Goal: Task Accomplishment & Management: Complete application form

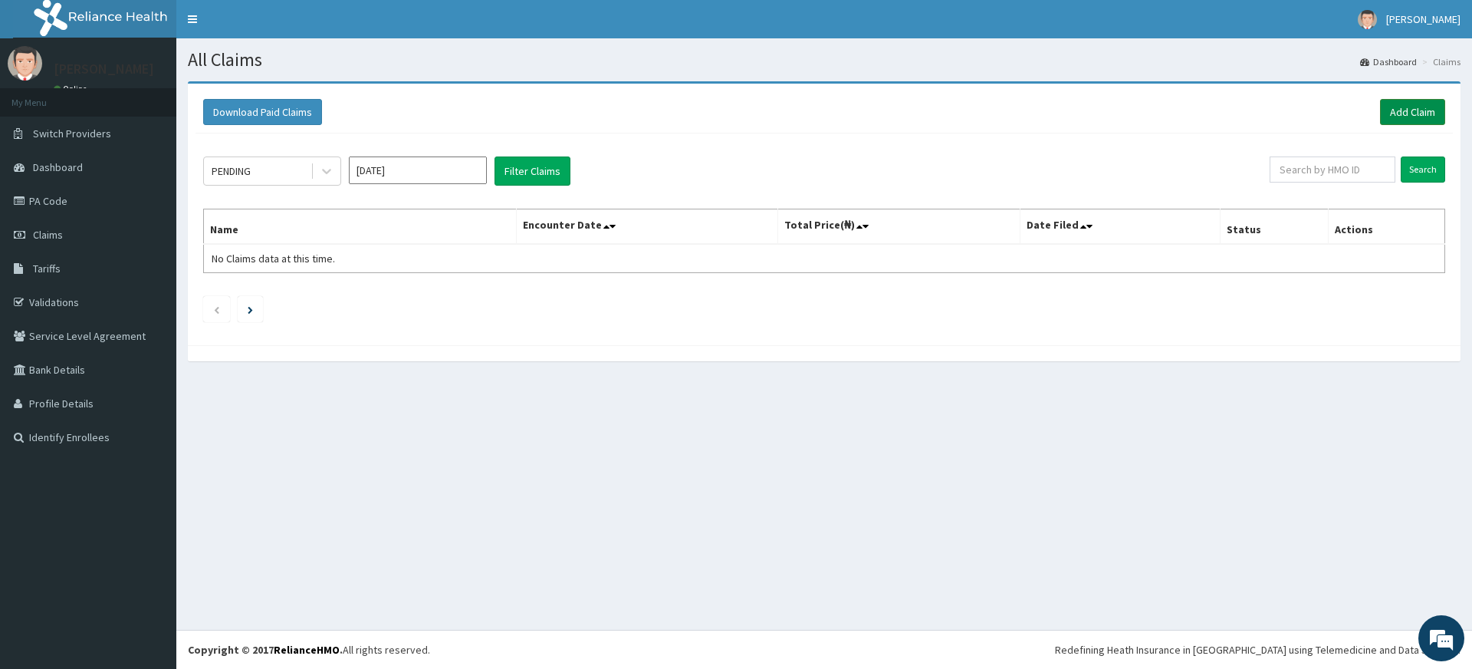
click at [1404, 121] on link "Add Claim" at bounding box center [1412, 112] width 65 height 26
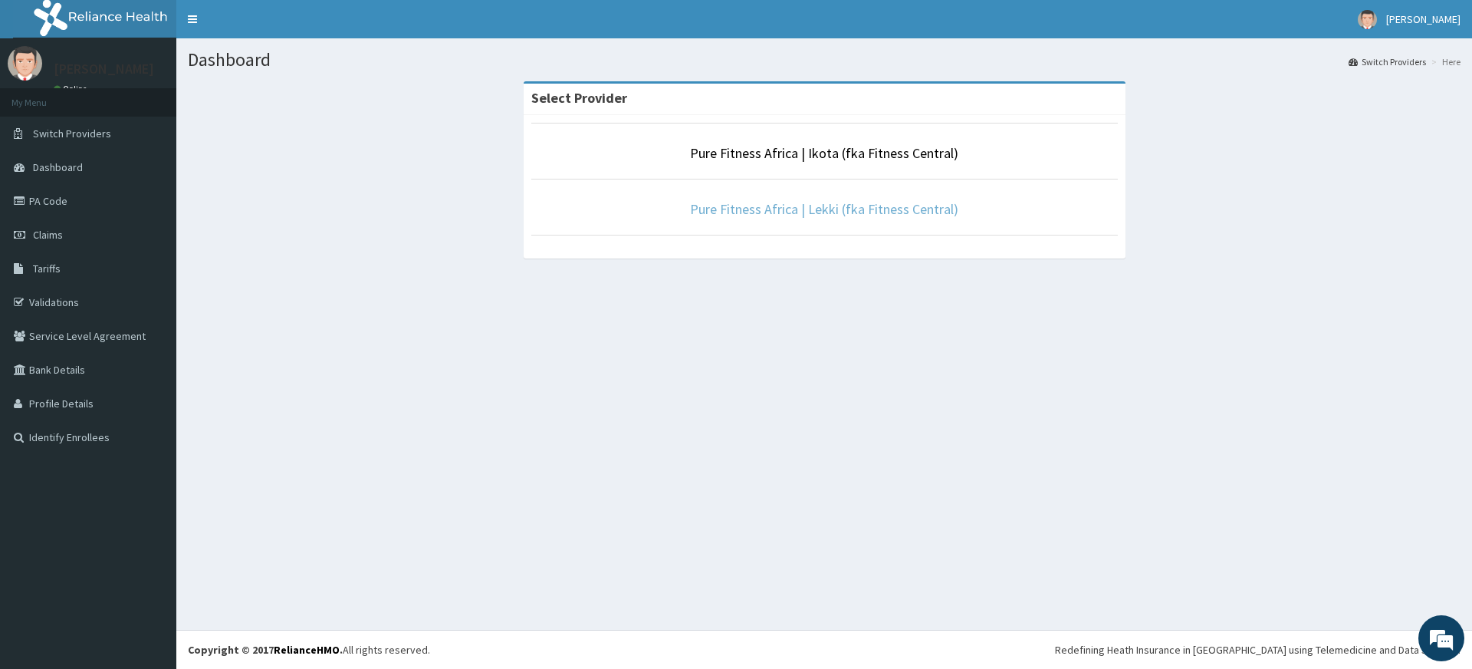
click at [789, 208] on link "Pure Fitness Africa | Lekki (fka Fitness Central)" at bounding box center [824, 209] width 268 height 18
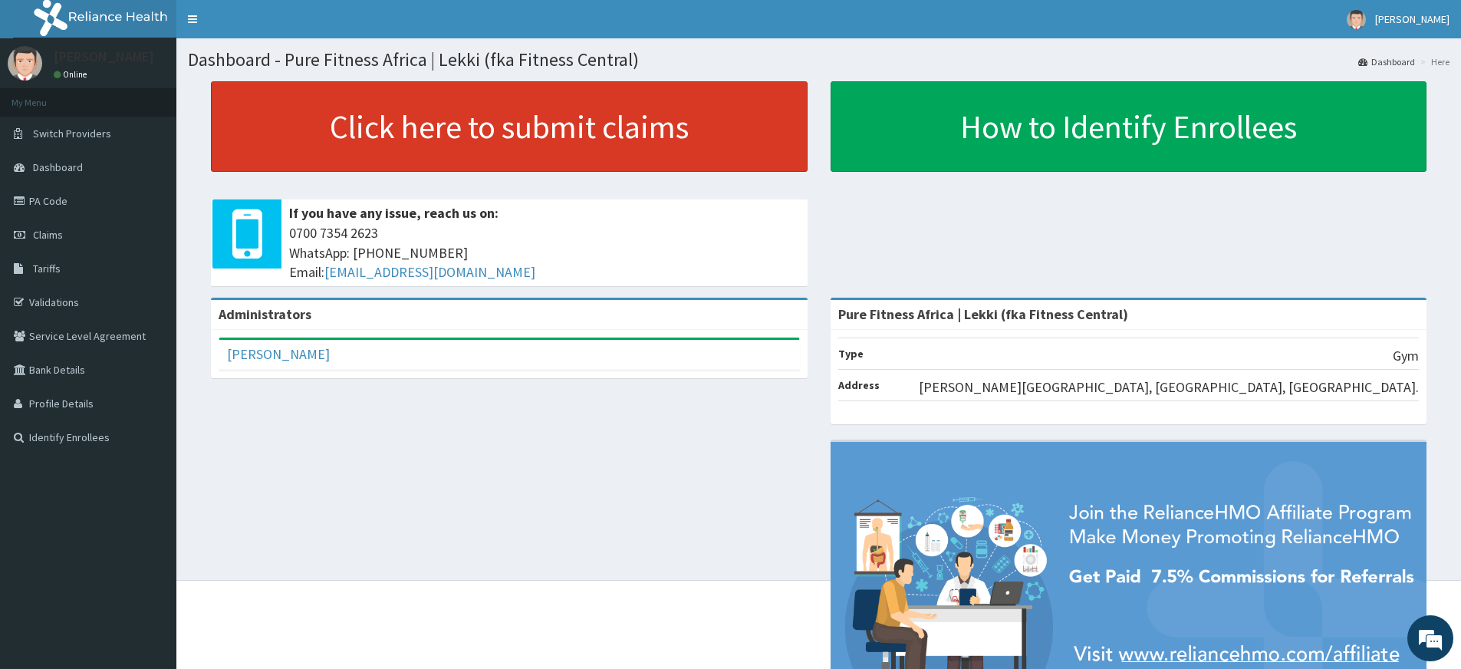
click at [349, 123] on link "Click here to submit claims" at bounding box center [509, 126] width 597 height 90
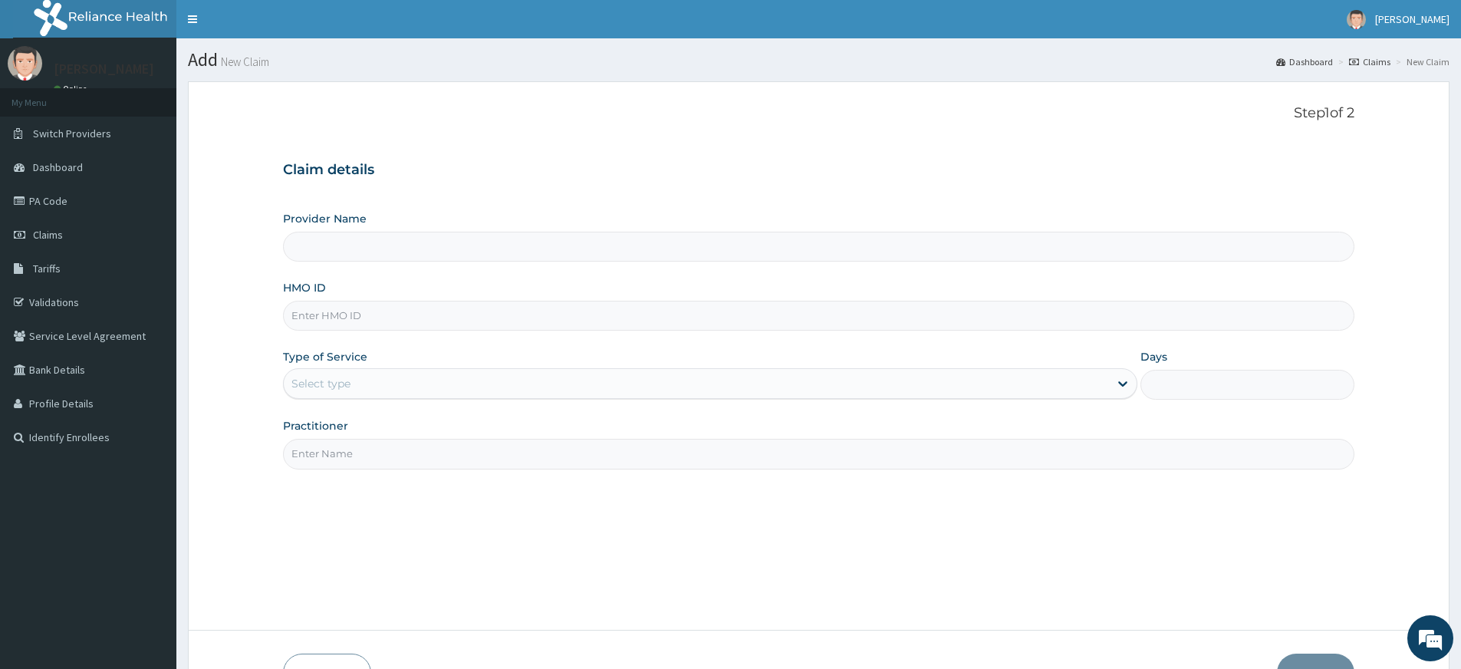
click at [335, 327] on input "HMO ID" at bounding box center [818, 316] width 1071 height 30
type input "Pure Fitness Africa | Lekki (fka Fitness Central)"
type input "1"
type input "GBM/10070/A"
click at [420, 442] on input "Practitioner" at bounding box center [818, 454] width 1071 height 30
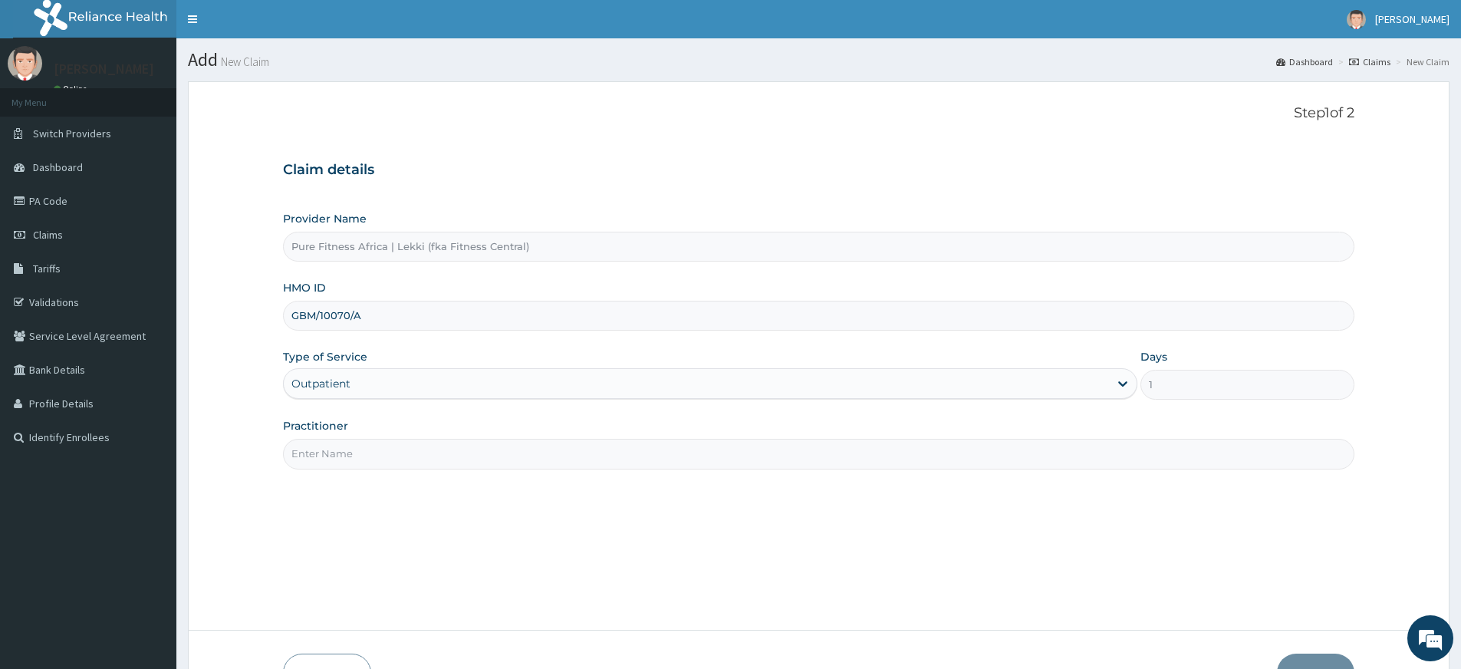
type input "pure fitness africa"
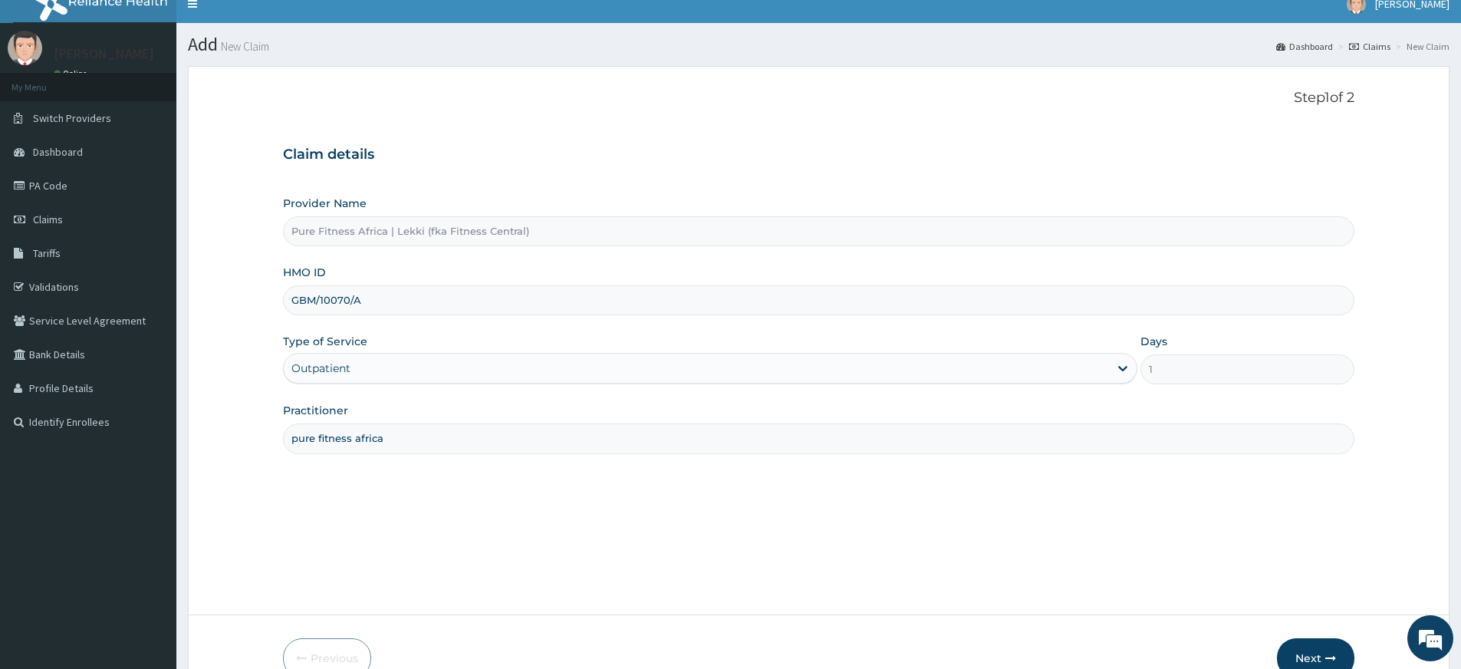
scroll to position [99, 0]
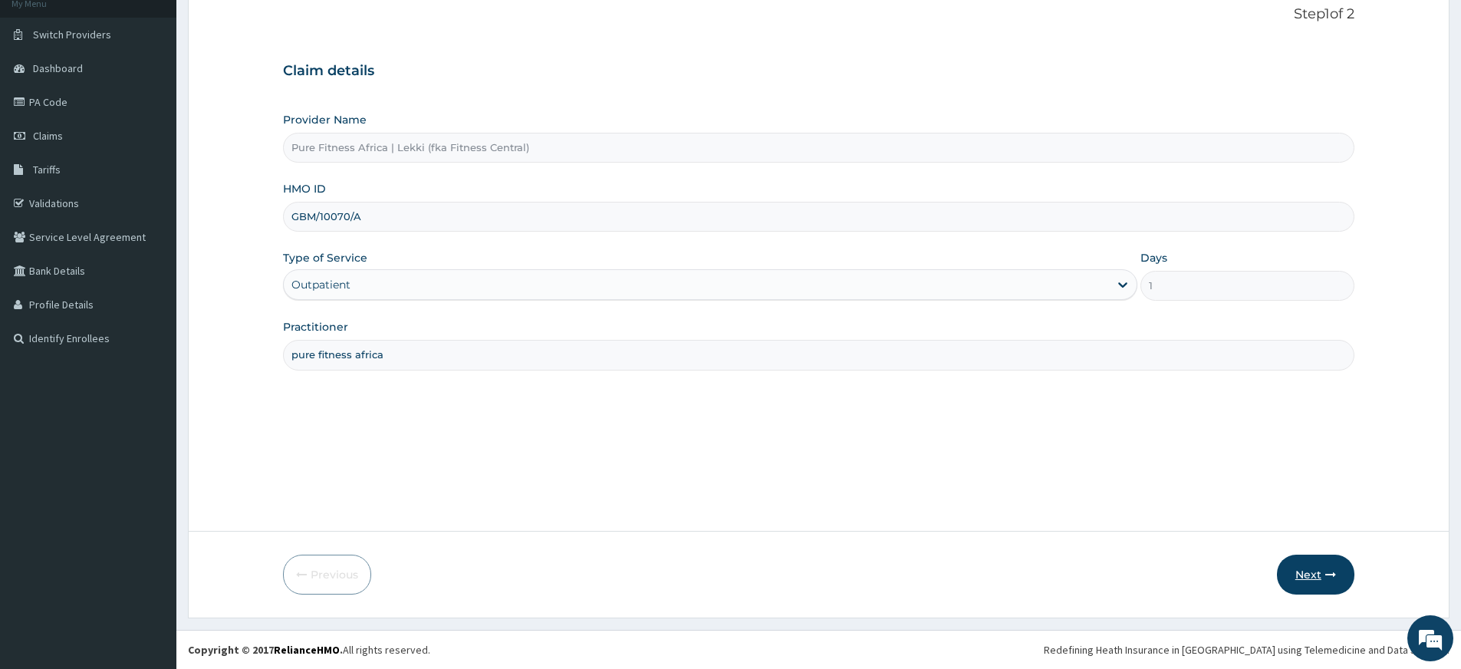
click at [1296, 581] on button "Next" at bounding box center [1315, 574] width 77 height 40
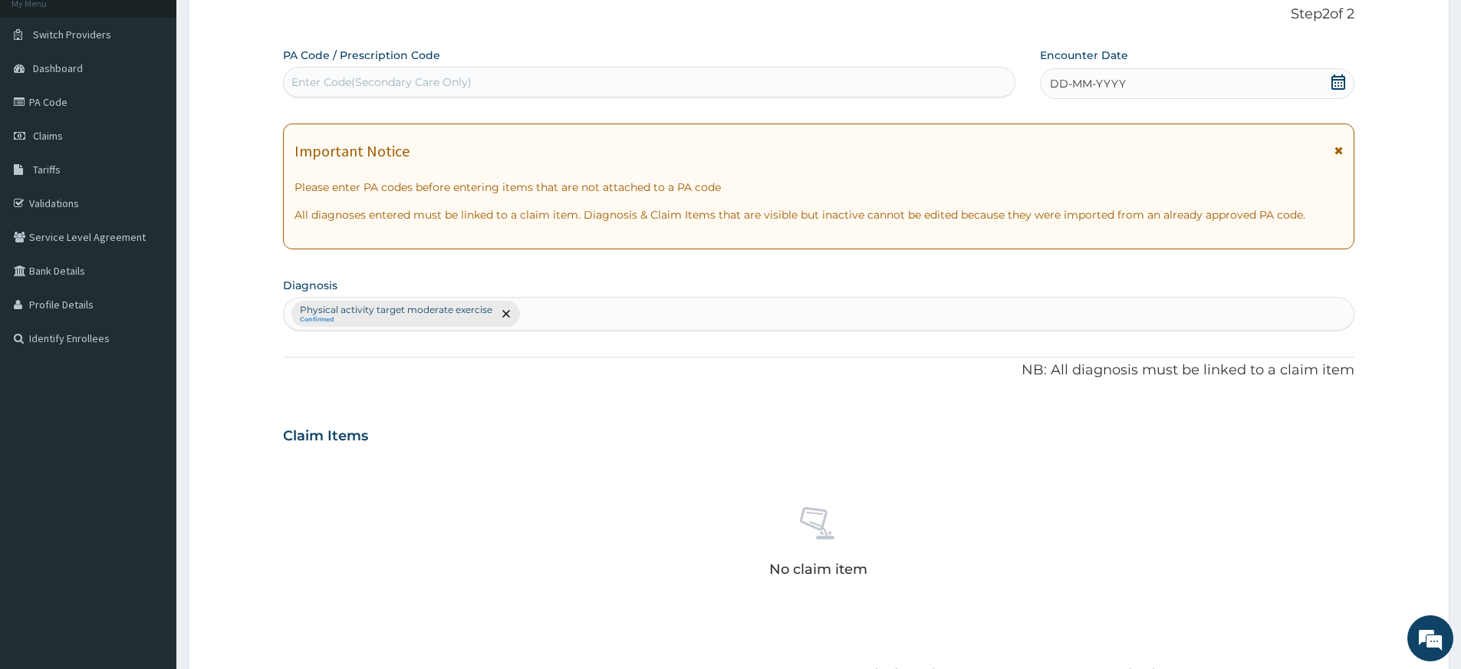
click at [660, 84] on div "Enter Code(Secondary Care Only)" at bounding box center [649, 82] width 731 height 25
type input "PA/A37901"
click at [1223, 74] on div "DD-MM-YYYY" at bounding box center [1197, 83] width 314 height 31
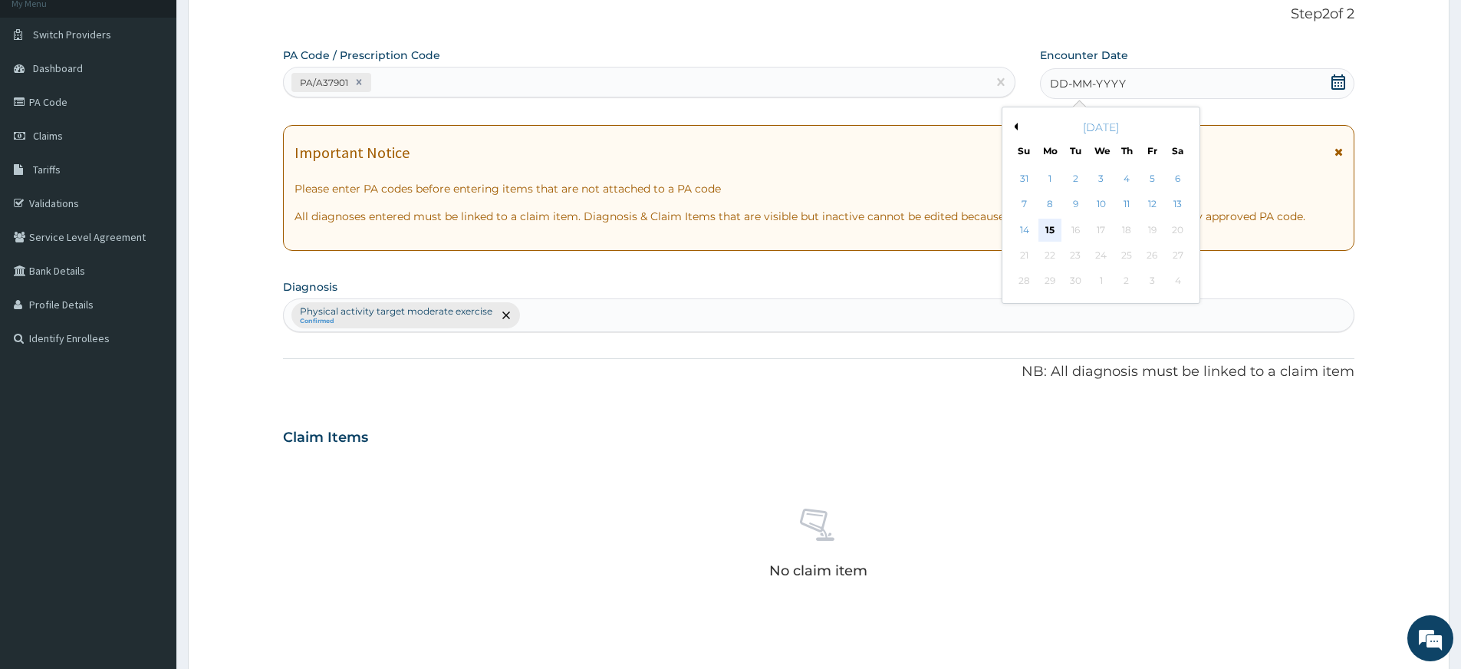
click at [1051, 229] on div "15" at bounding box center [1049, 230] width 23 height 23
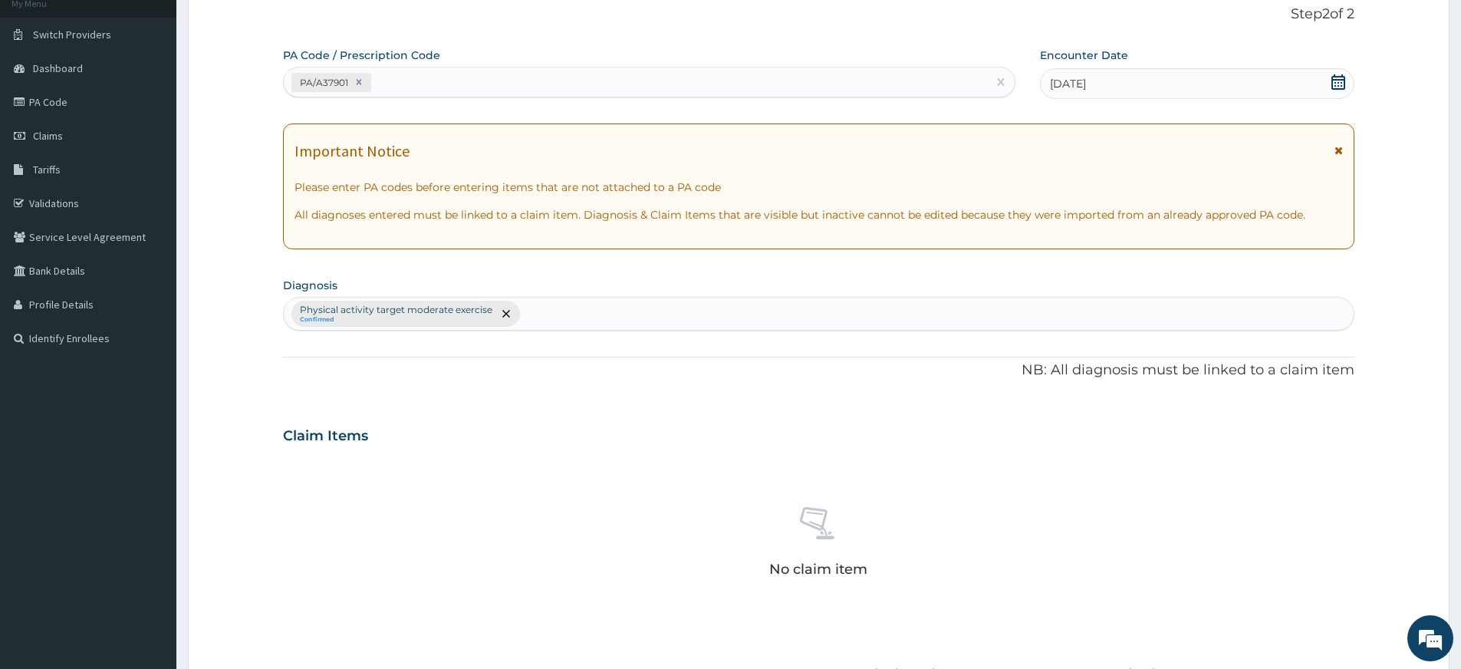
scroll to position [422, 0]
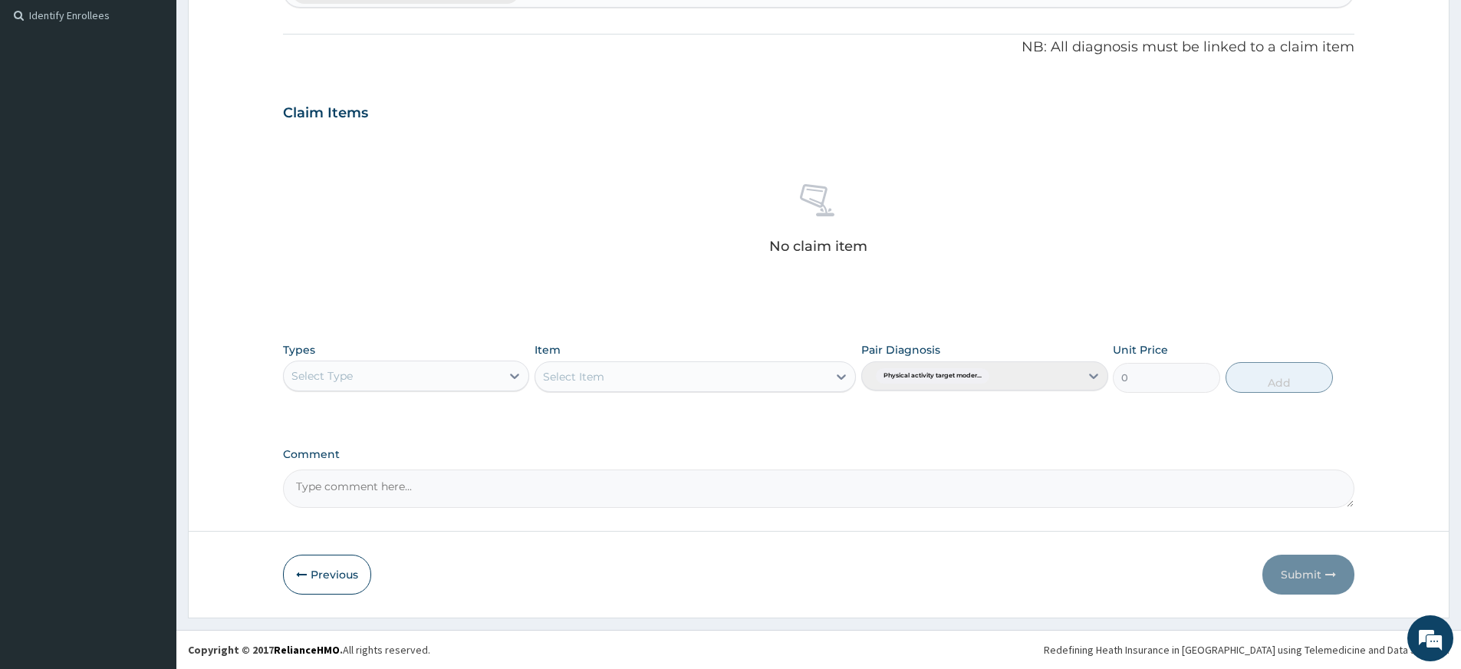
click at [461, 370] on div "Select Type" at bounding box center [392, 375] width 217 height 25
click at [445, 633] on footer "Redefining Heath Insurance in Africa using Telemedicine and Data Science! Copyr…" at bounding box center [818, 649] width 1285 height 39
click at [439, 368] on div "Select Type" at bounding box center [392, 375] width 217 height 25
click at [429, 610] on div "Gym" at bounding box center [406, 611] width 246 height 28
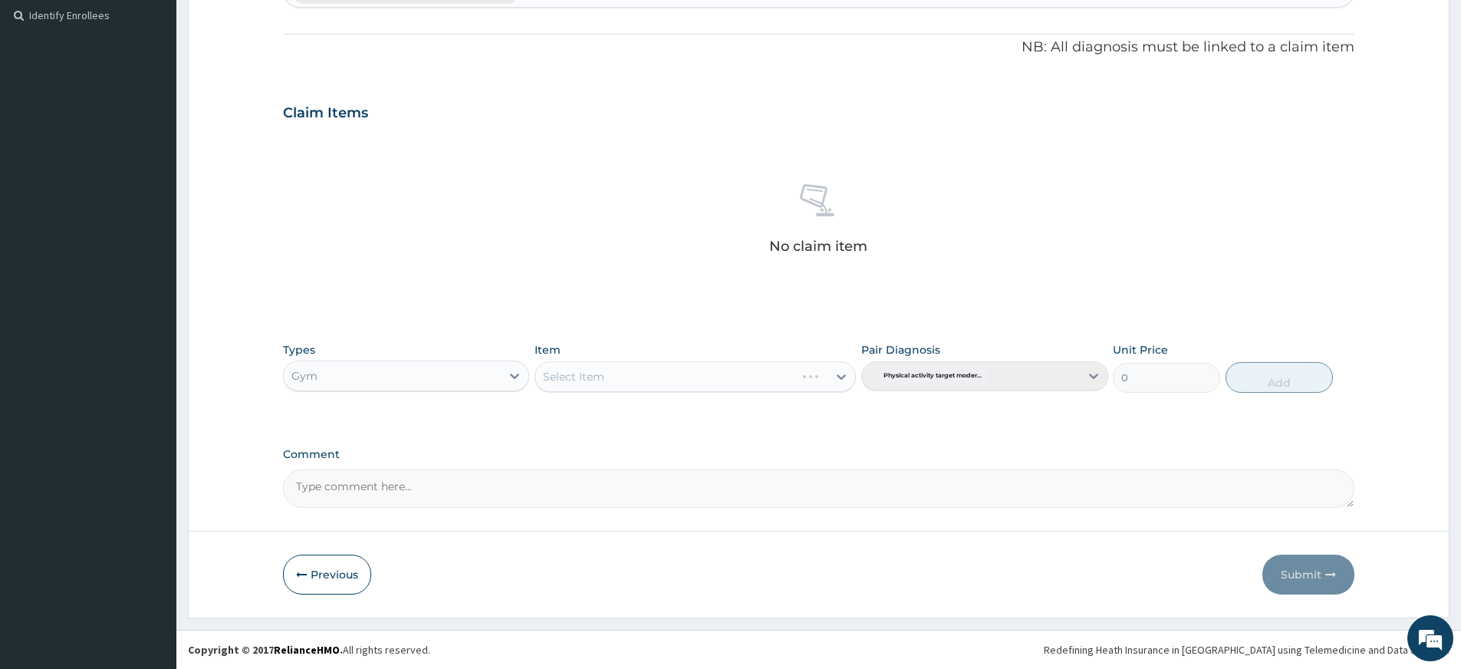
click at [581, 377] on div "Select Item" at bounding box center [695, 376] width 321 height 31
click at [581, 377] on div "Select Item" at bounding box center [573, 376] width 61 height 15
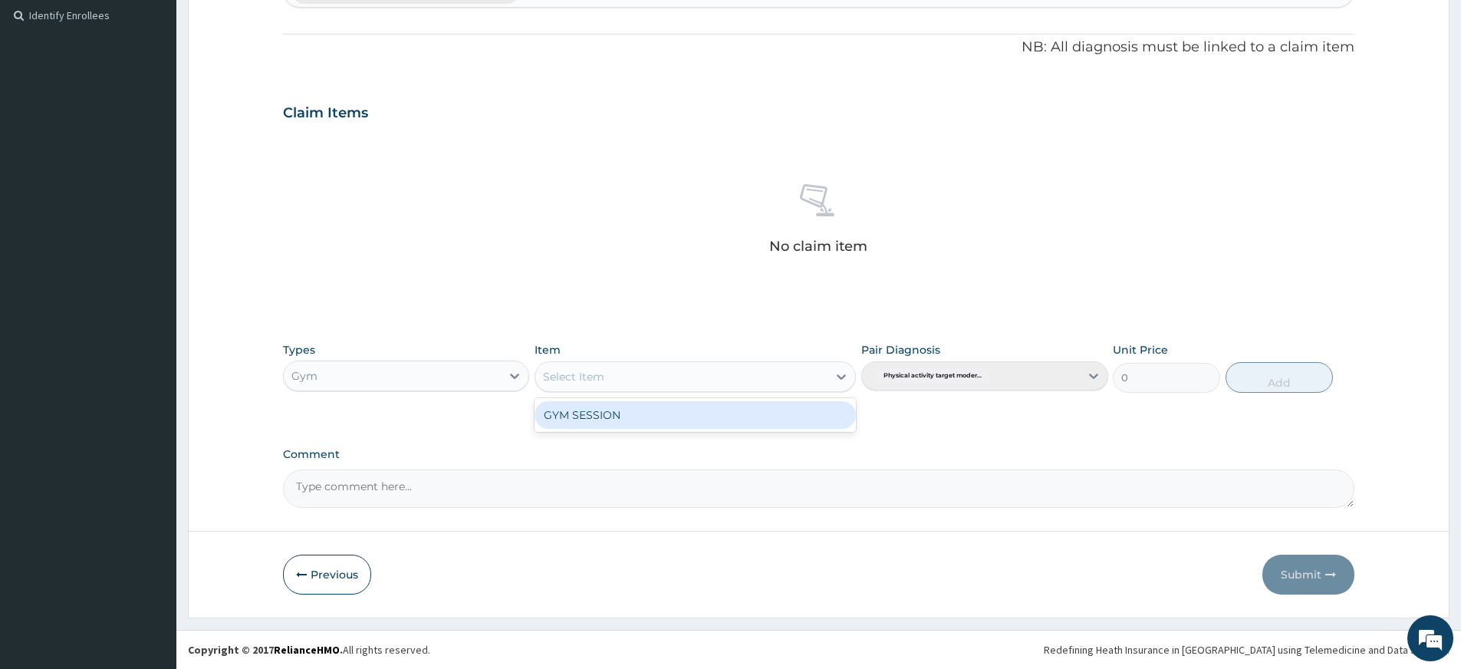
click at [592, 418] on div "GYM SESSION" at bounding box center [695, 415] width 321 height 28
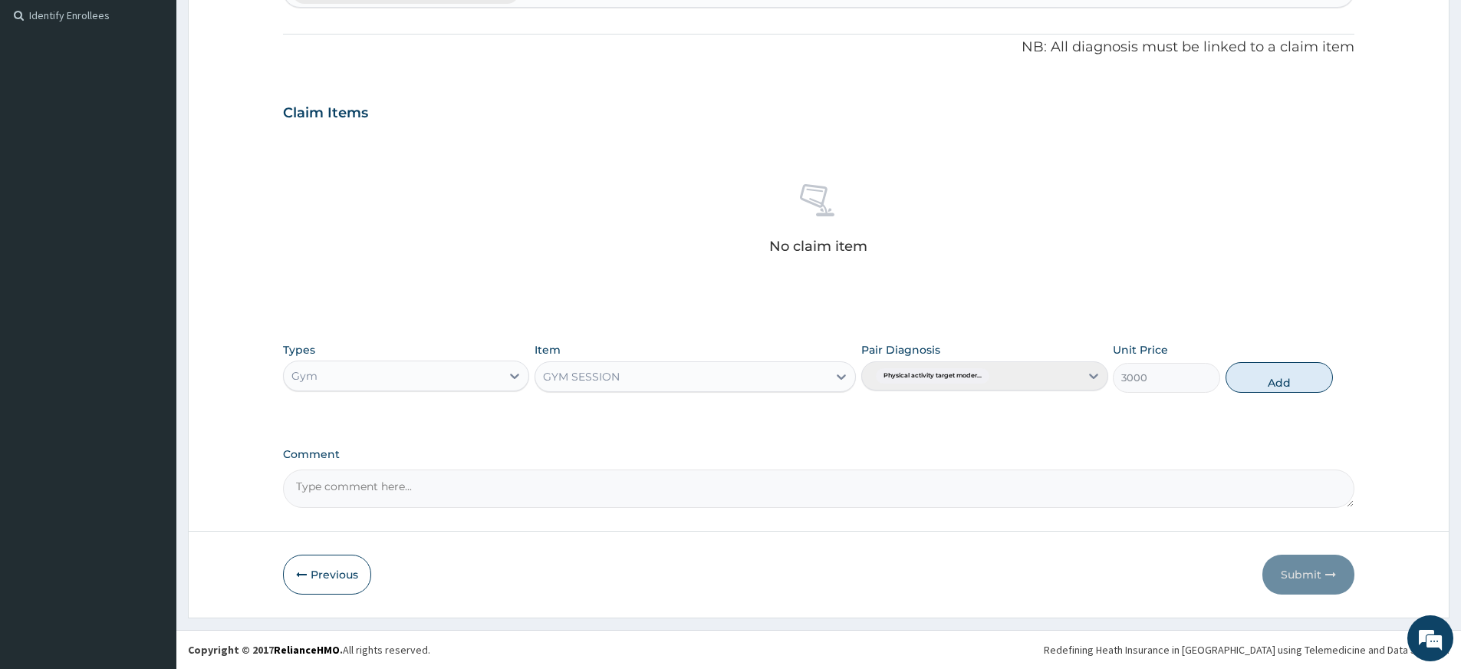
click at [1268, 359] on div "Types Gym Item option GYM SESSION, selected. Select is focused ,type to refine …" at bounding box center [818, 367] width 1071 height 66
click at [1249, 375] on button "Add" at bounding box center [1278, 377] width 107 height 31
type input "0"
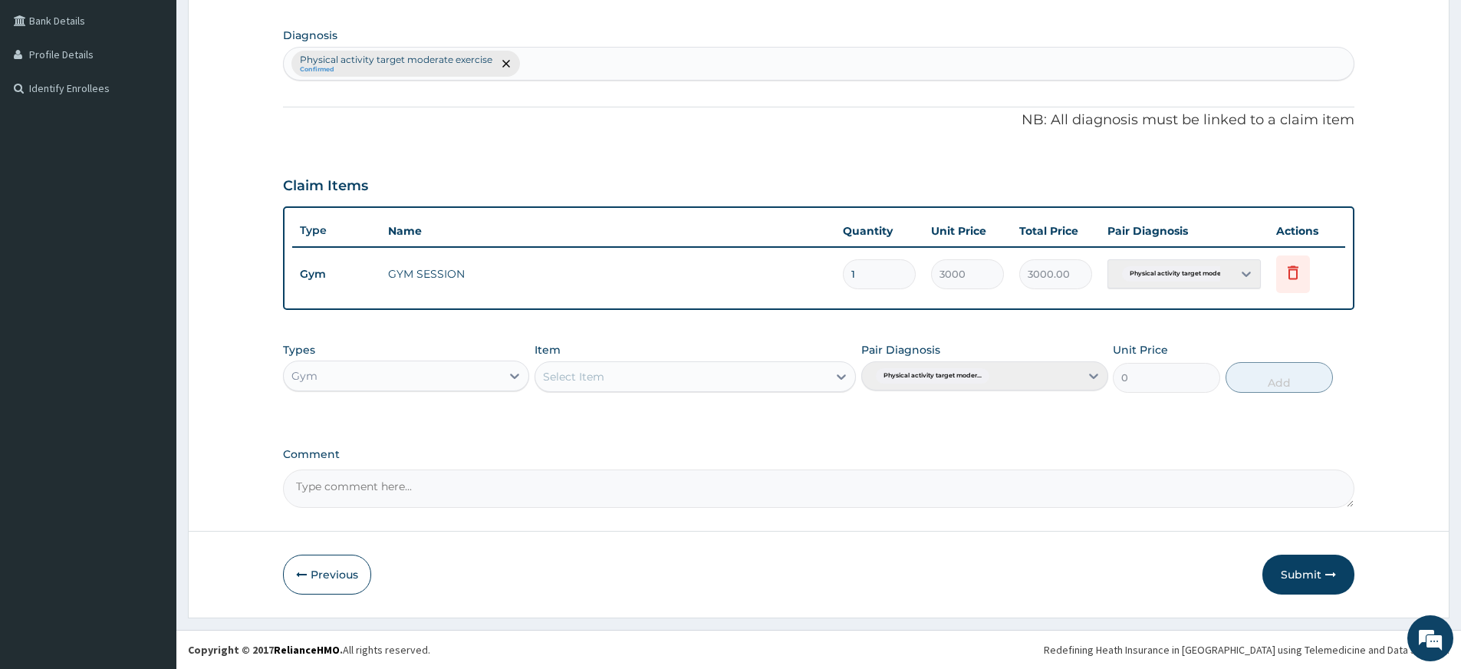
scroll to position [349, 0]
click at [1294, 599] on form "Step 2 of 2 PA Code / Prescription Code PA/A37901 Encounter Date 15-09-2025 Imp…" at bounding box center [819, 174] width 1262 height 885
click at [1288, 575] on button "Submit" at bounding box center [1308, 574] width 92 height 40
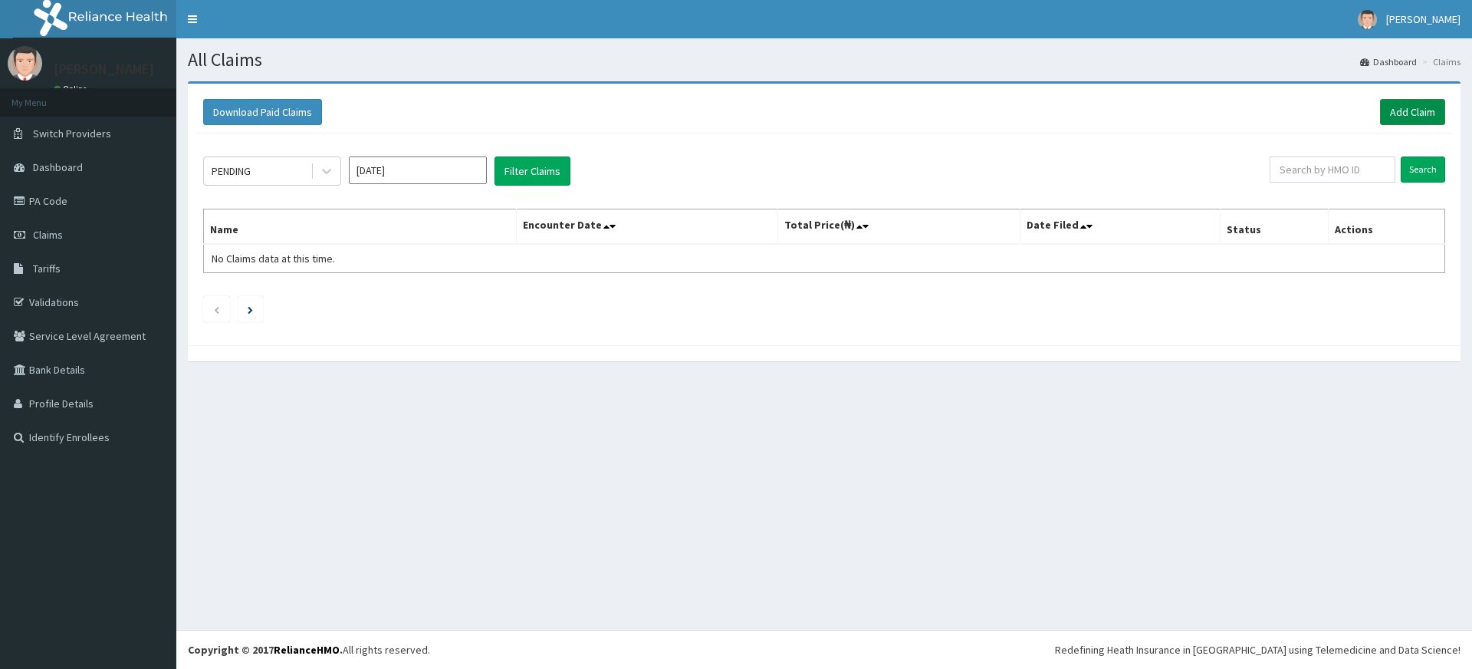
click at [1401, 112] on link "Add Claim" at bounding box center [1412, 112] width 65 height 26
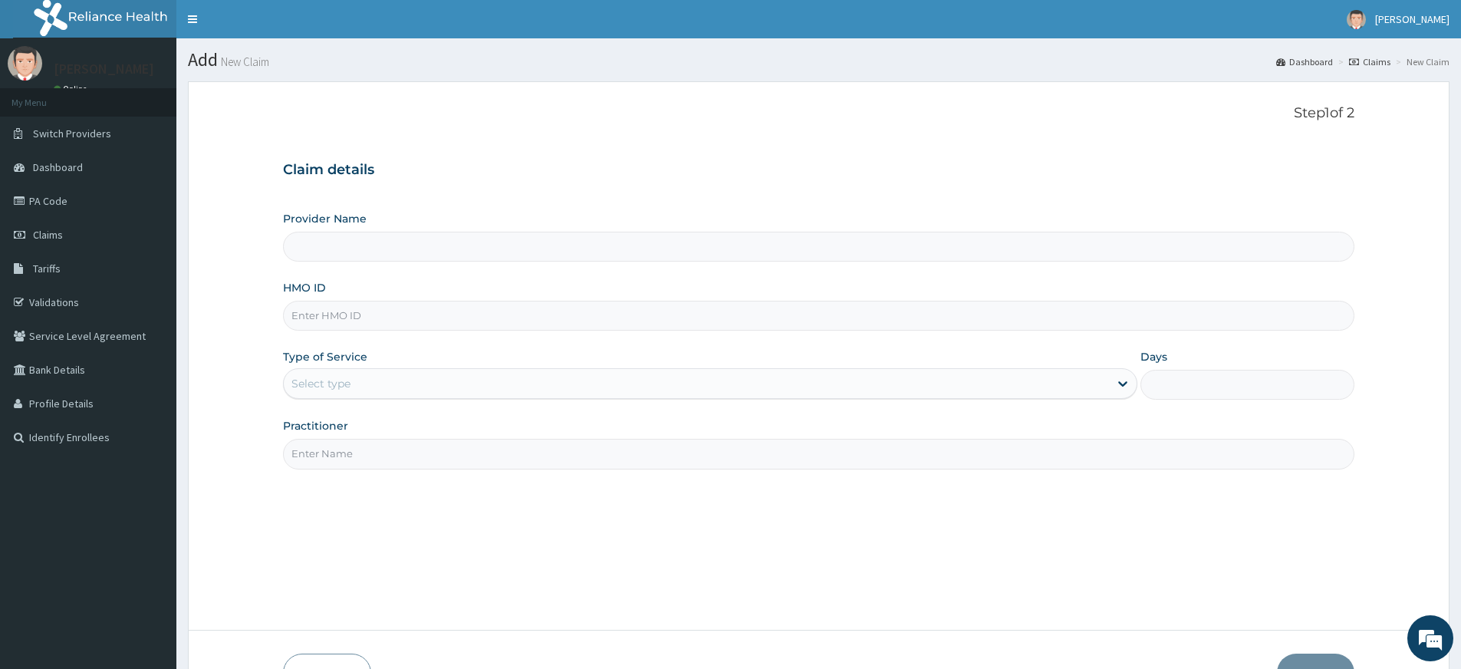
type input "Pure Fitness Africa | Lekki (fka Fitness Central)"
type input "1"
click at [405, 451] on input "Practitioner" at bounding box center [818, 454] width 1071 height 30
type input "pure fitness africa"
click at [412, 314] on input "HMO ID" at bounding box center [818, 316] width 1071 height 30
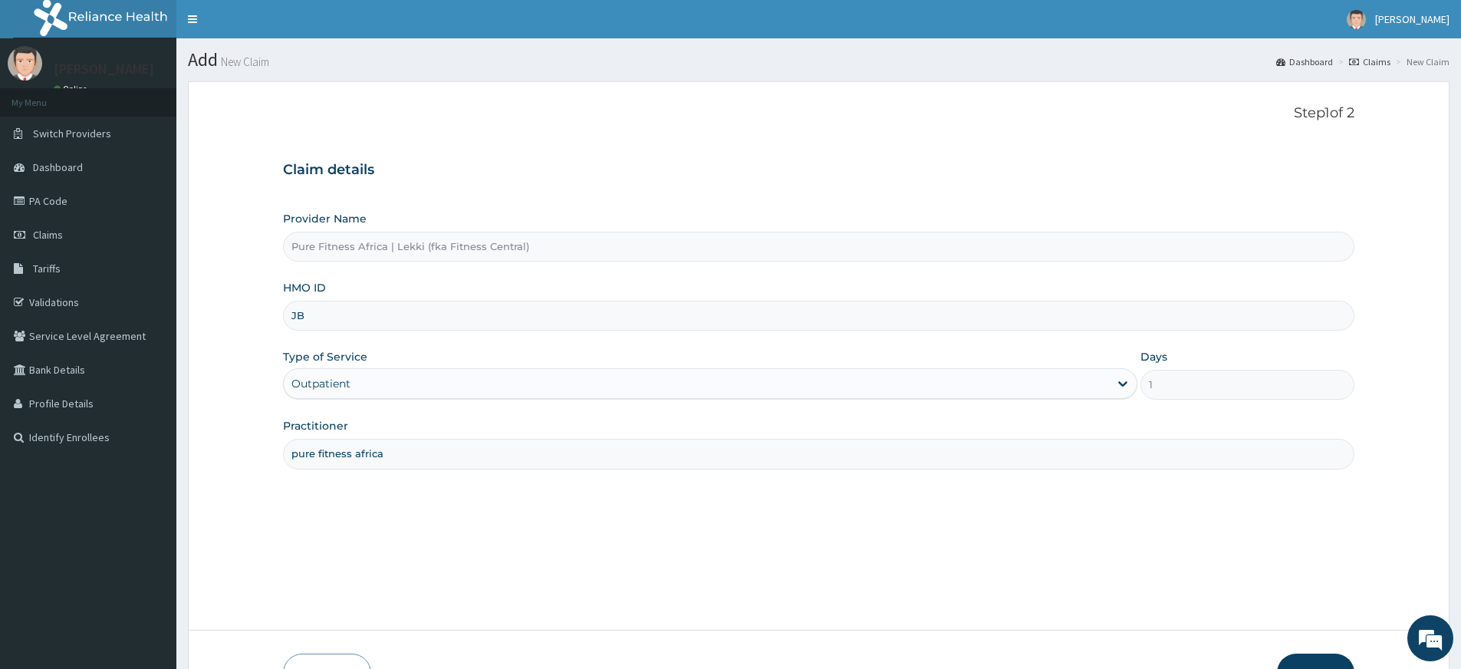
type input "J"
type input "GBM/10034/A"
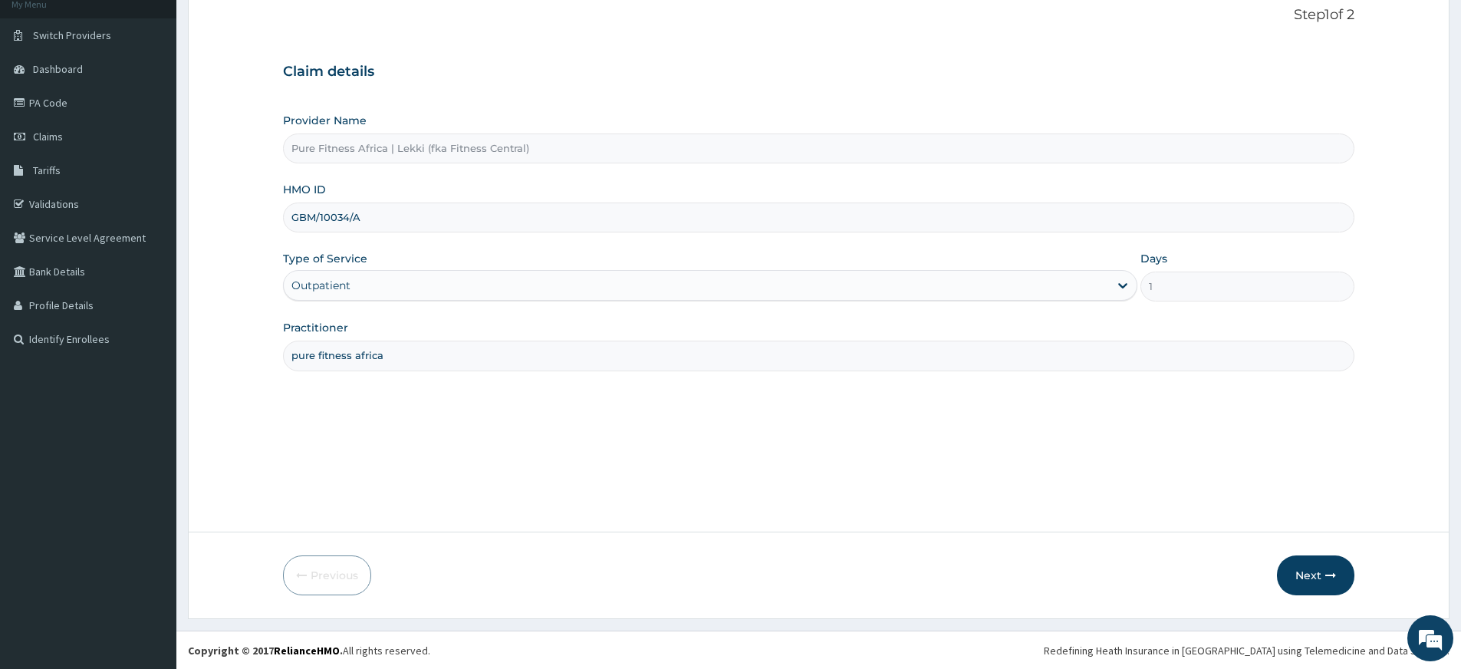
scroll to position [99, 0]
click at [1301, 563] on button "Next" at bounding box center [1315, 574] width 77 height 40
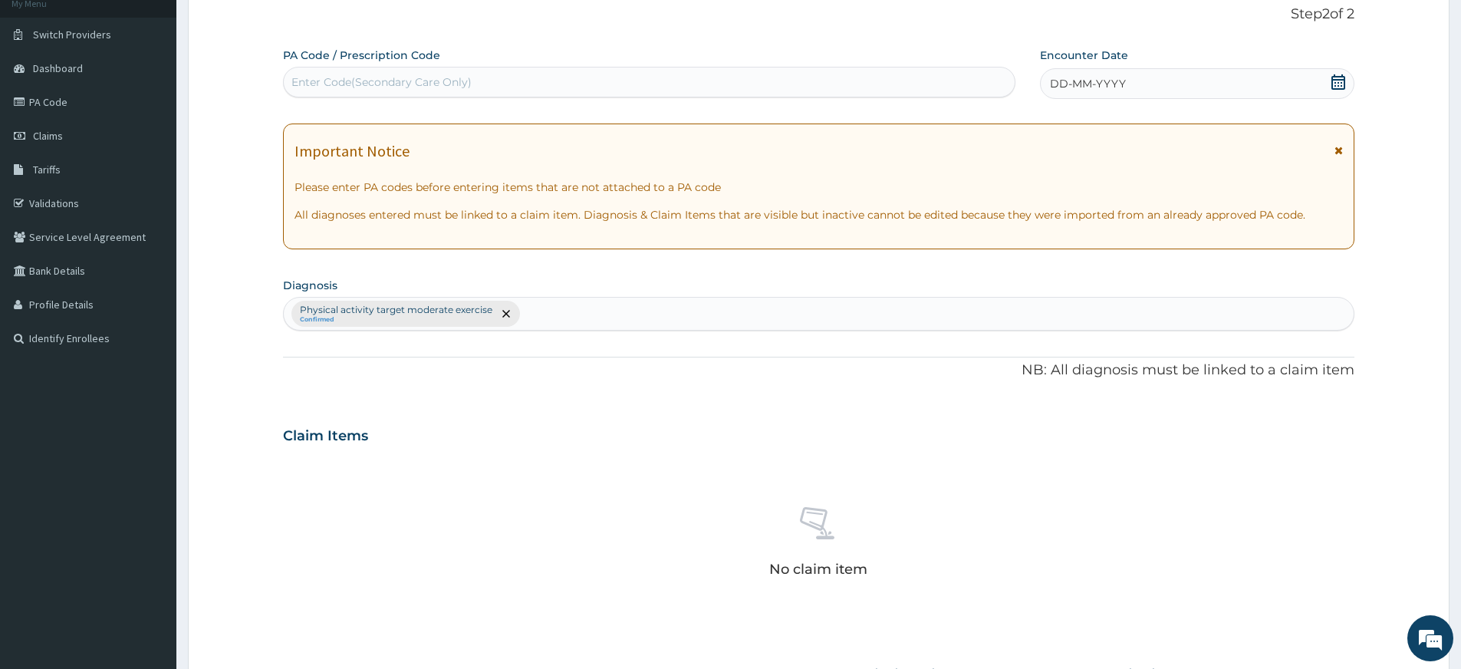
click at [613, 85] on div "Enter Code(Secondary Care Only)" at bounding box center [649, 82] width 731 height 25
type input "PA/EE118D"
click at [1167, 93] on div "DD-MM-YYYY" at bounding box center [1197, 83] width 314 height 31
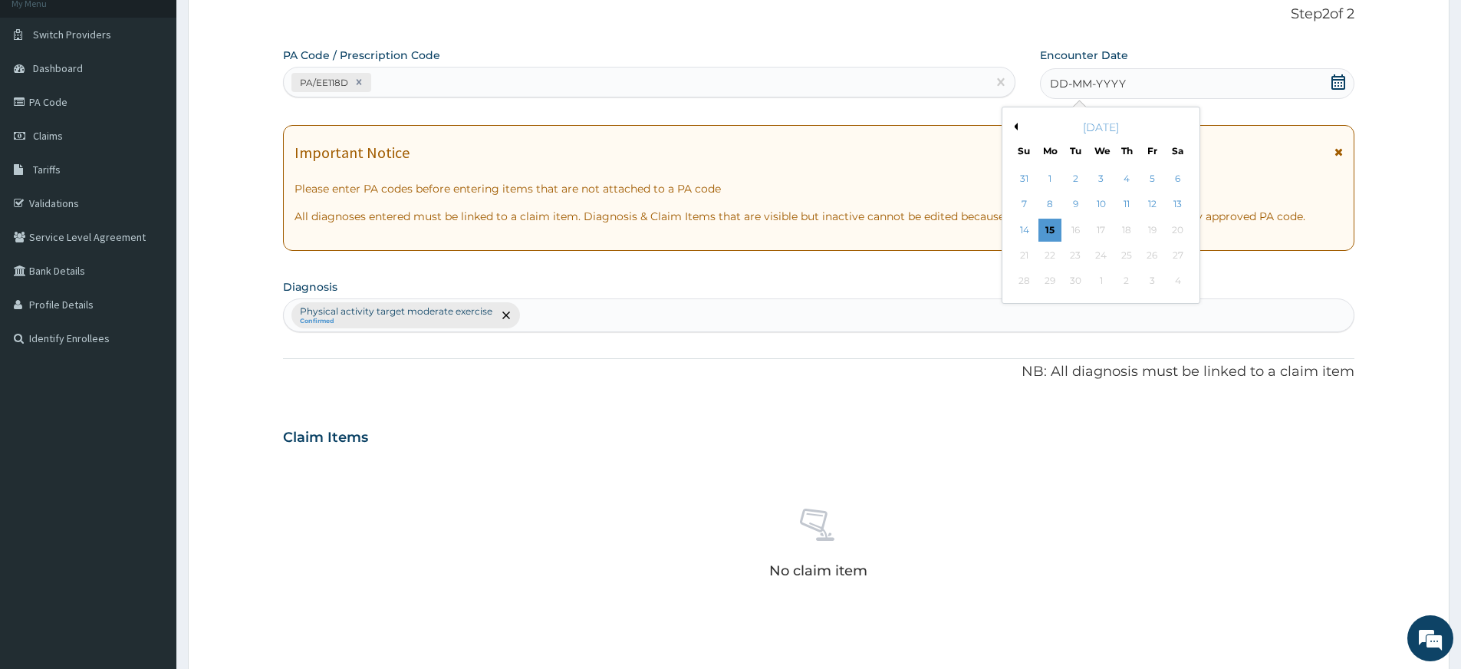
click at [1057, 229] on div "15" at bounding box center [1049, 230] width 23 height 23
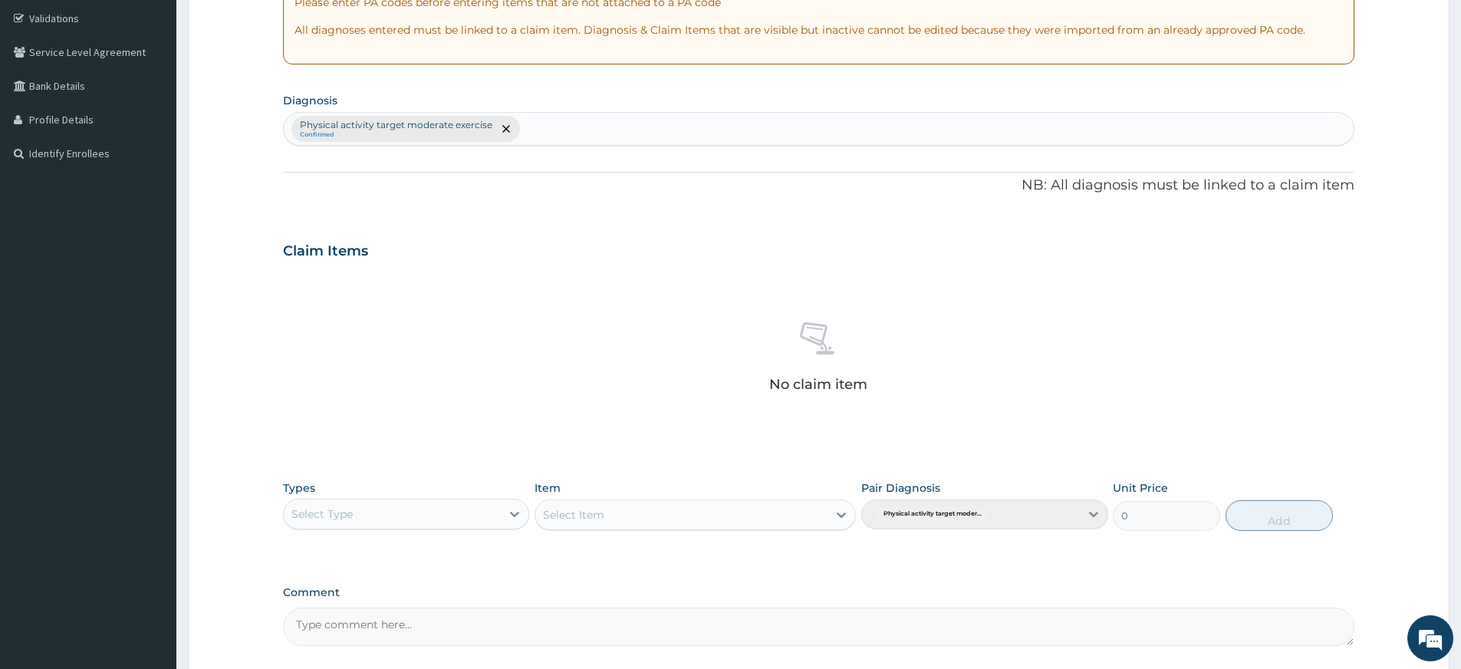
scroll to position [422, 0]
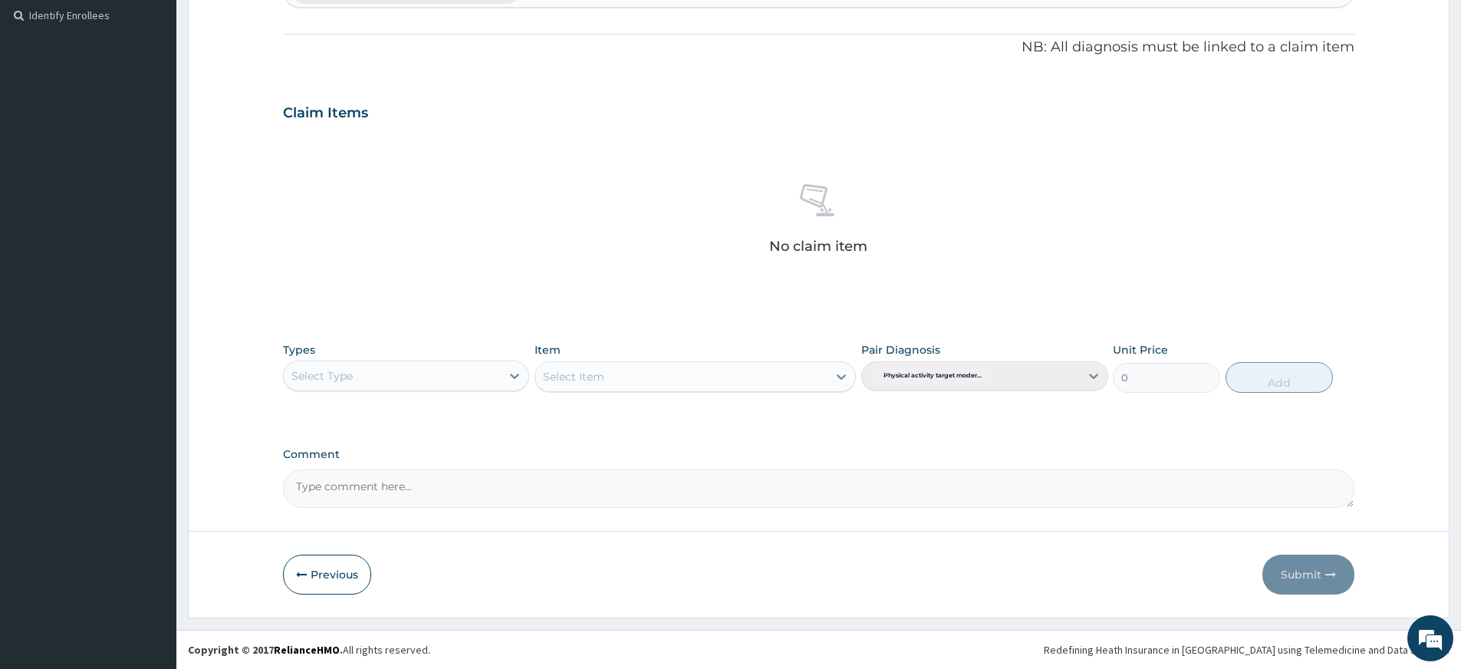
click at [464, 379] on div "Select Type" at bounding box center [392, 375] width 217 height 25
click at [451, 607] on div "Gym" at bounding box center [406, 611] width 246 height 28
click at [628, 365] on div "Select Item" at bounding box center [695, 376] width 321 height 31
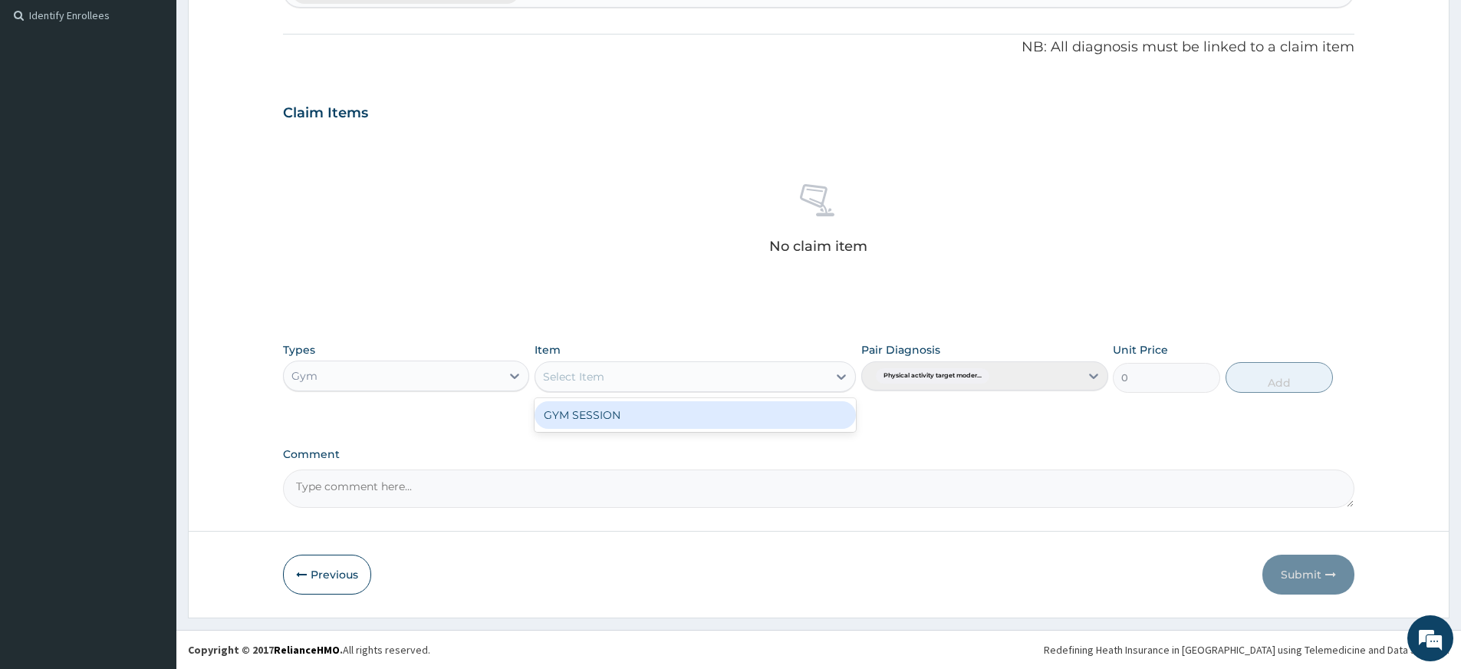
click at [628, 370] on div "Select Item" at bounding box center [681, 376] width 292 height 25
click at [651, 404] on div "GYM SESSION" at bounding box center [695, 415] width 321 height 28
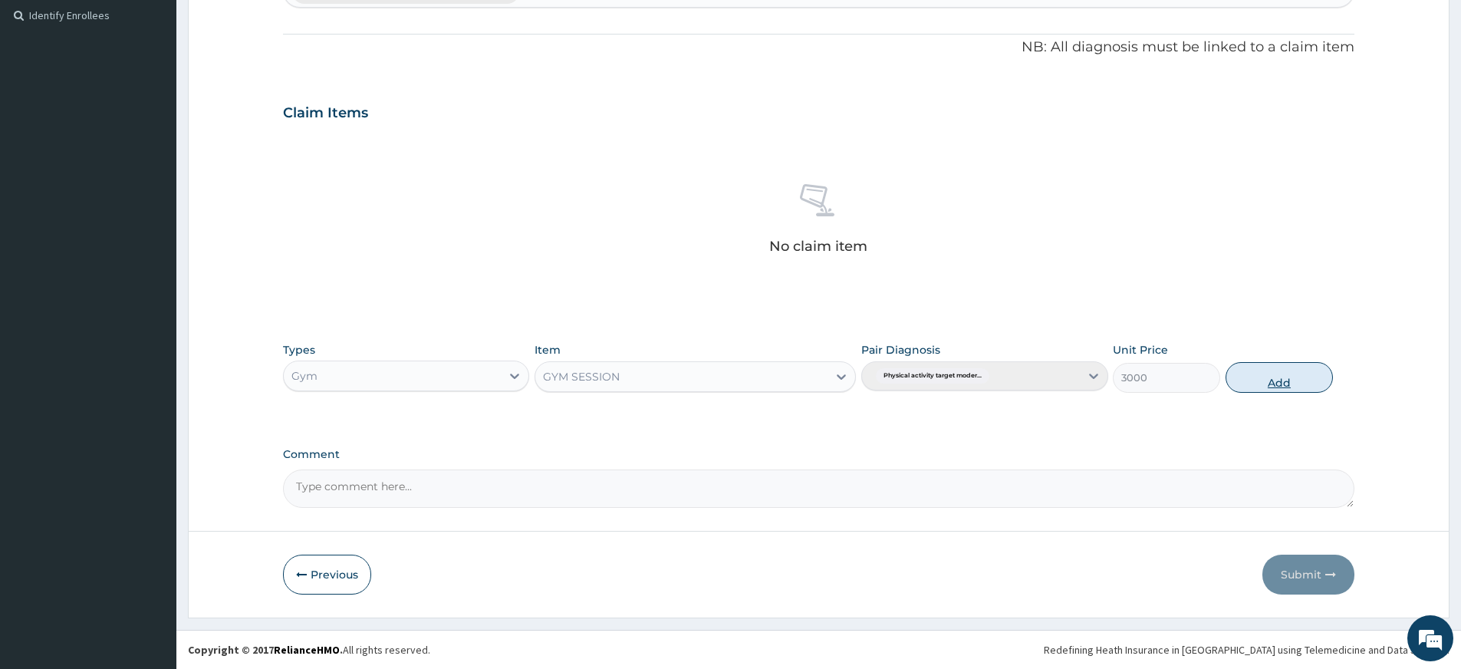
click at [1321, 370] on button "Add" at bounding box center [1278, 377] width 107 height 31
type input "0"
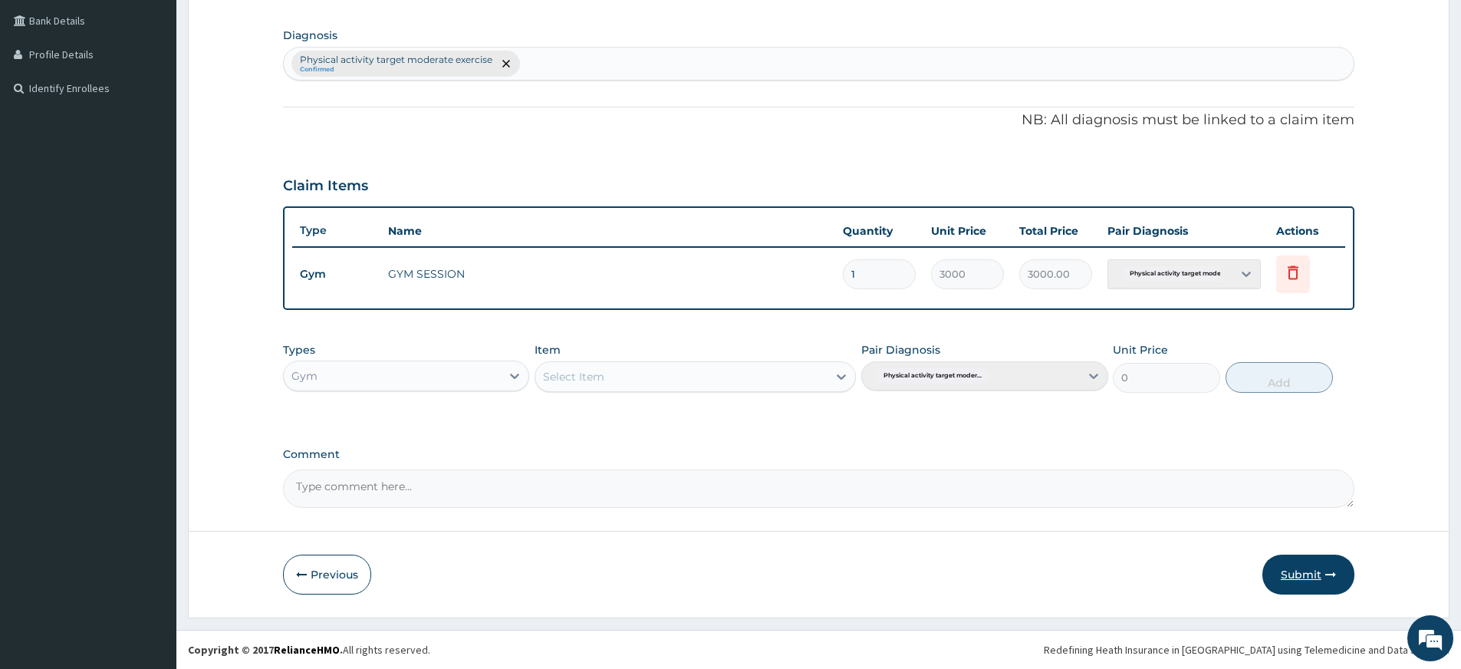
click at [1305, 581] on button "Submit" at bounding box center [1308, 574] width 92 height 40
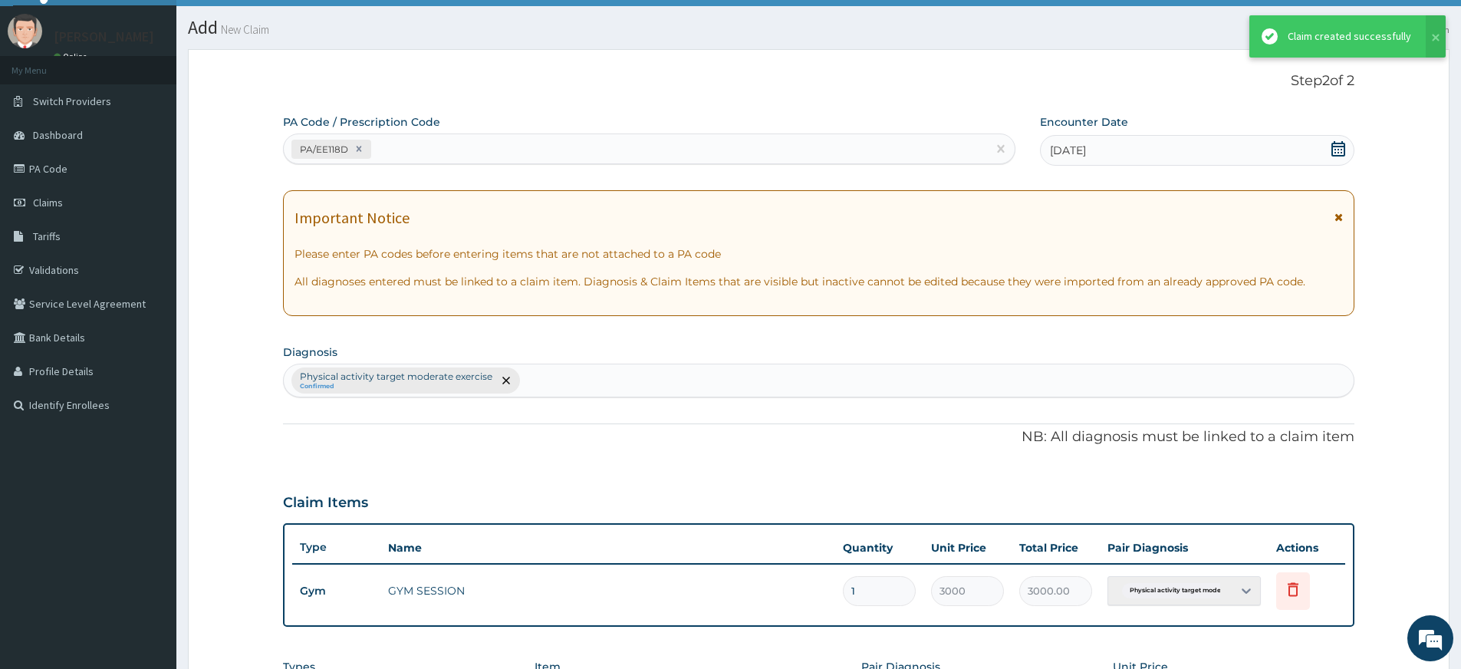
scroll to position [349, 0]
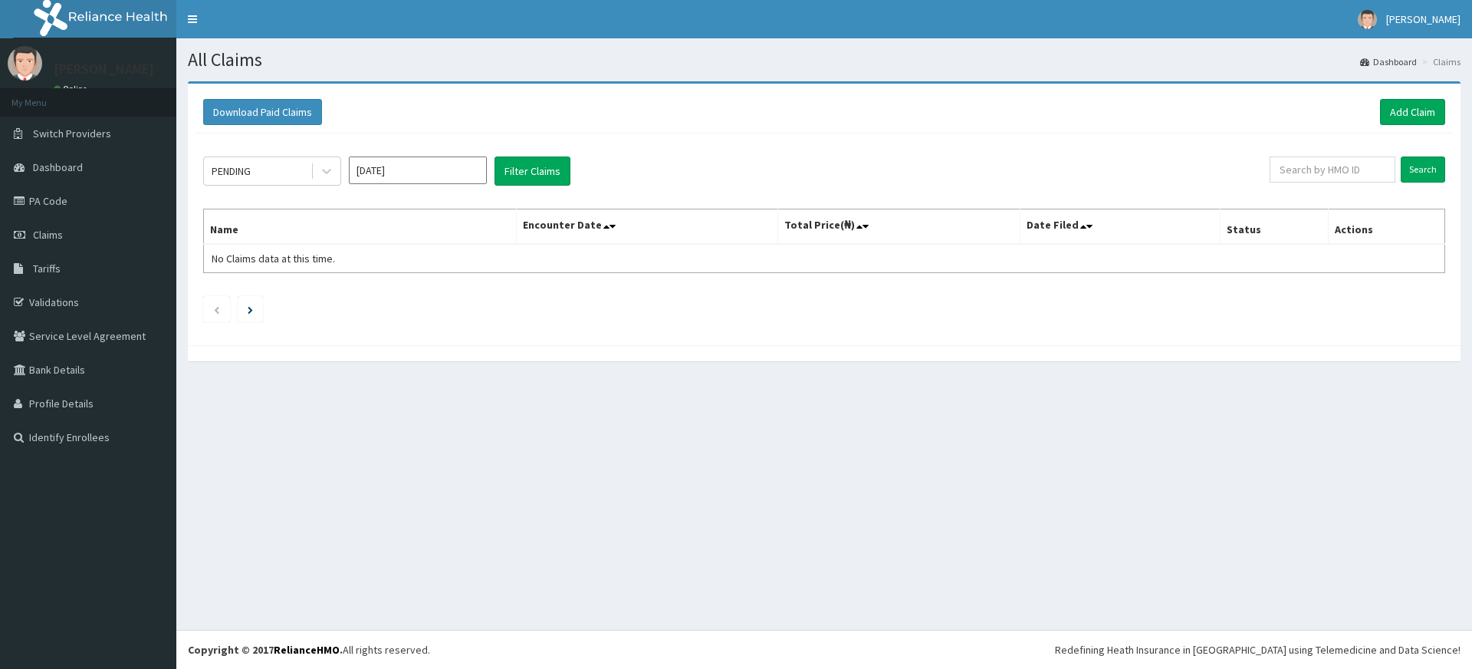
click at [1426, 127] on div "Download Paid Claims Add Claim" at bounding box center [825, 112] width 1258 height 42
click at [1426, 120] on link "Add Claim" at bounding box center [1412, 112] width 65 height 26
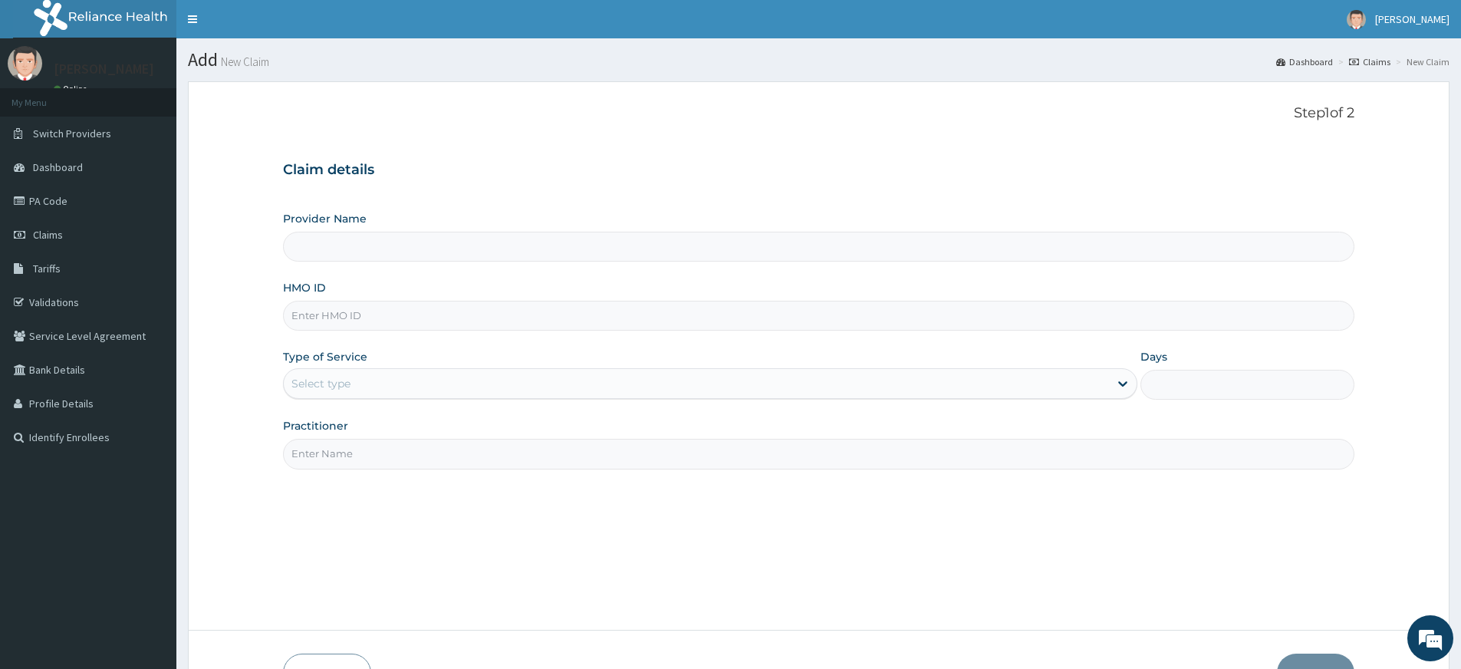
click at [409, 318] on input "HMO ID" at bounding box center [818, 316] width 1071 height 30
type input "Pure Fitness Africa | Lekki (fka Fitness Central)"
type input "1"
type input "LSH/10136/A"
click at [423, 441] on input "Practitioner" at bounding box center [818, 454] width 1071 height 30
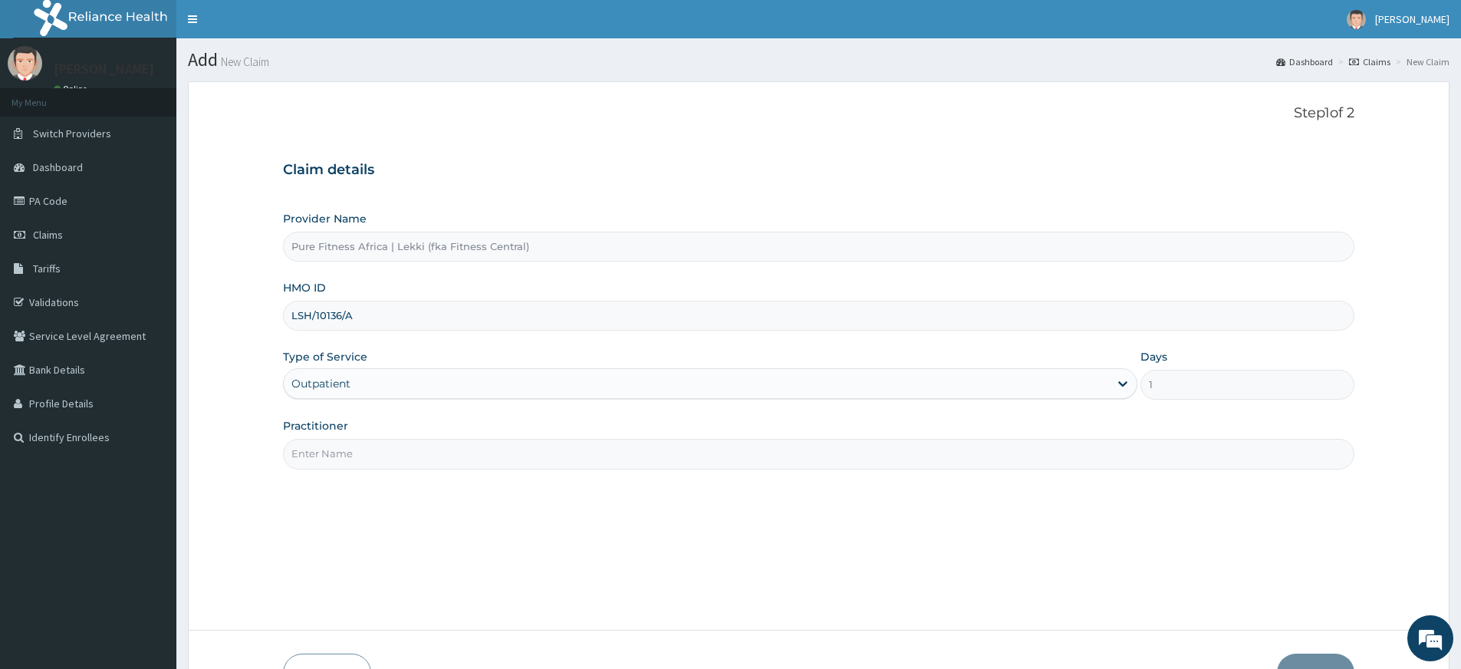
type input "pure fitness africa"
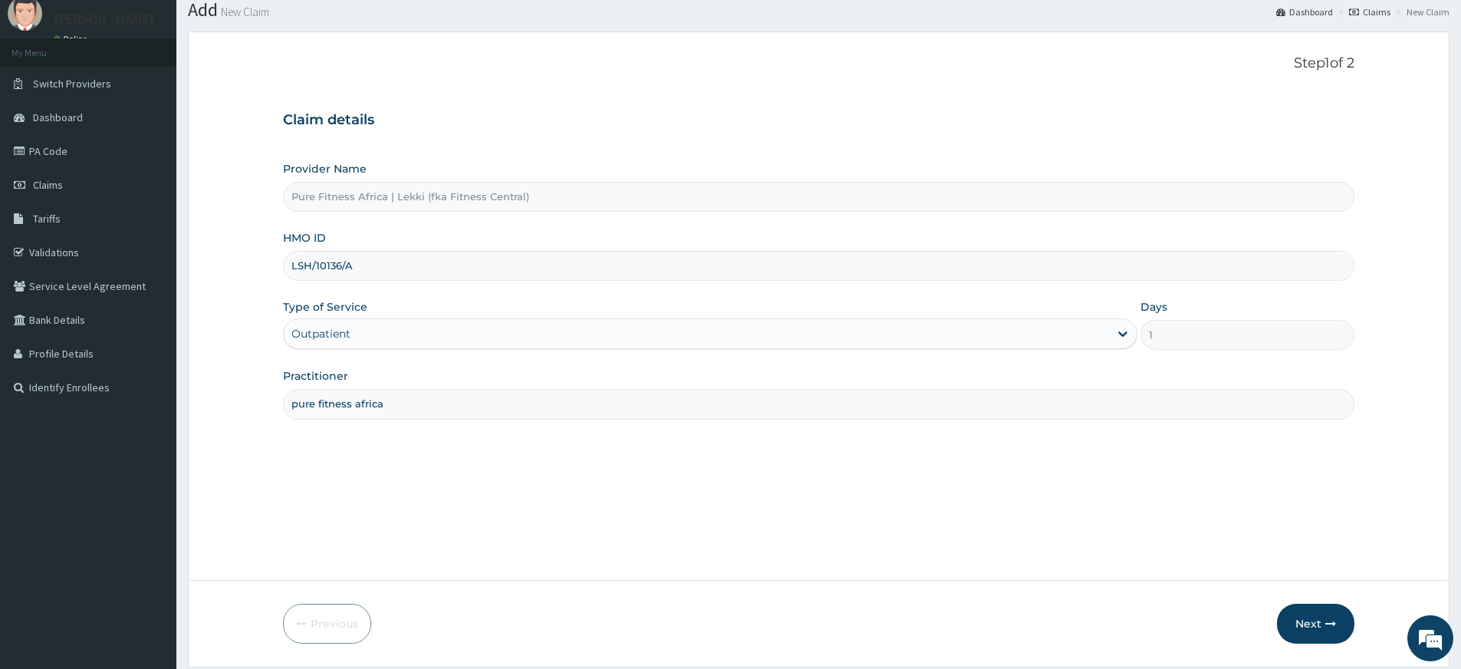
scroll to position [99, 0]
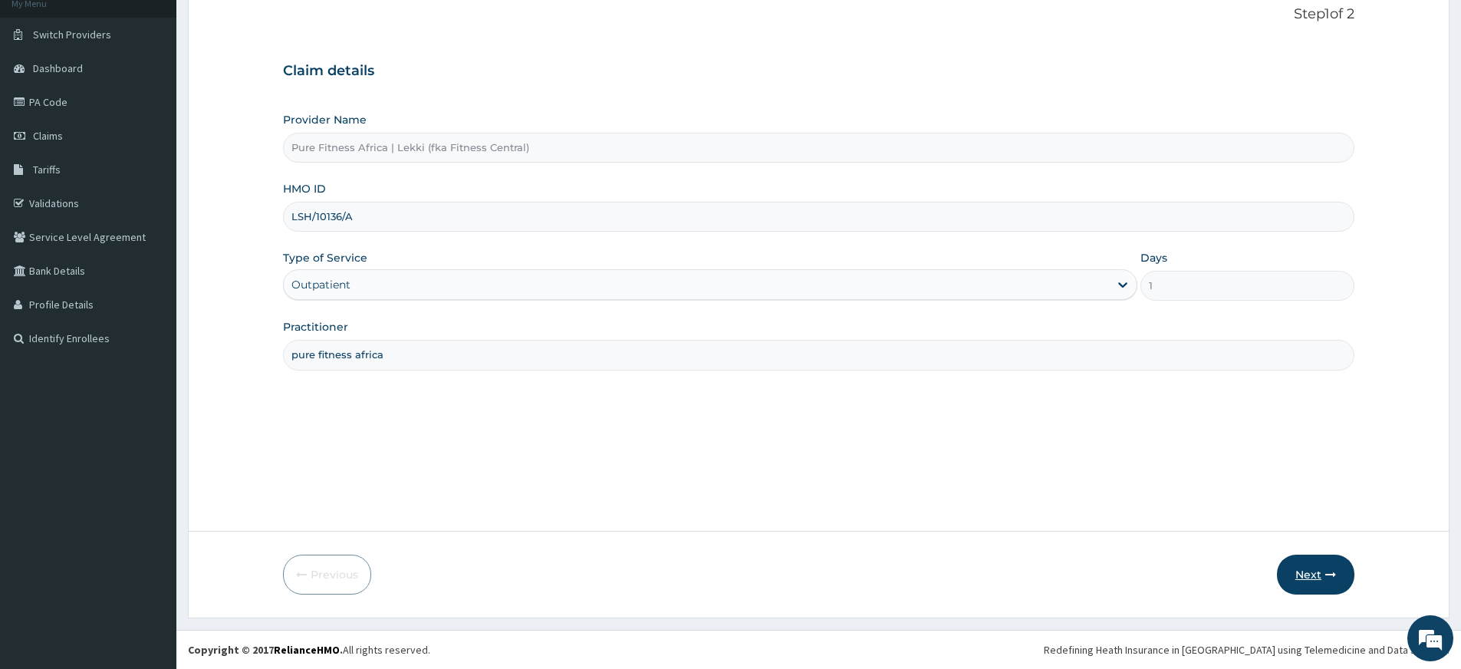
click at [1323, 579] on button "Next" at bounding box center [1315, 574] width 77 height 40
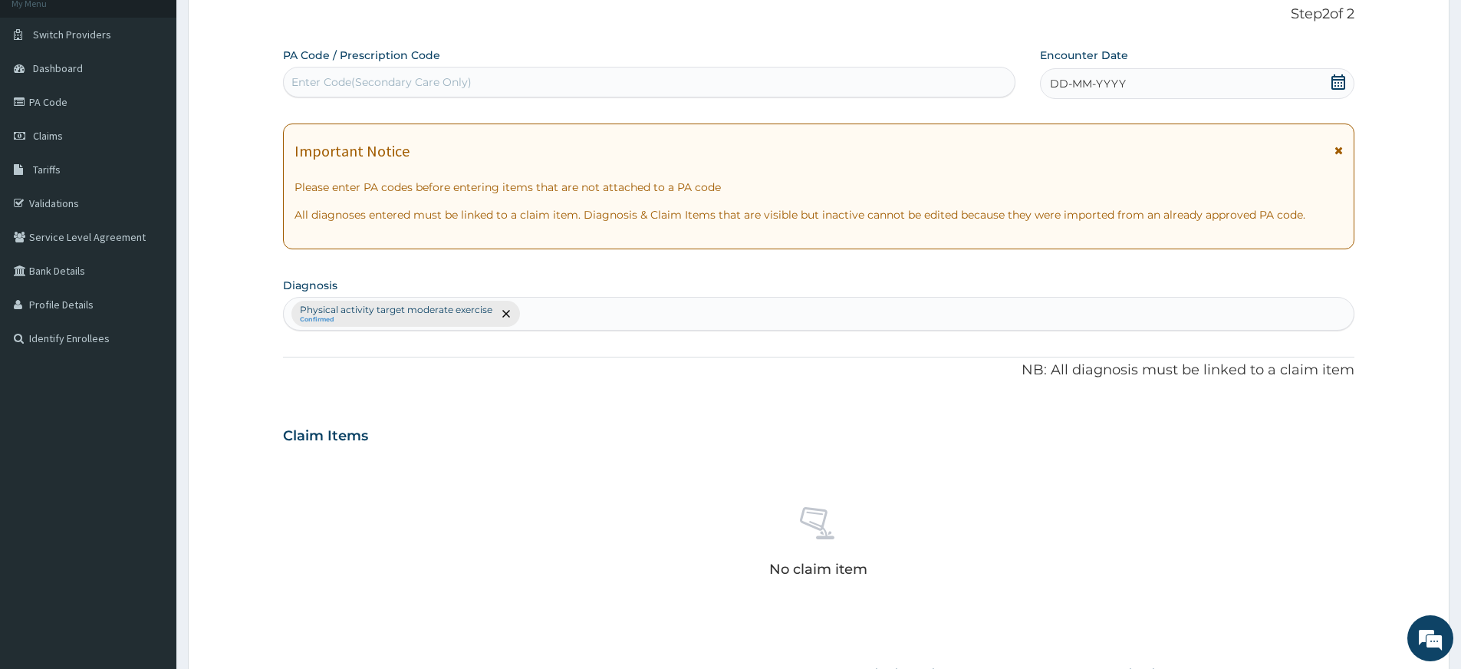
scroll to position [0, 0]
click at [692, 70] on div "Enter Code(Secondary Care Only)" at bounding box center [649, 82] width 731 height 25
type input "PA/5A8B61"
click at [1075, 74] on div "DD-MM-YYYY" at bounding box center [1197, 83] width 314 height 31
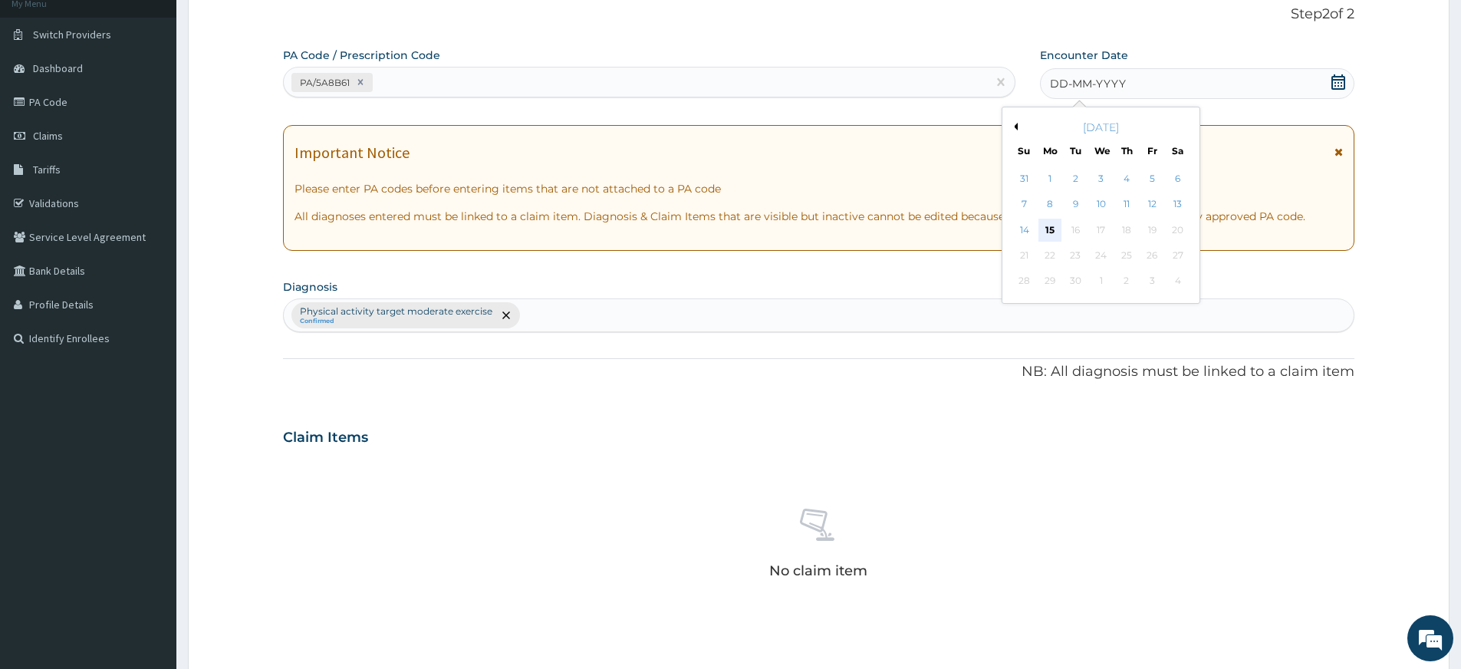
click at [1046, 232] on div "15" at bounding box center [1049, 230] width 23 height 23
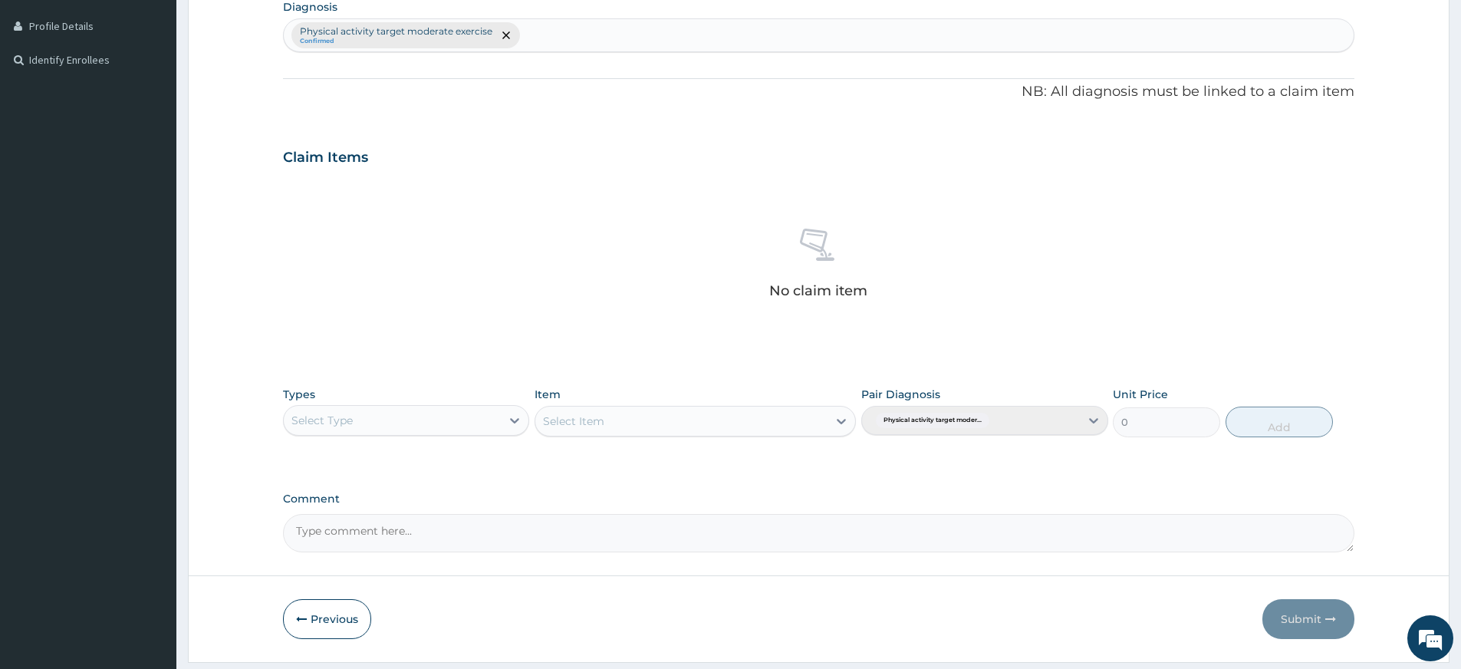
scroll to position [422, 0]
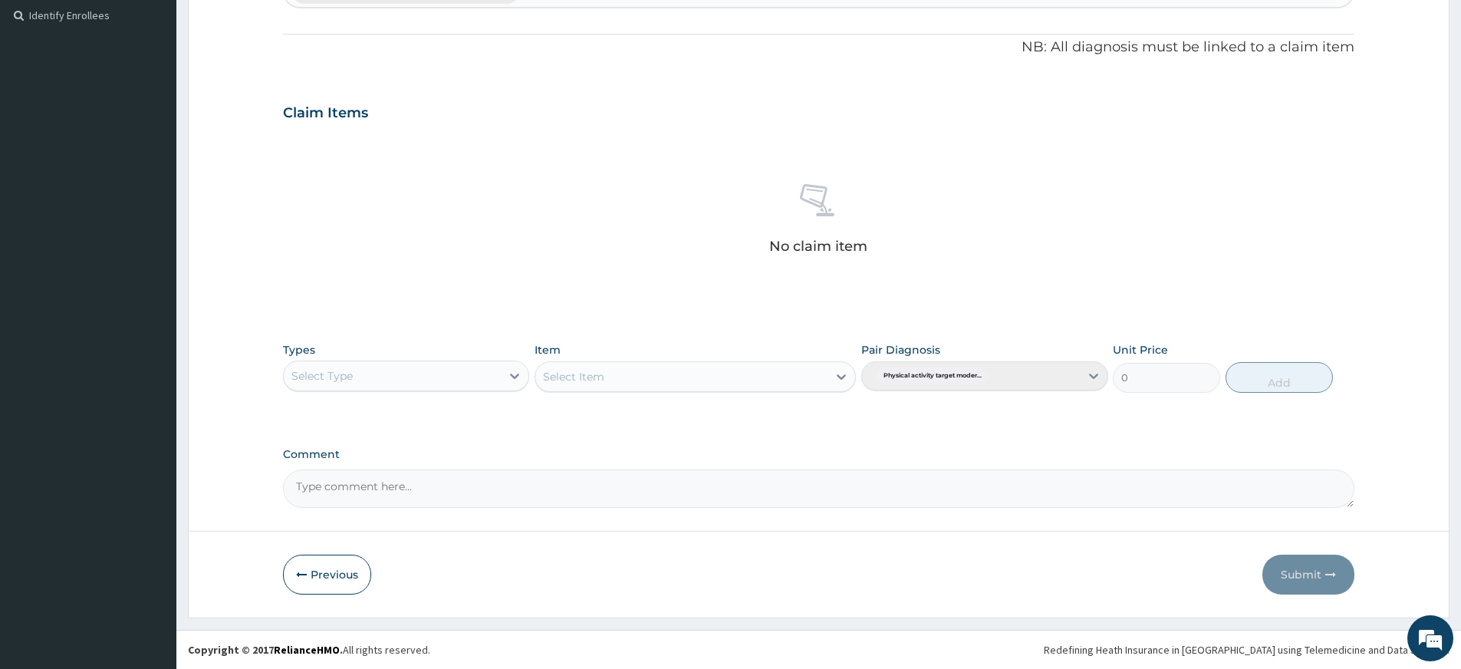
click at [452, 378] on div "Select Type" at bounding box center [392, 375] width 217 height 25
click at [492, 604] on div "Gym" at bounding box center [406, 611] width 246 height 28
click at [610, 377] on div "Select Item" at bounding box center [681, 376] width 292 height 25
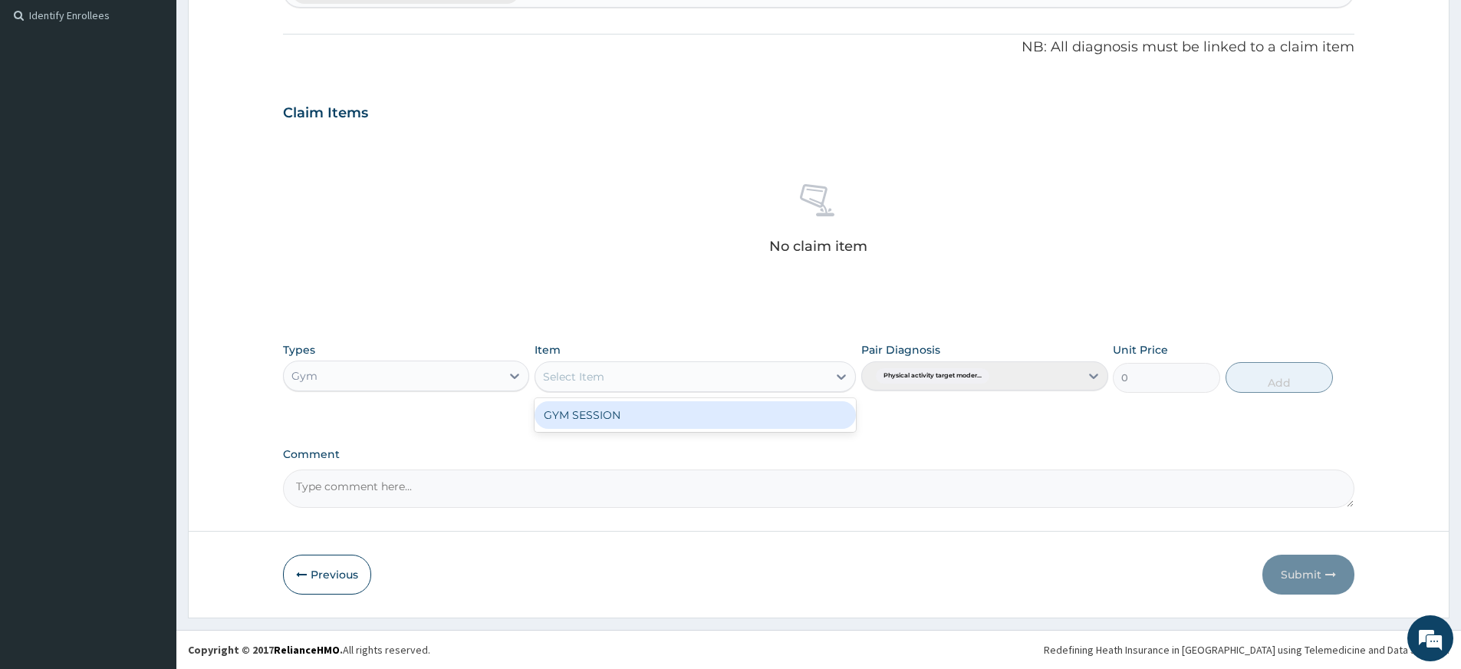
click at [654, 415] on div "GYM SESSION" at bounding box center [695, 415] width 321 height 28
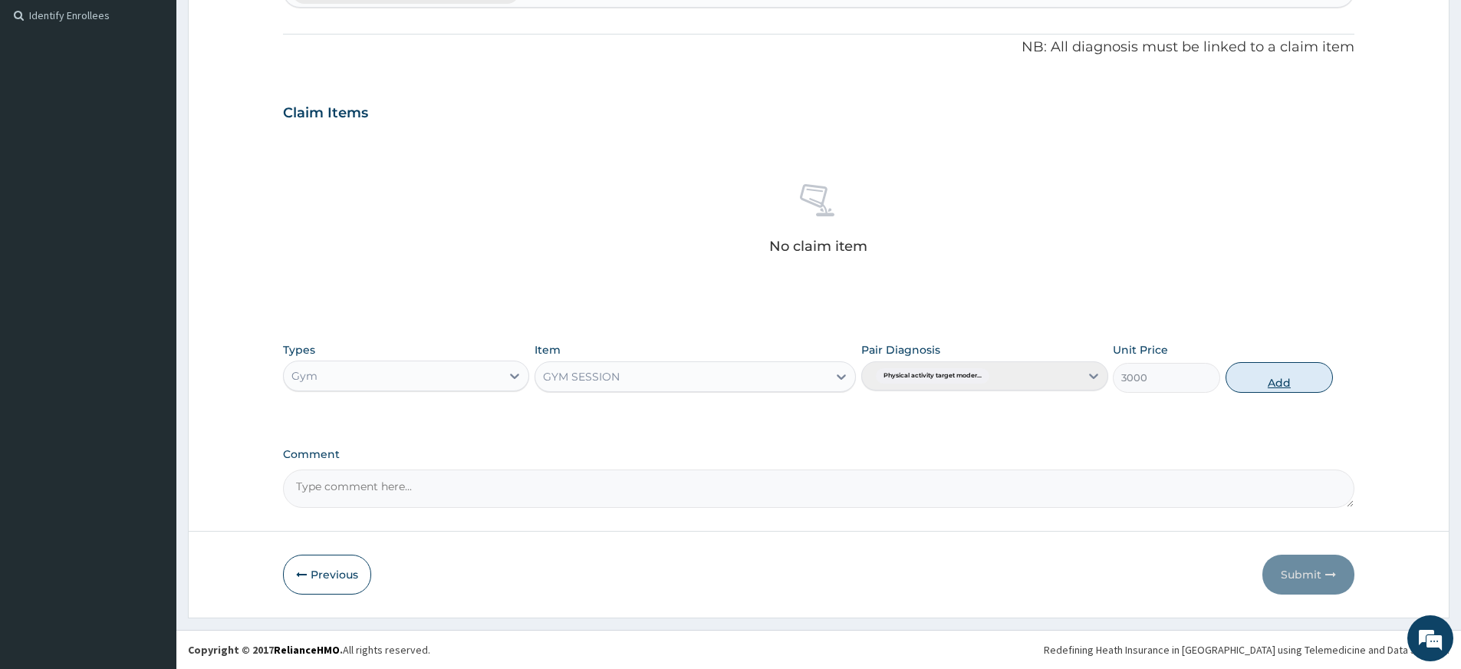
click at [1282, 381] on button "Add" at bounding box center [1278, 377] width 107 height 31
type input "0"
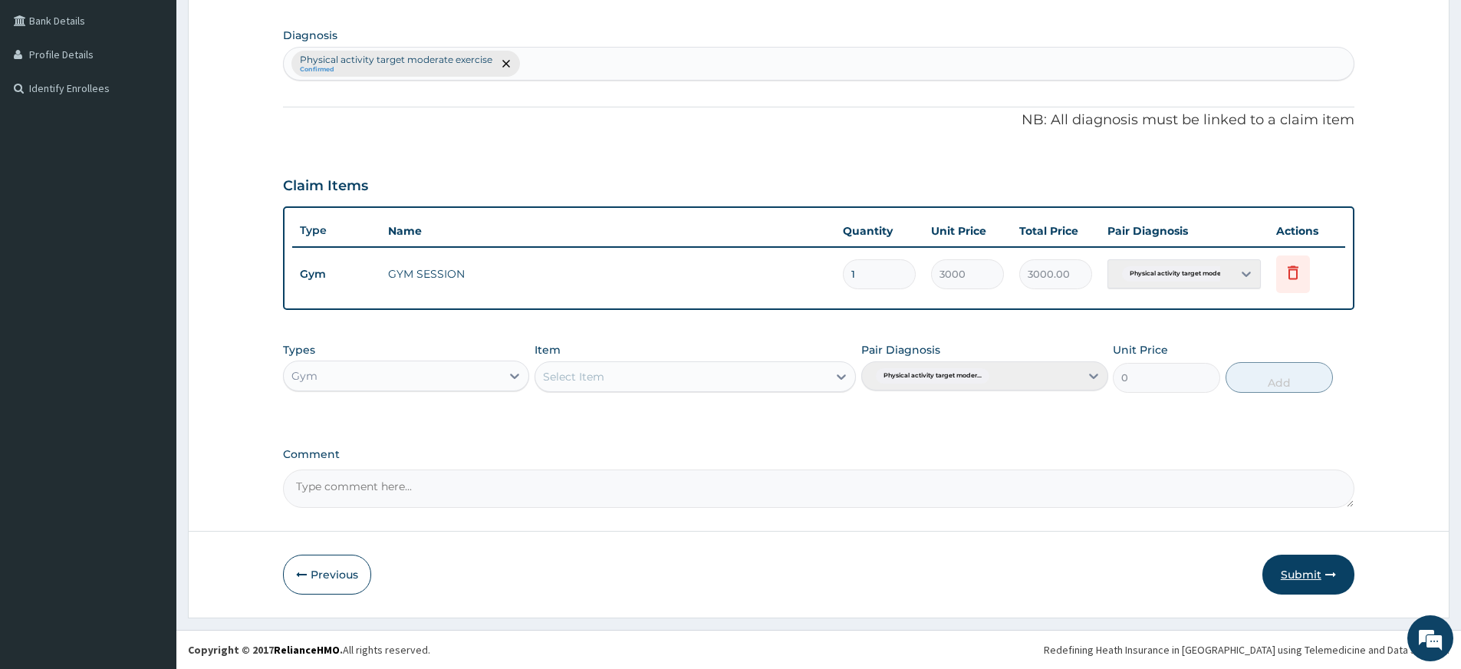
click at [1300, 576] on button "Submit" at bounding box center [1308, 574] width 92 height 40
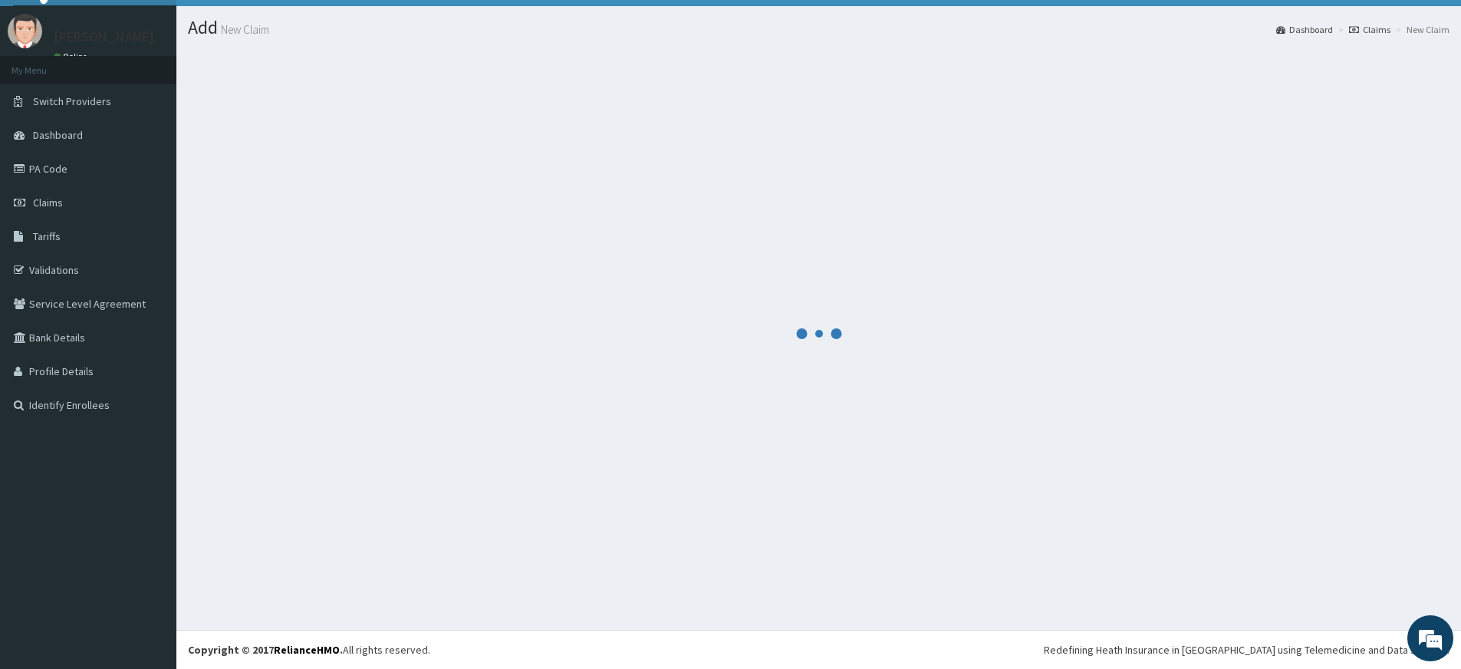
scroll to position [349, 0]
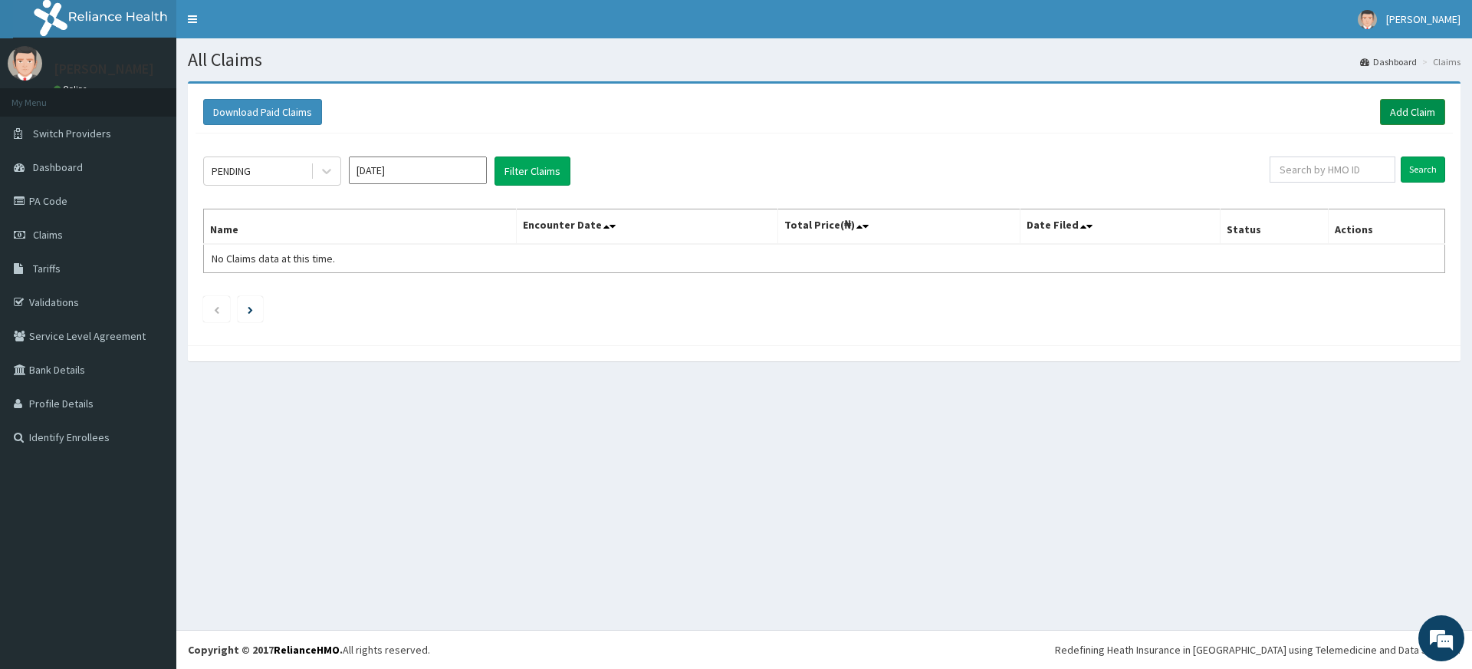
click at [1409, 120] on link "Add Claim" at bounding box center [1412, 112] width 65 height 26
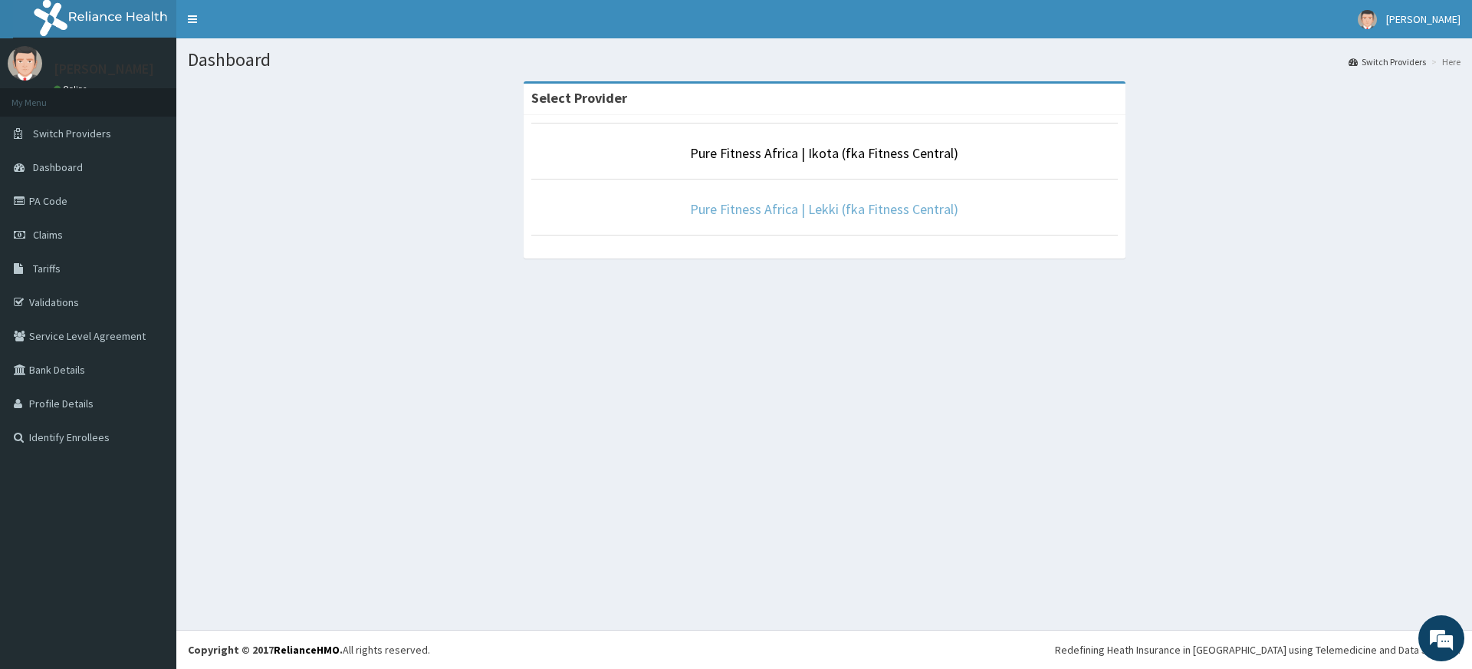
click at [793, 211] on link "Pure Fitness Africa | Lekki (fka Fitness Central)" at bounding box center [824, 209] width 268 height 18
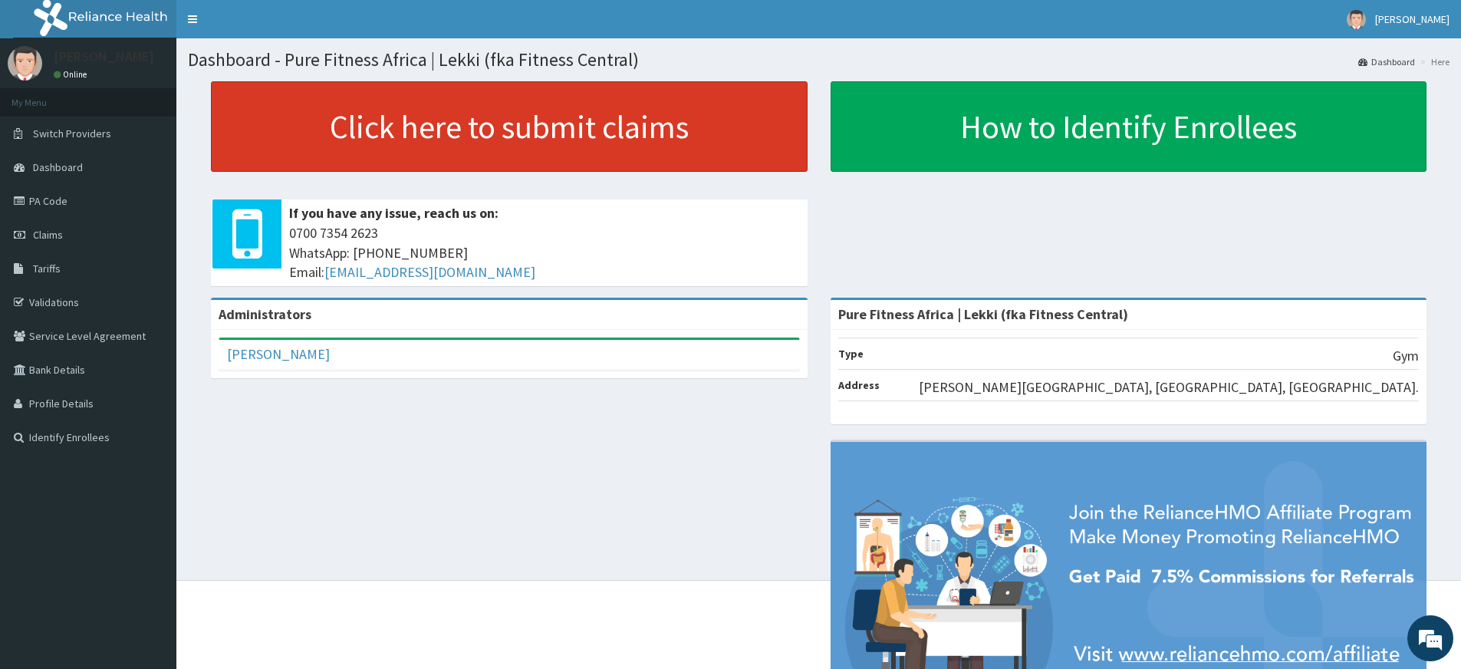
click at [425, 148] on link "Click here to submit claims" at bounding box center [509, 126] width 597 height 90
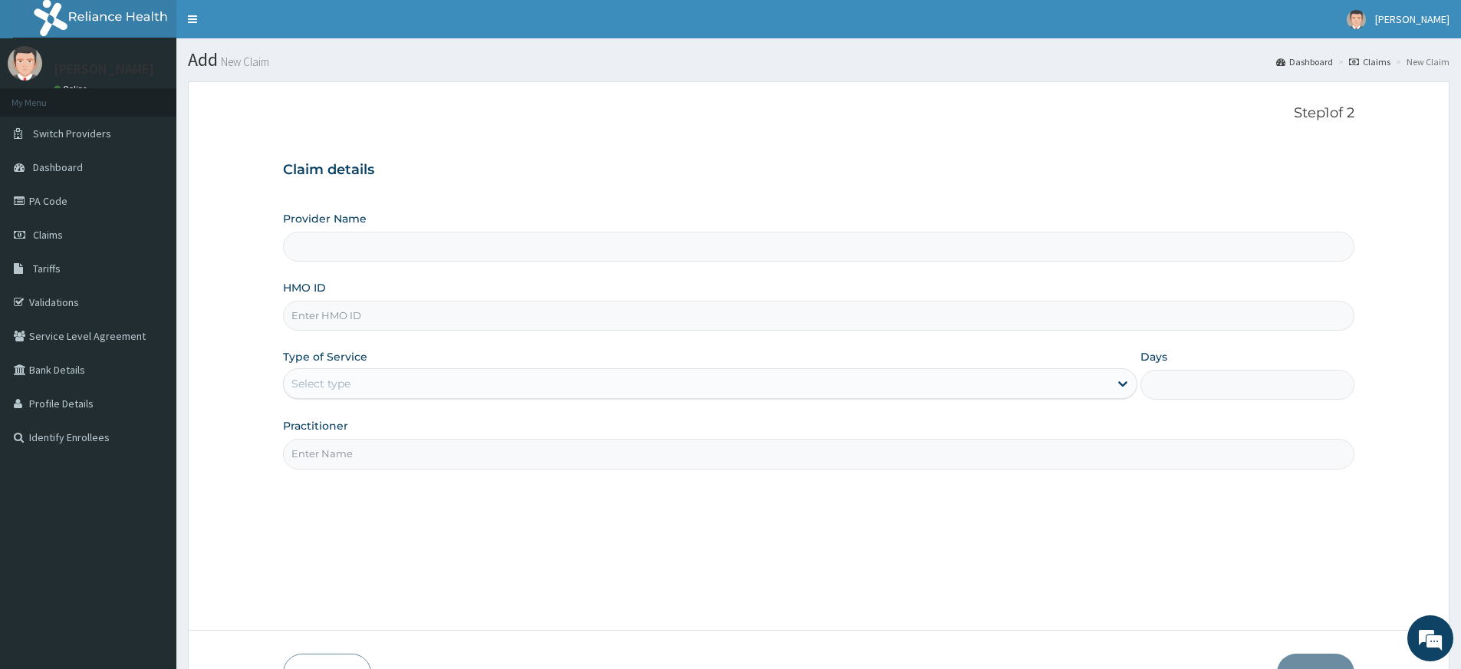
type input "Pure Fitness Africa | Lekki (fka Fitness Central)"
type input "1"
click at [392, 466] on input "Practitioner" at bounding box center [818, 454] width 1071 height 30
type input "pure fitness africa"
click at [386, 301] on input "HMO ID" at bounding box center [818, 316] width 1071 height 30
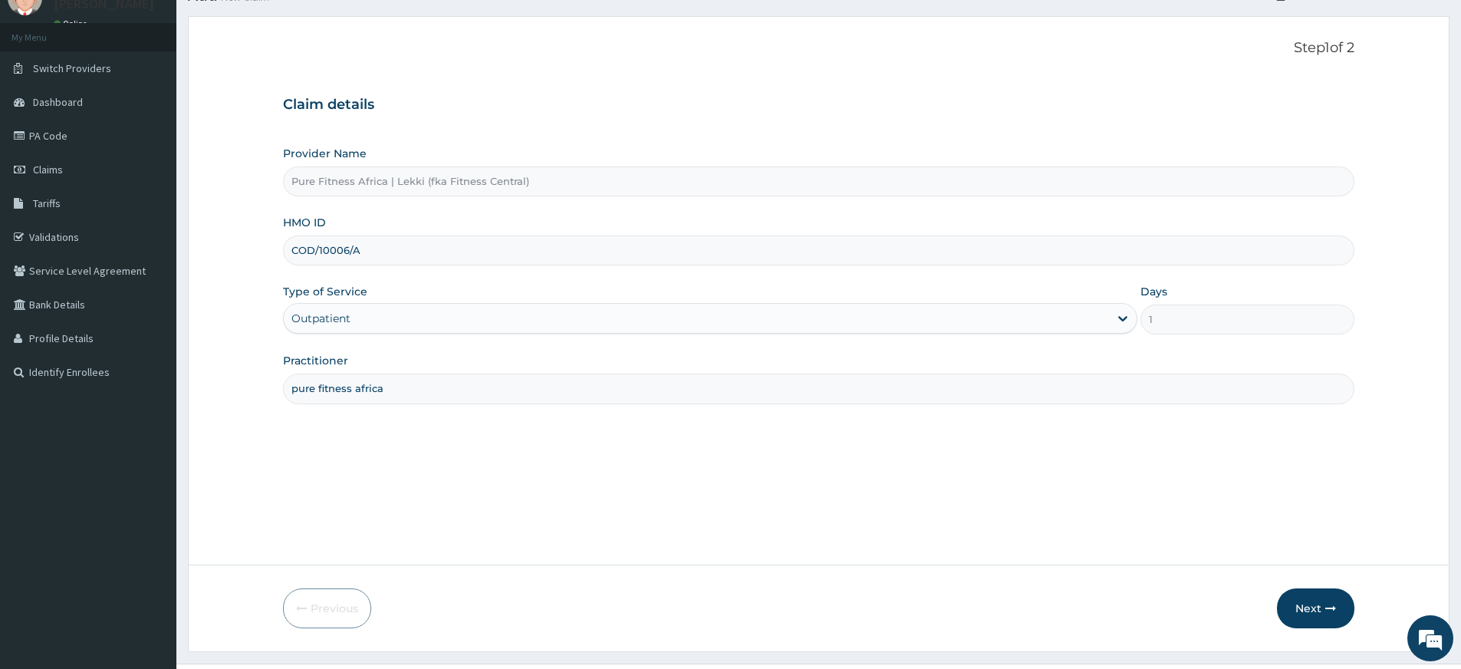
scroll to position [99, 0]
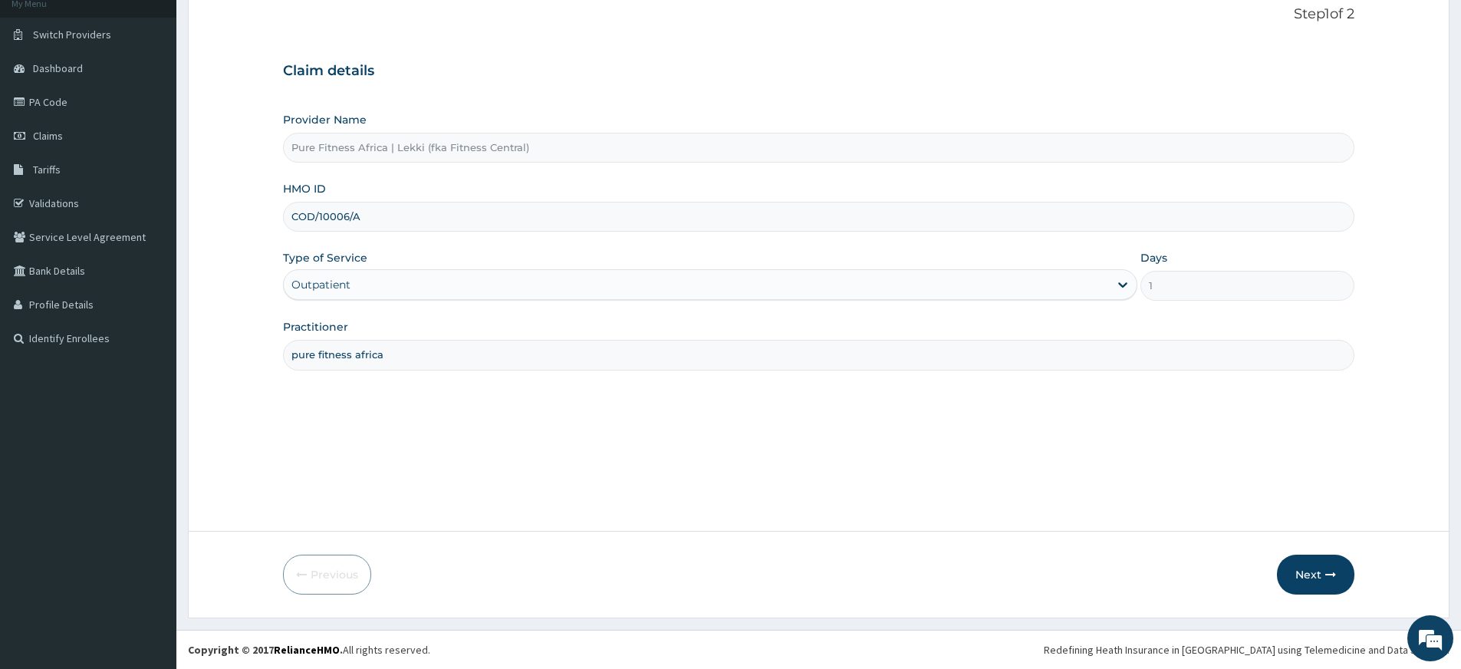
type input "COD/10006/A"
click at [1340, 595] on form "Step 1 of 2 Claim details Provider Name Pure Fitness Africa | Lekki (fka Fitnes…" at bounding box center [819, 300] width 1262 height 636
click at [1333, 586] on button "Next" at bounding box center [1315, 574] width 77 height 40
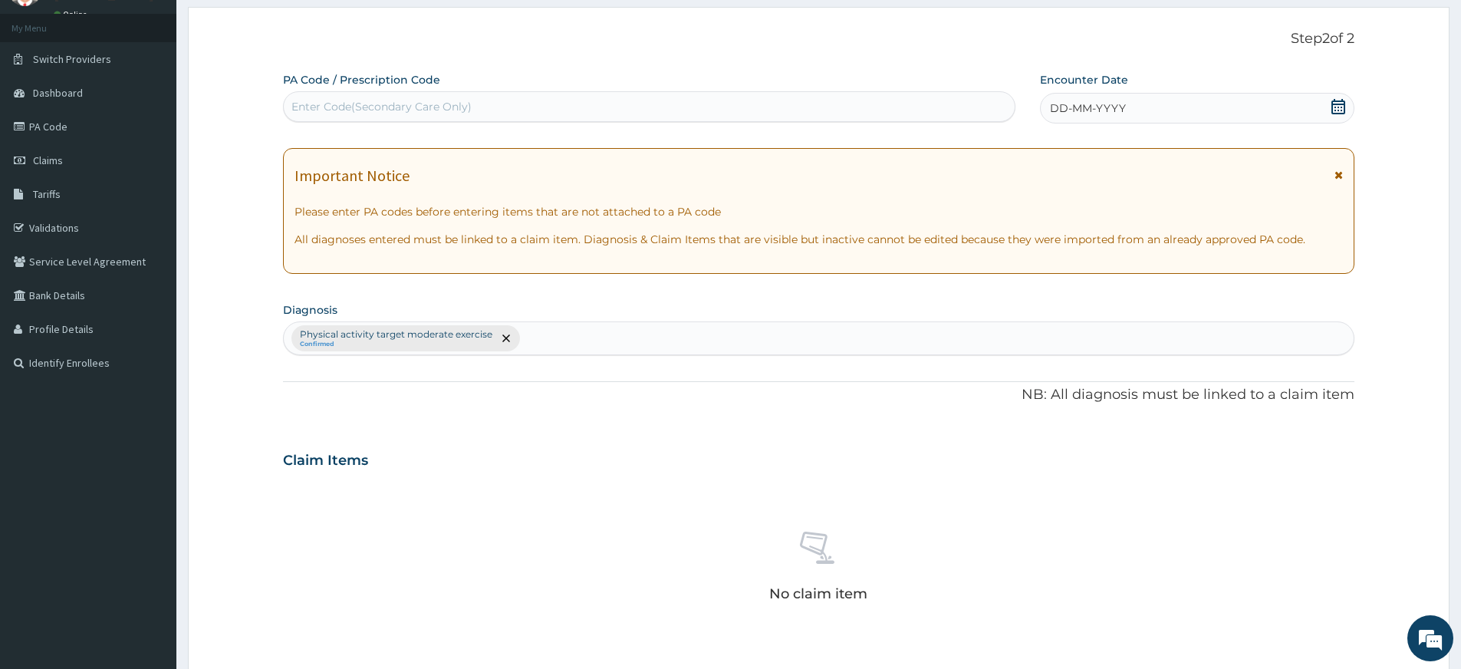
scroll to position [0, 0]
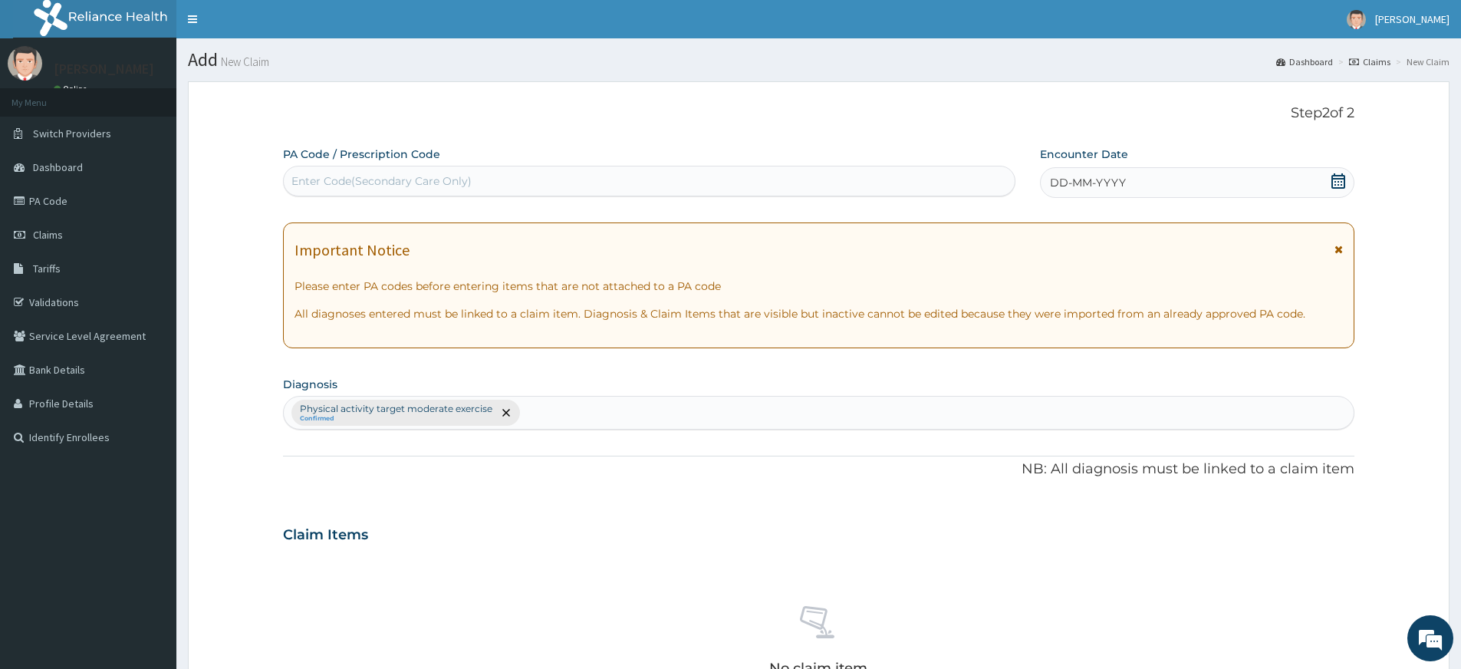
click at [581, 192] on div "Enter Code(Secondary Care Only)" at bounding box center [649, 181] width 731 height 25
type input "PA/72EFF2"
click at [1344, 176] on icon at bounding box center [1338, 180] width 14 height 15
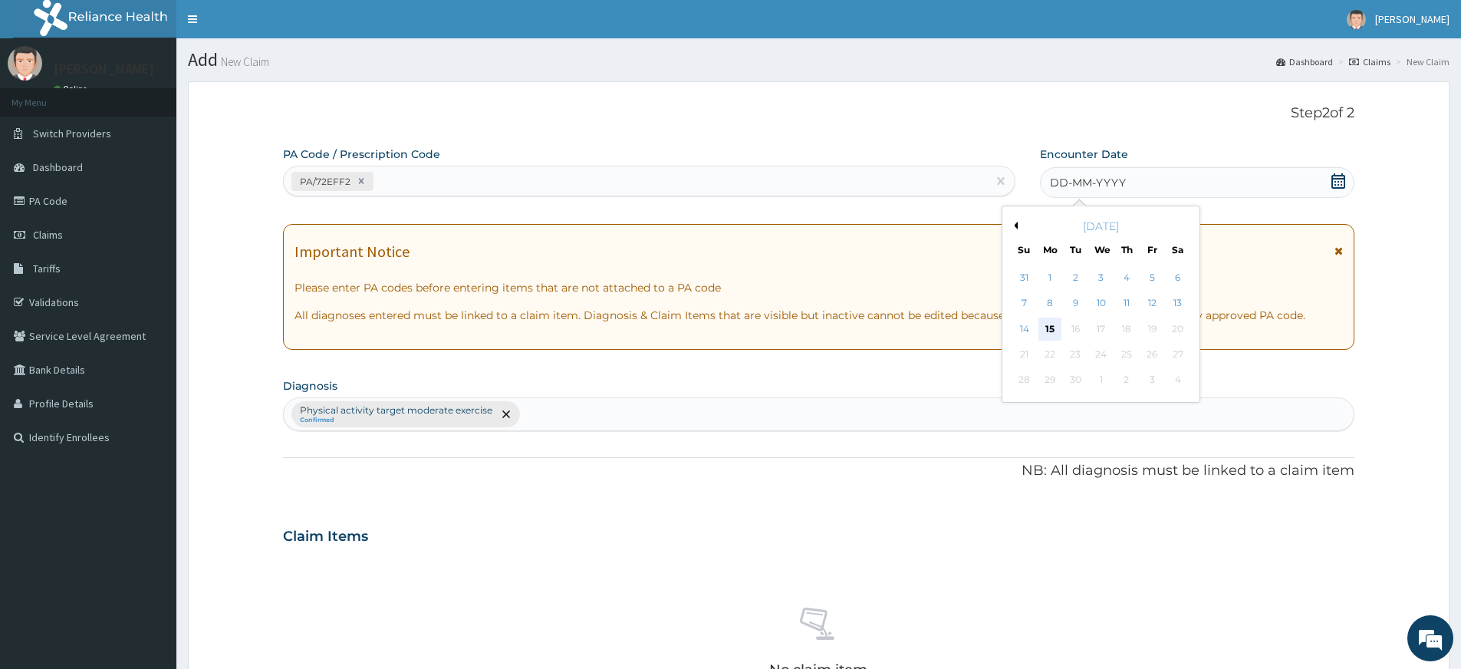
click at [1044, 326] on div "15" at bounding box center [1049, 328] width 23 height 23
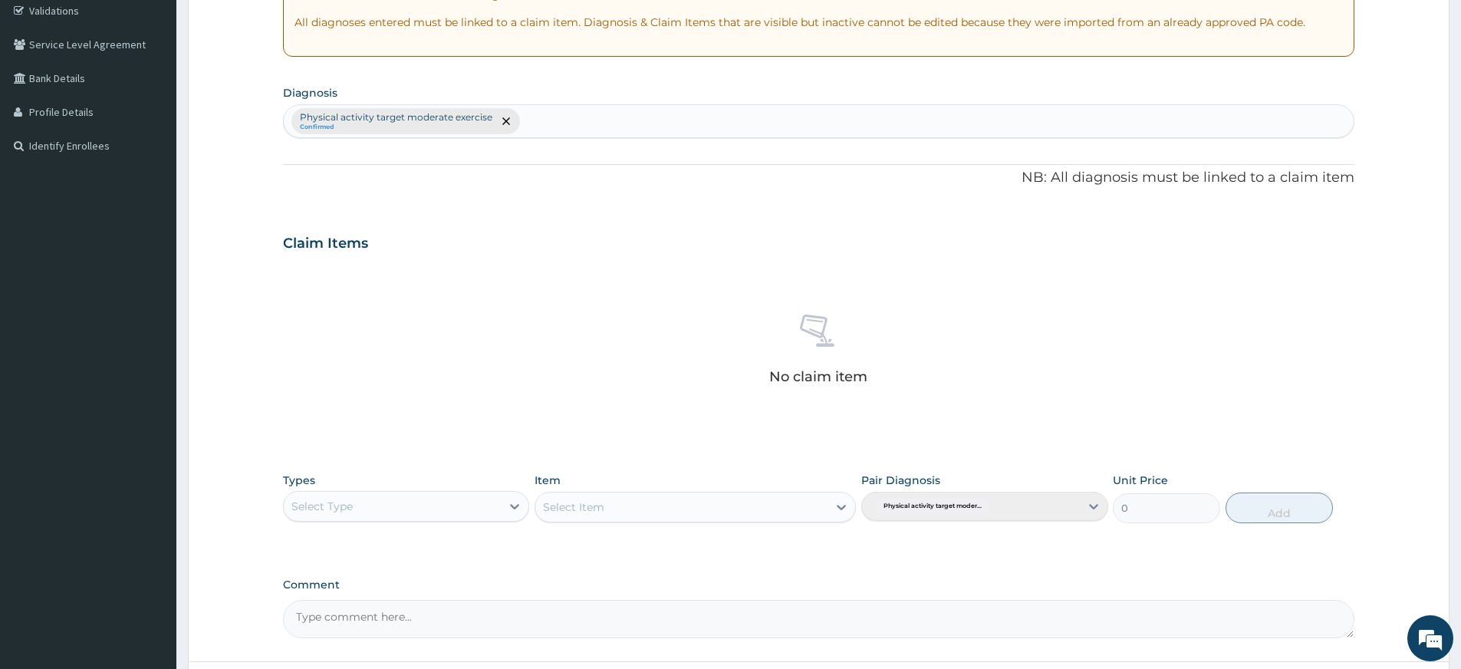
scroll to position [422, 0]
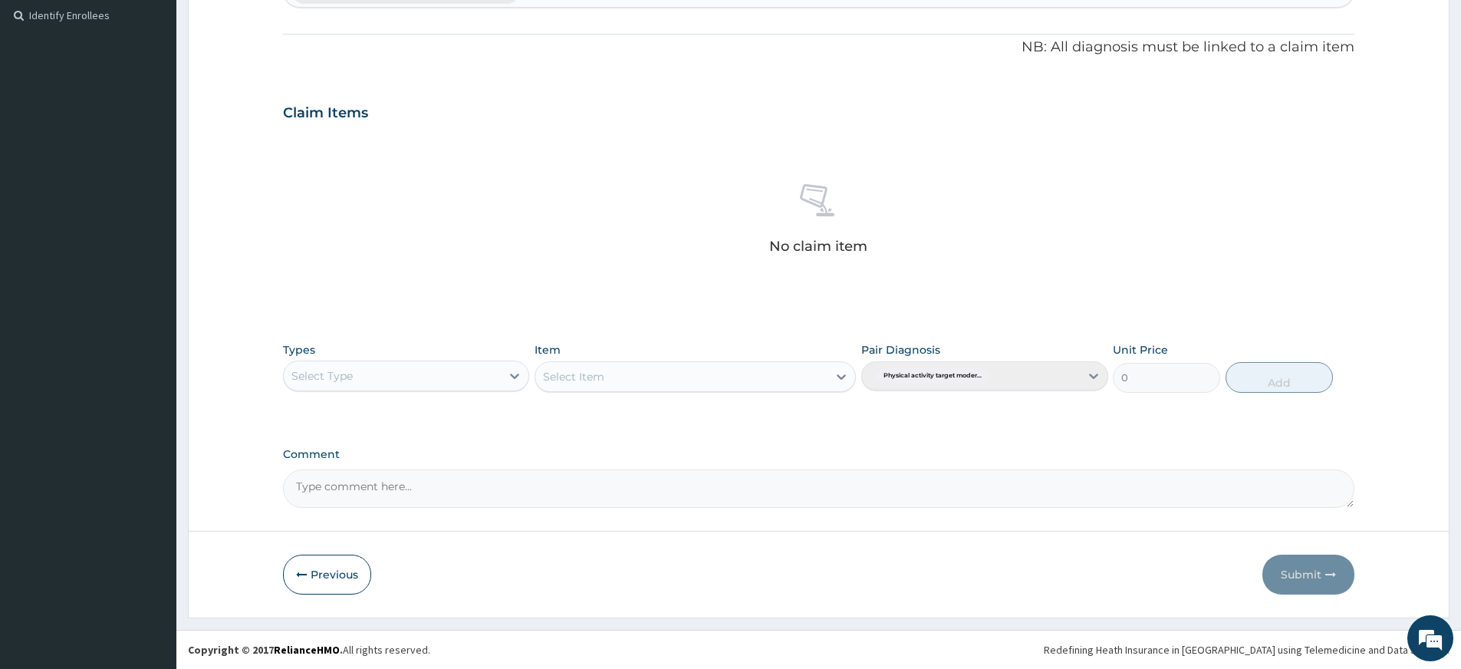
click at [363, 380] on div "Select Type" at bounding box center [392, 375] width 217 height 25
click at [400, 617] on div "Gym" at bounding box center [406, 611] width 246 height 28
click at [602, 370] on div "Select Item" at bounding box center [573, 376] width 61 height 15
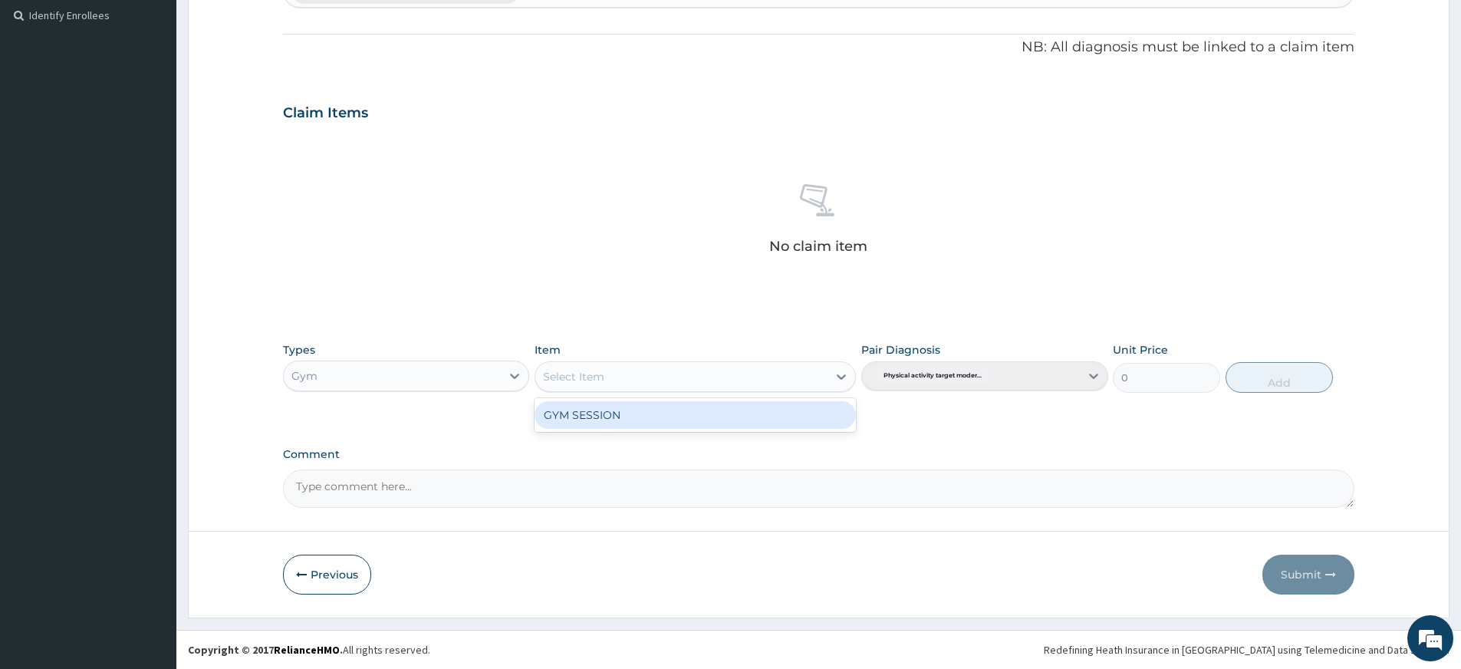
click at [607, 418] on div "GYM SESSION" at bounding box center [695, 415] width 321 height 28
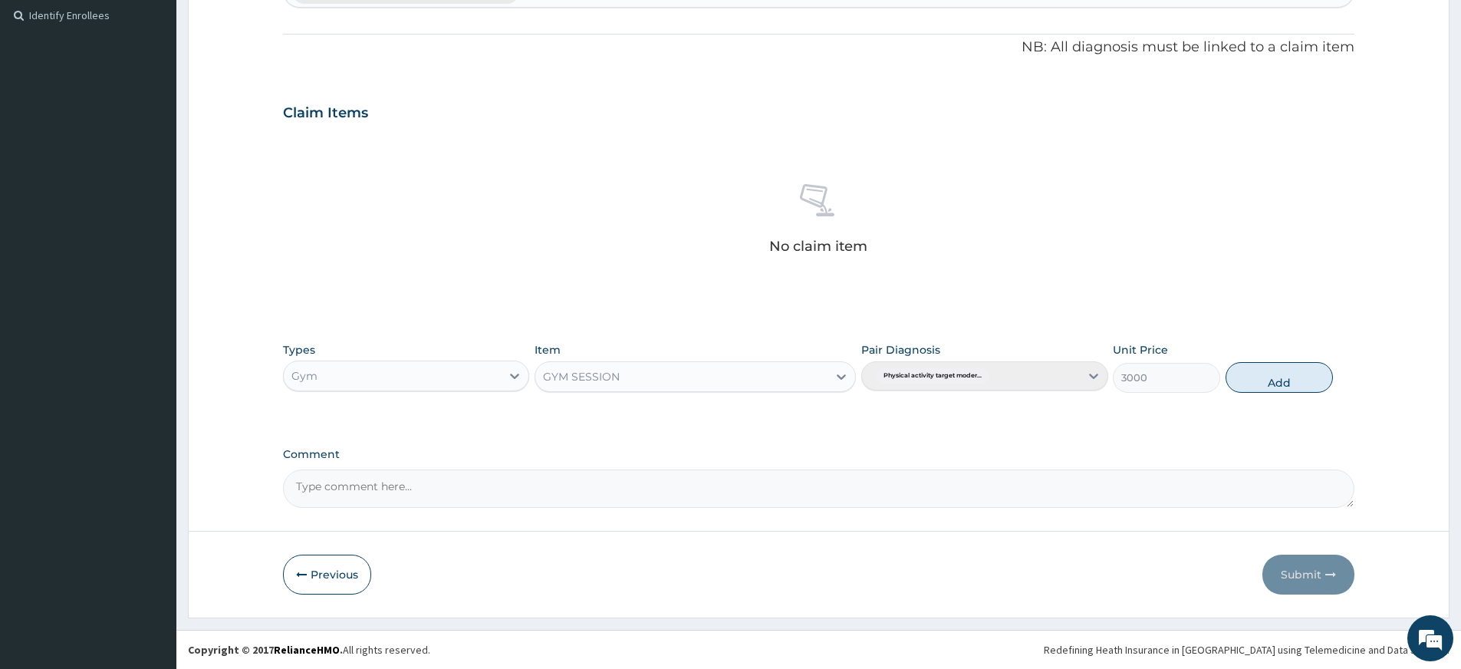
click at [1334, 363] on div "Types Gym Item option GYM SESSION, selected. Select is focused ,type to refine …" at bounding box center [818, 367] width 1071 height 66
click at [1302, 387] on button "Add" at bounding box center [1278, 377] width 107 height 31
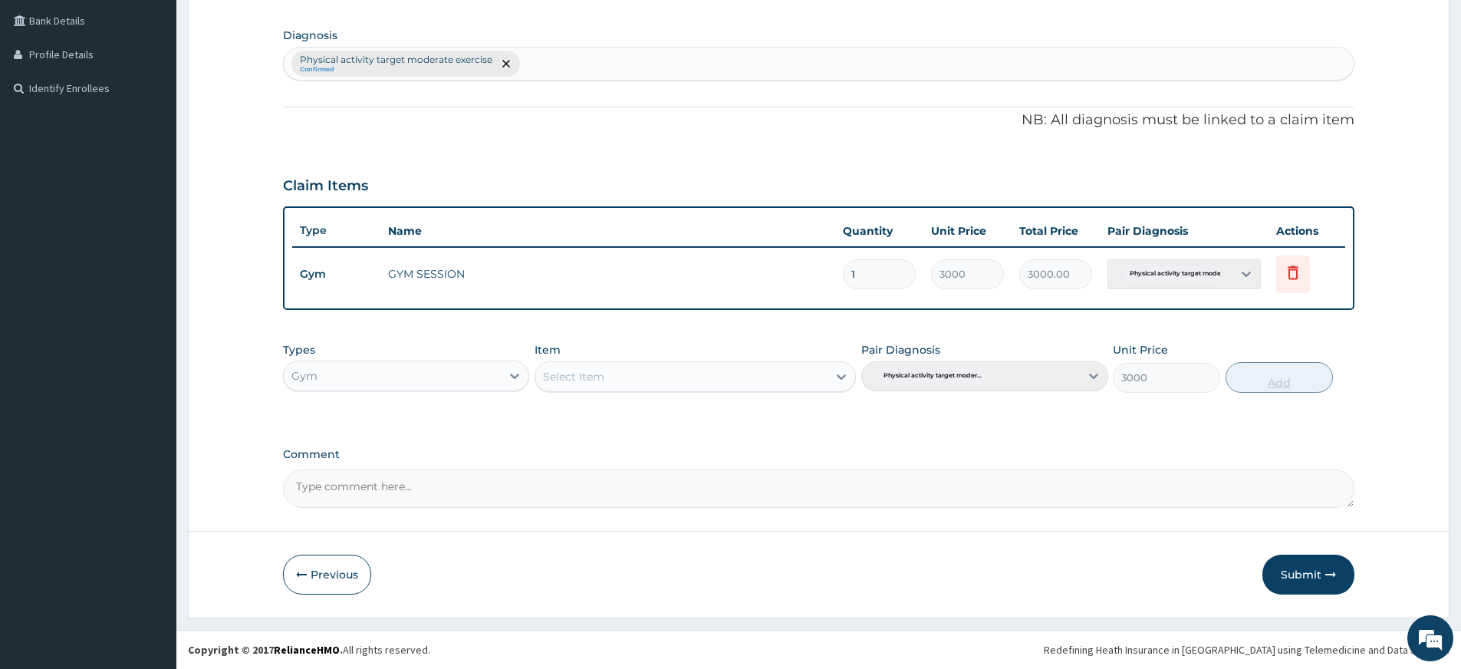
type input "0"
click at [1316, 580] on button "Submit" at bounding box center [1308, 574] width 92 height 40
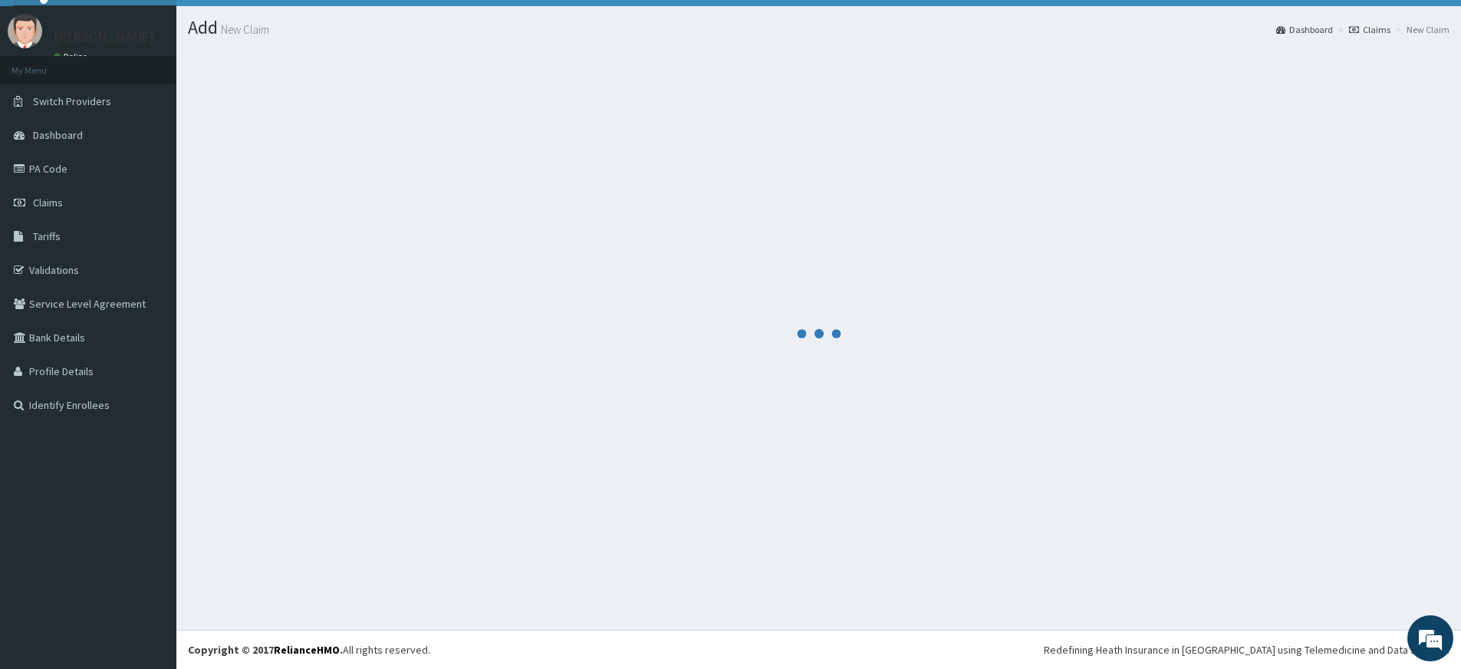
scroll to position [349, 0]
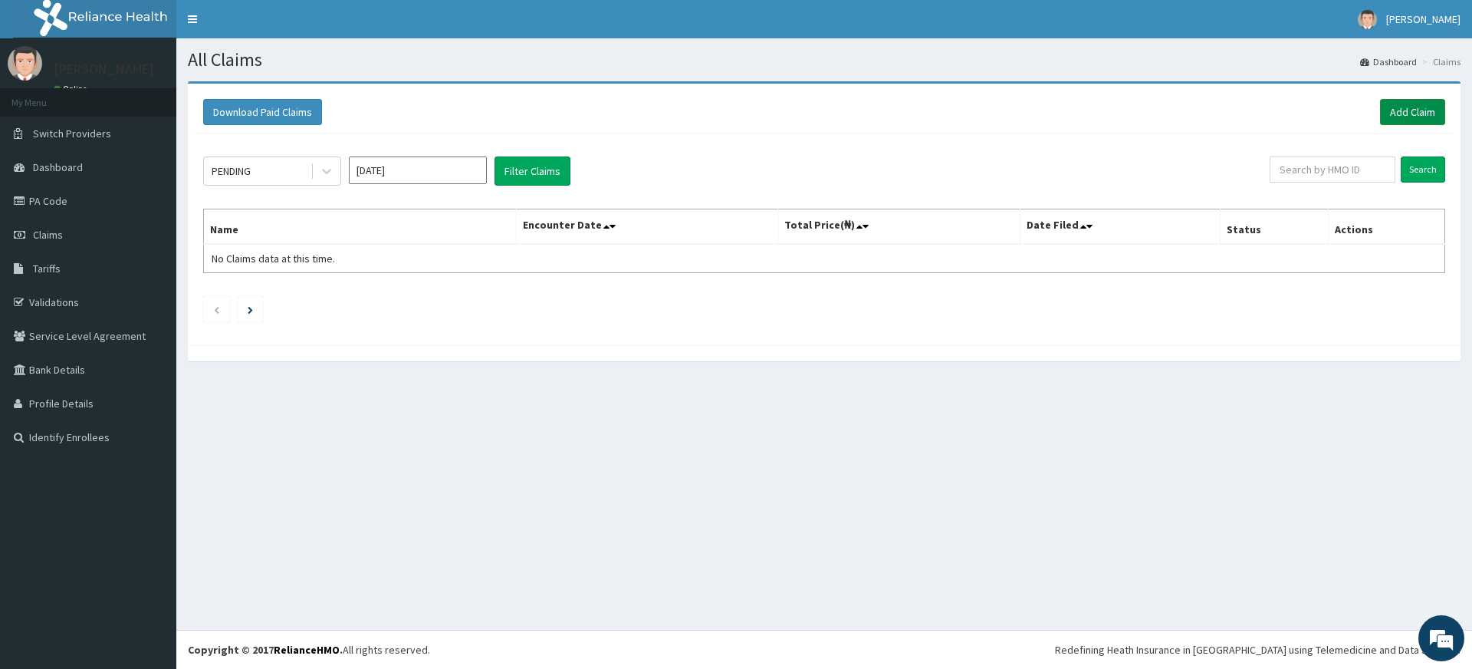
click at [1402, 113] on link "Add Claim" at bounding box center [1412, 112] width 65 height 26
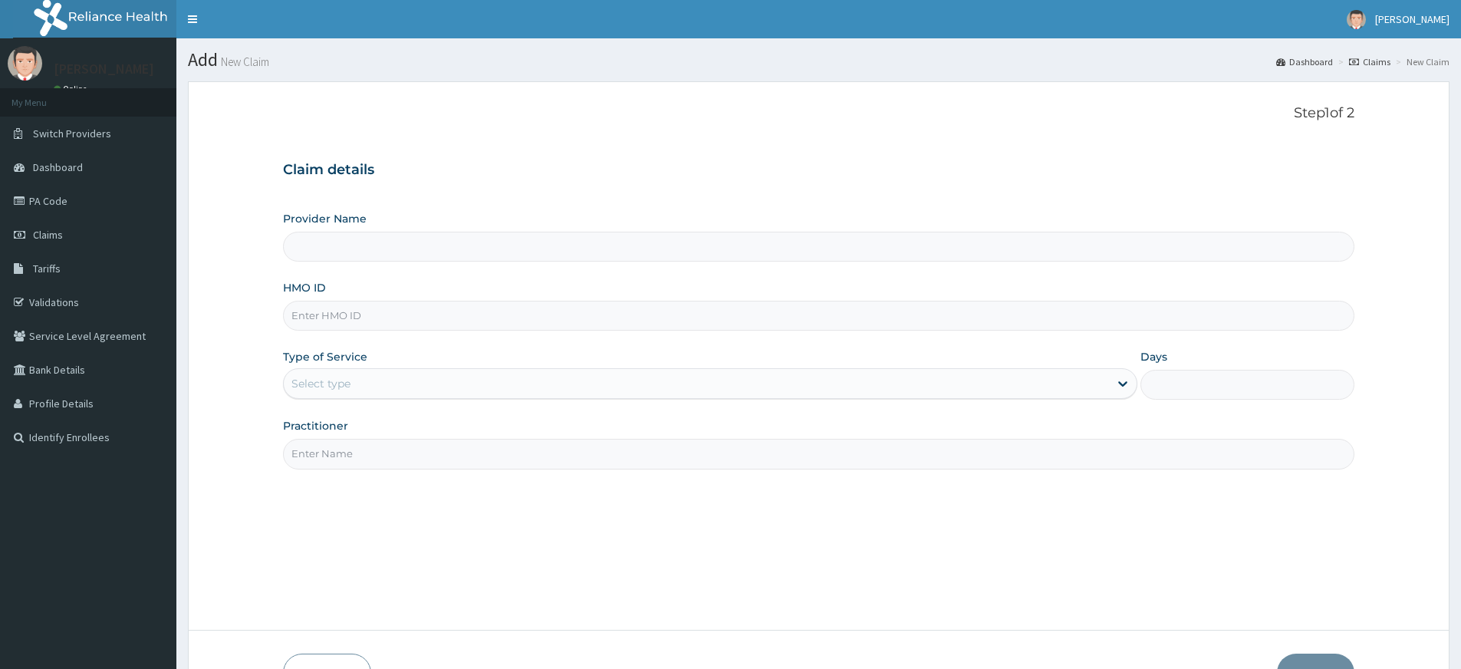
click at [340, 450] on input "Practitioner" at bounding box center [818, 454] width 1071 height 30
type input "Pure Fitness Africa | Lekki (fka Fitness Central)"
type input "1"
type input "pure fitness africa"
click at [364, 324] on input "HMO ID" at bounding box center [818, 316] width 1071 height 30
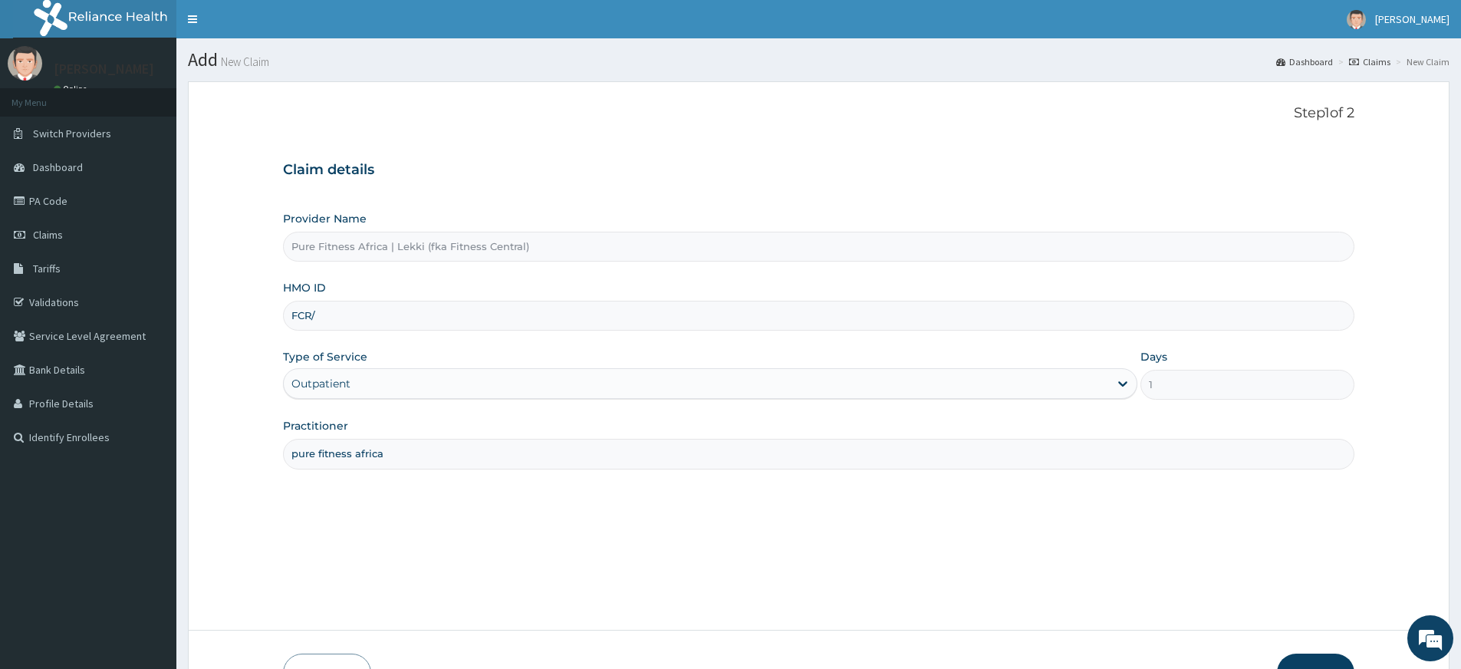
type input "fcr/10102/a"
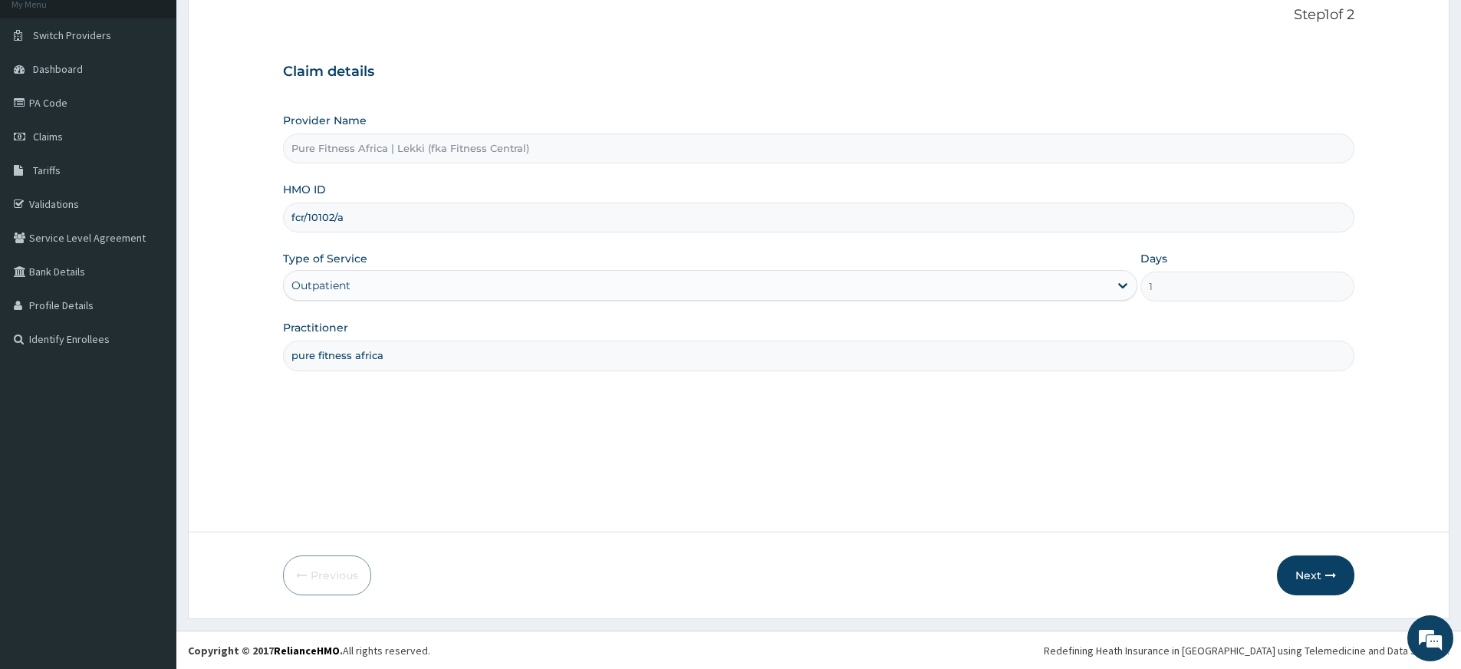
scroll to position [99, 0]
click at [1292, 563] on button "Next" at bounding box center [1315, 574] width 77 height 40
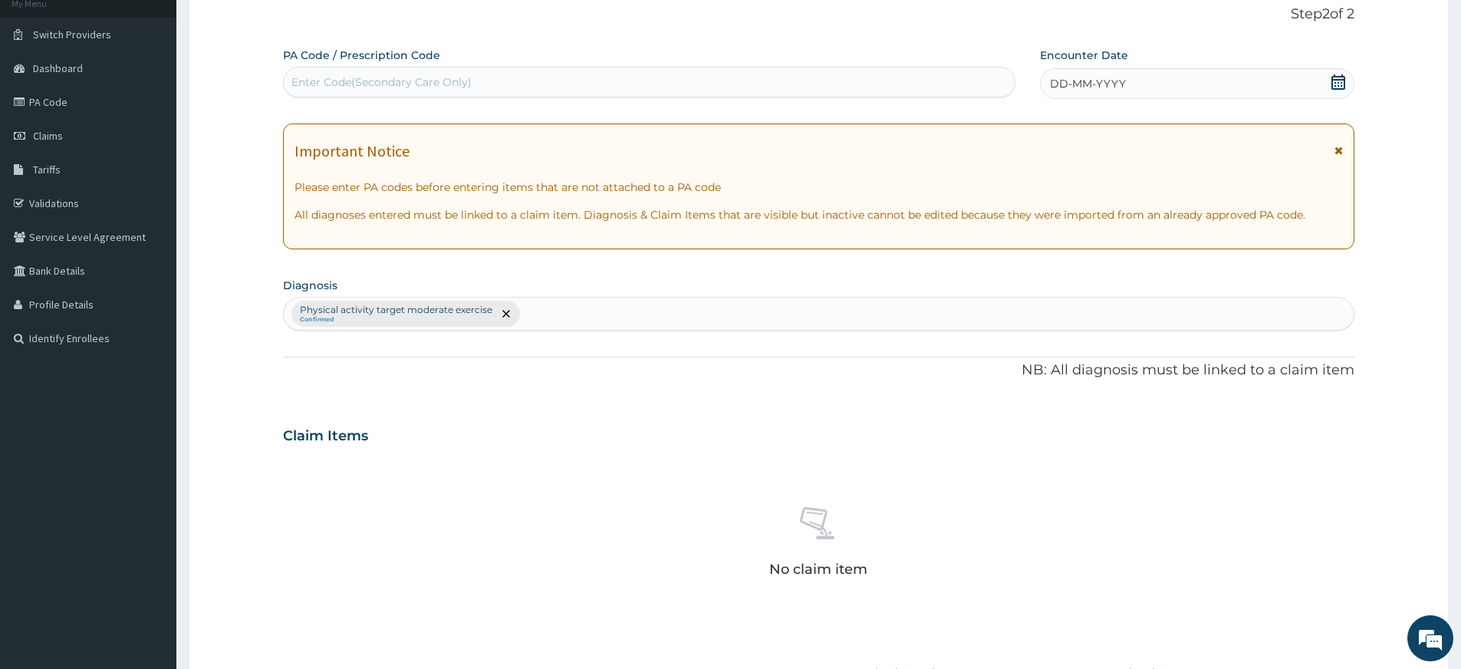
scroll to position [0, 0]
click at [596, 74] on div "Enter Code(Secondary Care Only)" at bounding box center [649, 82] width 731 height 25
type input "PA/F2CB25"
click at [1340, 73] on div "DD-MM-YYYY" at bounding box center [1197, 83] width 314 height 31
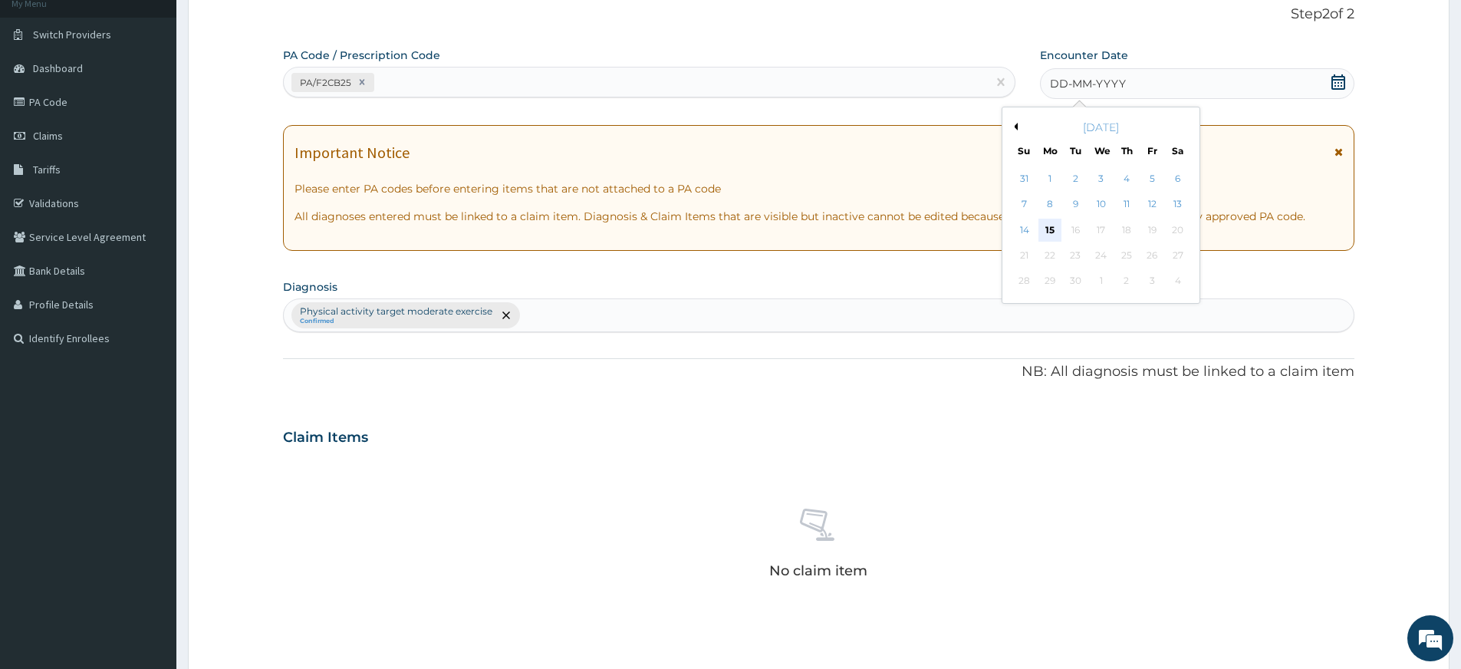
click at [1044, 229] on div "15" at bounding box center [1049, 230] width 23 height 23
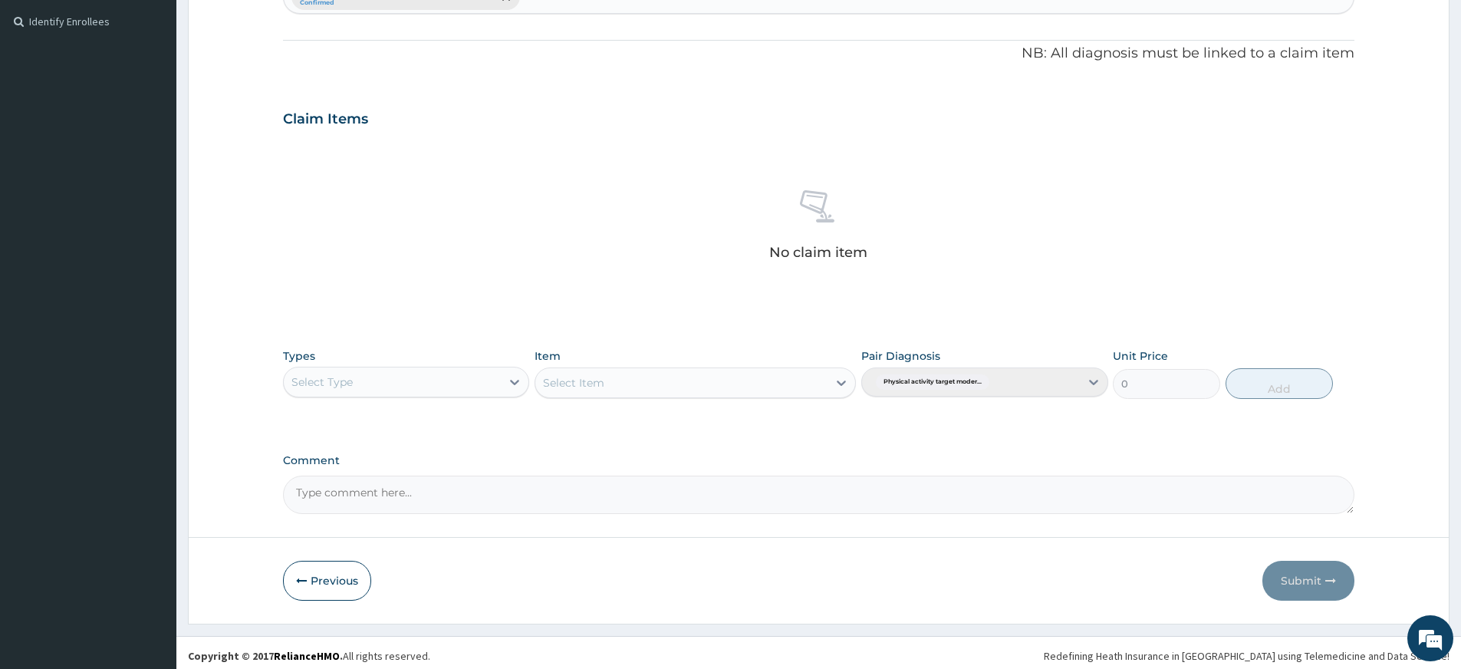
scroll to position [422, 0]
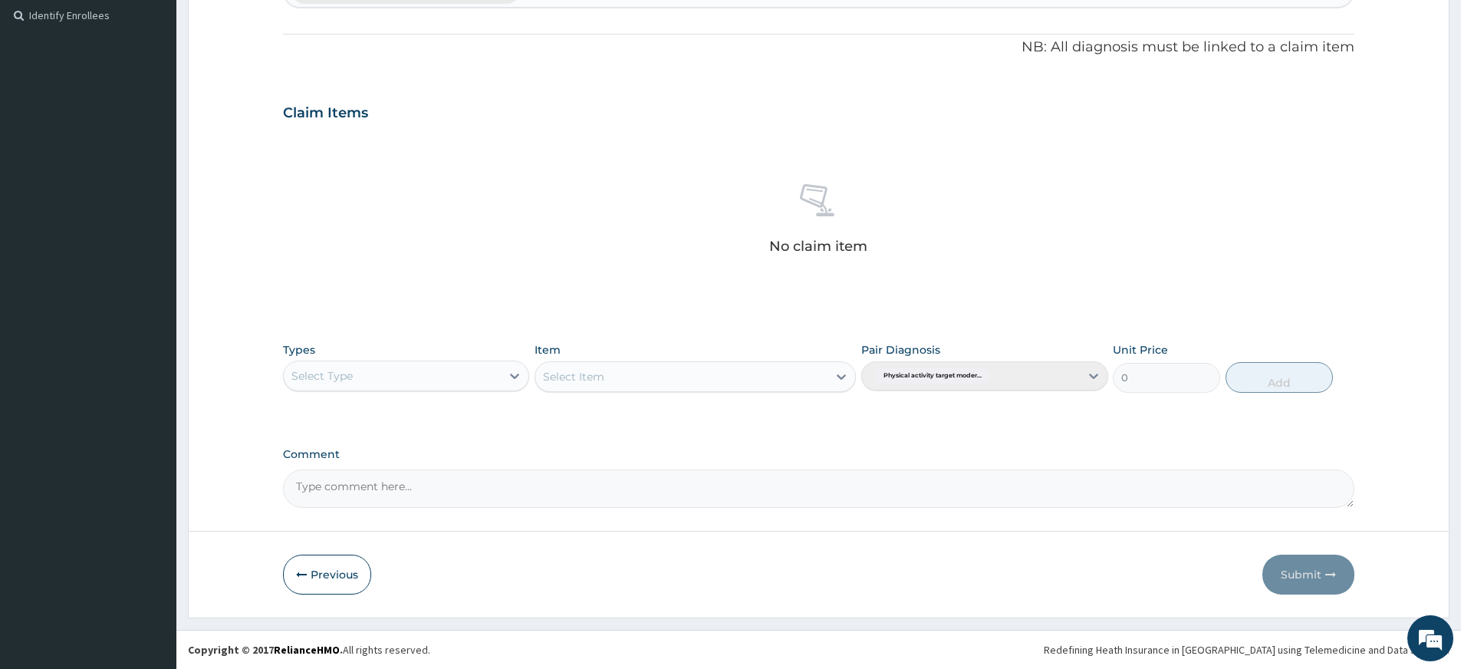
click at [437, 383] on div "Select Type" at bounding box center [392, 375] width 217 height 25
click at [478, 609] on div "Gym" at bounding box center [406, 611] width 246 height 28
click at [642, 371] on div "Select Item" at bounding box center [695, 376] width 321 height 31
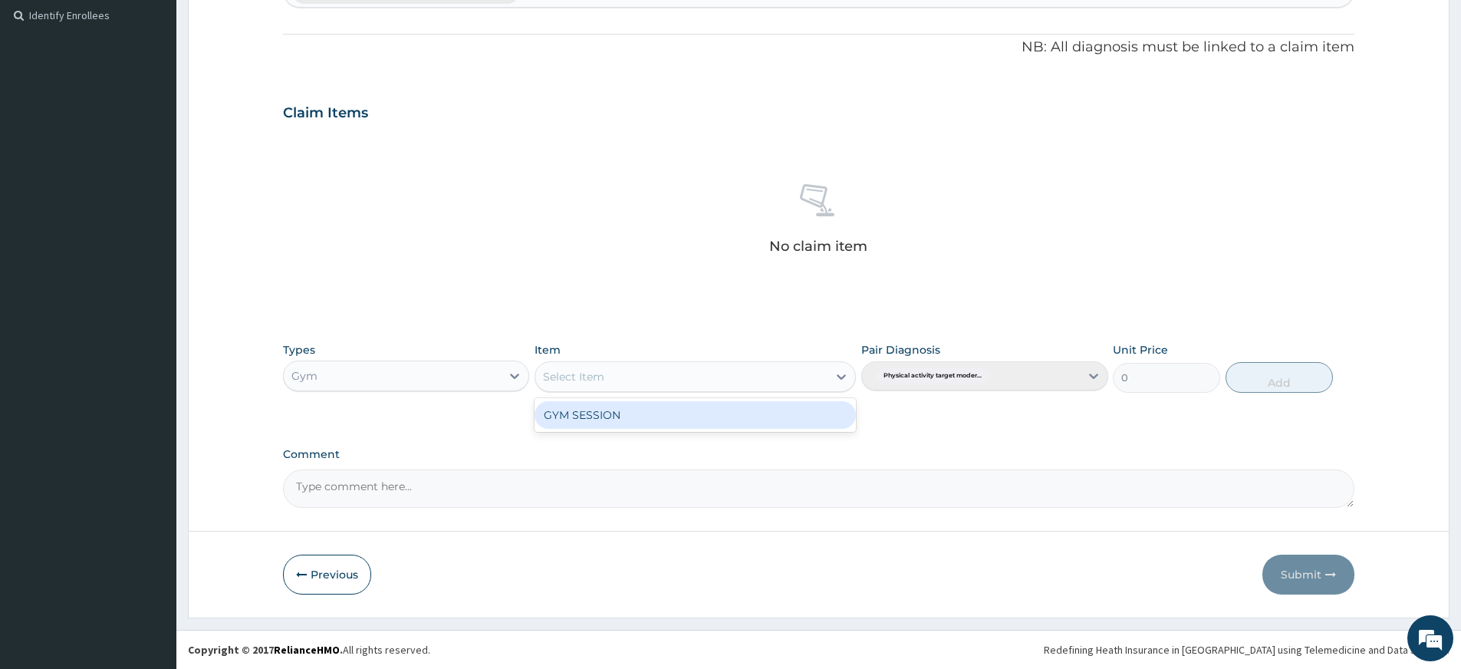
click at [726, 381] on div "Select Item" at bounding box center [681, 376] width 292 height 25
click at [729, 417] on div "GYM SESSION" at bounding box center [695, 415] width 321 height 28
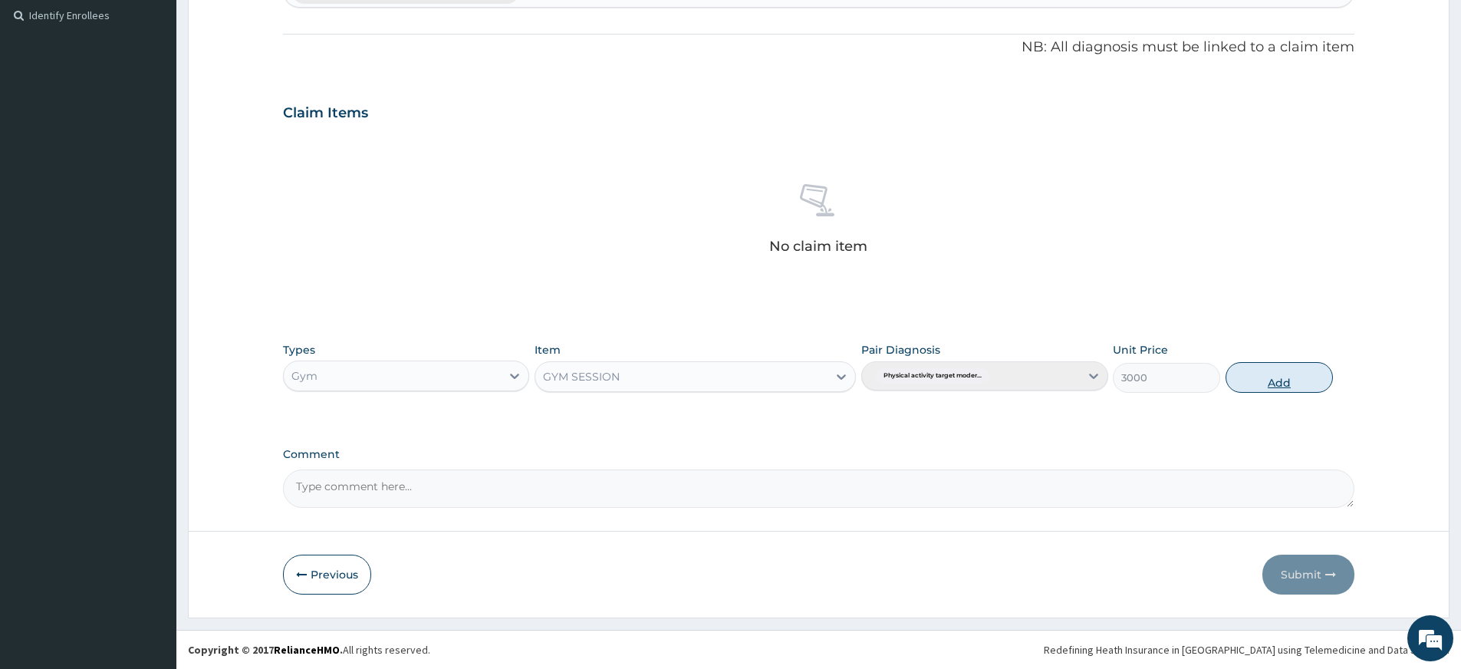
click at [1305, 380] on button "Add" at bounding box center [1278, 377] width 107 height 31
type input "0"
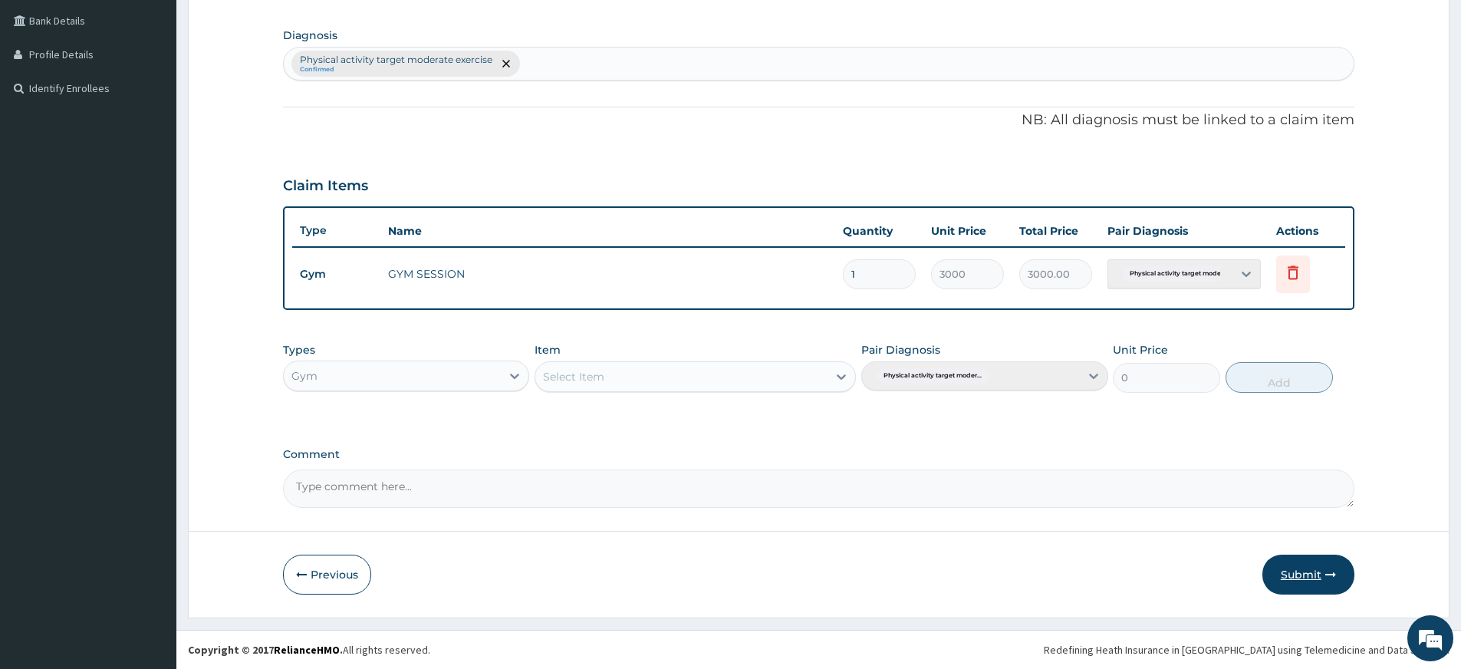
click at [1291, 572] on button "Submit" at bounding box center [1308, 574] width 92 height 40
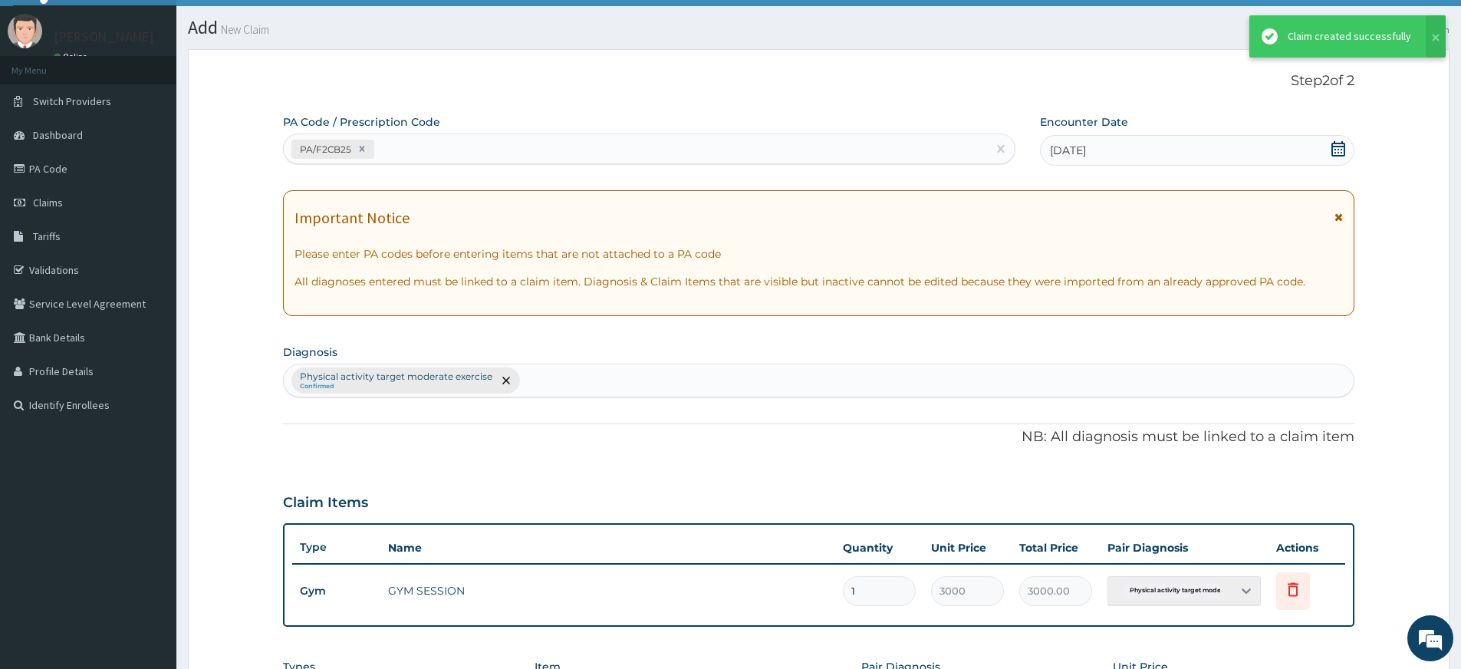
scroll to position [349, 0]
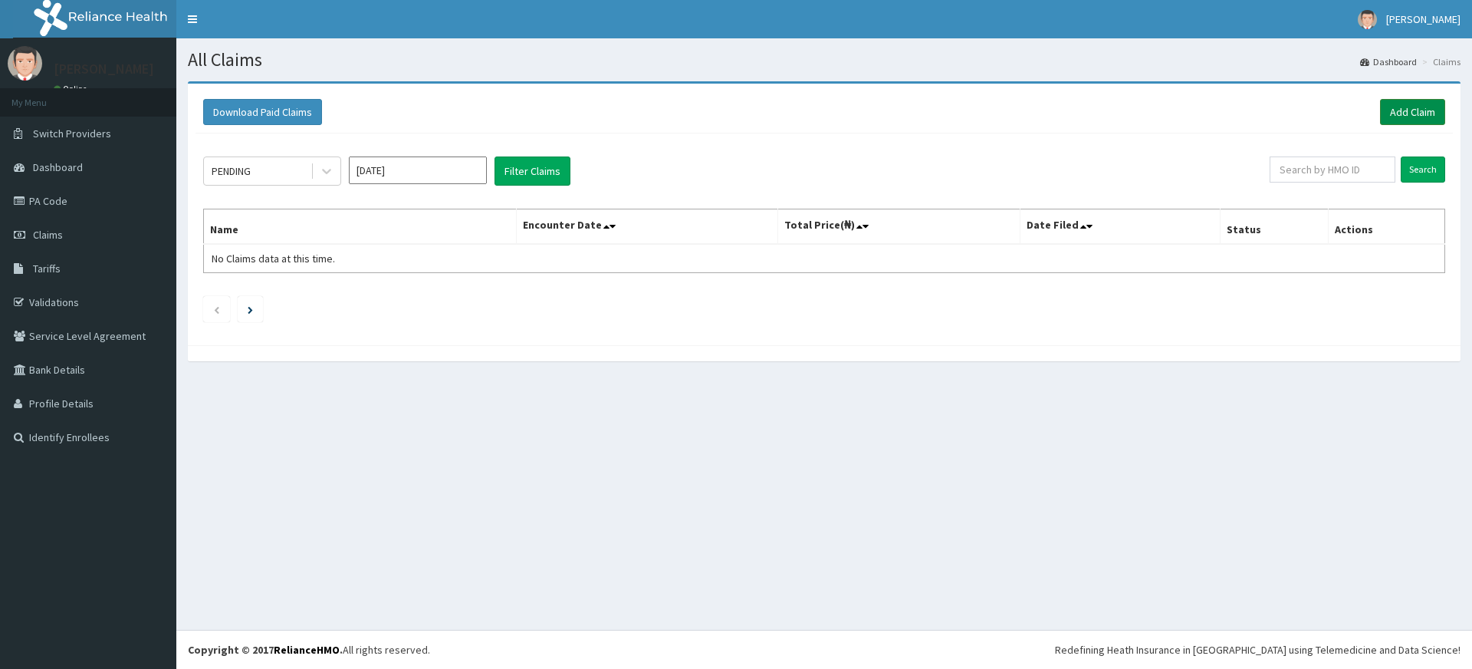
click at [1401, 99] on link "Add Claim" at bounding box center [1412, 112] width 65 height 26
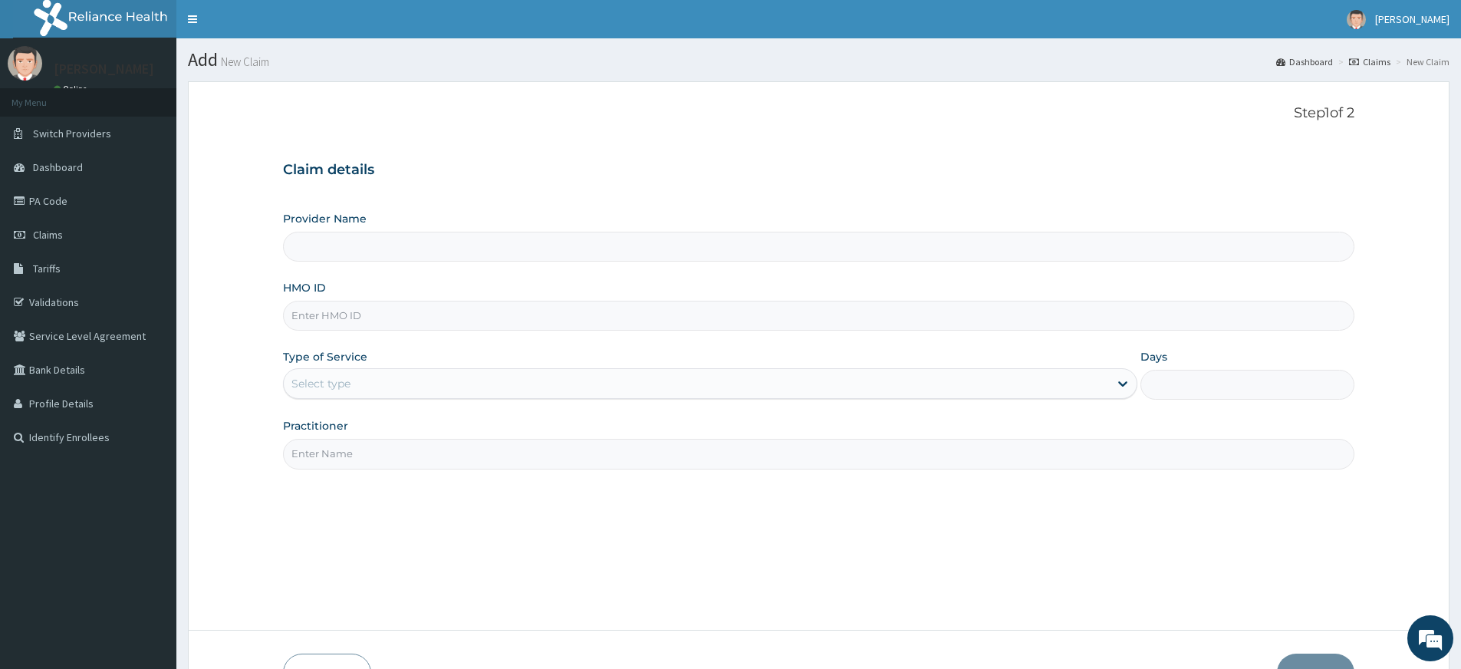
type input "Pure Fitness Africa | Lekki (fka Fitness Central)"
type input "1"
click at [443, 321] on input "HMO ID" at bounding box center [818, 316] width 1071 height 30
type input "TLR/10154/A"
click at [368, 454] on input "Practitioner" at bounding box center [818, 454] width 1071 height 30
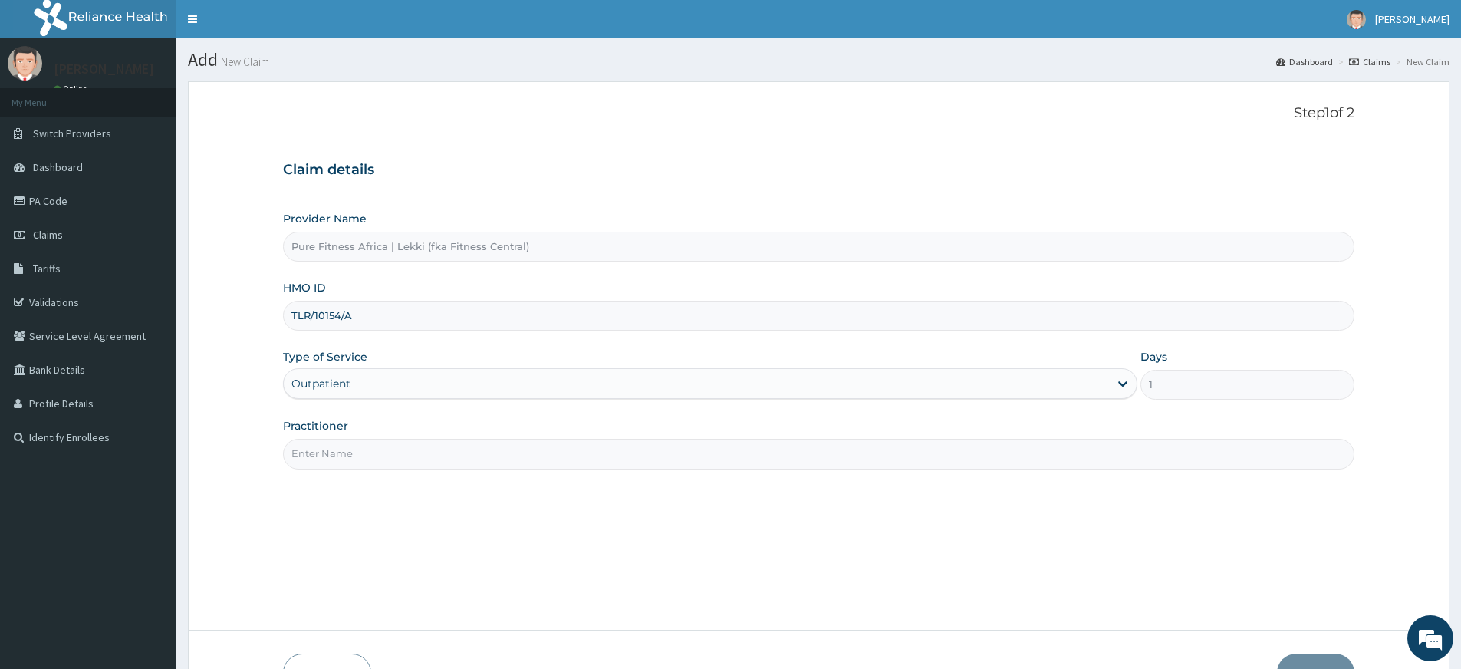
type input "pure fitness africa"
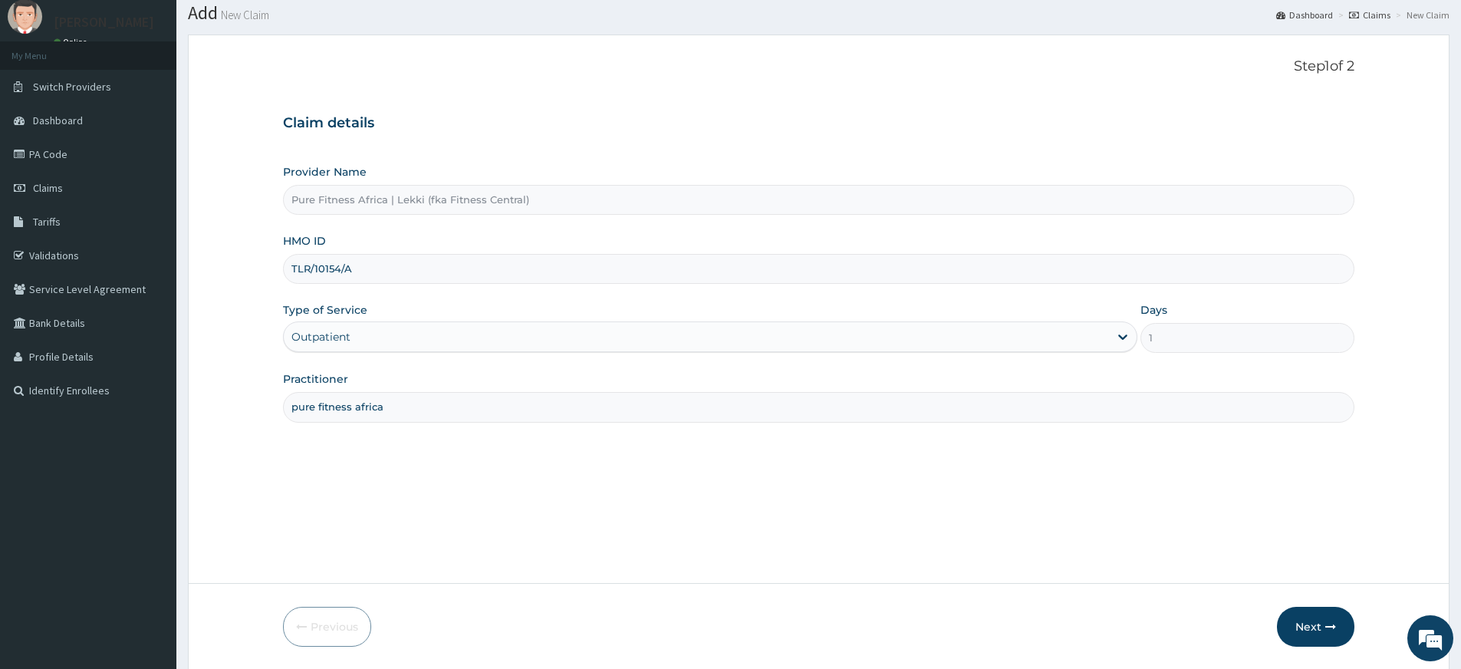
scroll to position [99, 0]
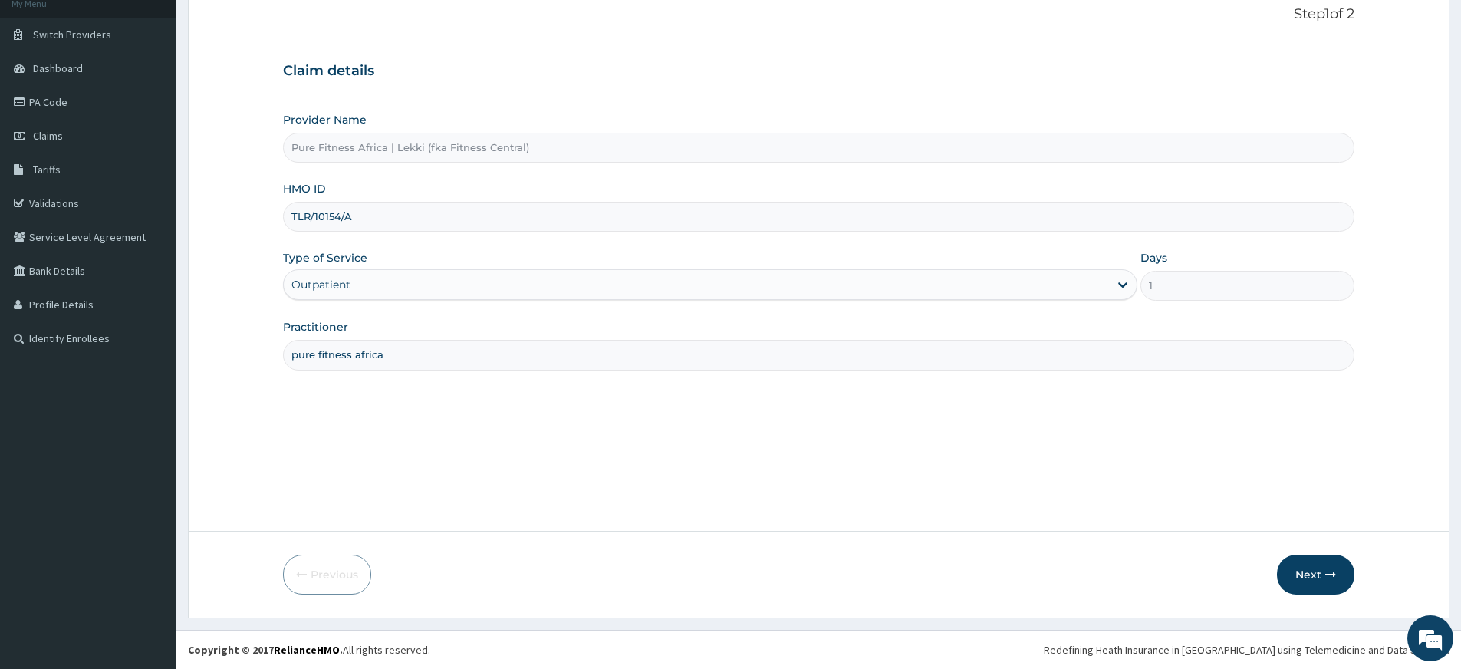
click at [1275, 585] on div "Previous Next" at bounding box center [818, 574] width 1071 height 40
click at [1279, 579] on button "Next" at bounding box center [1315, 574] width 77 height 40
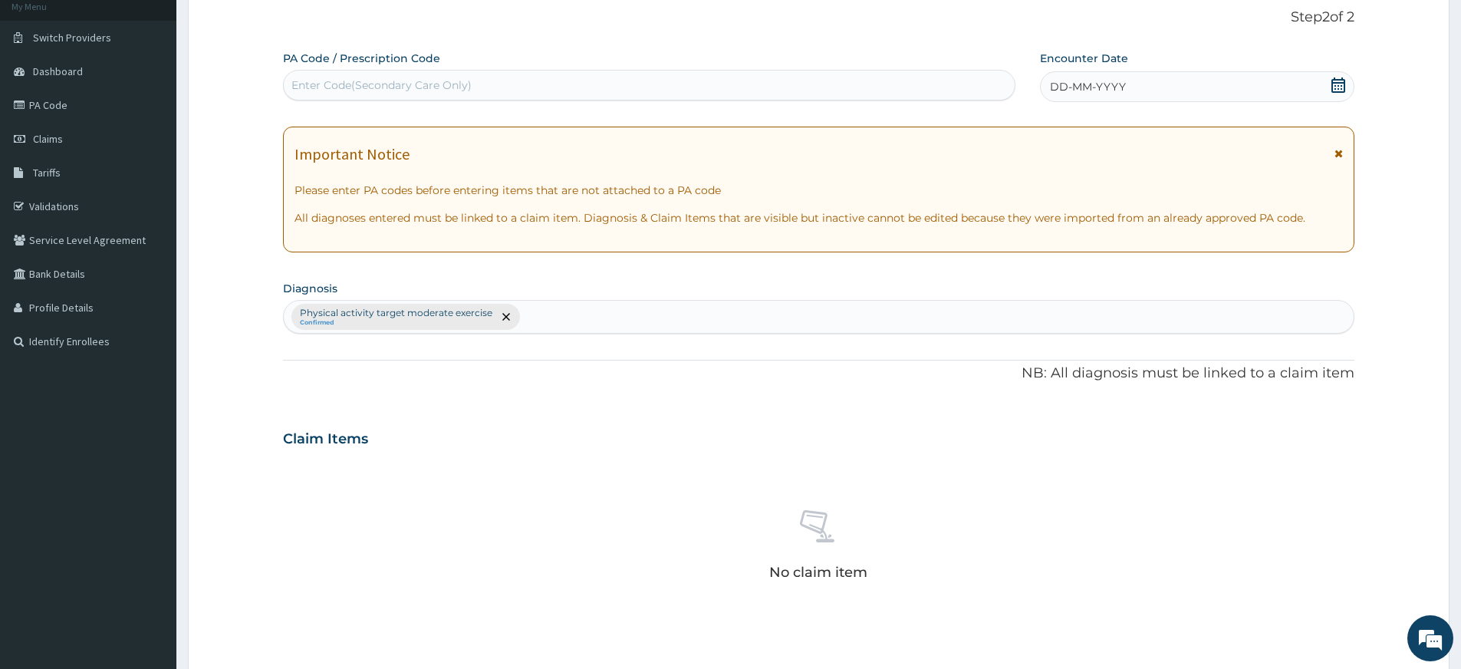
scroll to position [0, 0]
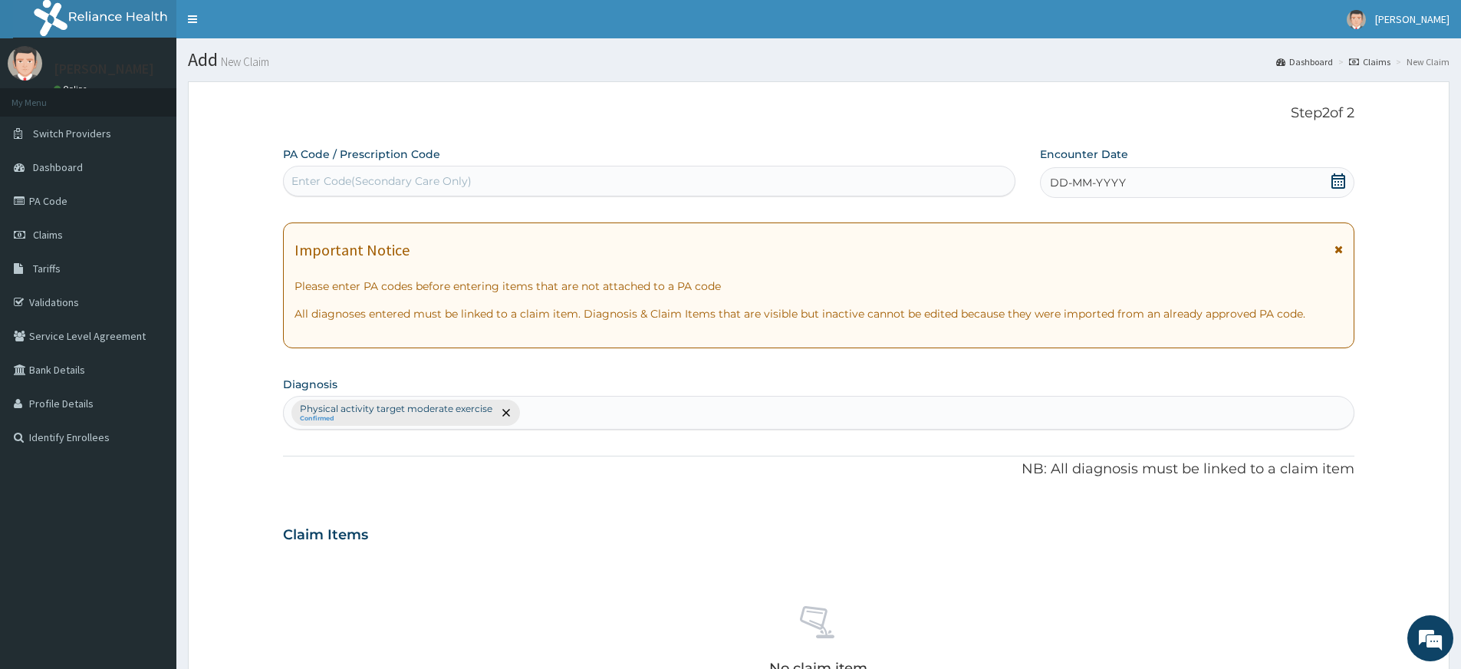
click at [748, 183] on div "Enter Code(Secondary Care Only)" at bounding box center [649, 181] width 731 height 25
type input "PA/6736B2"
click at [1331, 184] on icon at bounding box center [1338, 180] width 15 height 15
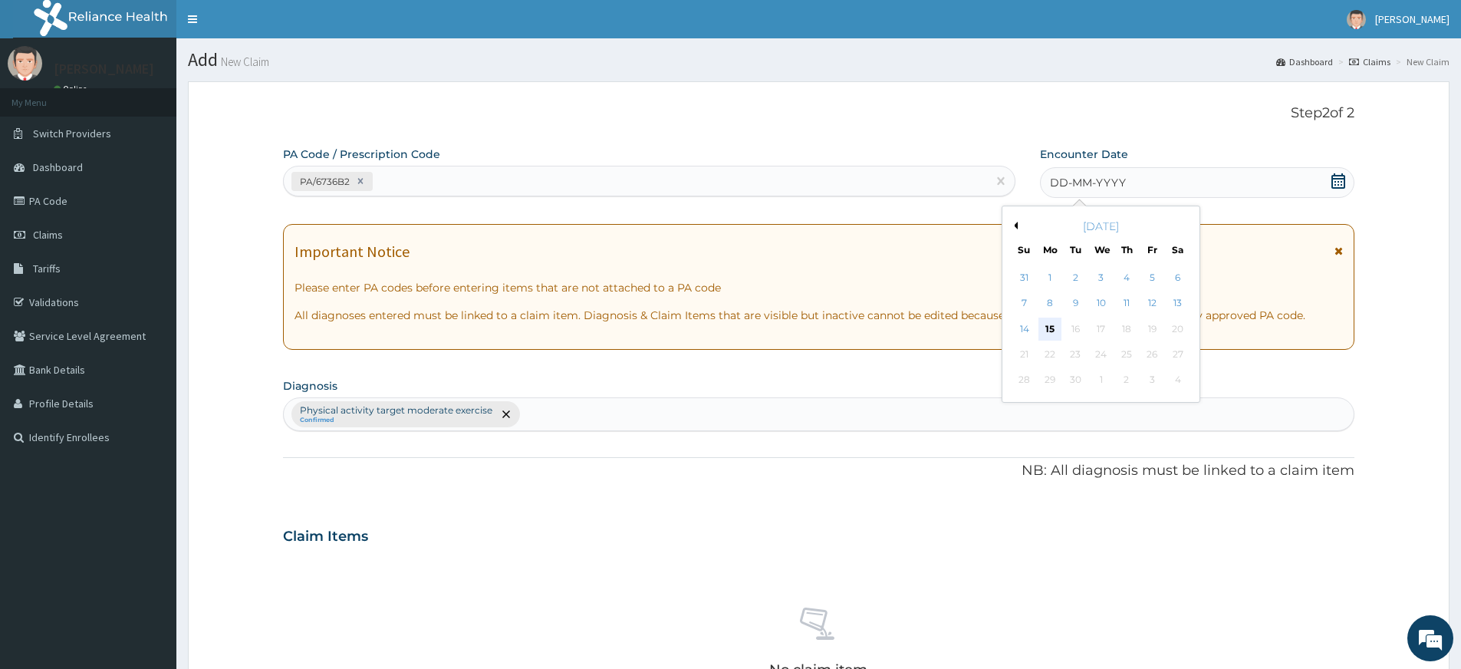
click at [1043, 329] on div "15" at bounding box center [1049, 328] width 23 height 23
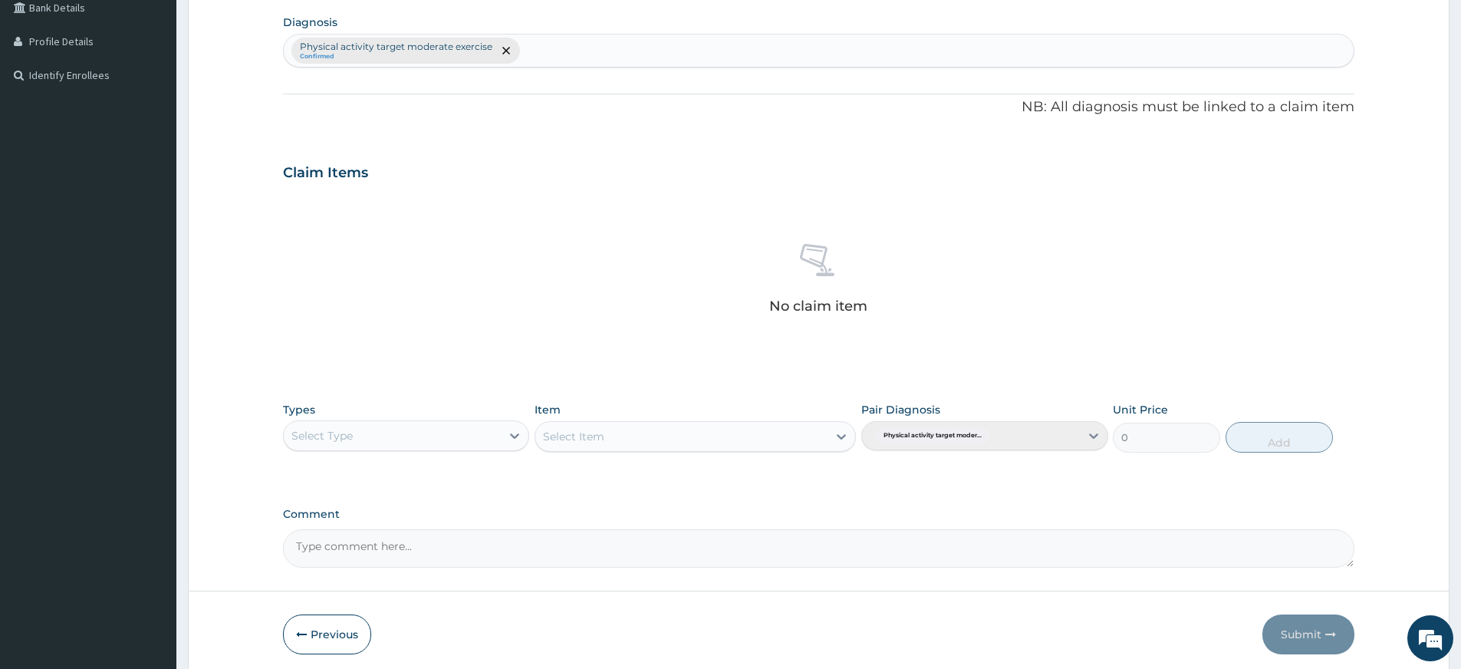
scroll to position [422, 0]
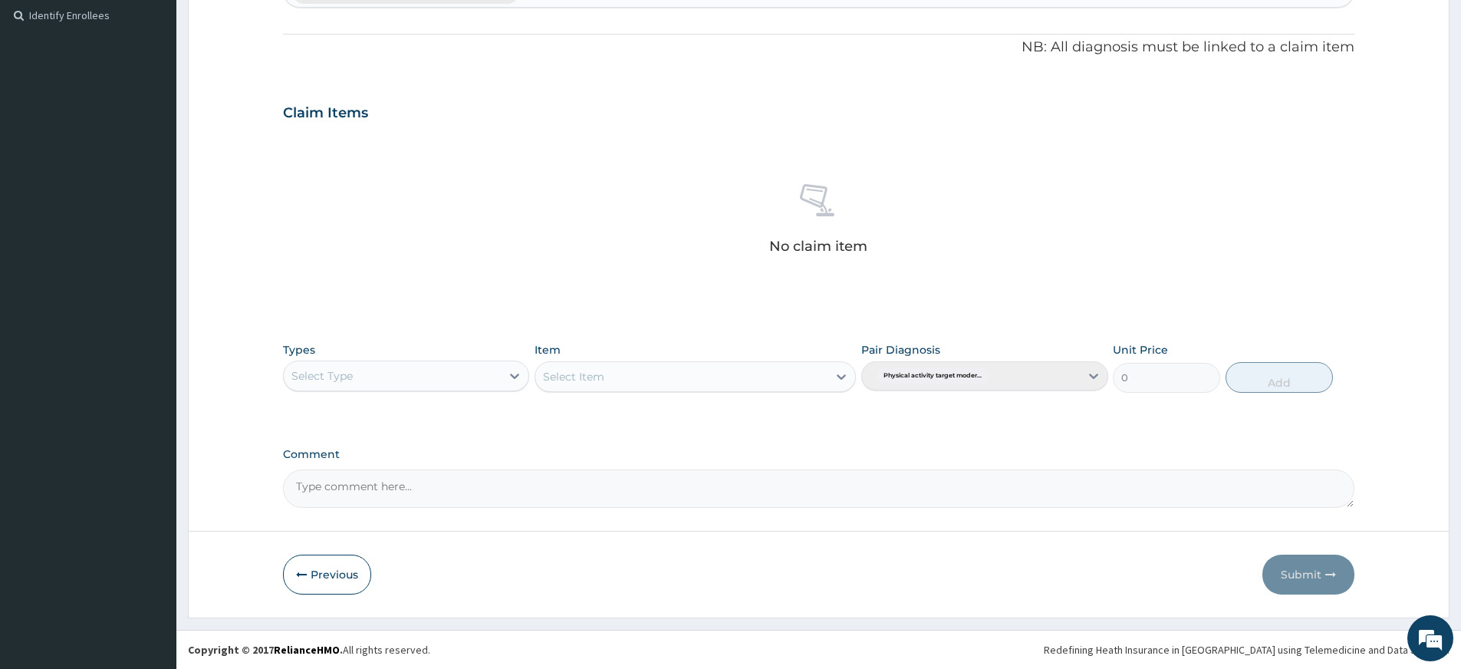
click at [436, 370] on div "Select Type" at bounding box center [392, 375] width 217 height 25
click at [400, 603] on div "Gym" at bounding box center [406, 611] width 246 height 28
click at [620, 380] on div "Select Item" at bounding box center [665, 376] width 260 height 25
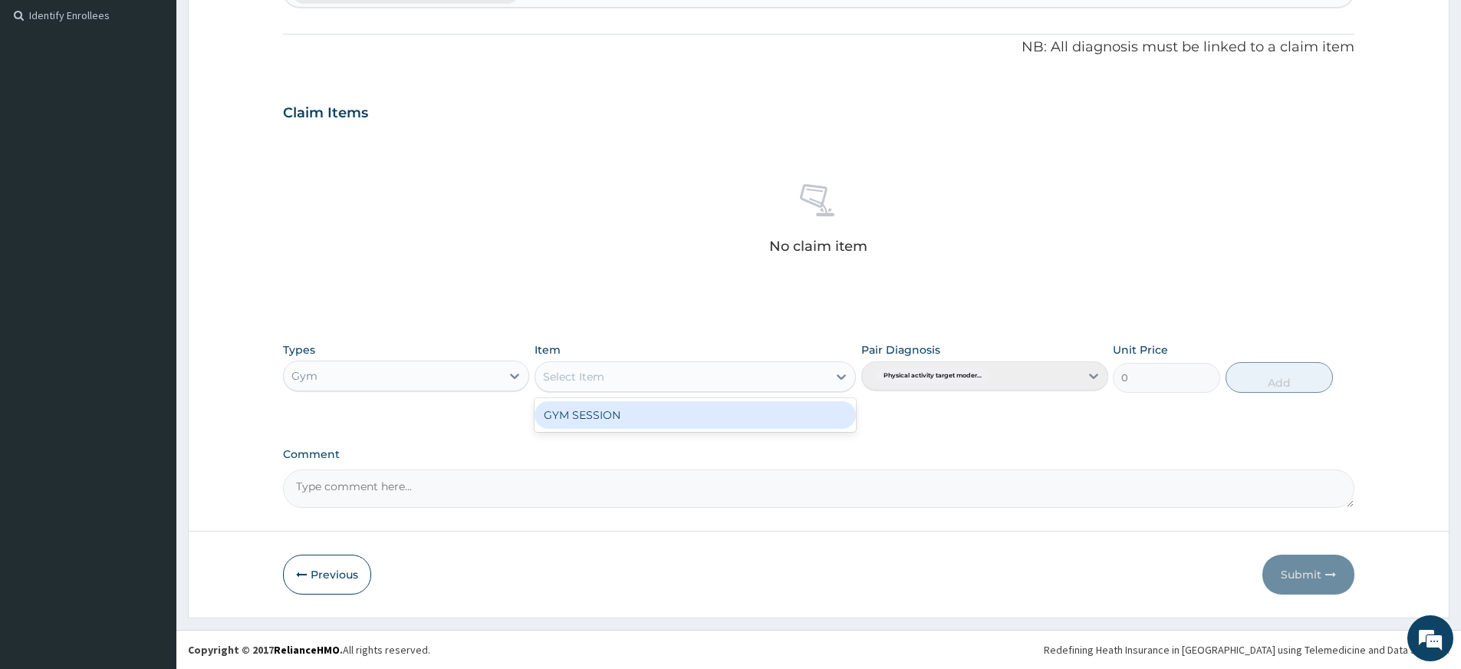
click at [621, 417] on div "GYM SESSION" at bounding box center [695, 415] width 321 height 28
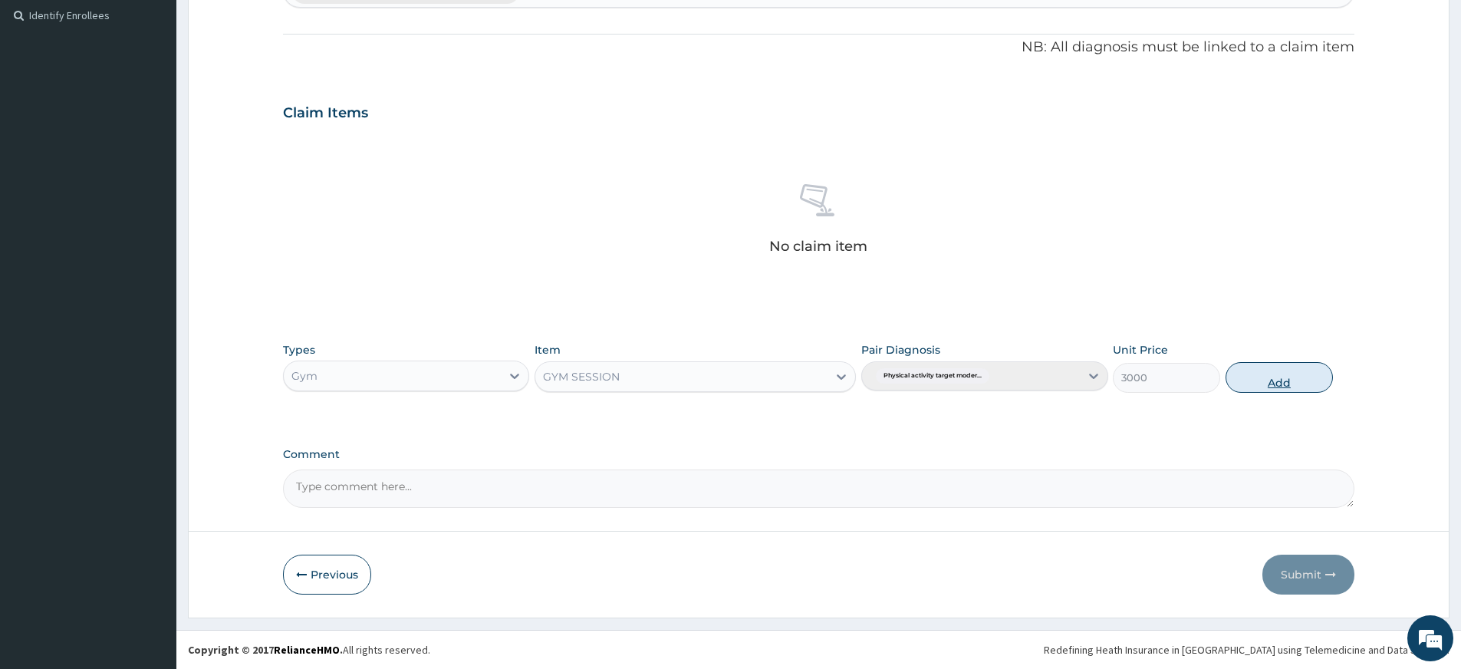
click at [1287, 380] on button "Add" at bounding box center [1278, 377] width 107 height 31
type input "0"
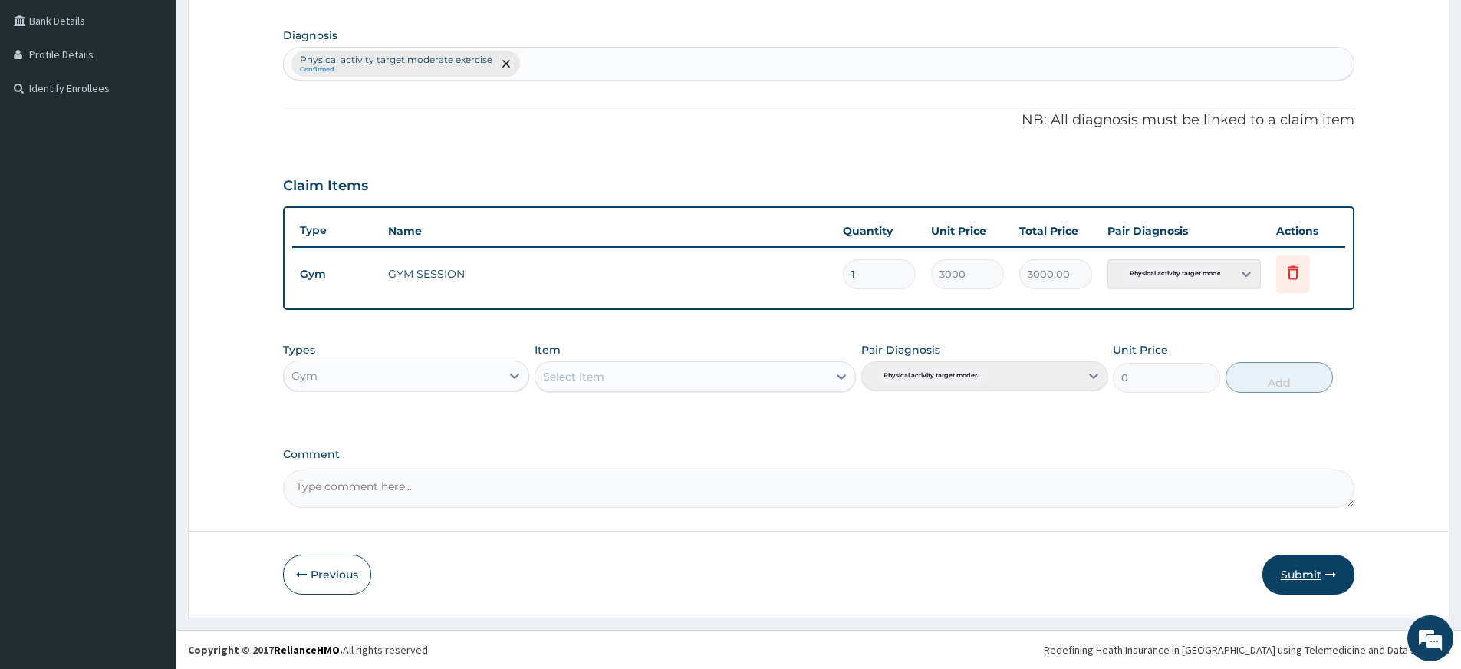
click at [1281, 572] on button "Submit" at bounding box center [1308, 574] width 92 height 40
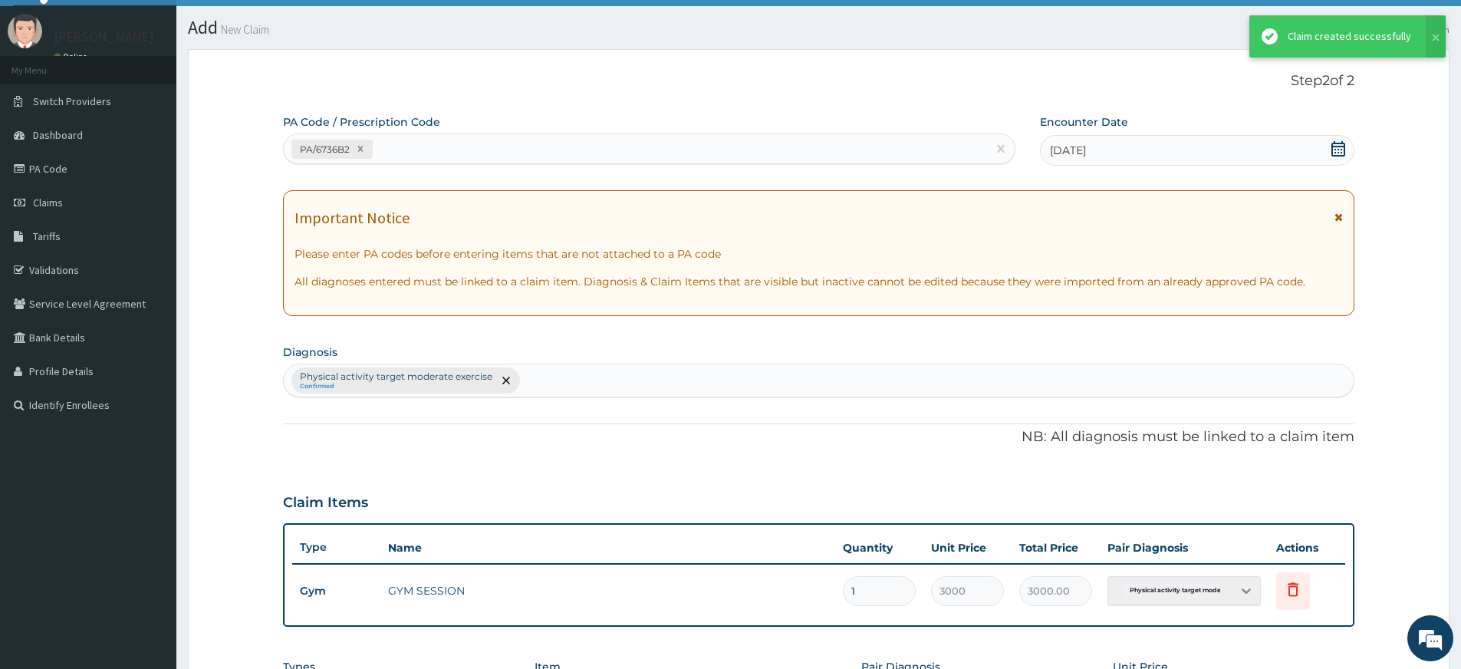
scroll to position [349, 0]
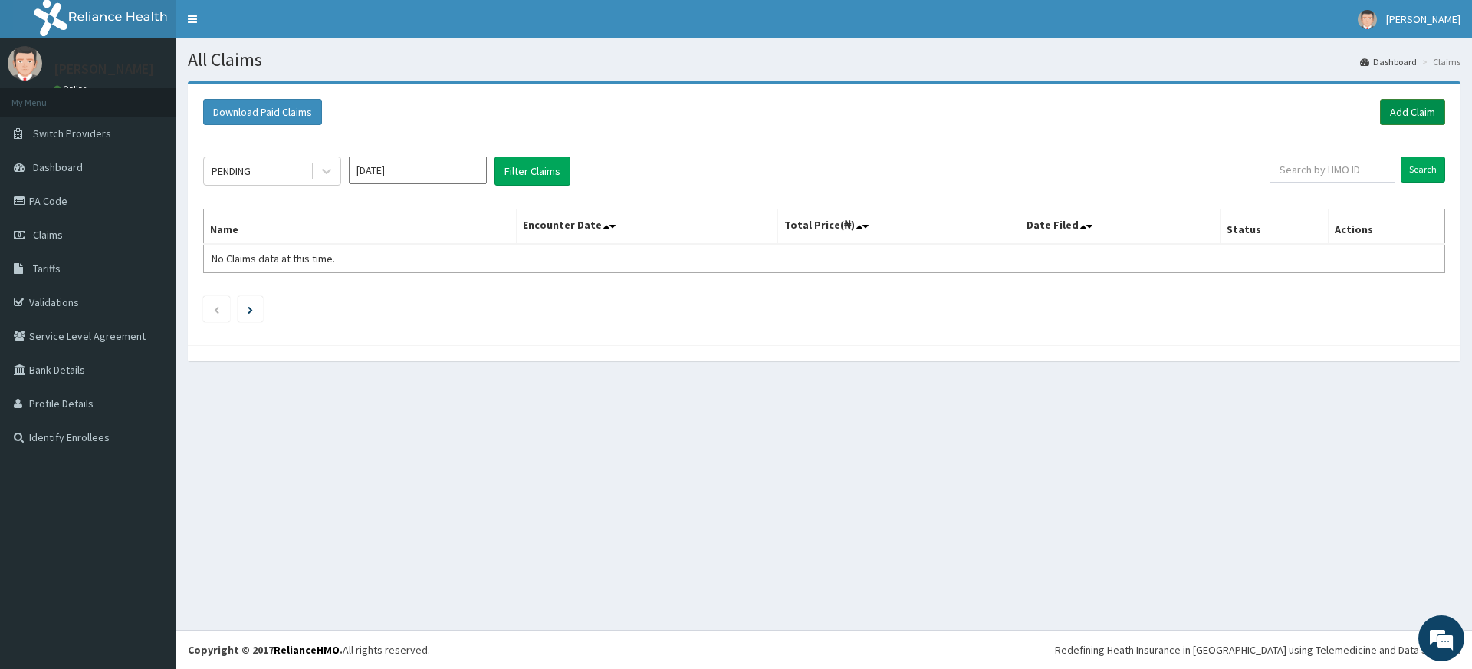
click at [1413, 110] on link "Add Claim" at bounding box center [1412, 112] width 65 height 26
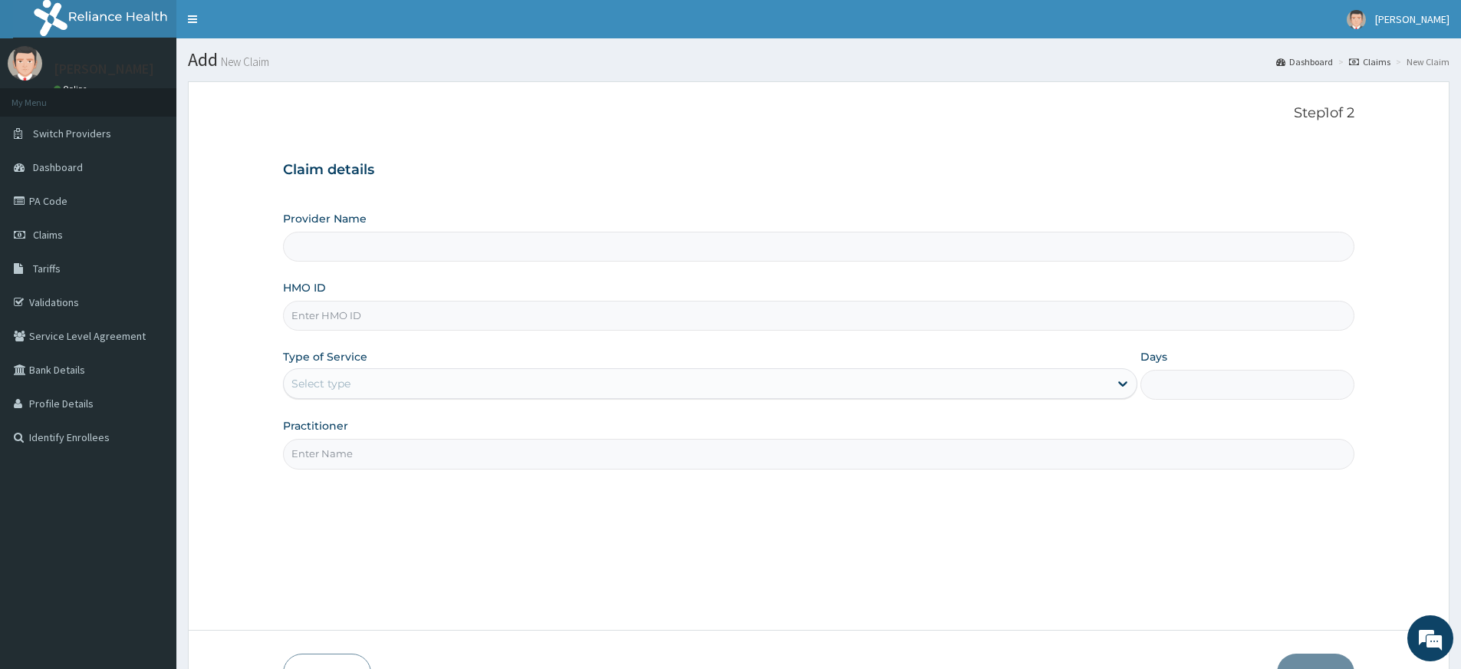
type input "Pure Fitness Africa | Lekki (fka Fitness Central)"
type input "1"
click at [304, 459] on input "Practitioner" at bounding box center [818, 454] width 1071 height 30
type input "pure fitness africa"
click at [368, 316] on input "HMO ID" at bounding box center [818, 316] width 1071 height 30
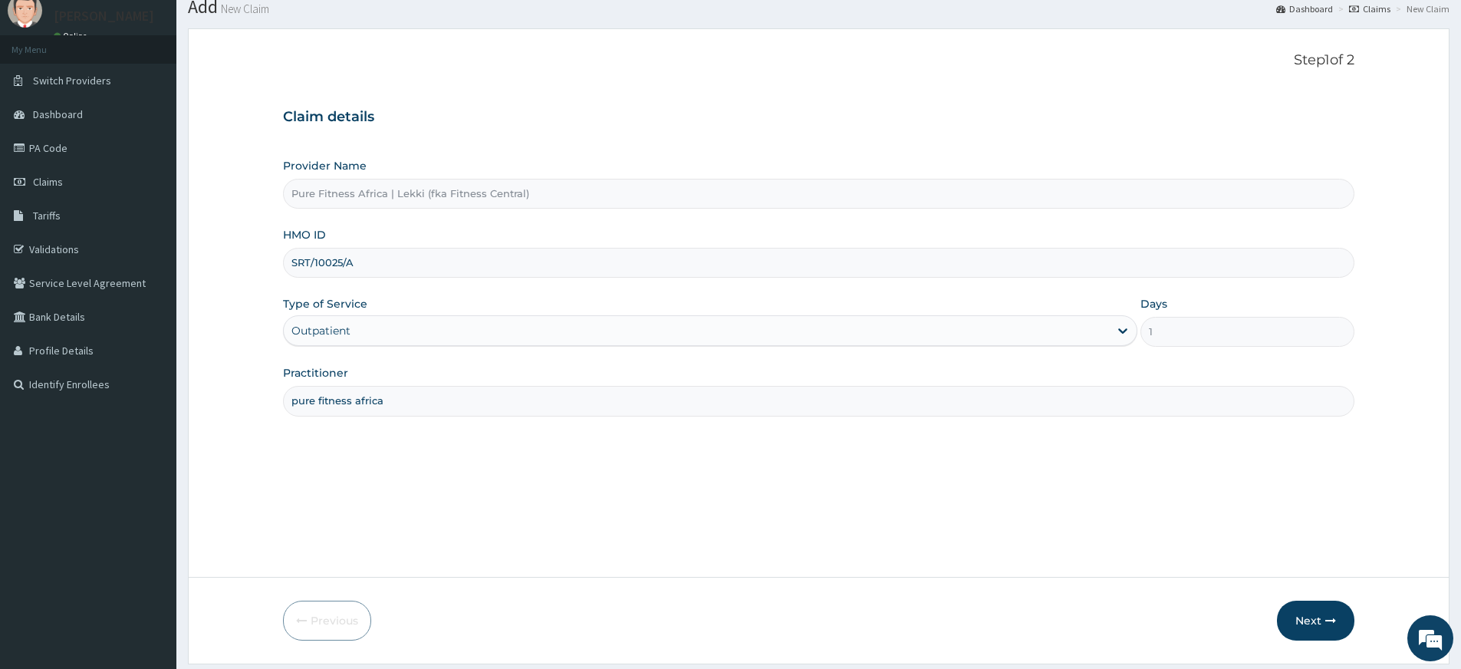
scroll to position [99, 0]
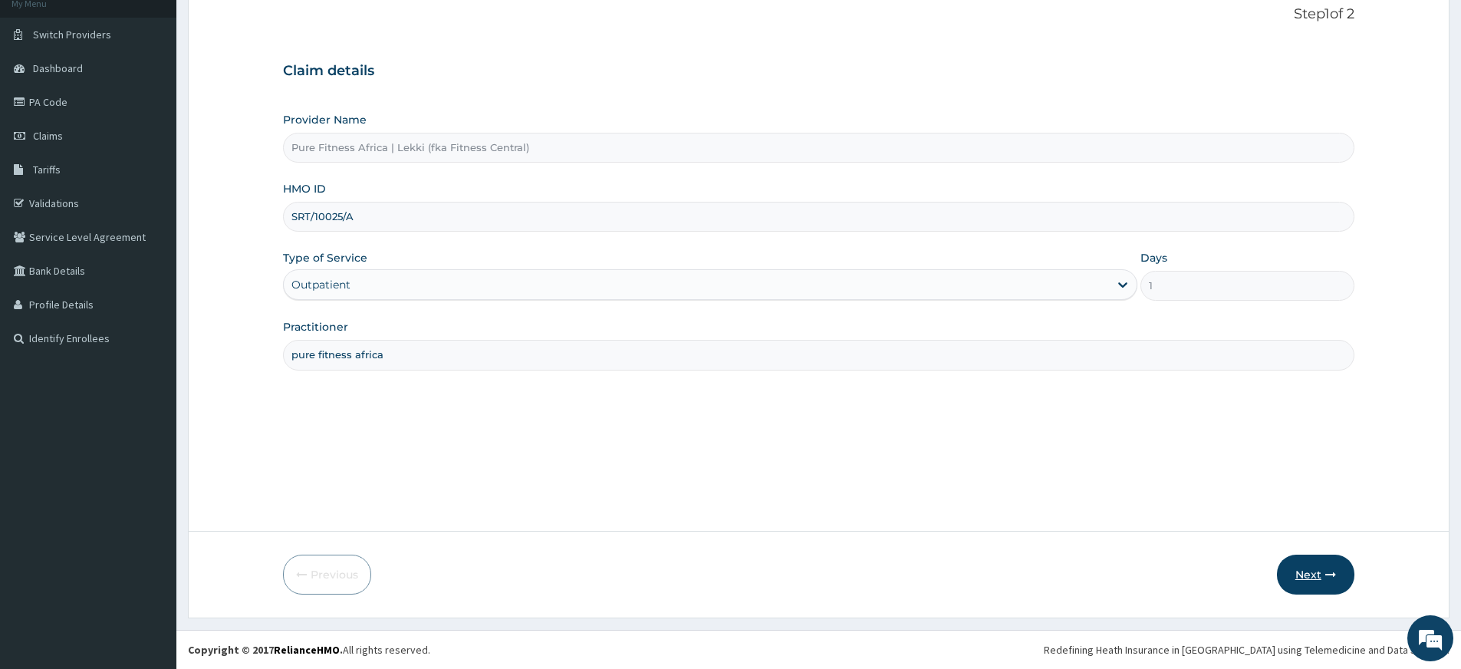
type input "SRT/10025/A"
click at [1301, 584] on button "Next" at bounding box center [1315, 574] width 77 height 40
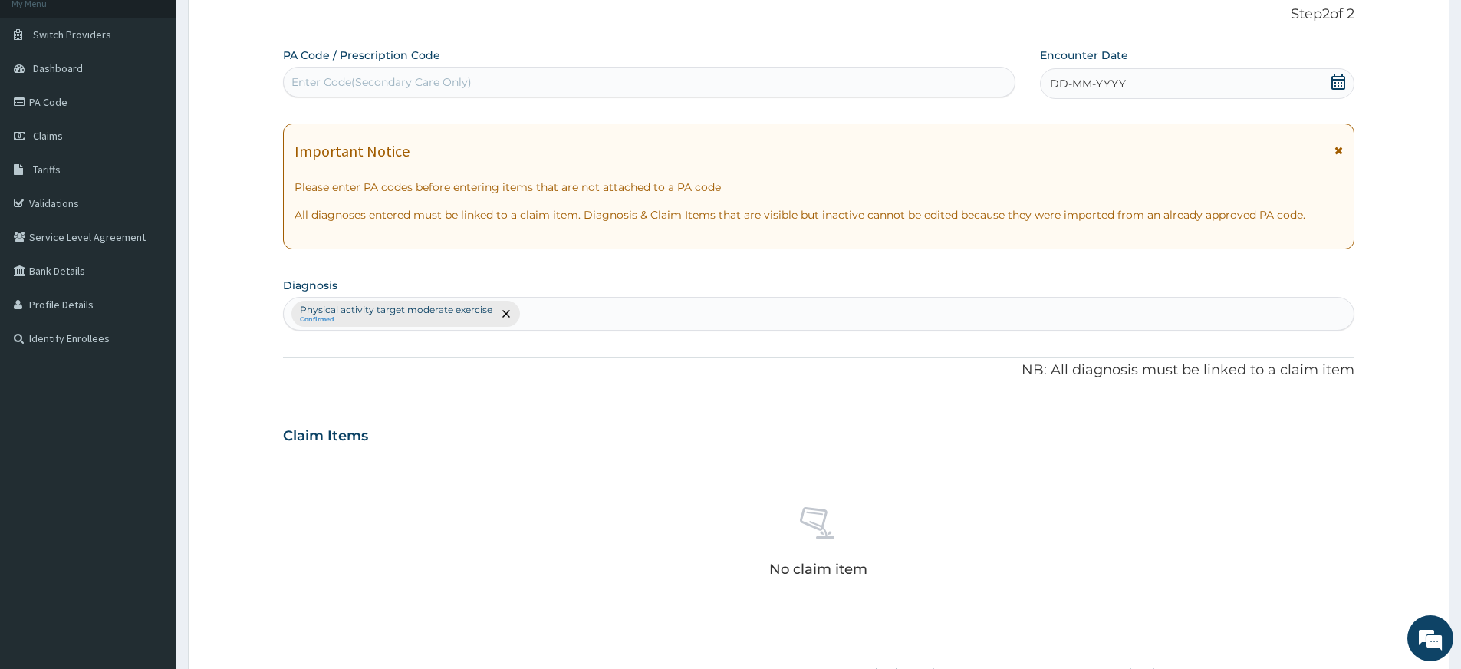
click at [402, 56] on label "PA Code / Prescription Code" at bounding box center [361, 55] width 157 height 15
click at [391, 81] on div "Enter Code(Secondary Care Only)" at bounding box center [381, 81] width 180 height 15
type input "PA/339489"
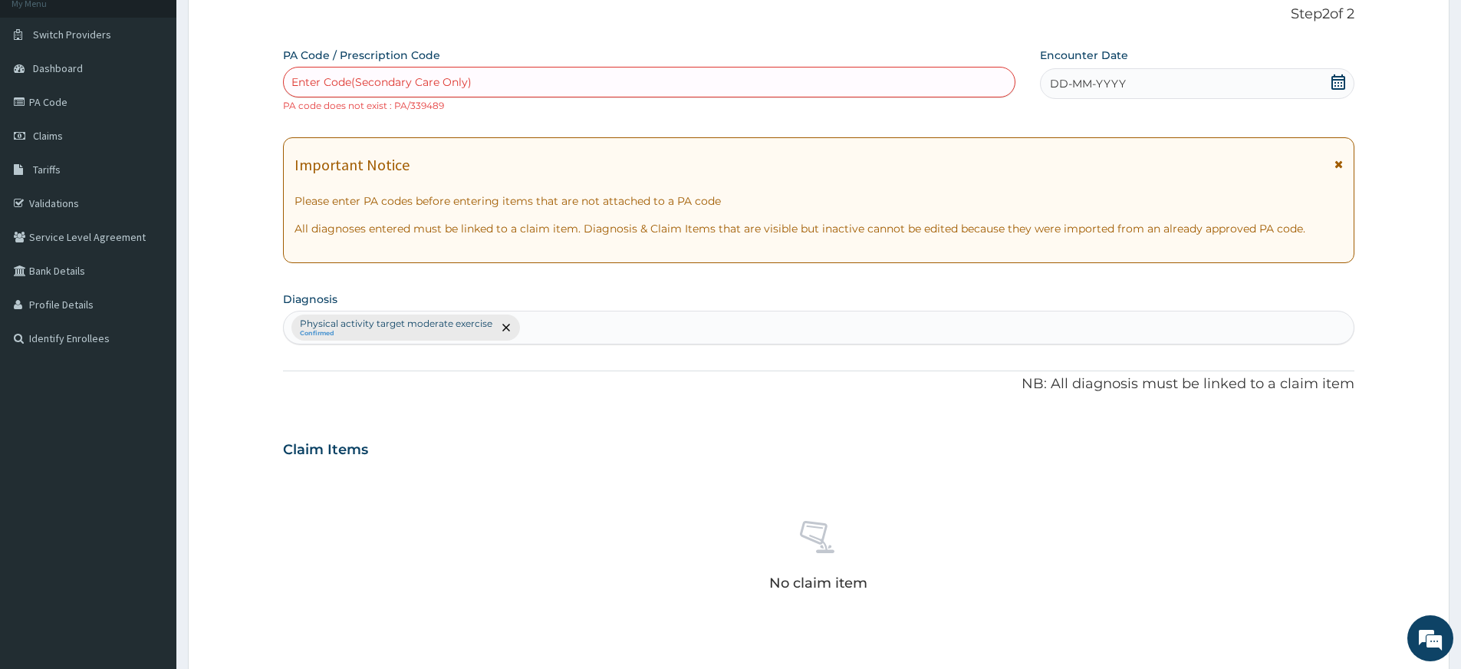
click at [412, 81] on div "Enter Code(Secondary Care Only)" at bounding box center [381, 81] width 180 height 15
type input "PA/3394A9"
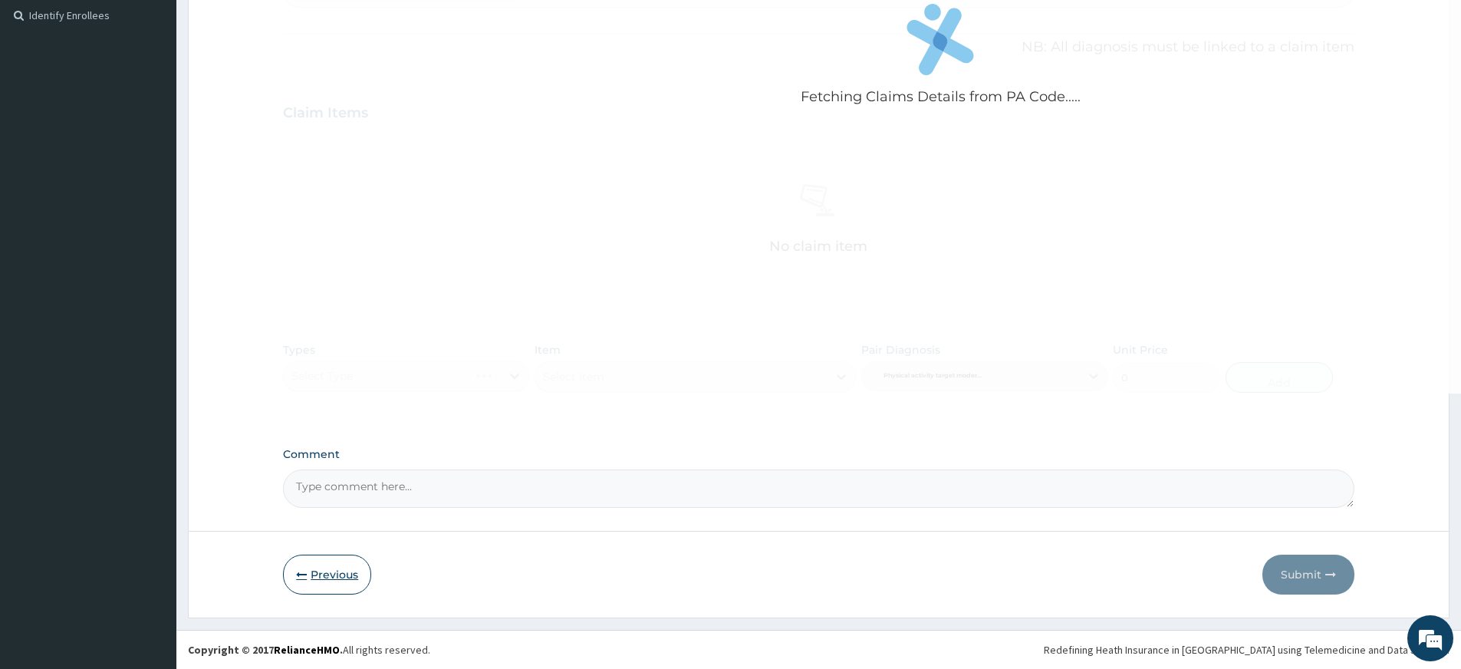
click at [330, 564] on button "Previous" at bounding box center [327, 574] width 88 height 40
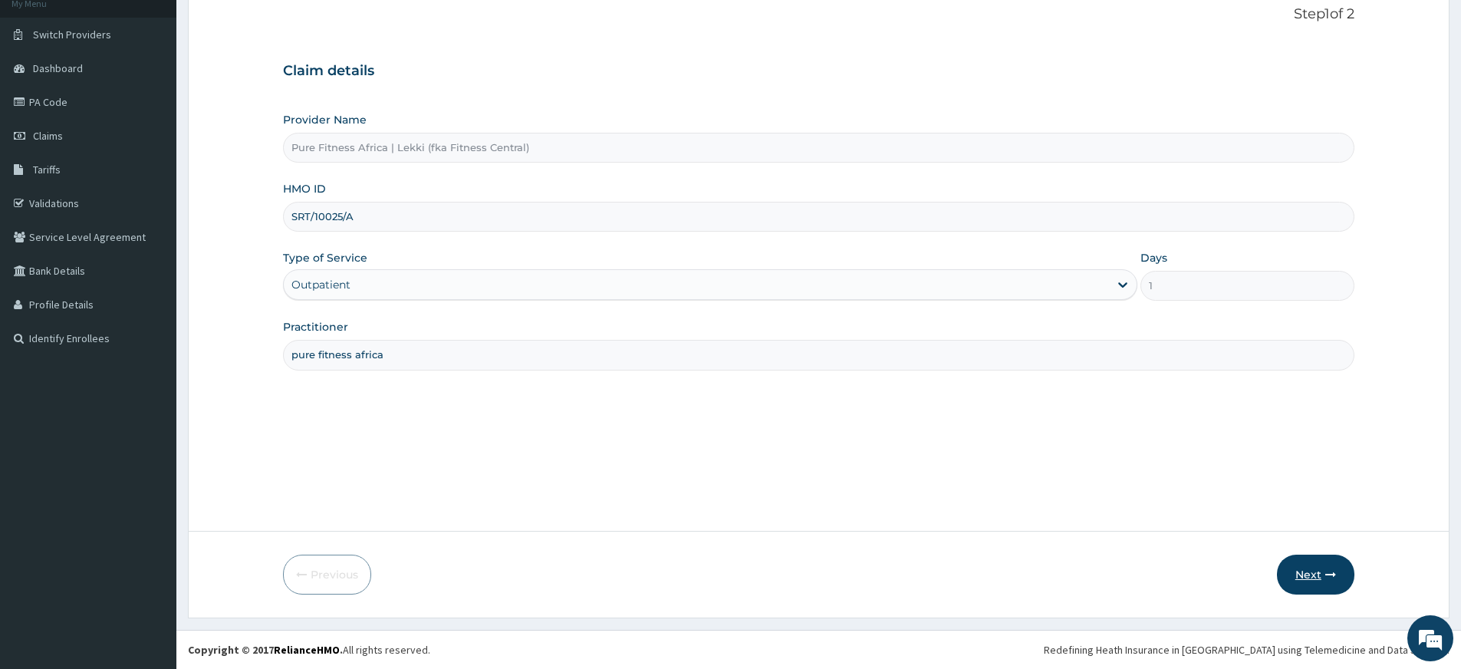
click at [1324, 586] on button "Next" at bounding box center [1315, 574] width 77 height 40
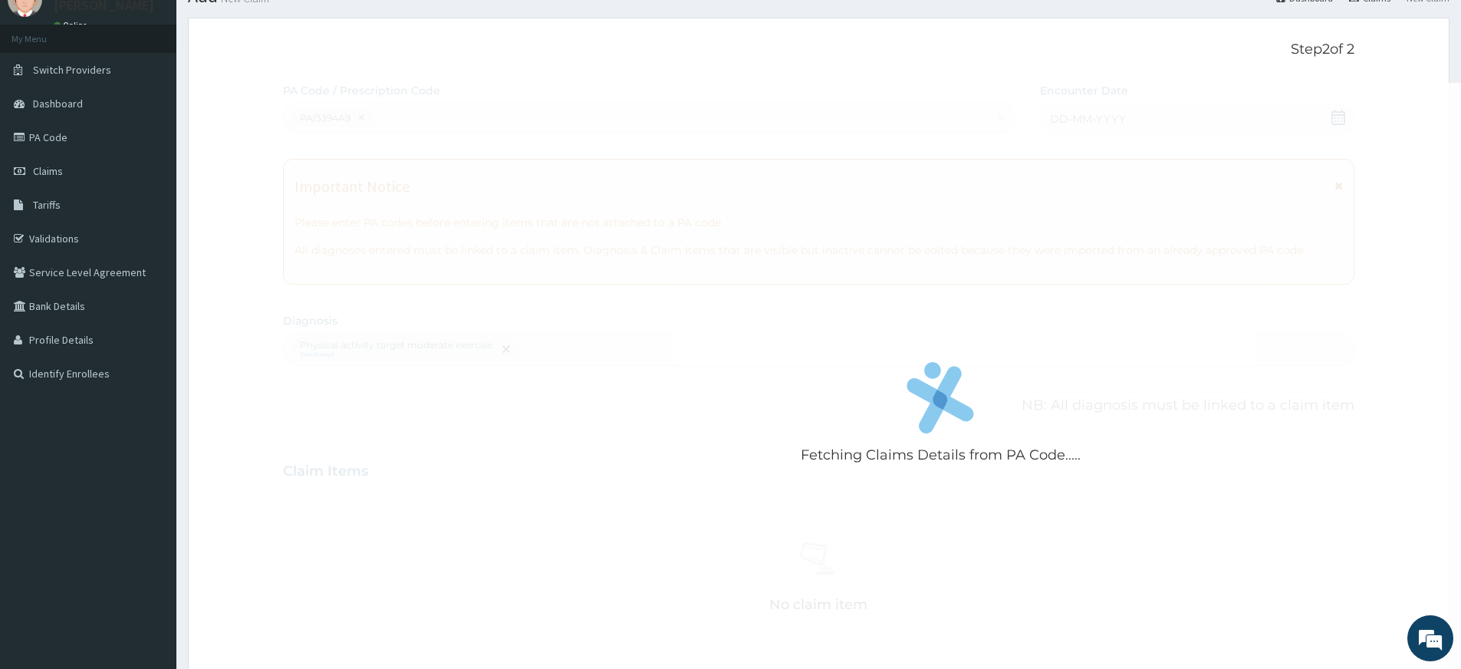
scroll to position [0, 0]
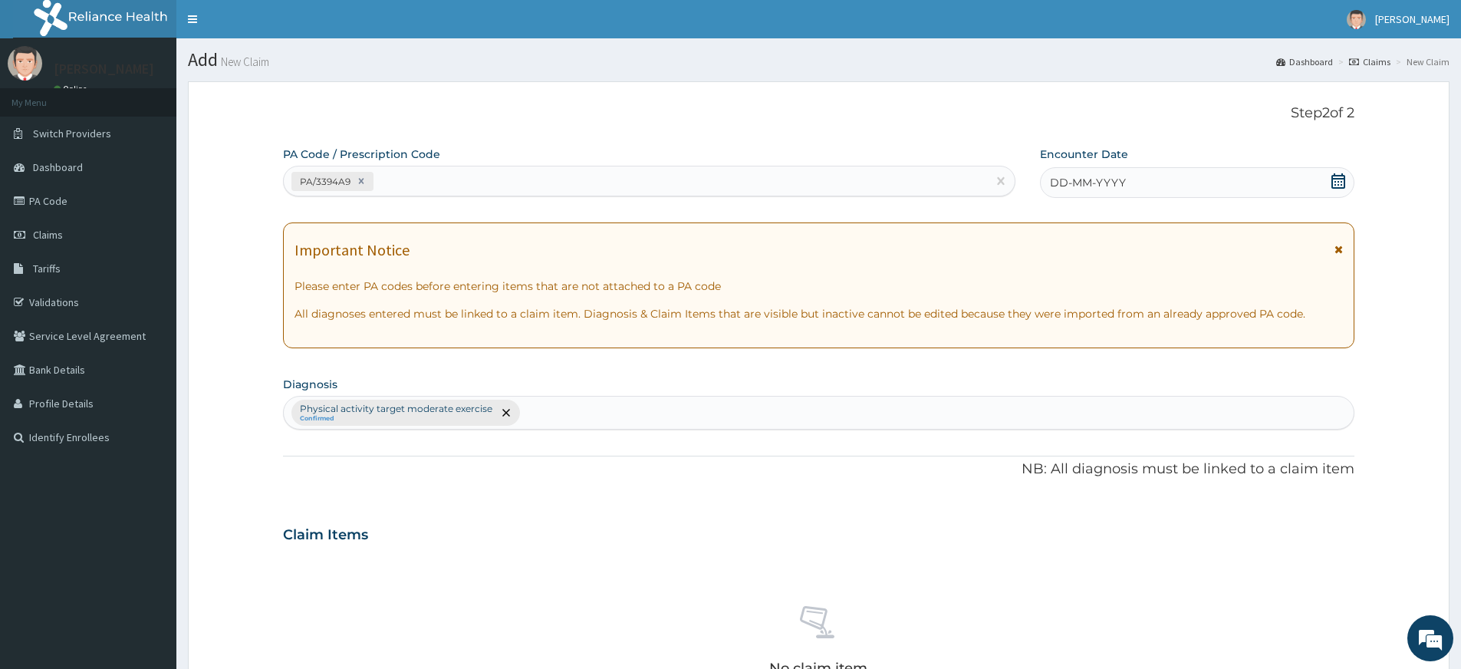
click at [1183, 175] on div "DD-MM-YYYY" at bounding box center [1197, 182] width 314 height 31
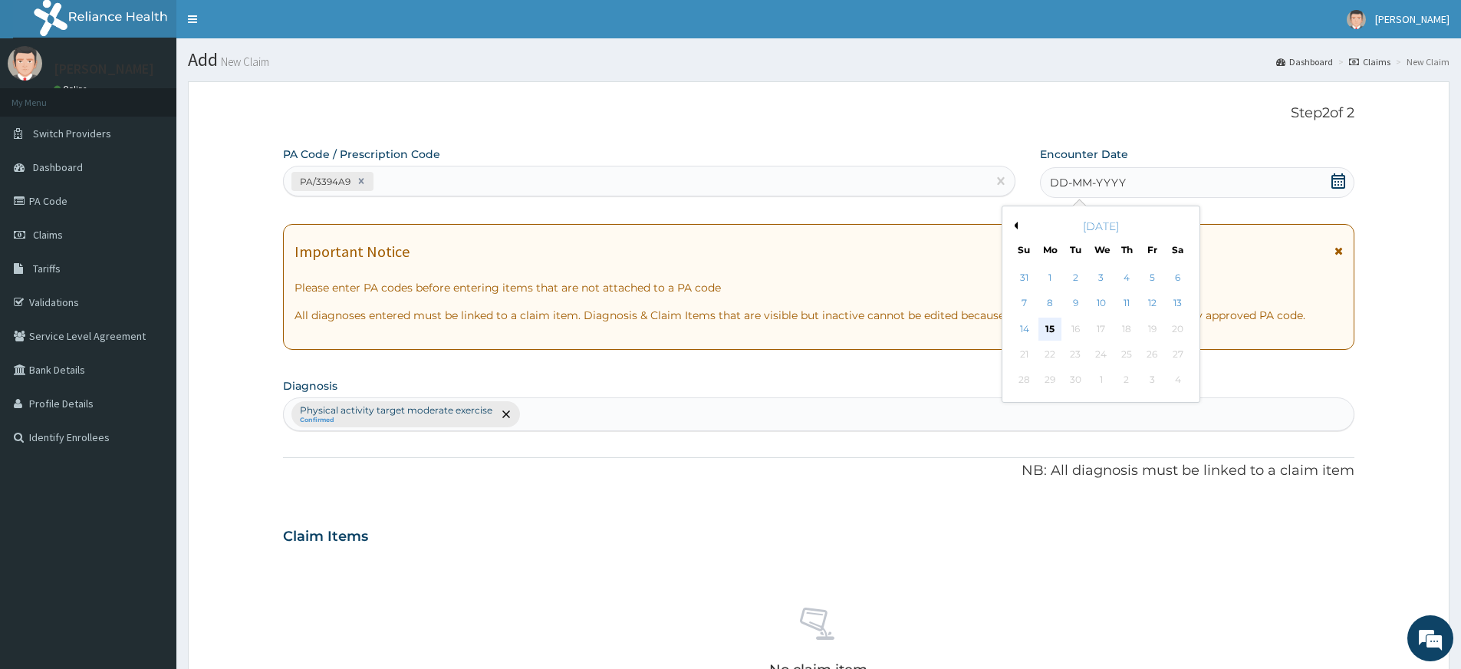
click at [1048, 334] on div "15" at bounding box center [1049, 328] width 23 height 23
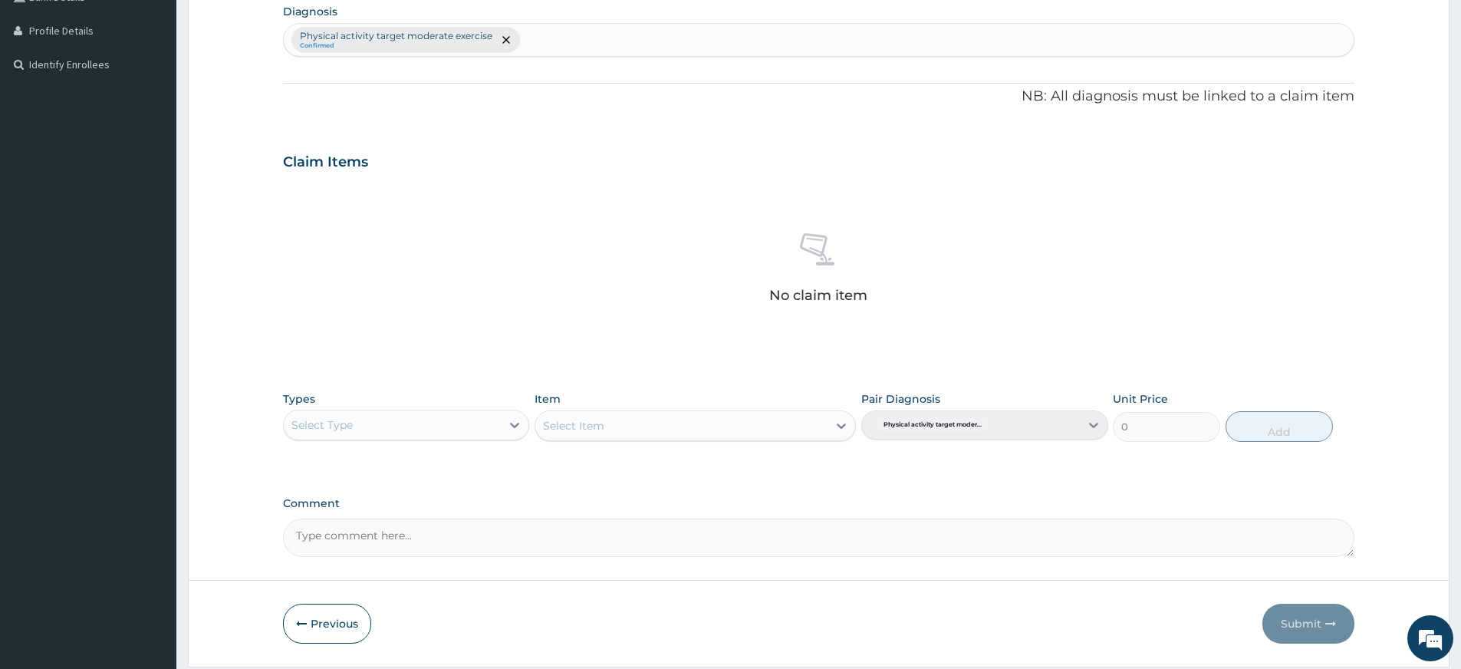
scroll to position [422, 0]
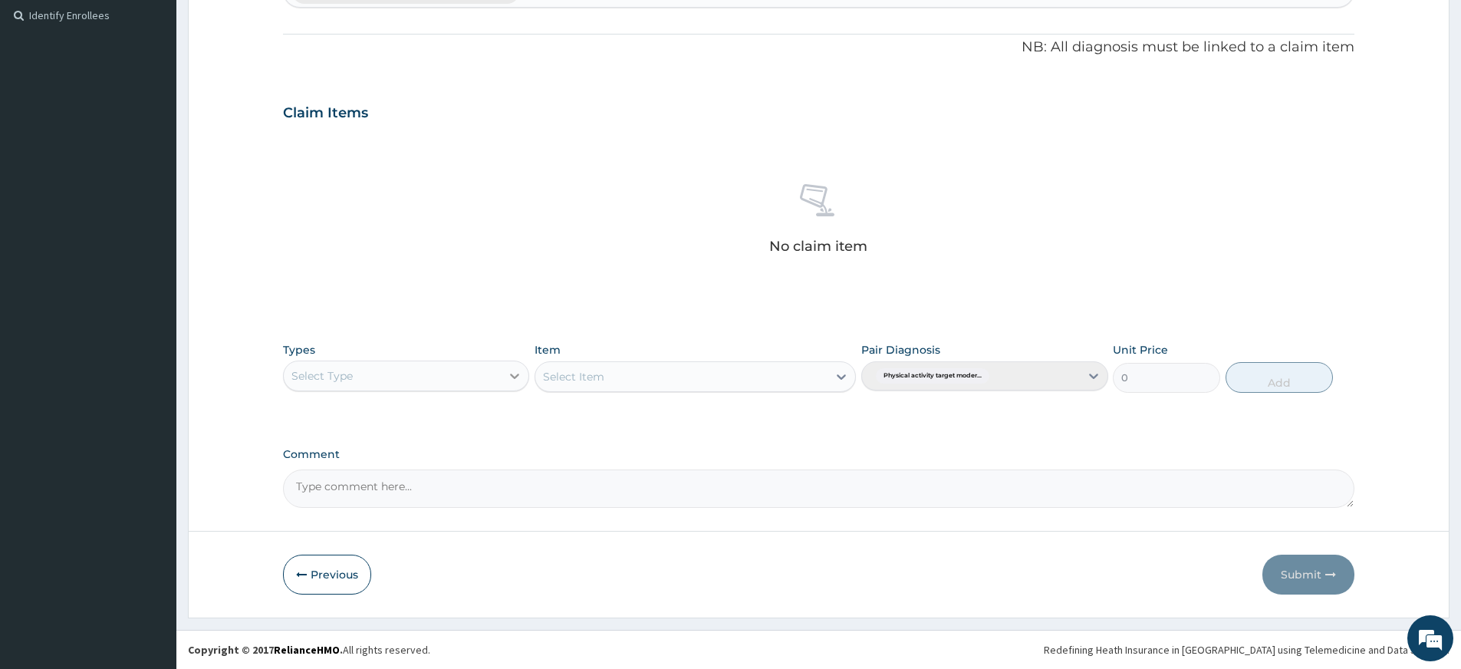
click at [513, 379] on icon at bounding box center [514, 375] width 15 height 15
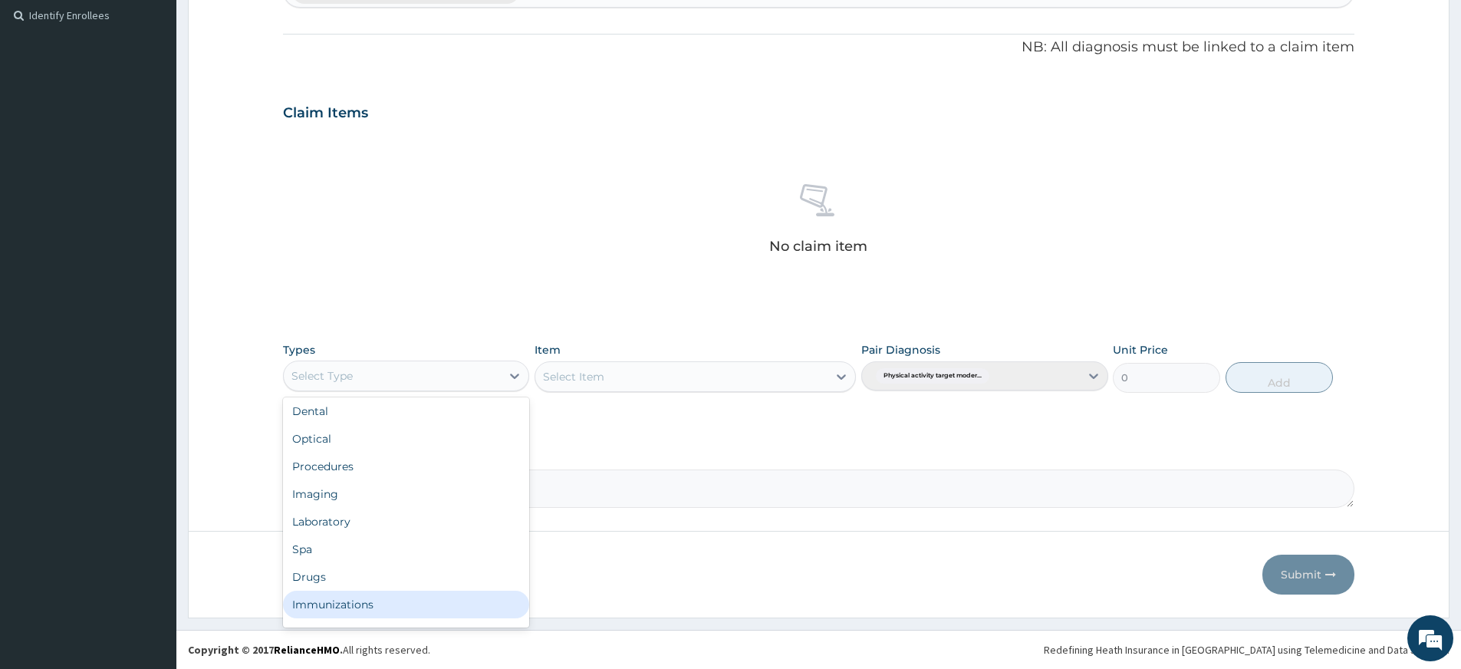
scroll to position [52, 0]
click at [438, 610] on div "Gym" at bounding box center [406, 611] width 246 height 28
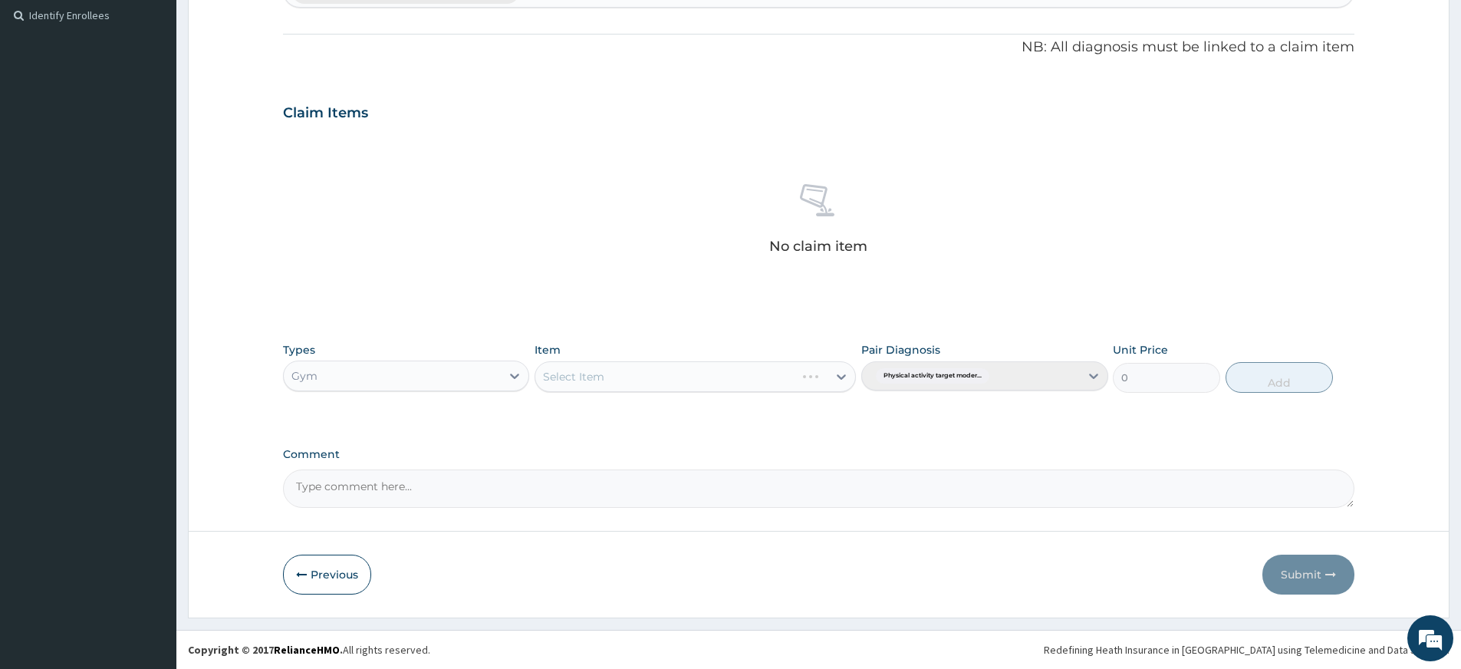
click at [622, 368] on div "Select Item" at bounding box center [695, 376] width 321 height 31
click at [624, 378] on div "Select Item" at bounding box center [695, 376] width 321 height 31
click at [638, 380] on div "Select Item" at bounding box center [681, 376] width 292 height 25
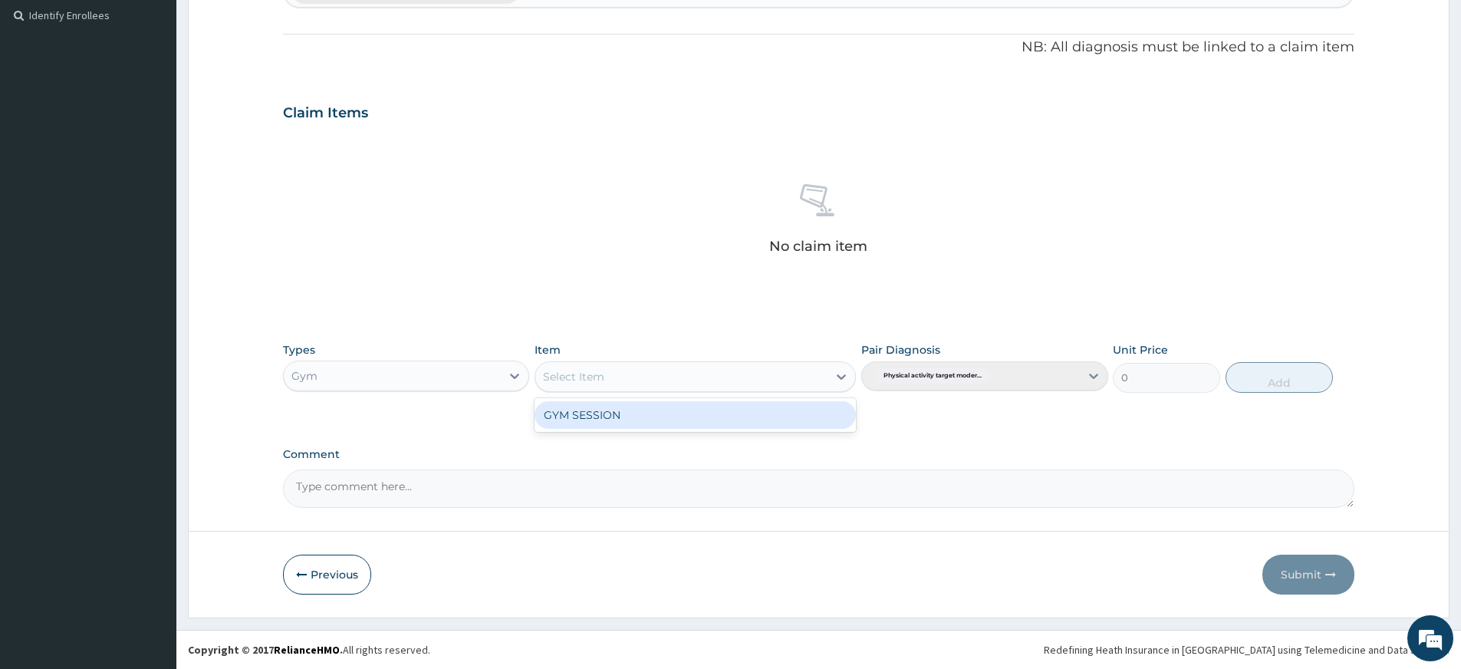
click at [638, 412] on div "GYM SESSION" at bounding box center [695, 415] width 321 height 28
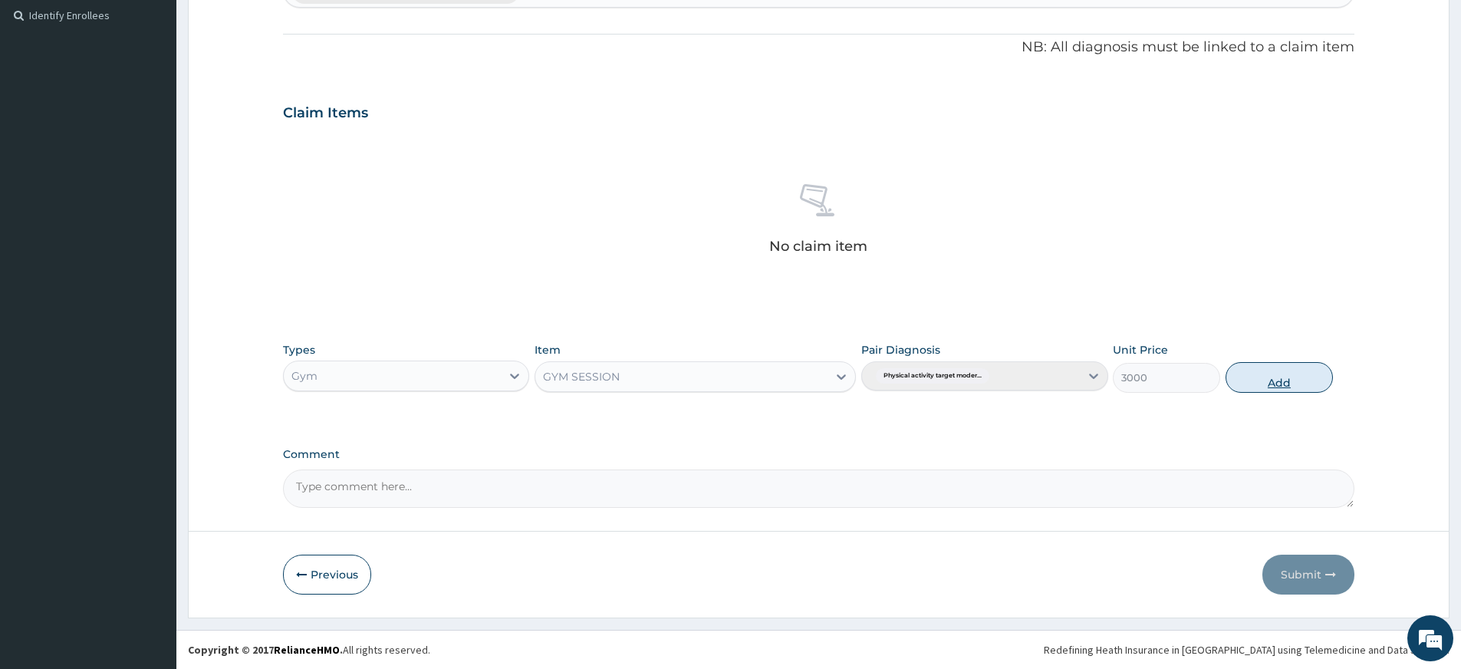
click at [1272, 382] on button "Add" at bounding box center [1278, 377] width 107 height 31
type input "0"
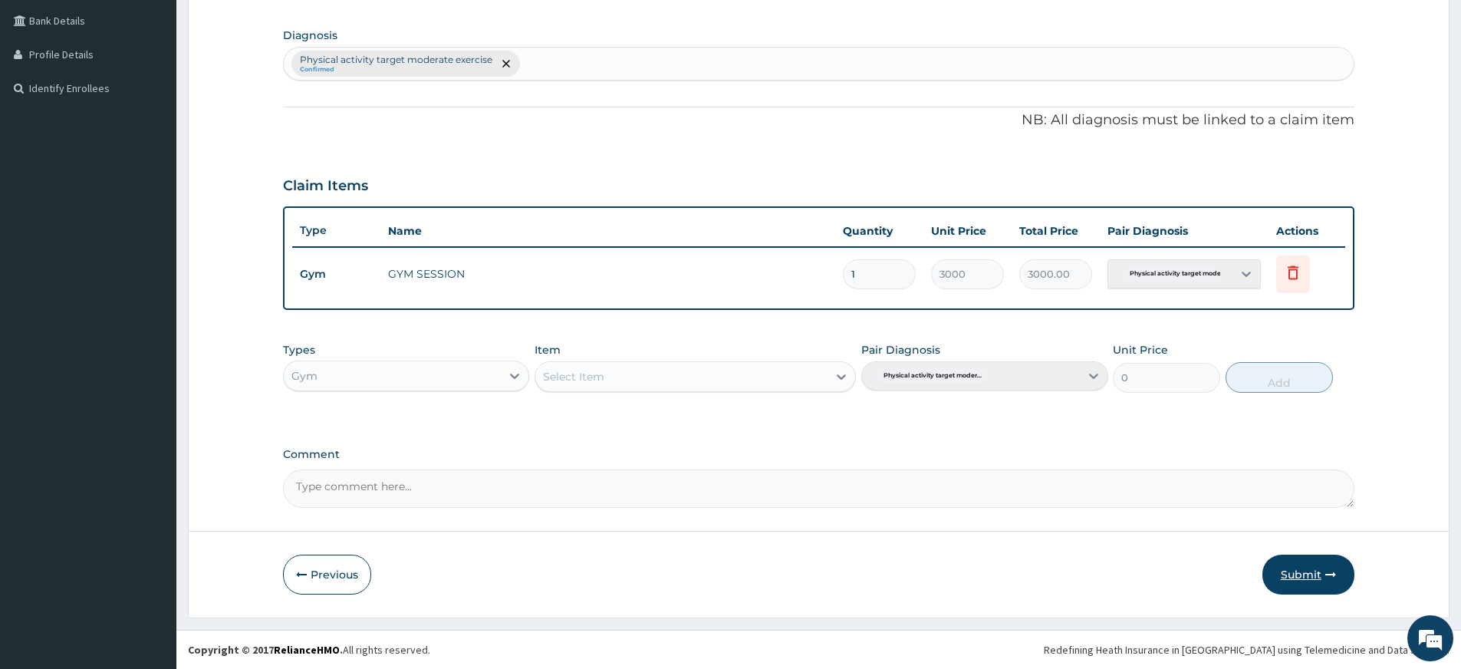
click at [1297, 567] on button "Submit" at bounding box center [1308, 574] width 92 height 40
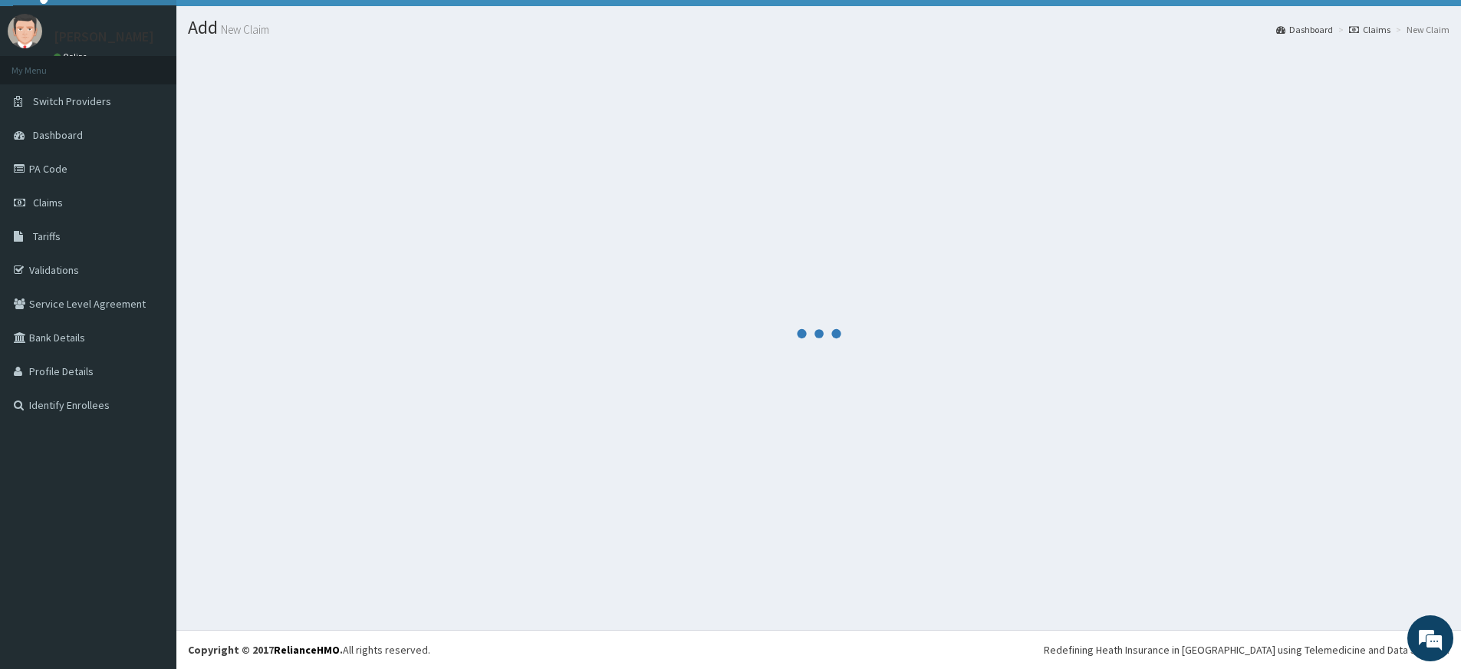
scroll to position [349, 0]
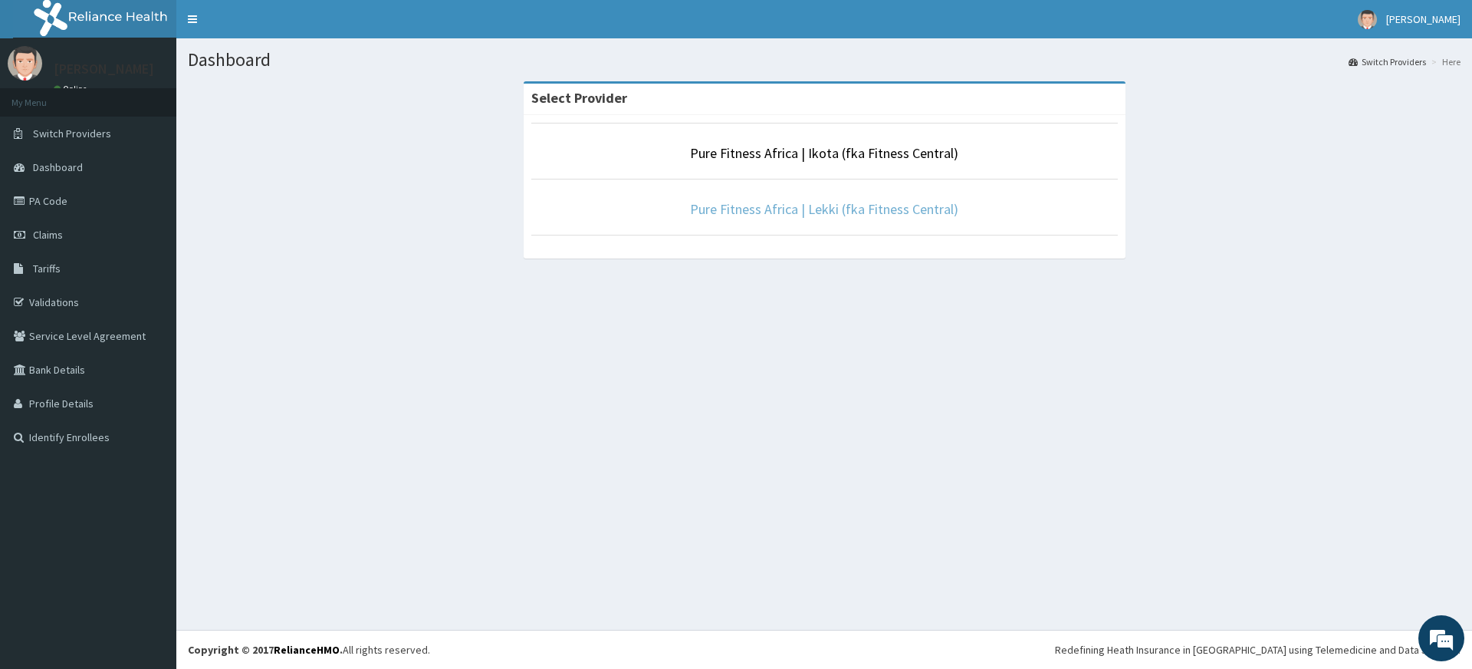
click at [771, 214] on link "Pure Fitness Africa | Lekki (fka Fitness Central)" at bounding box center [824, 209] width 268 height 18
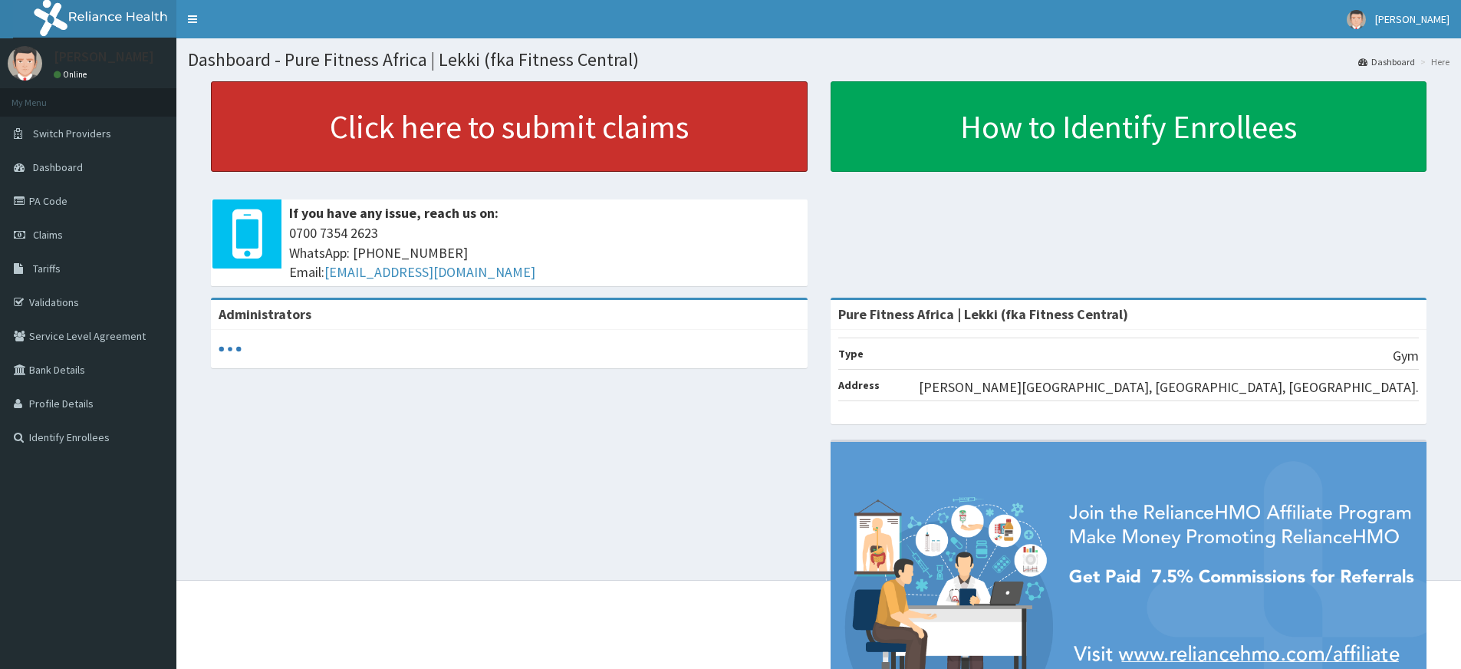
click at [411, 139] on link "Click here to submit claims" at bounding box center [509, 126] width 597 height 90
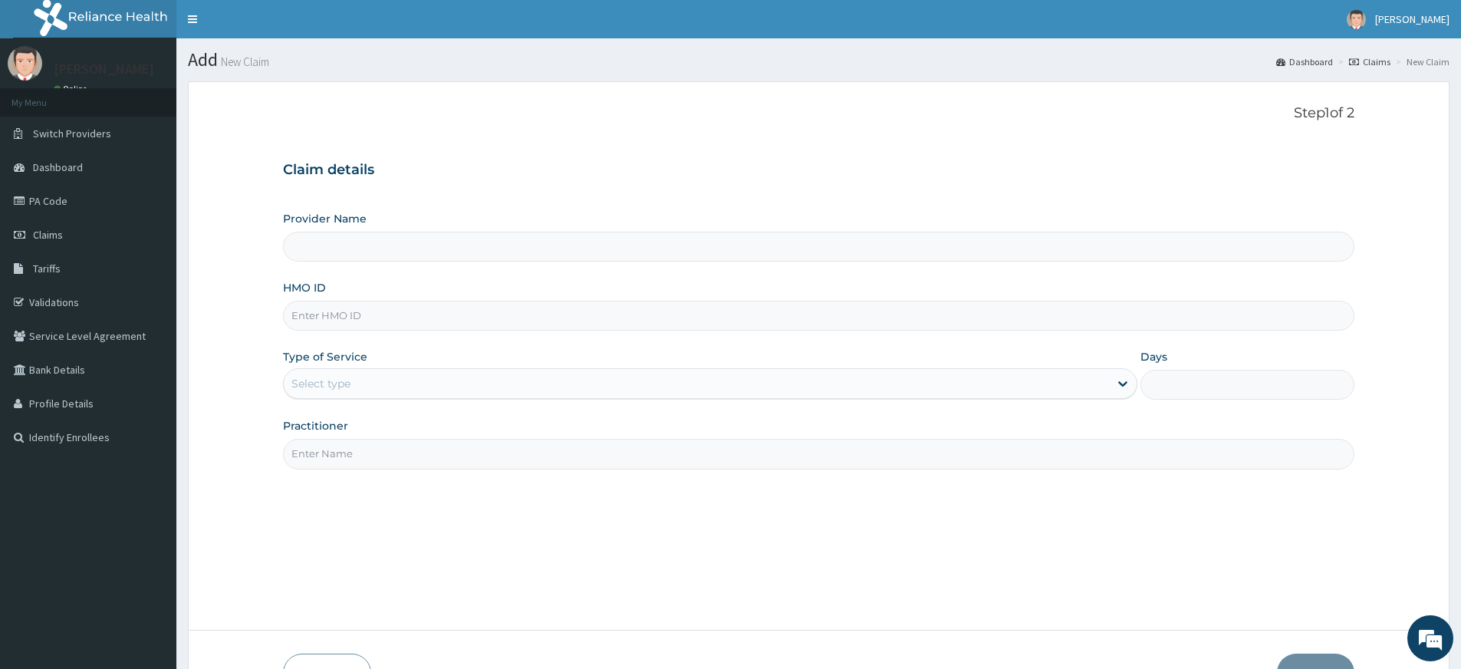
click at [371, 456] on input "Practitioner" at bounding box center [818, 454] width 1071 height 30
type input "pure fitness africa"
type input "Pure Fitness Africa | Lekki (fka Fitness Central)"
type input "1"
click at [350, 321] on input "HMO ID" at bounding box center [818, 316] width 1071 height 30
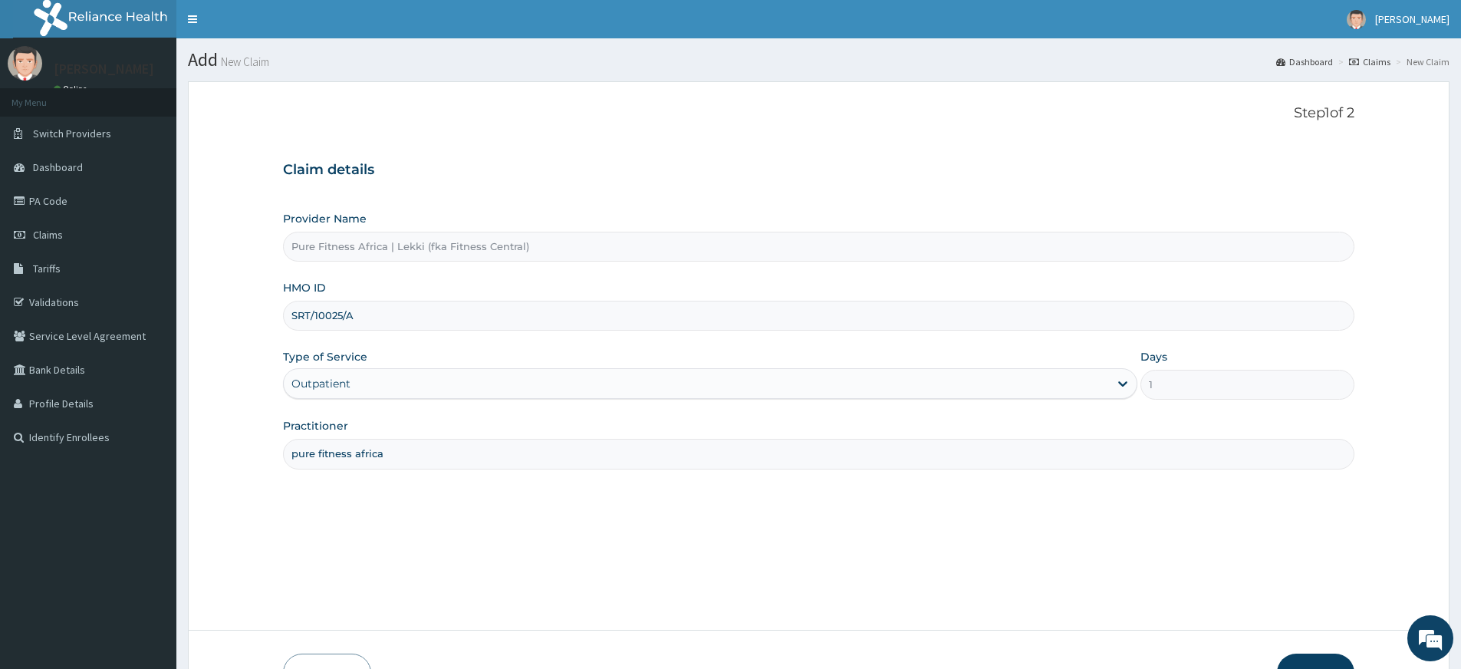
scroll to position [99, 0]
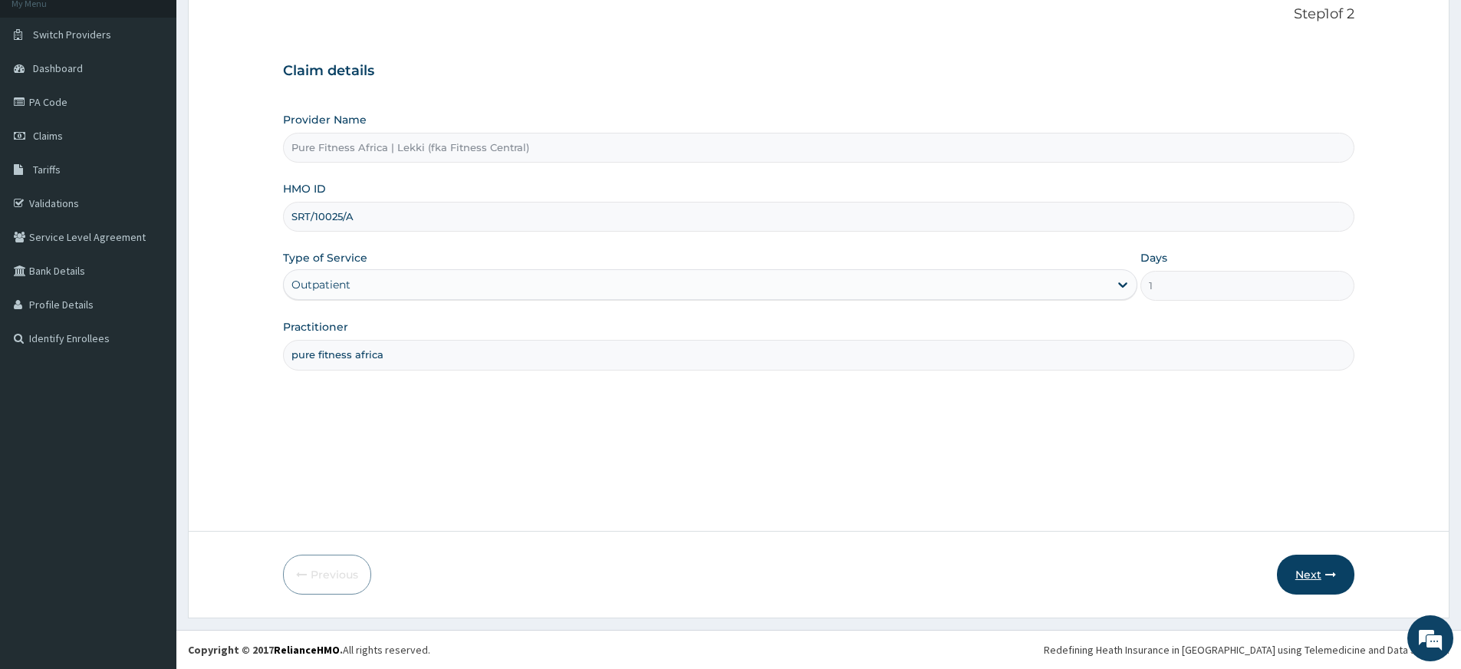
type input "SRT/10025/A"
click at [1303, 588] on button "Next" at bounding box center [1315, 574] width 77 height 40
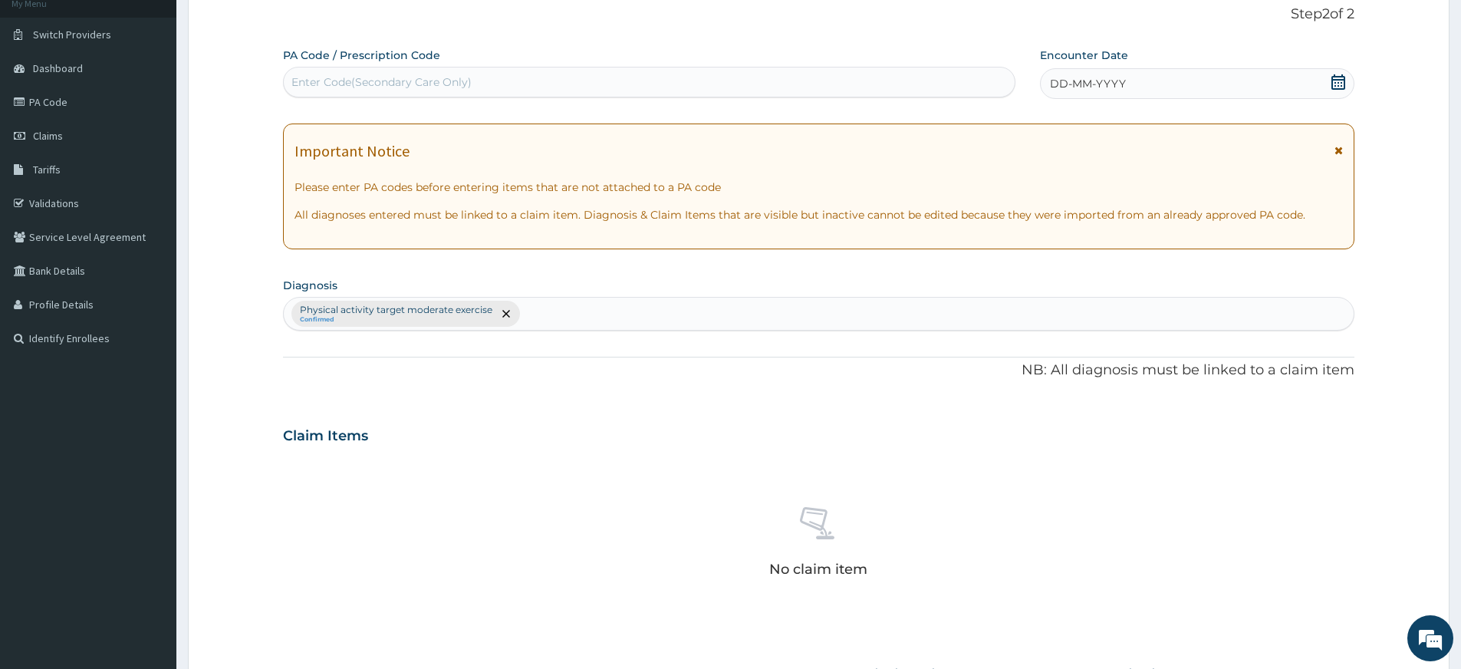
click at [1123, 88] on span "DD-MM-YYYY" at bounding box center [1088, 83] width 76 height 15
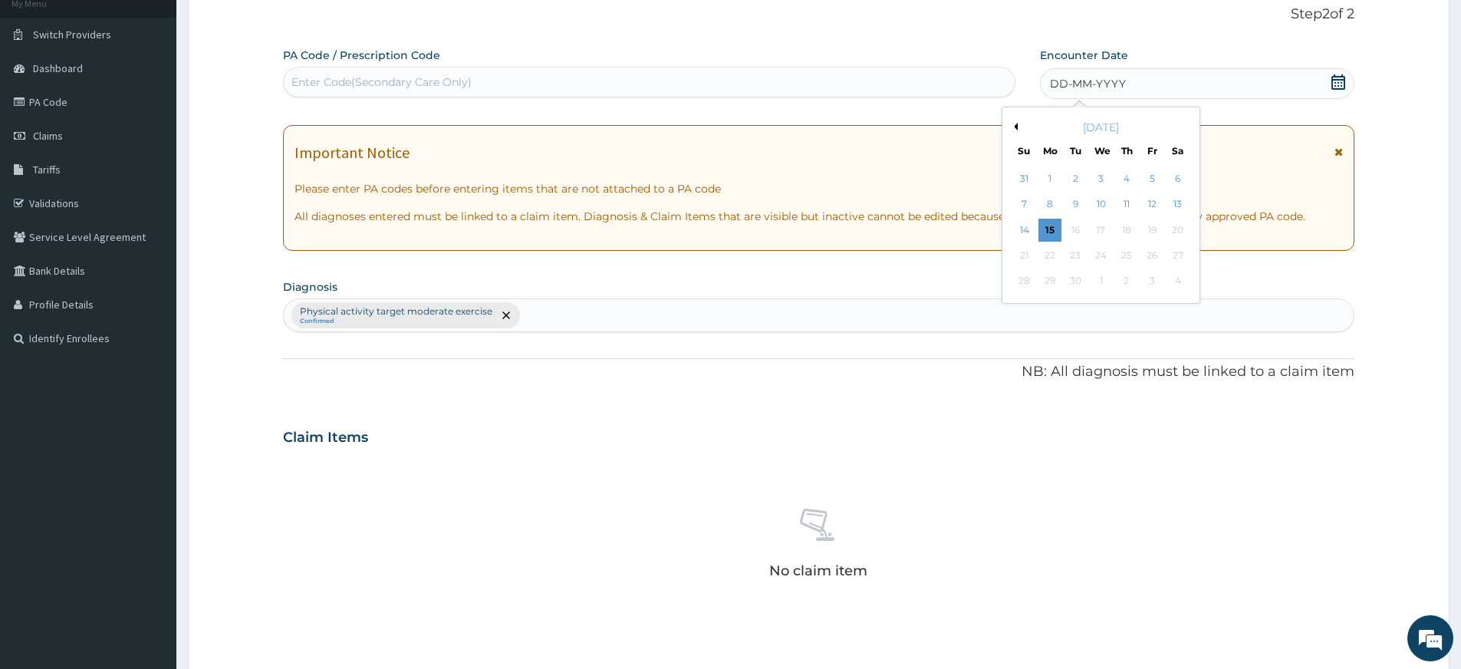
click at [1054, 232] on div "15" at bounding box center [1049, 230] width 23 height 23
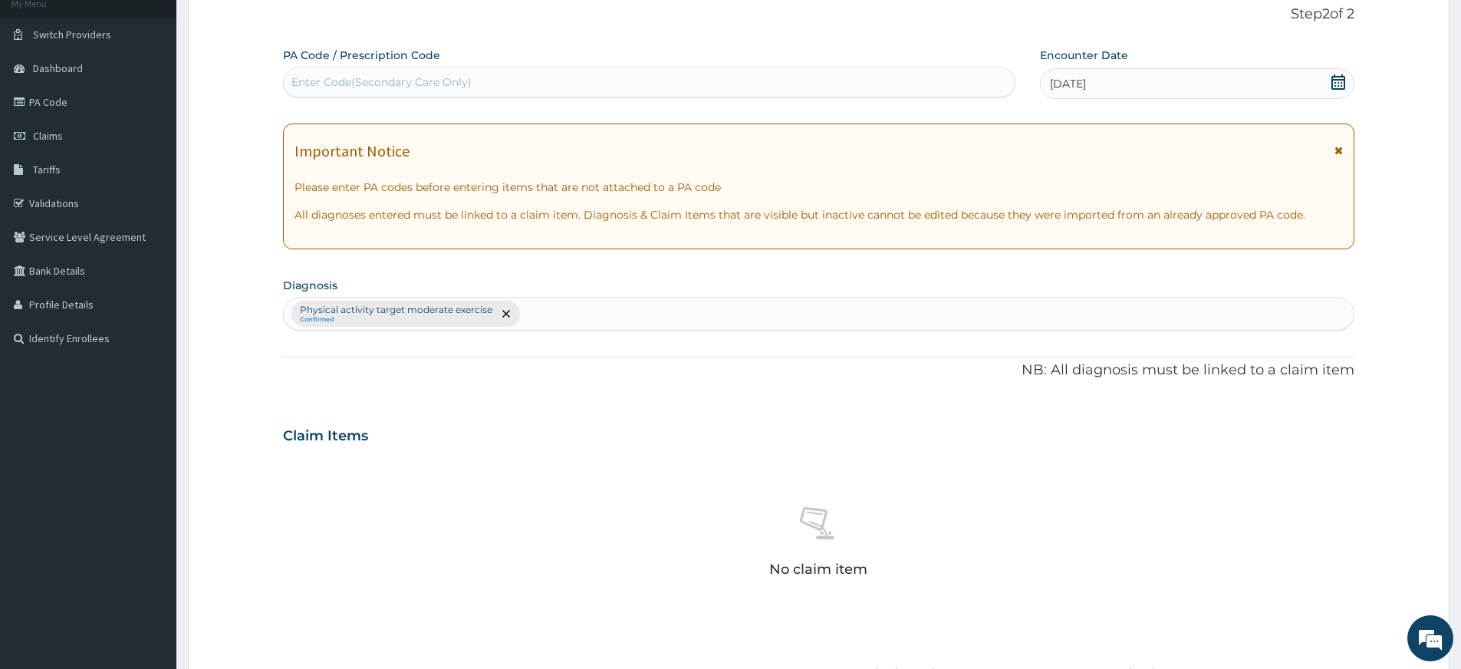
click at [893, 96] on div "Enter Code(Secondary Care Only)" at bounding box center [649, 82] width 732 height 31
type input "PA/3394A9"
click at [1346, 82] on div "[DATE]" at bounding box center [1197, 83] width 314 height 31
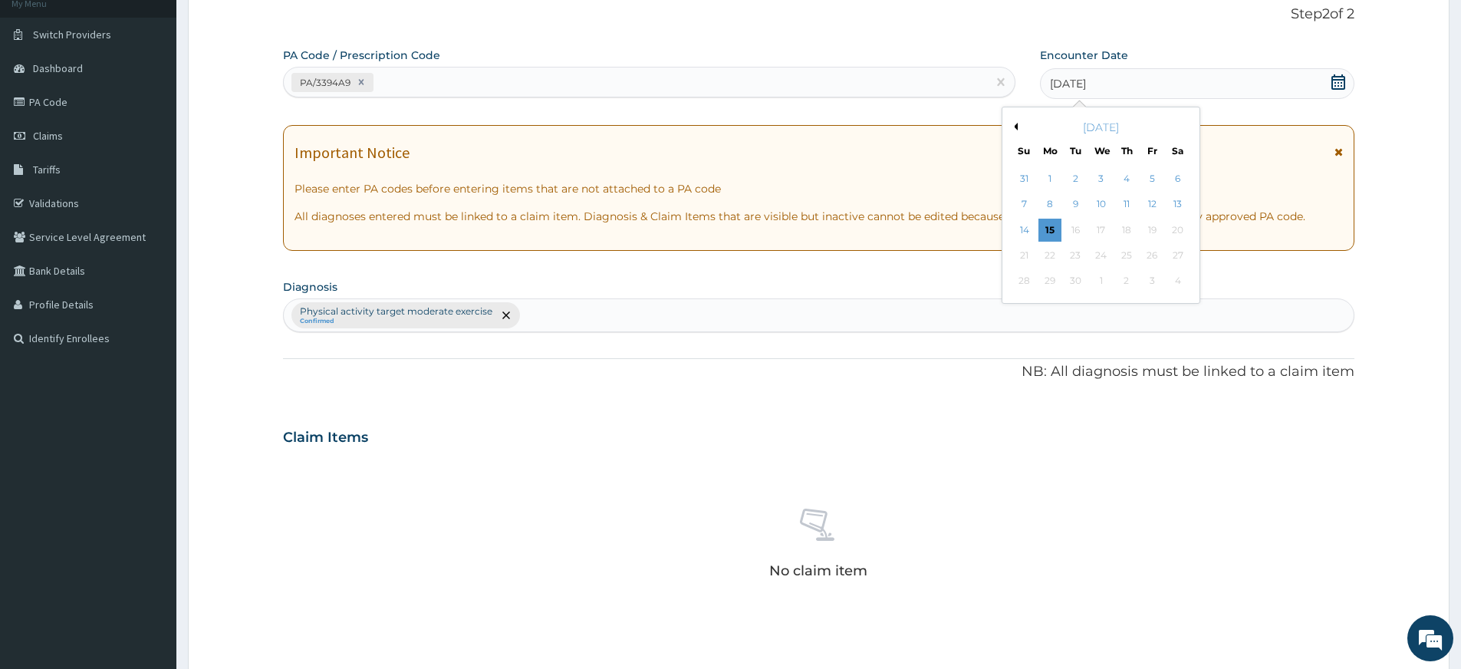
click at [1047, 224] on div "15" at bounding box center [1049, 230] width 23 height 23
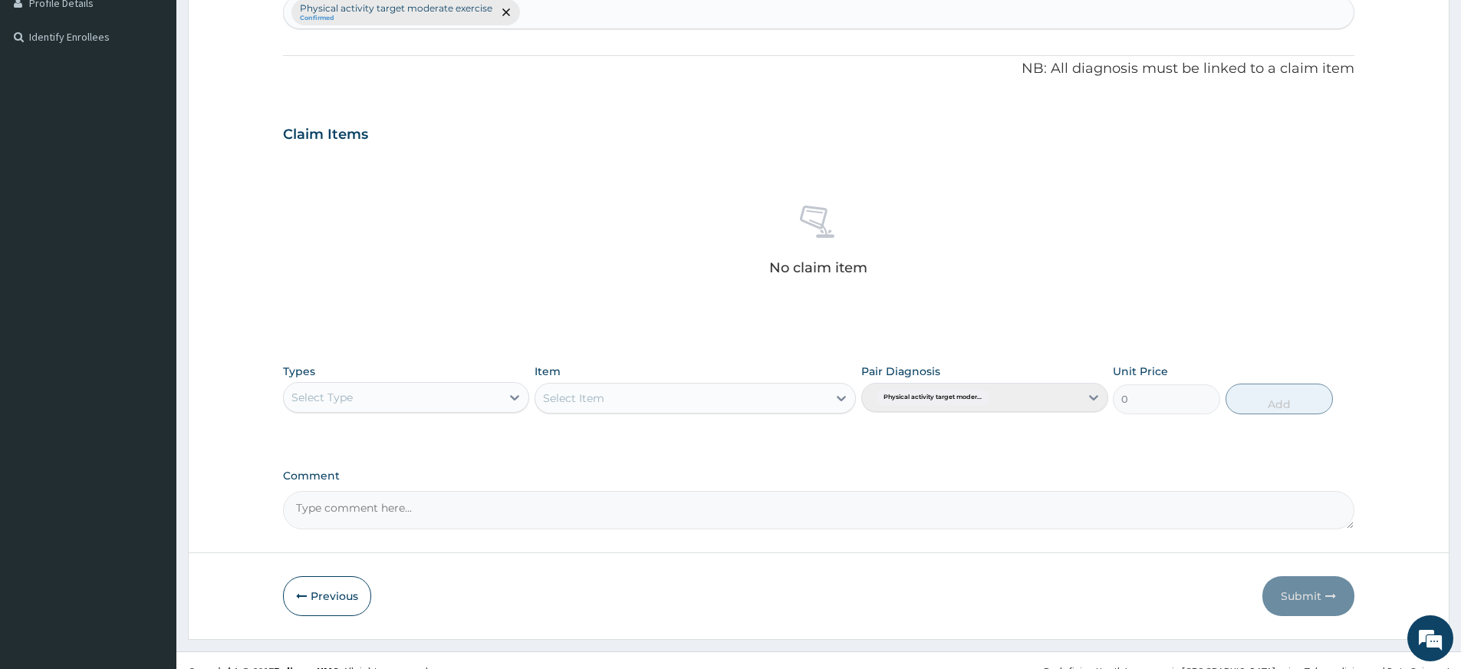
scroll to position [422, 0]
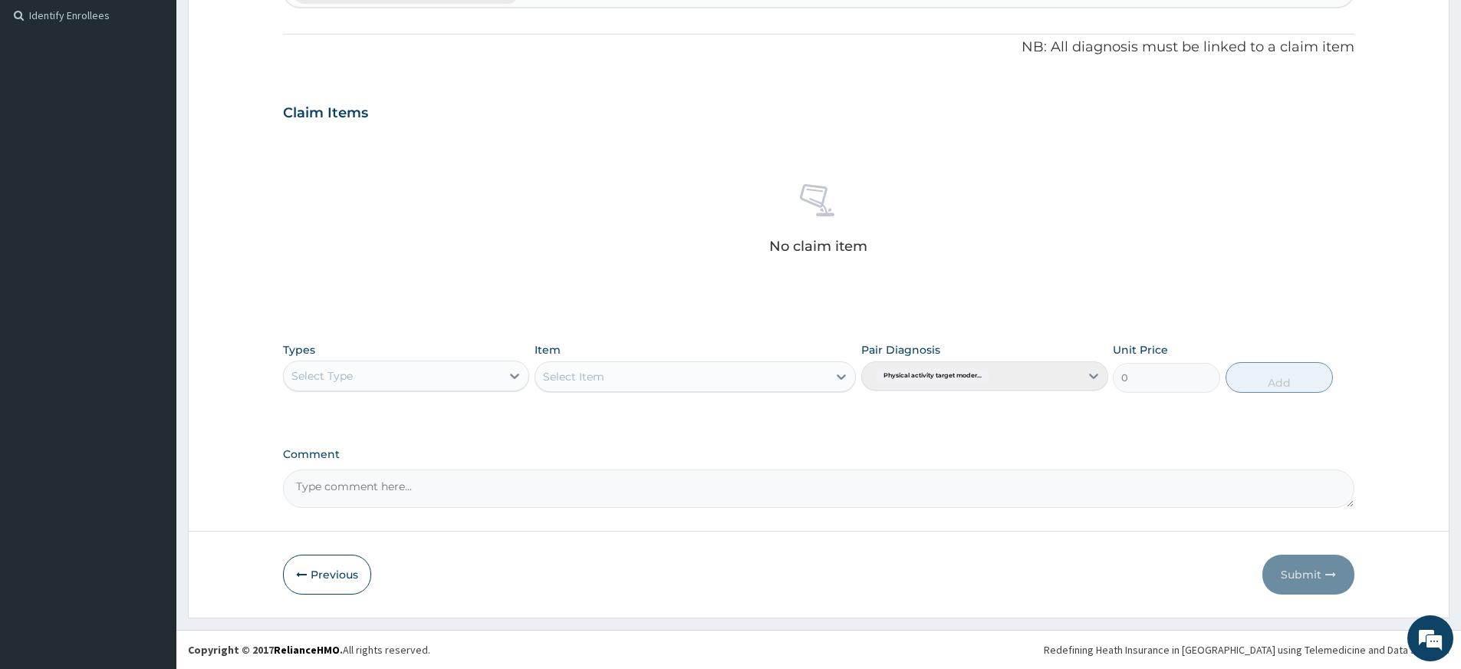
click at [348, 370] on div "Select Type" at bounding box center [321, 375] width 61 height 15
click at [426, 371] on div "Select Type" at bounding box center [392, 375] width 217 height 25
click at [442, 611] on div "Gym" at bounding box center [406, 611] width 246 height 28
click at [649, 356] on div "Item Select Item" at bounding box center [695, 367] width 321 height 51
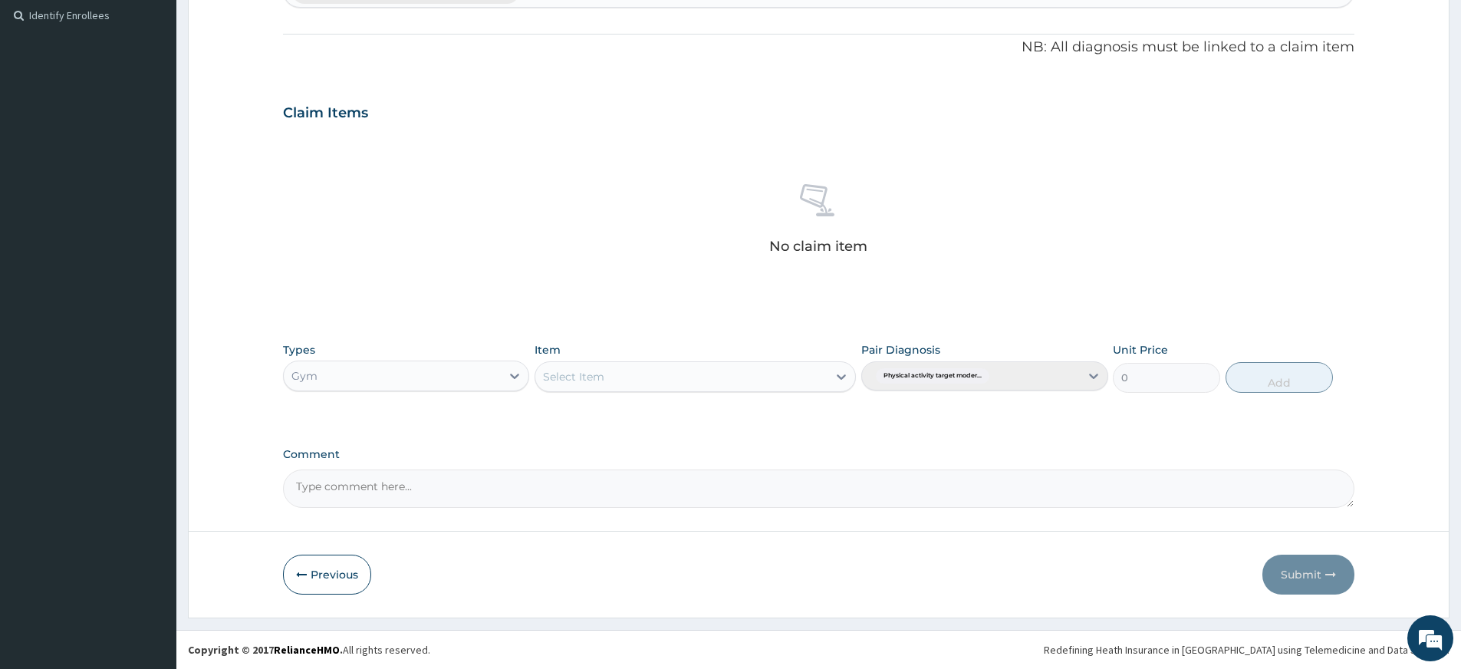
click at [650, 364] on div "Select Item" at bounding box center [681, 376] width 292 height 25
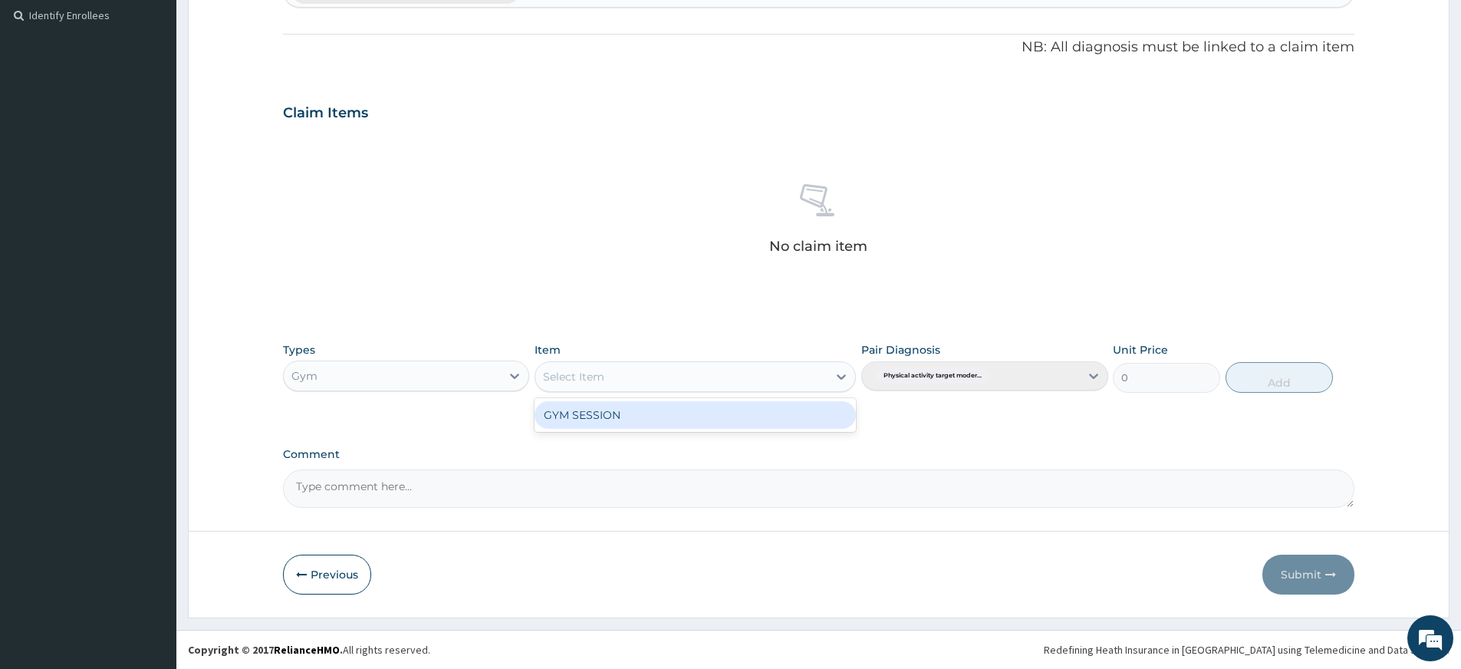
click at [660, 412] on div "GYM SESSION" at bounding box center [695, 415] width 321 height 28
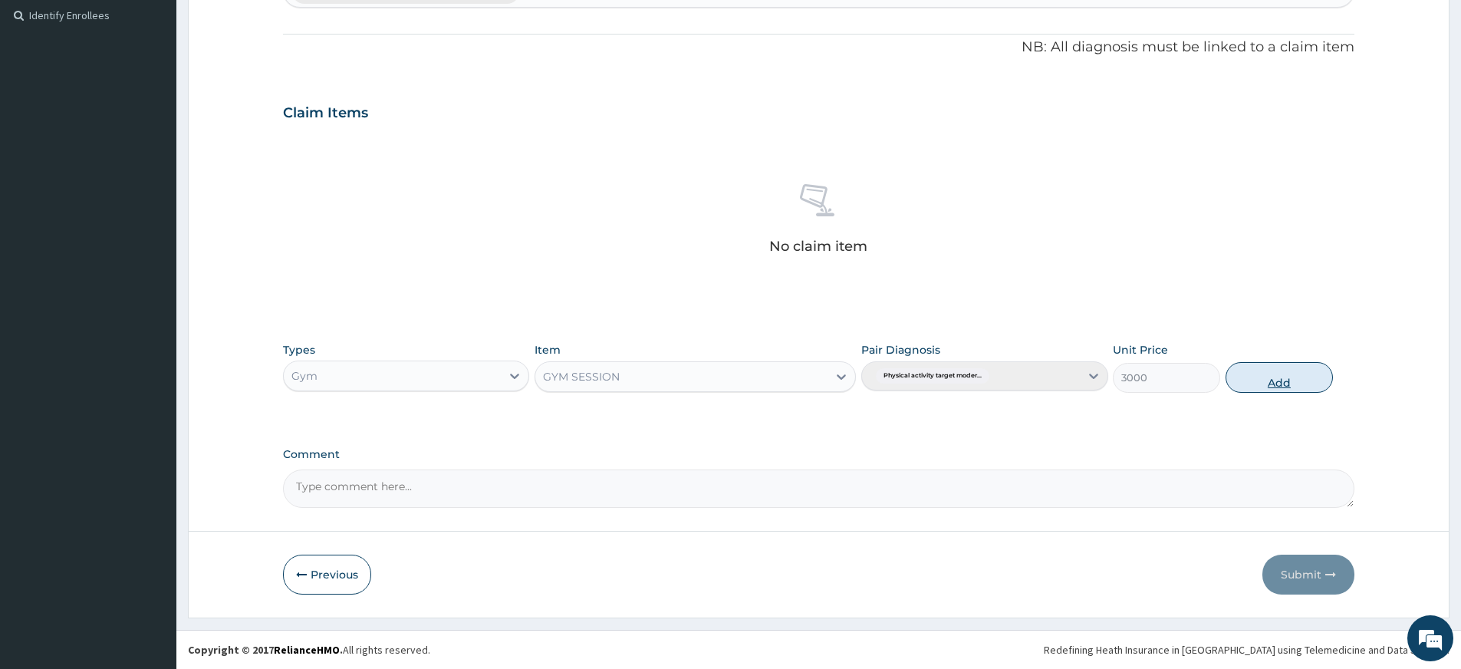
click at [1232, 384] on button "Add" at bounding box center [1278, 377] width 107 height 31
type input "0"
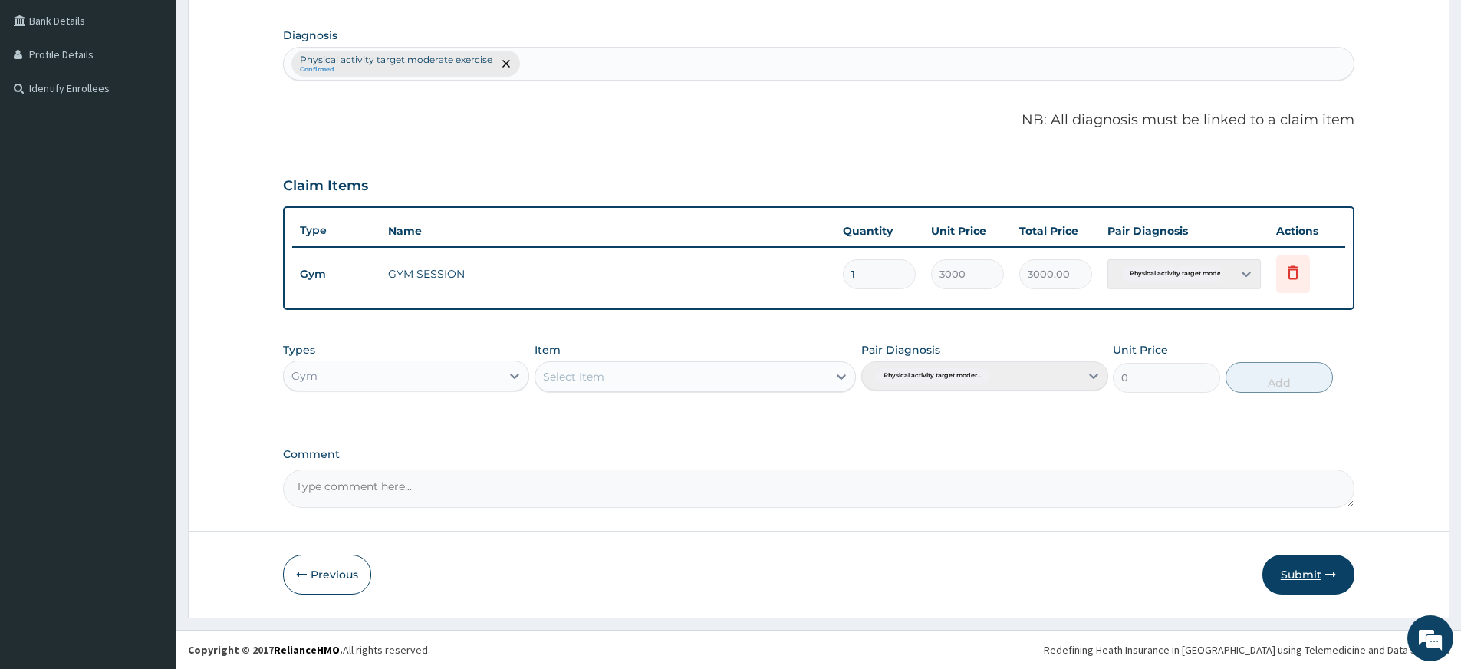
click at [1284, 578] on button "Submit" at bounding box center [1308, 574] width 92 height 40
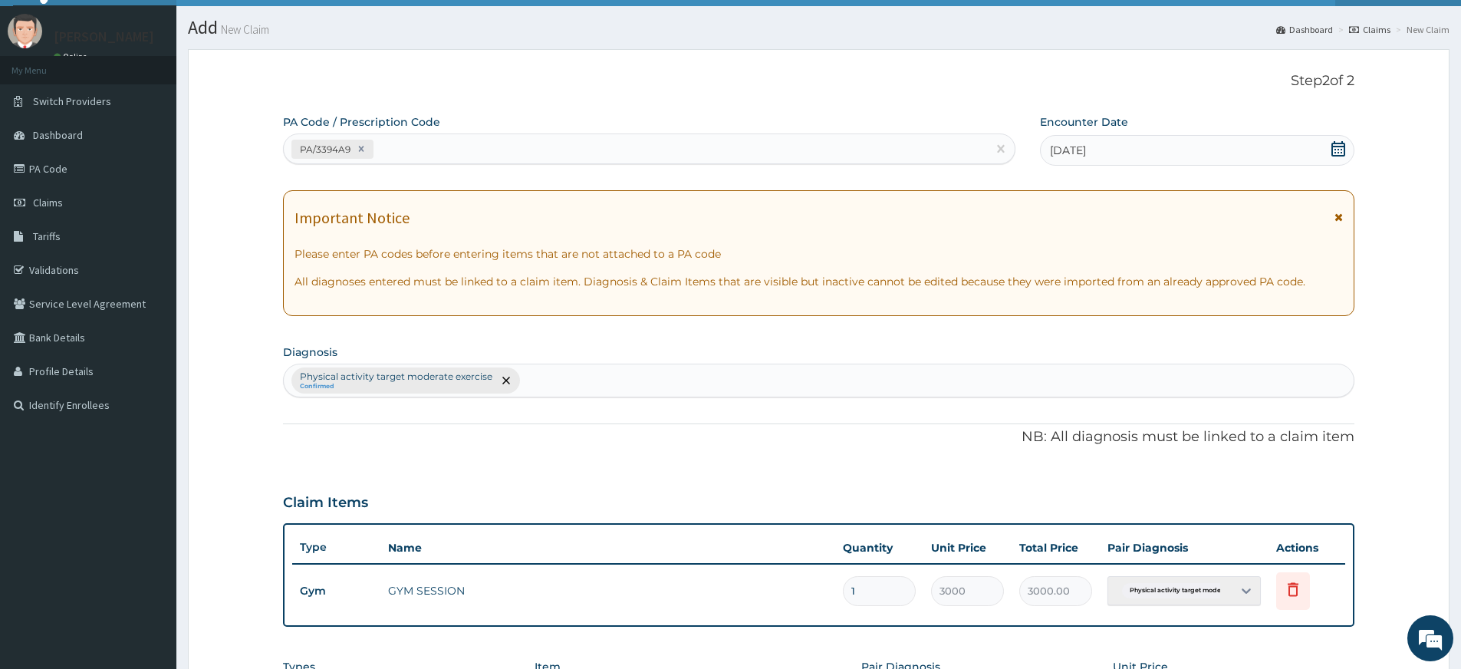
scroll to position [349, 0]
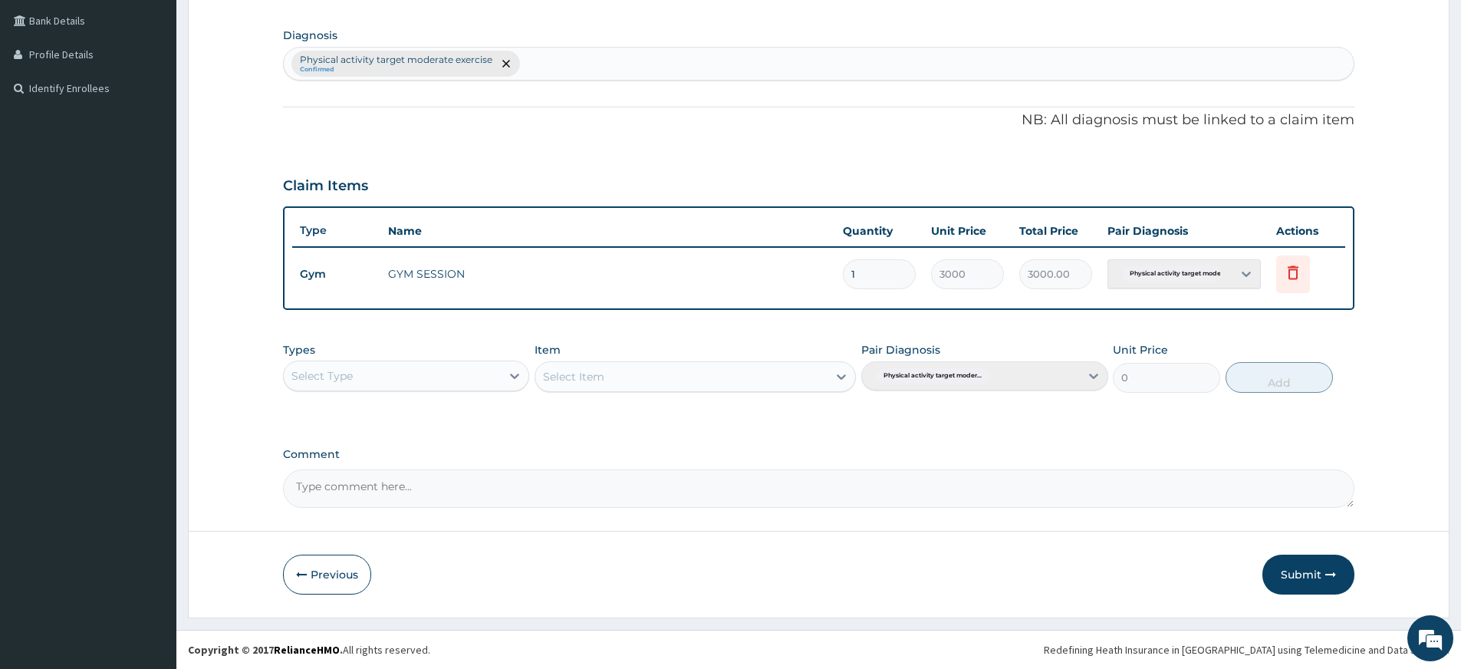
click at [1304, 585] on button "Submit" at bounding box center [1308, 574] width 92 height 40
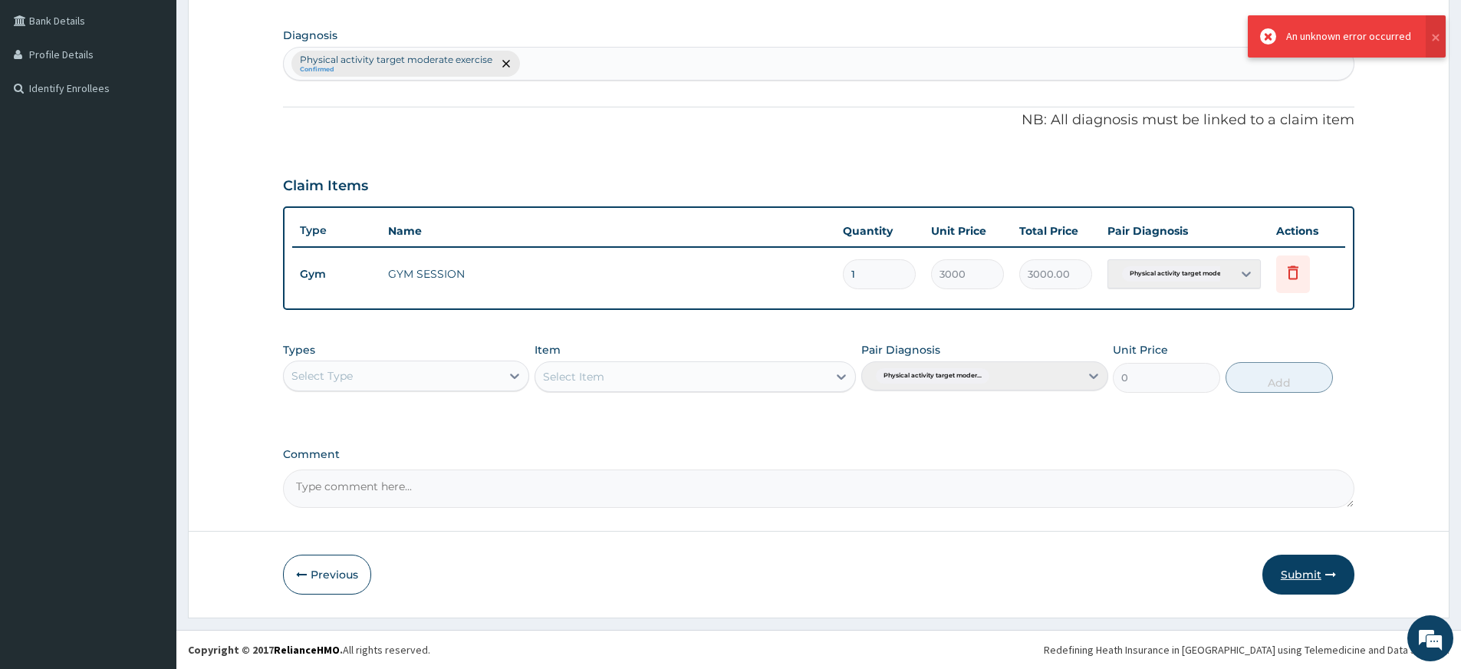
click at [1288, 587] on button "Submit" at bounding box center [1308, 574] width 92 height 40
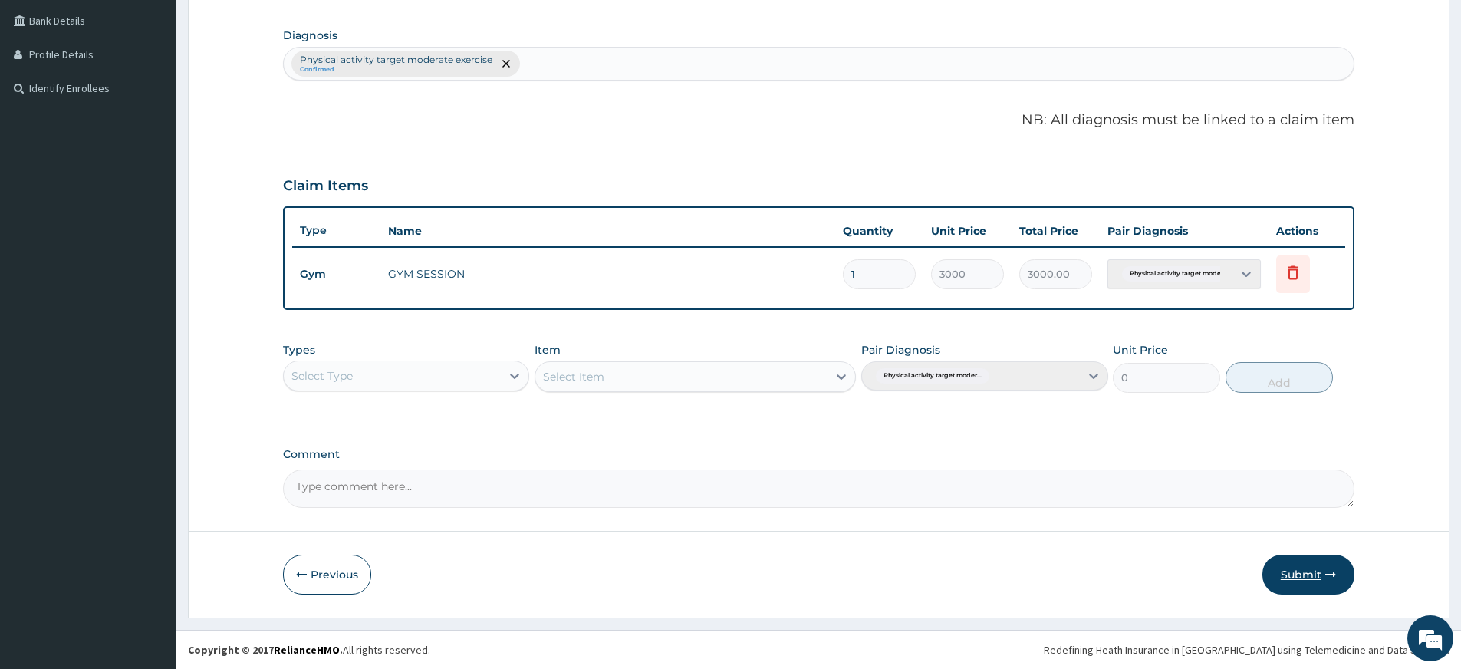
click at [1310, 585] on button "Submit" at bounding box center [1308, 574] width 92 height 40
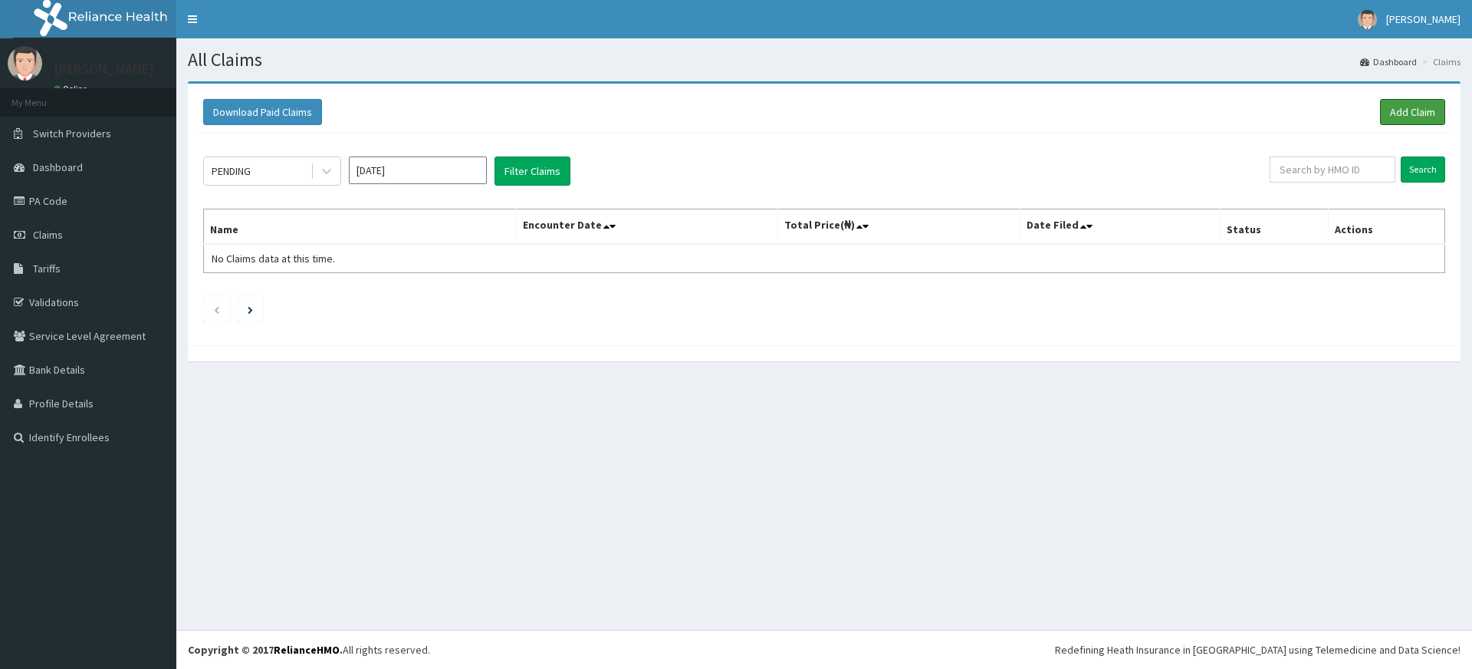
click at [1395, 114] on link "Add Claim" at bounding box center [1412, 112] width 65 height 26
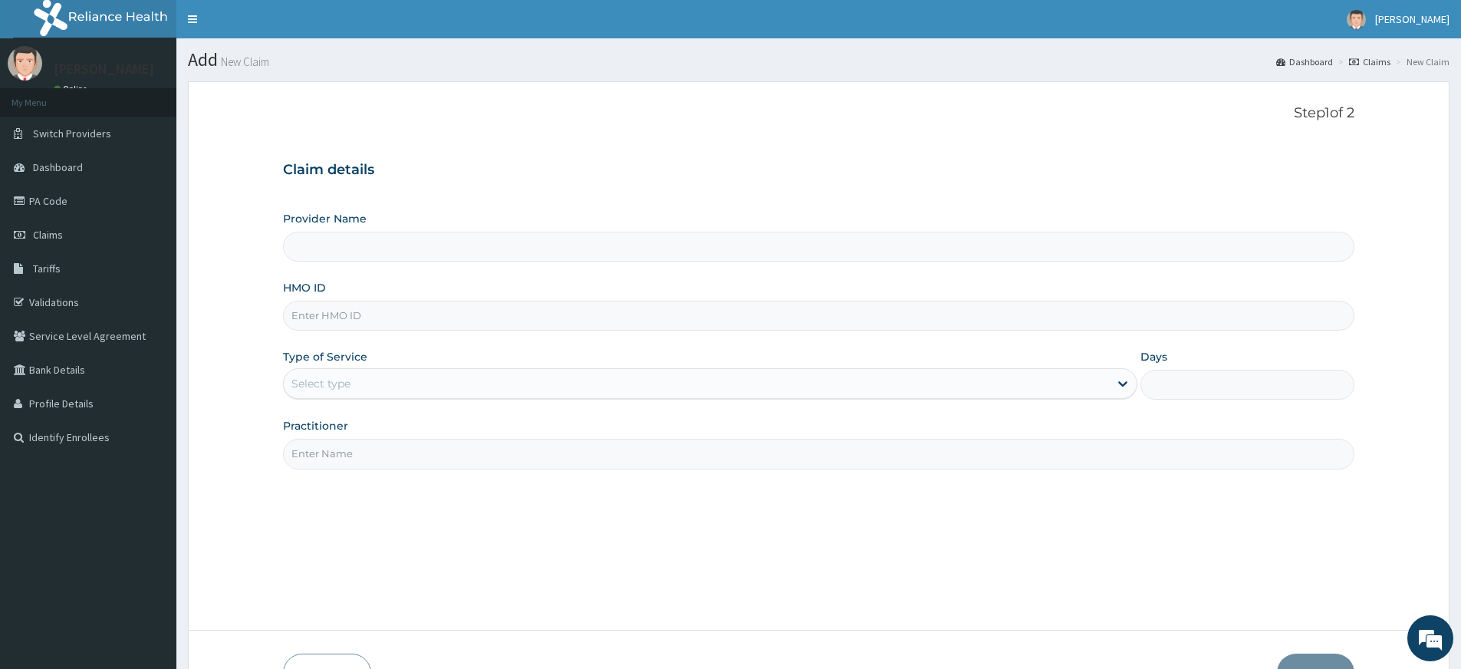
type input "Pure Fitness Africa | Lekki (fka Fitness Central)"
type input "1"
click at [385, 463] on input "Practitioner" at bounding box center [818, 454] width 1071 height 30
type input "pure fitness africa"
click at [370, 319] on input "HMO ID" at bounding box center [818, 316] width 1071 height 30
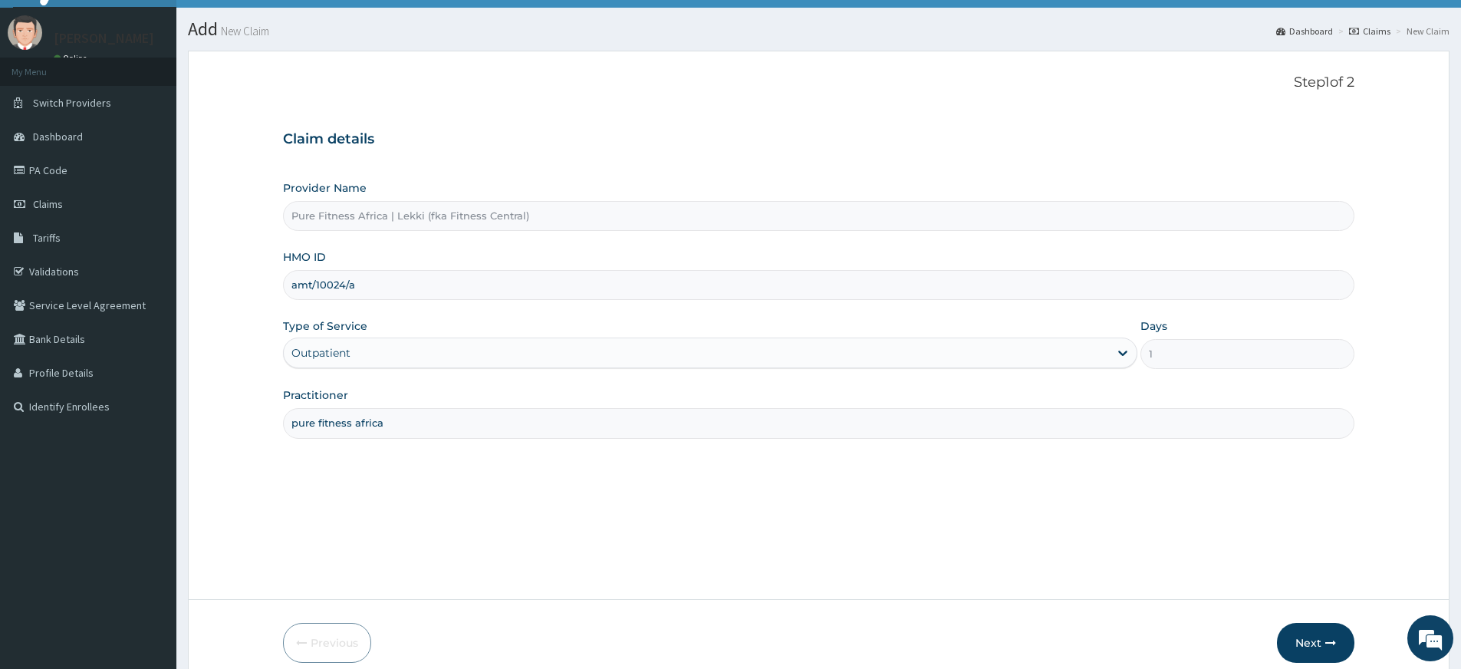
scroll to position [99, 0]
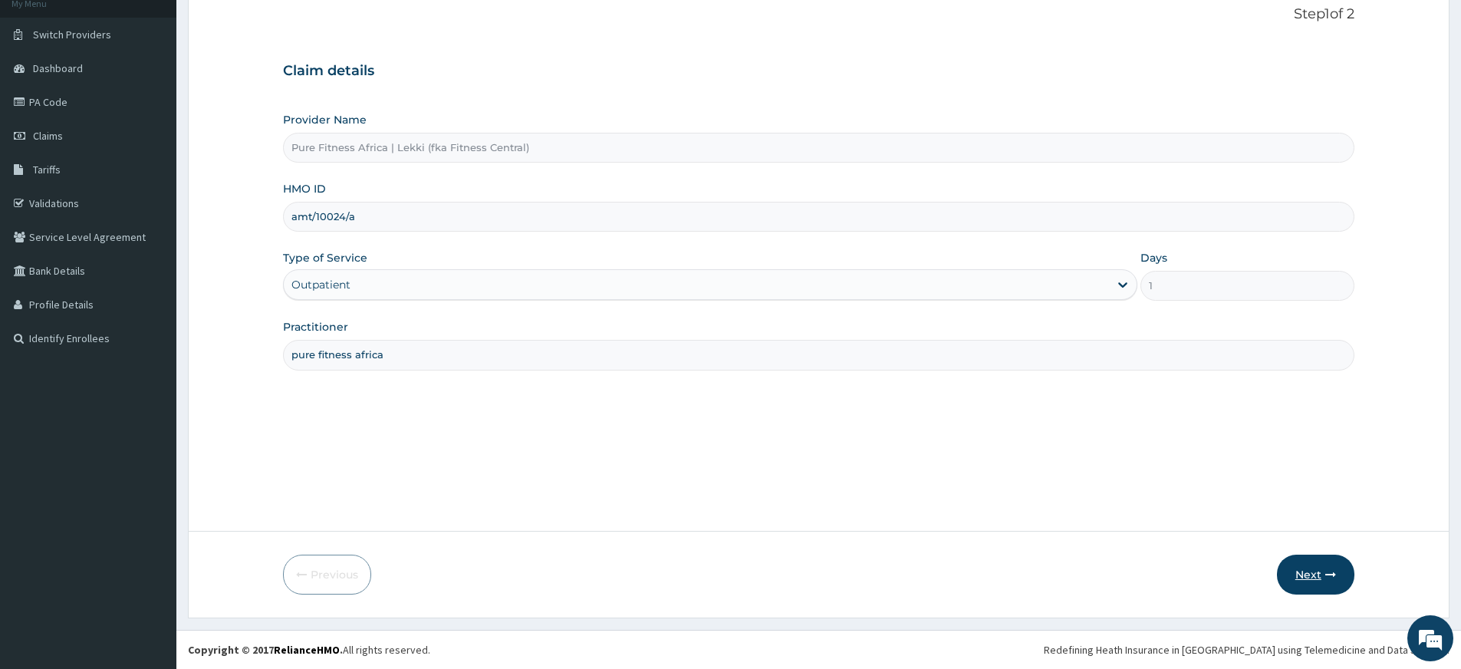
type input "amt/10024/a"
click at [1331, 583] on button "Next" at bounding box center [1315, 574] width 77 height 40
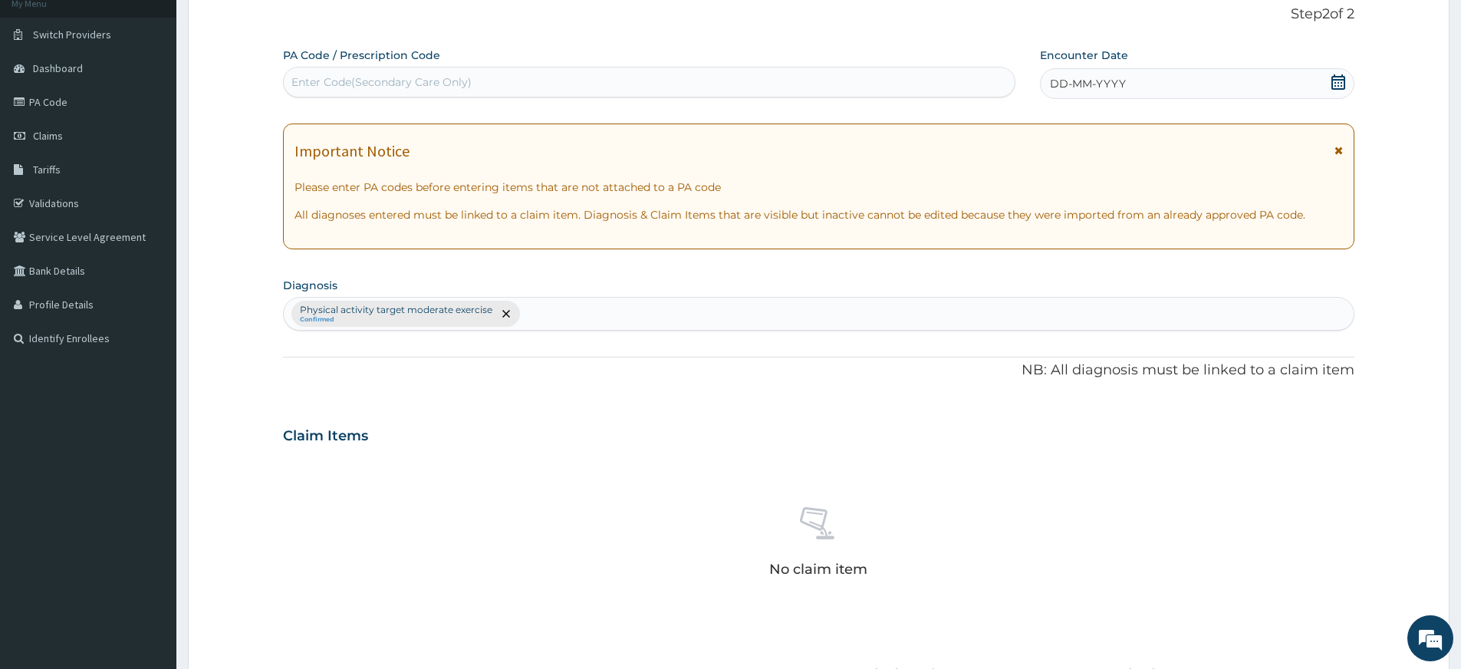
click at [896, 87] on div "Enter Code(Secondary Care Only)" at bounding box center [649, 82] width 731 height 25
type input "PA/79B66E"
click at [1335, 88] on icon at bounding box center [1338, 81] width 14 height 15
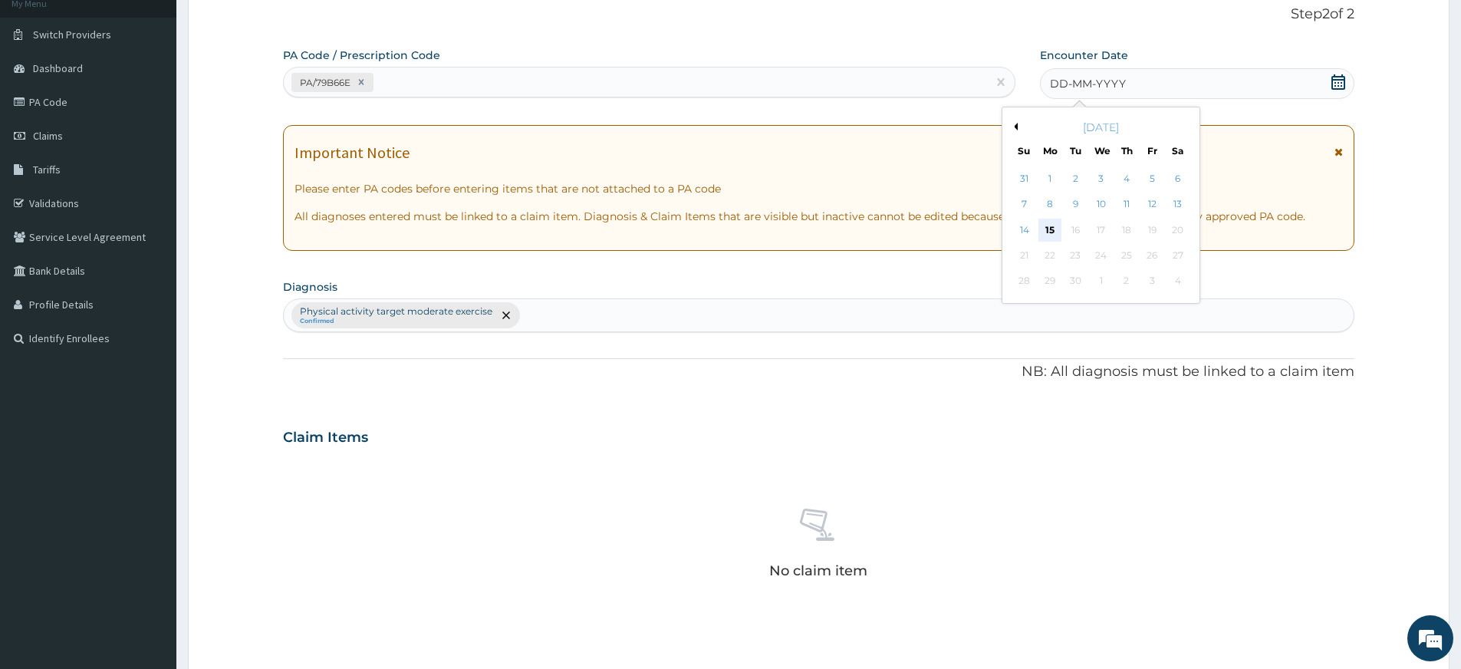
click at [1058, 231] on div "15" at bounding box center [1049, 230] width 23 height 23
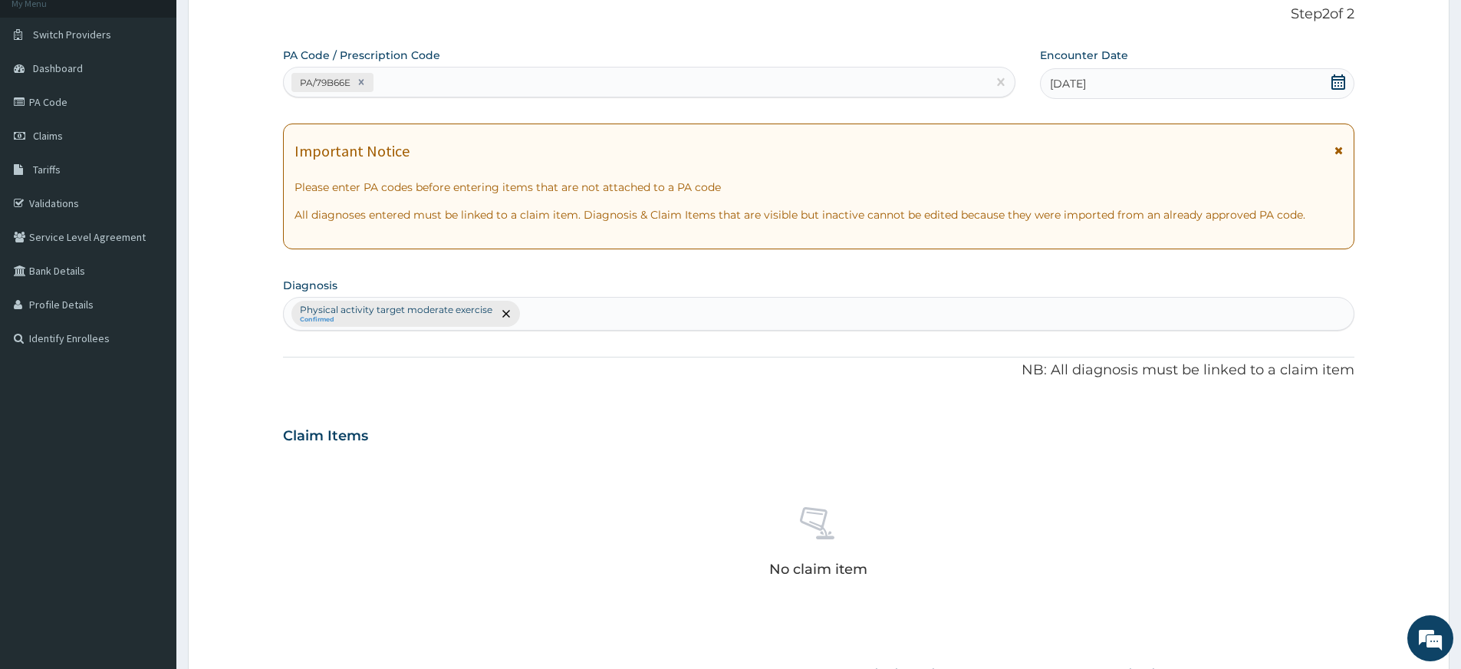
scroll to position [422, 0]
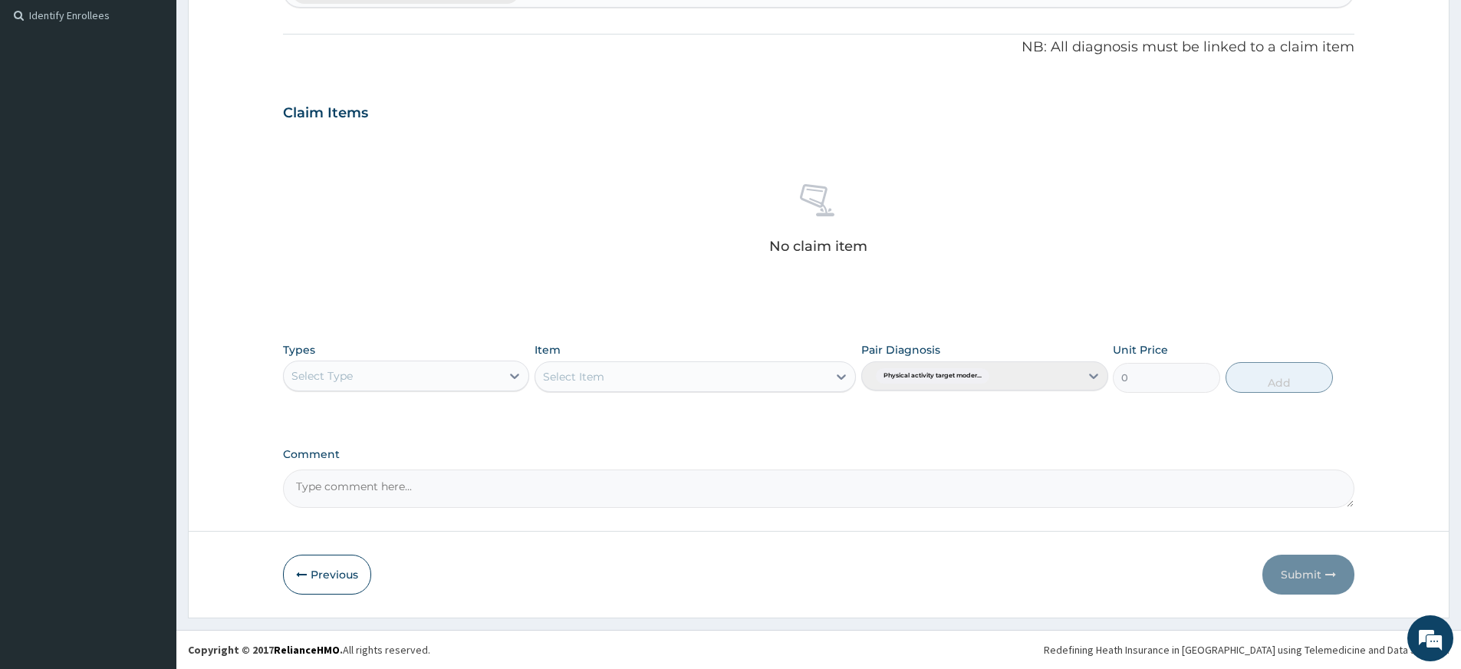
click at [439, 392] on div "Types Select Type" at bounding box center [406, 367] width 246 height 51
click at [442, 386] on div "Select Type" at bounding box center [392, 375] width 217 height 25
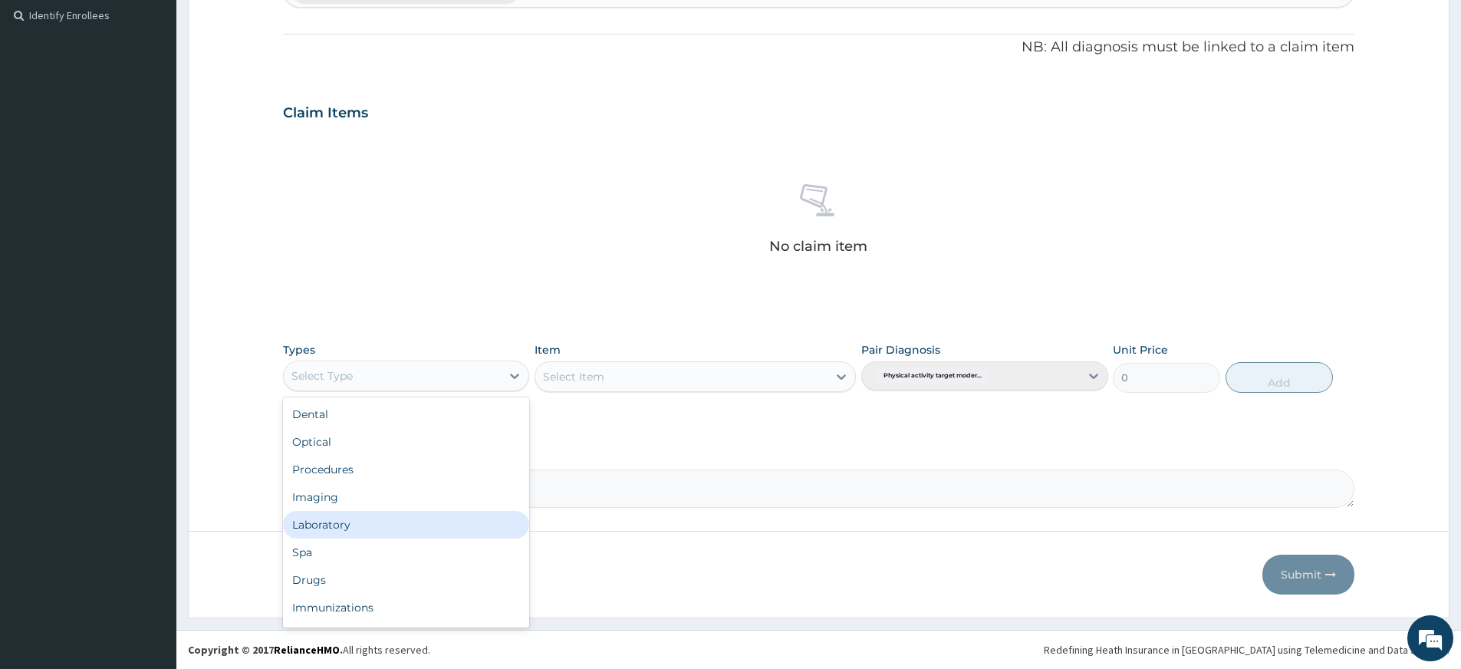
scroll to position [52, 0]
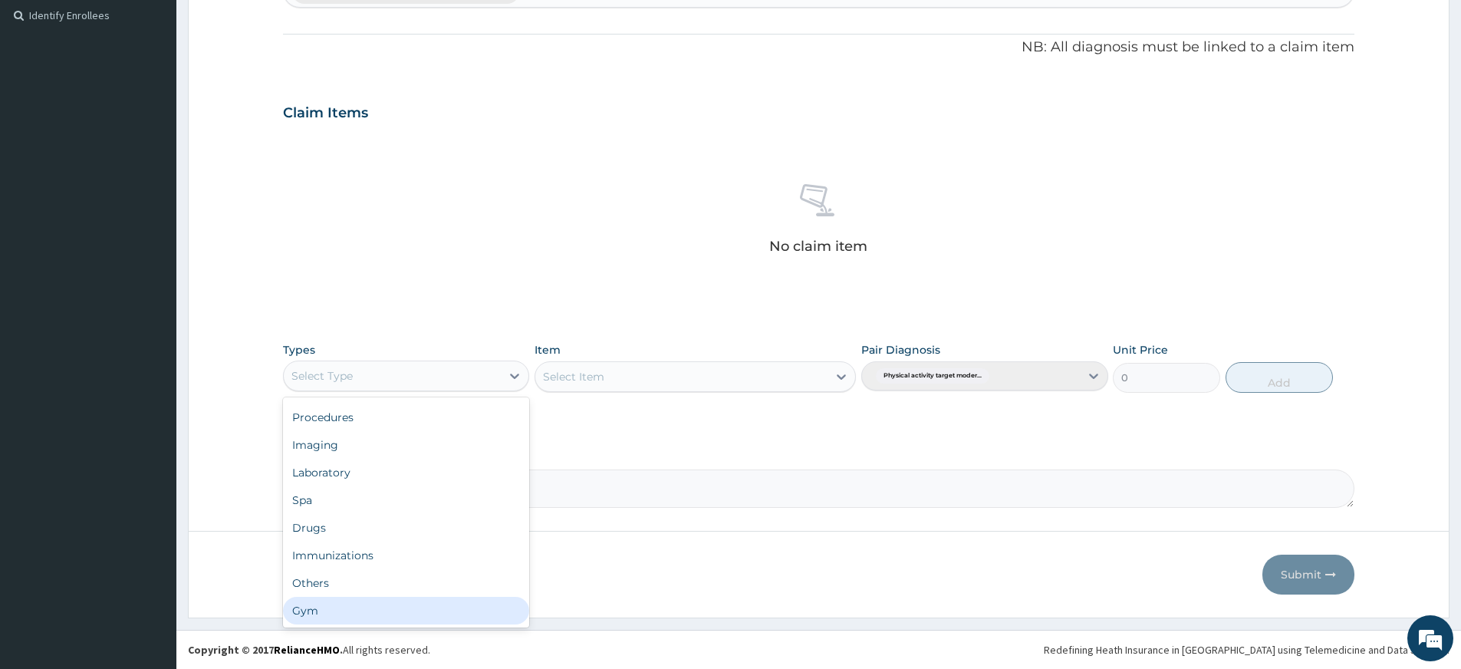
click at [406, 630] on footer "Redefining Heath Insurance in Africa using Telemedicine and Data Science! Copyr…" at bounding box center [818, 649] width 1285 height 39
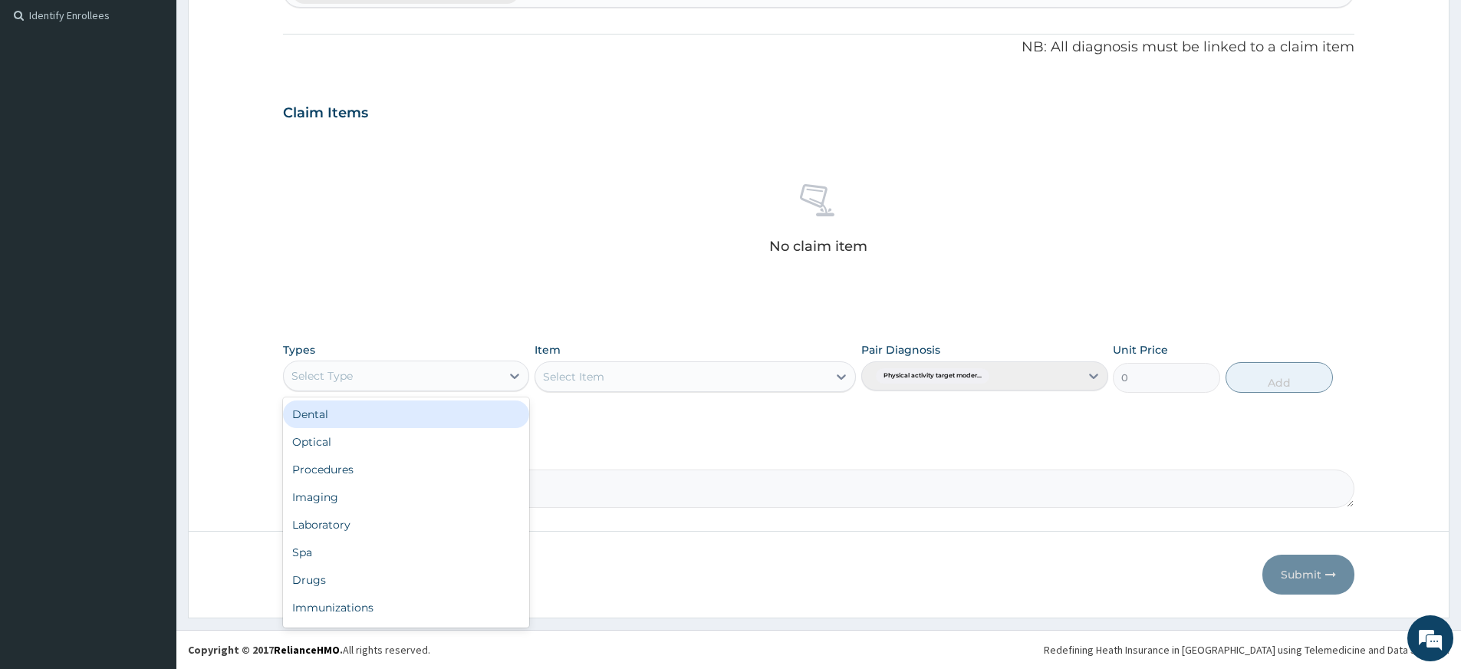
click at [492, 385] on div "Select Type" at bounding box center [392, 375] width 217 height 25
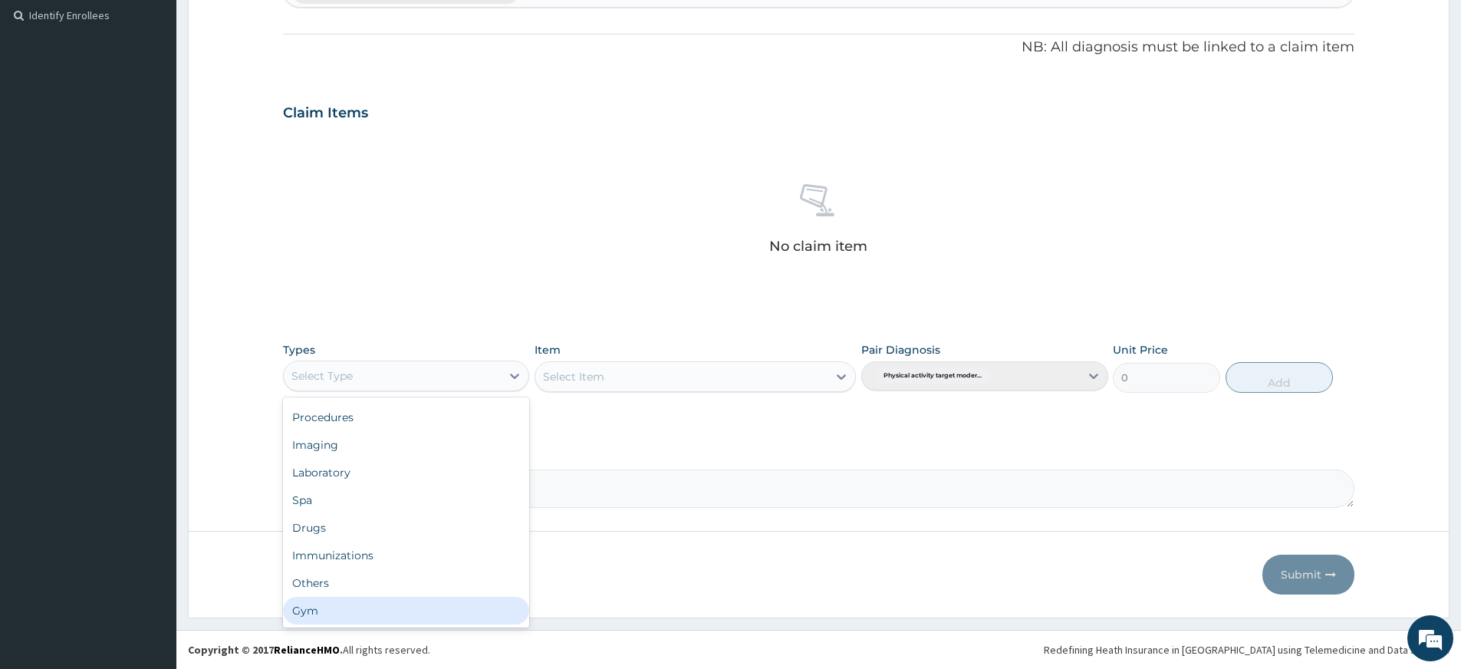
click at [444, 604] on div "Gym" at bounding box center [406, 611] width 246 height 28
click at [627, 381] on div "Select Item" at bounding box center [681, 376] width 292 height 25
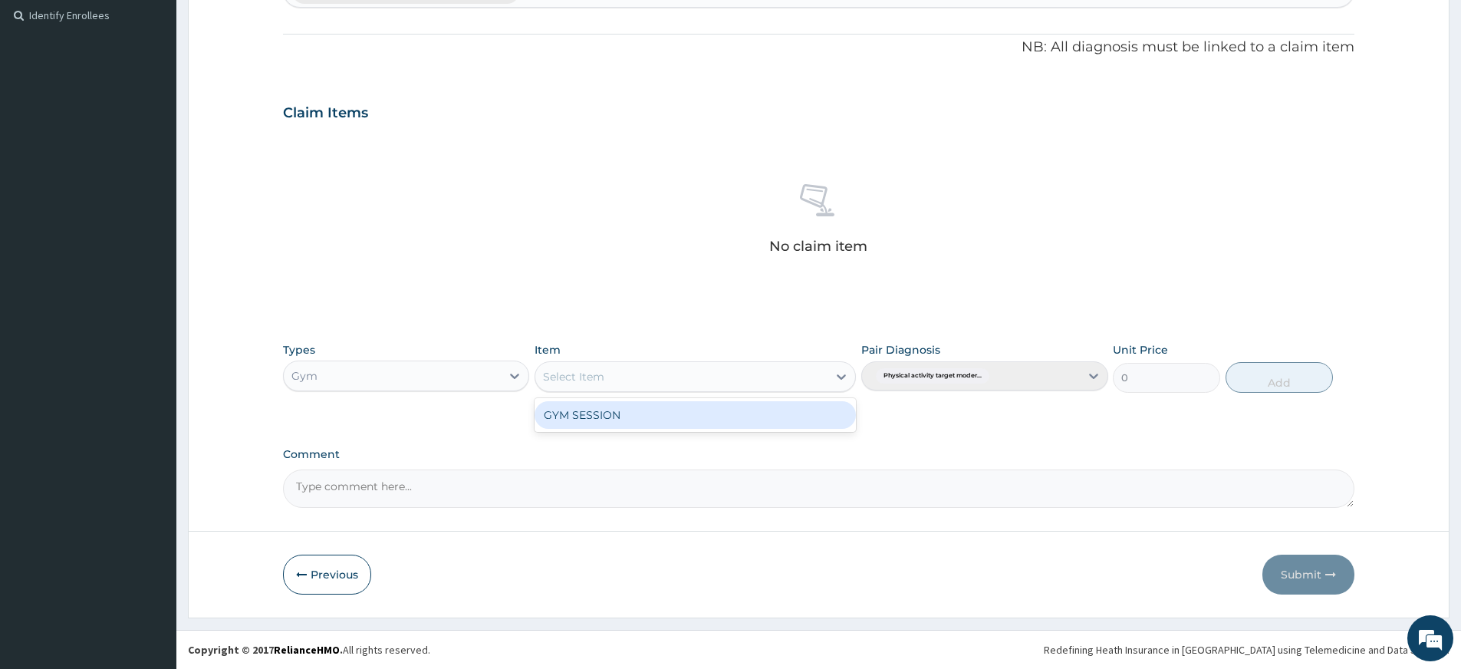
click at [642, 421] on div "GYM SESSION" at bounding box center [695, 415] width 321 height 28
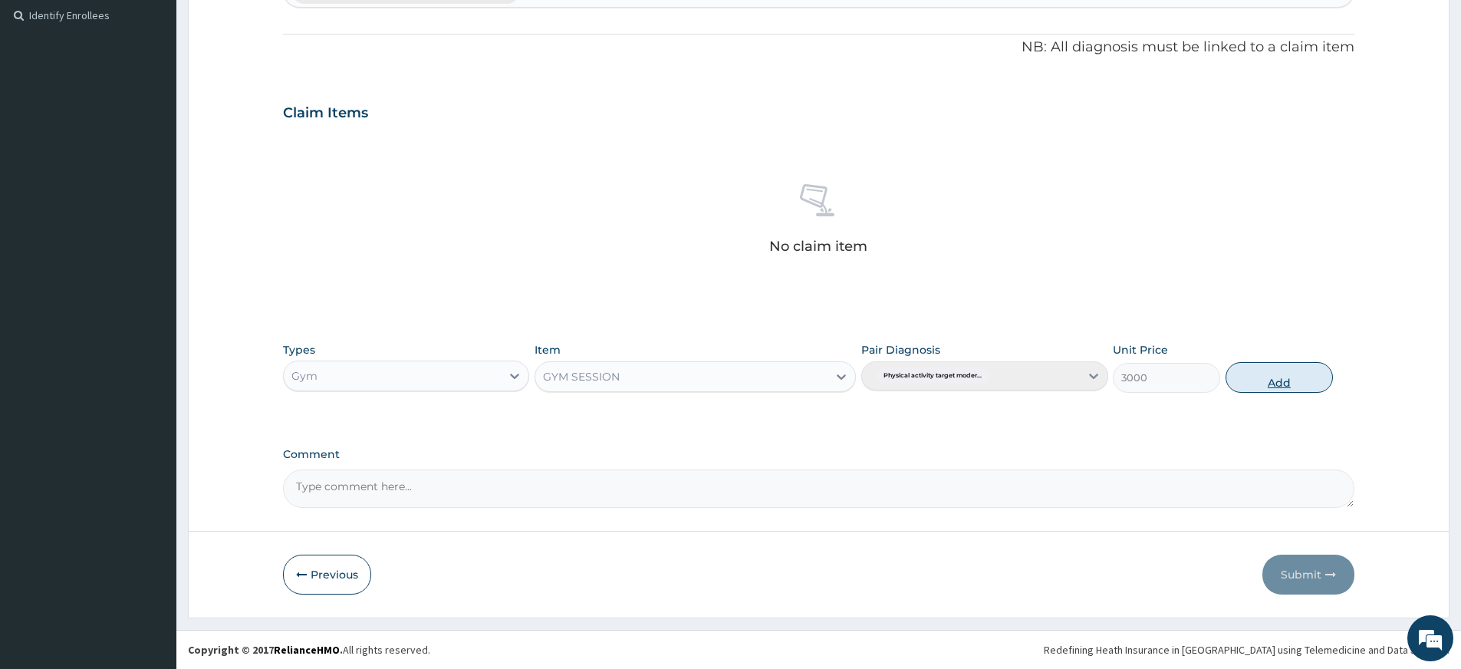
click at [1235, 390] on button "Add" at bounding box center [1278, 377] width 107 height 31
type input "0"
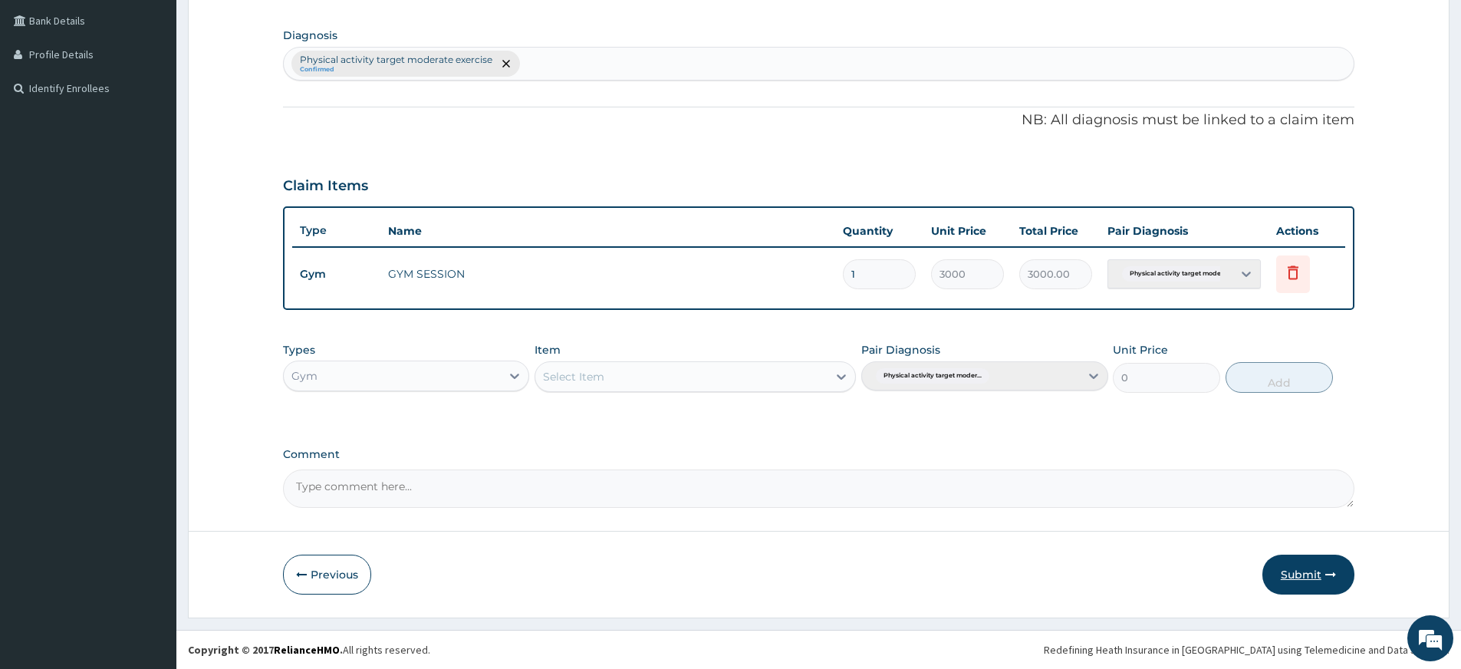
click at [1317, 578] on button "Submit" at bounding box center [1308, 574] width 92 height 40
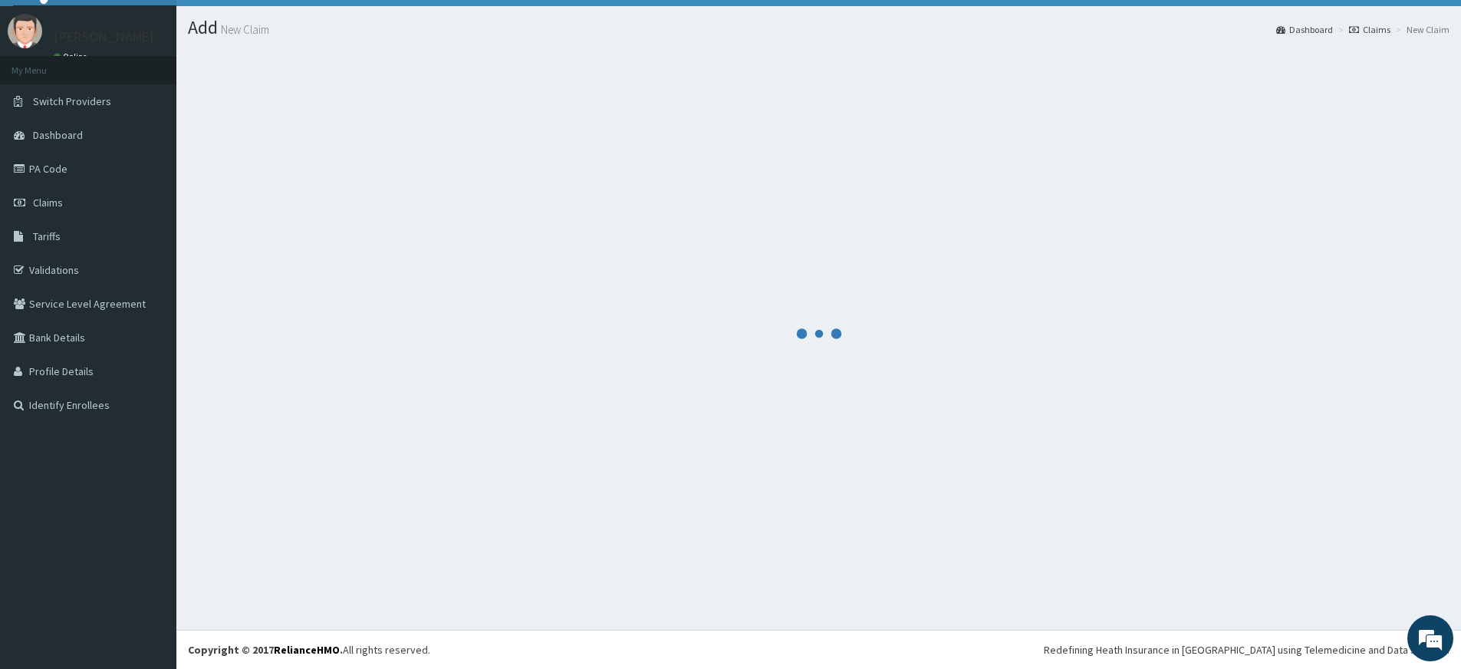
scroll to position [32, 0]
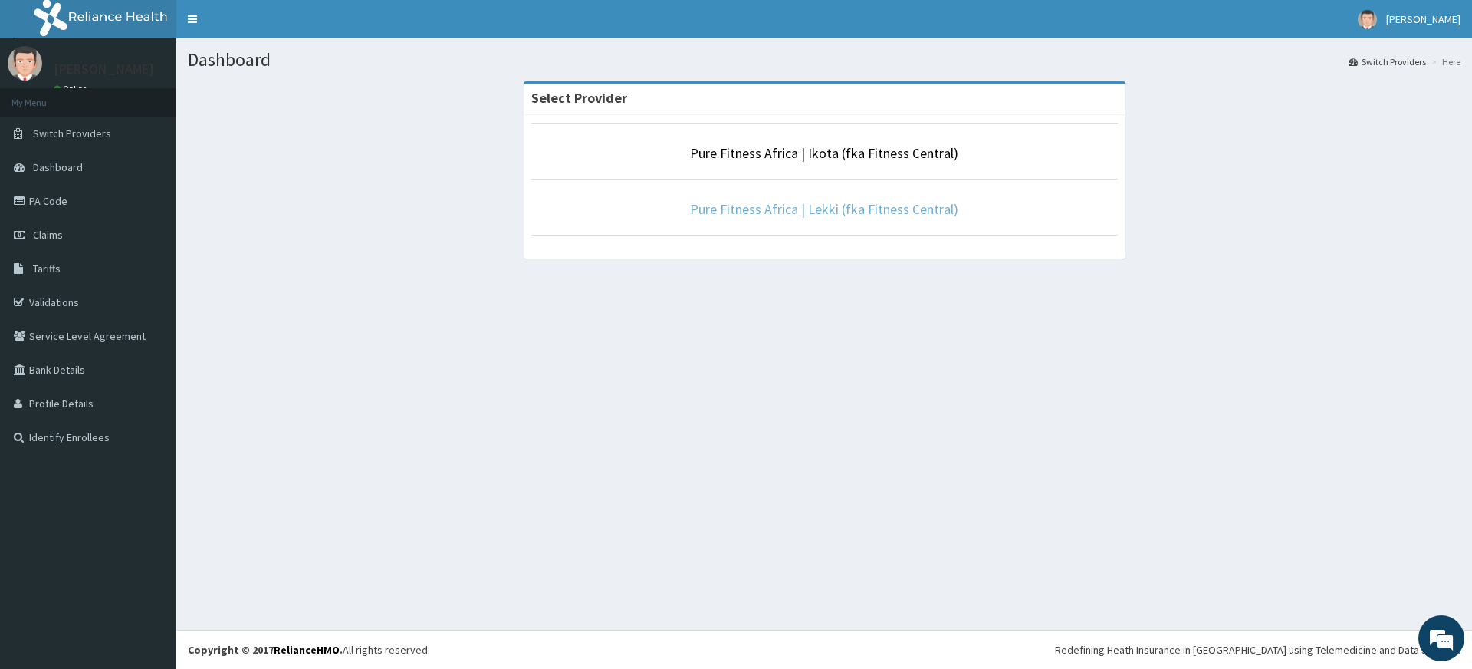
click at [861, 207] on link "Pure Fitness Africa | Lekki (fka Fitness Central)" at bounding box center [824, 209] width 268 height 18
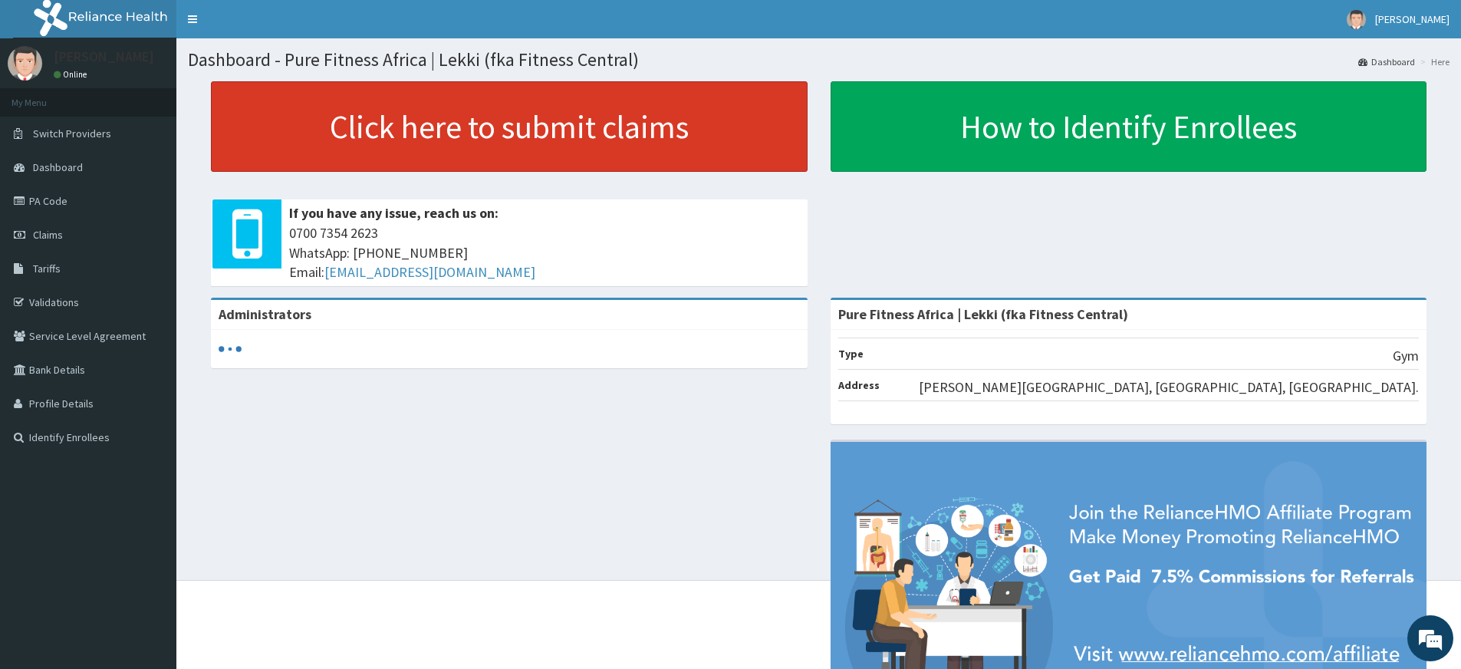
click at [600, 132] on link "Click here to submit claims" at bounding box center [509, 126] width 597 height 90
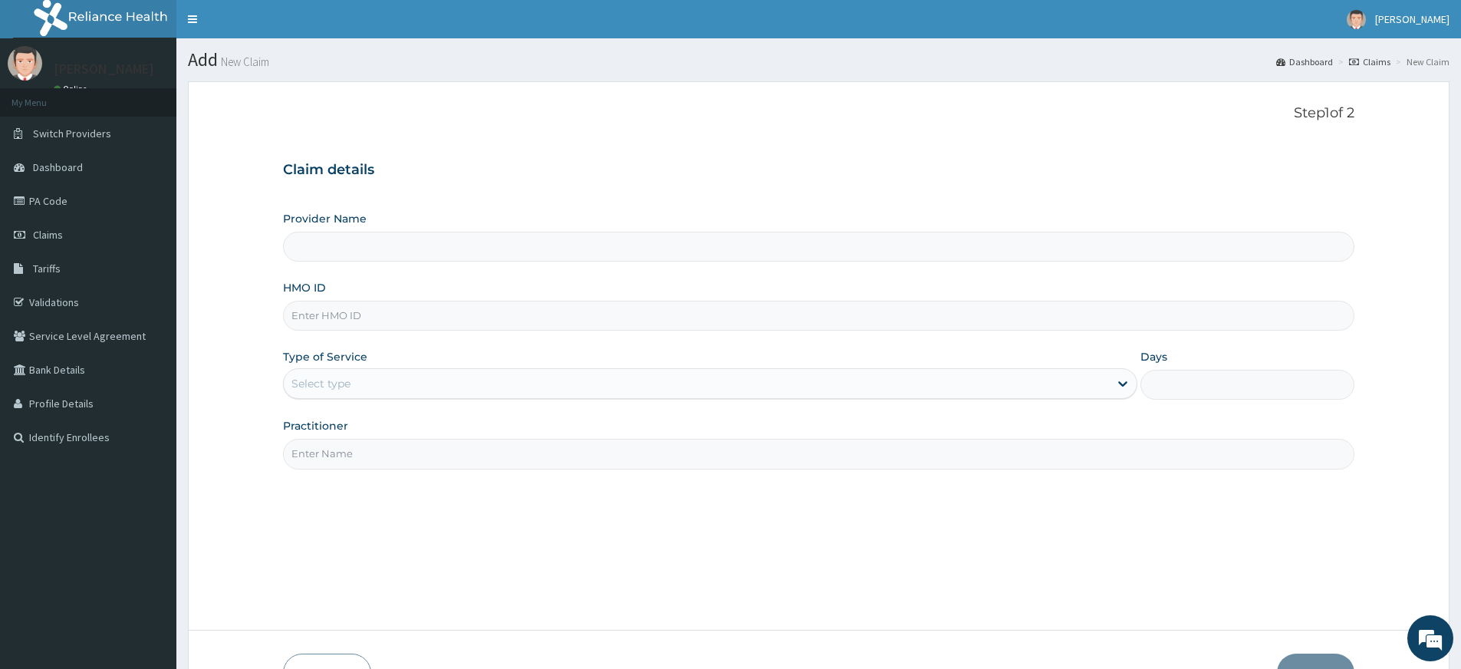
type input "Pure Fitness Africa | Lekki (fka Fitness Central)"
type input "1"
click at [371, 446] on input "Practitioner" at bounding box center [818, 454] width 1071 height 30
type input "pure fitness africa"
click at [393, 317] on input "HMO ID" at bounding box center [818, 316] width 1071 height 30
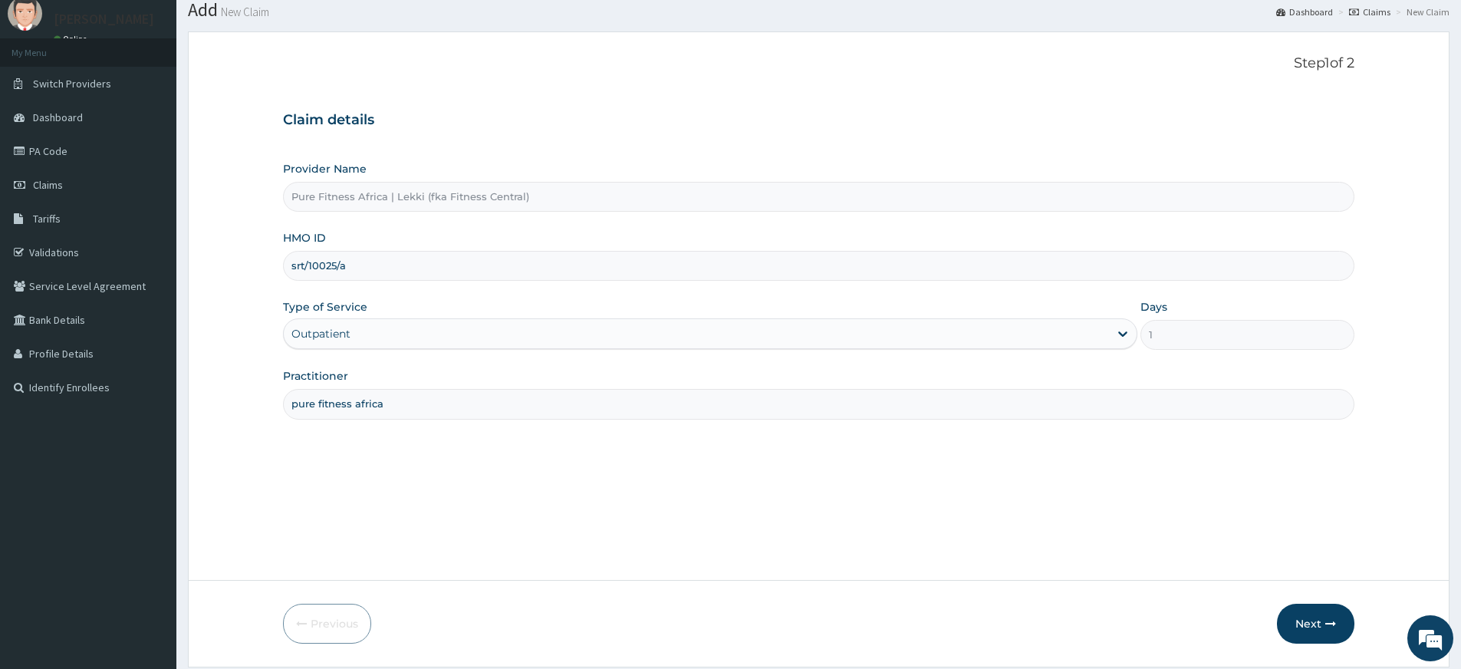
scroll to position [99, 0]
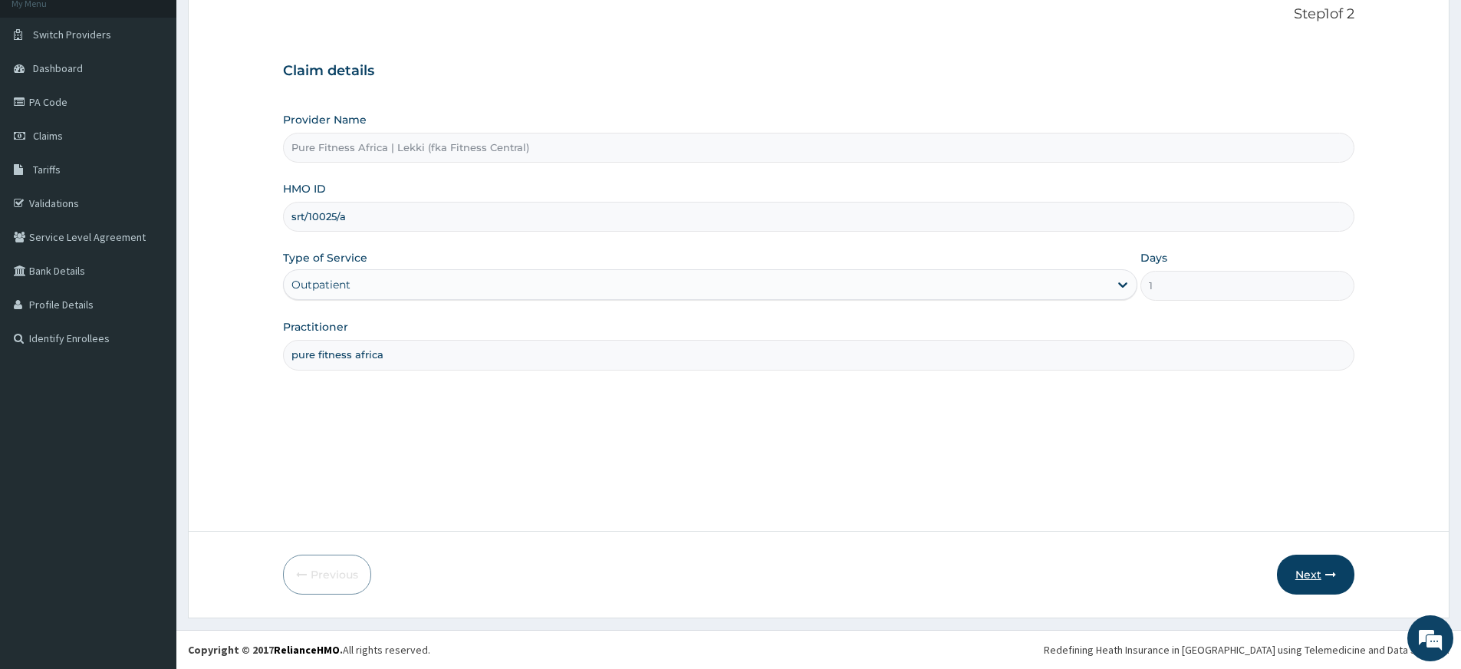
type input "srt/10025/a"
click at [1325, 578] on icon "button" at bounding box center [1330, 574] width 11 height 11
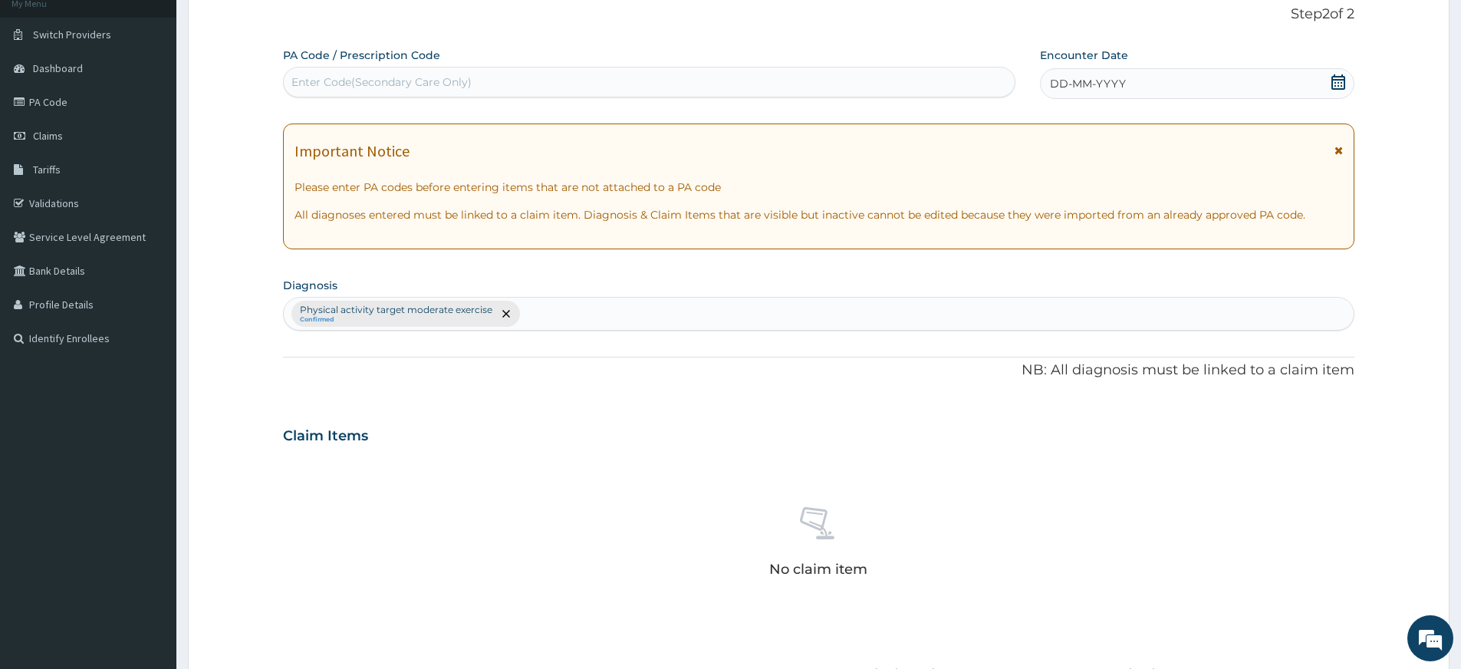
click at [712, 75] on div "Enter Code(Secondary Care Only)" at bounding box center [649, 82] width 731 height 25
type input "PA/3394A9"
